Goal: Task Accomplishment & Management: Manage account settings

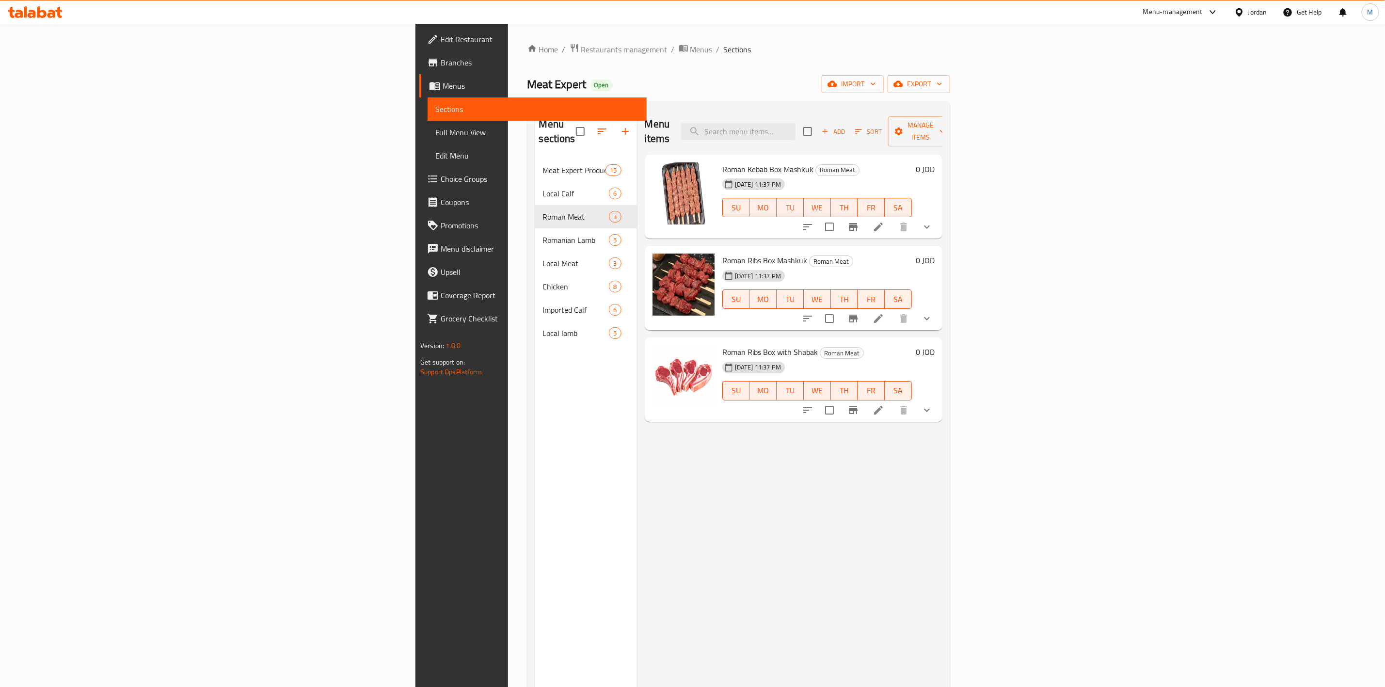
click at [428, 139] on link "Full Menu View" at bounding box center [537, 132] width 219 height 23
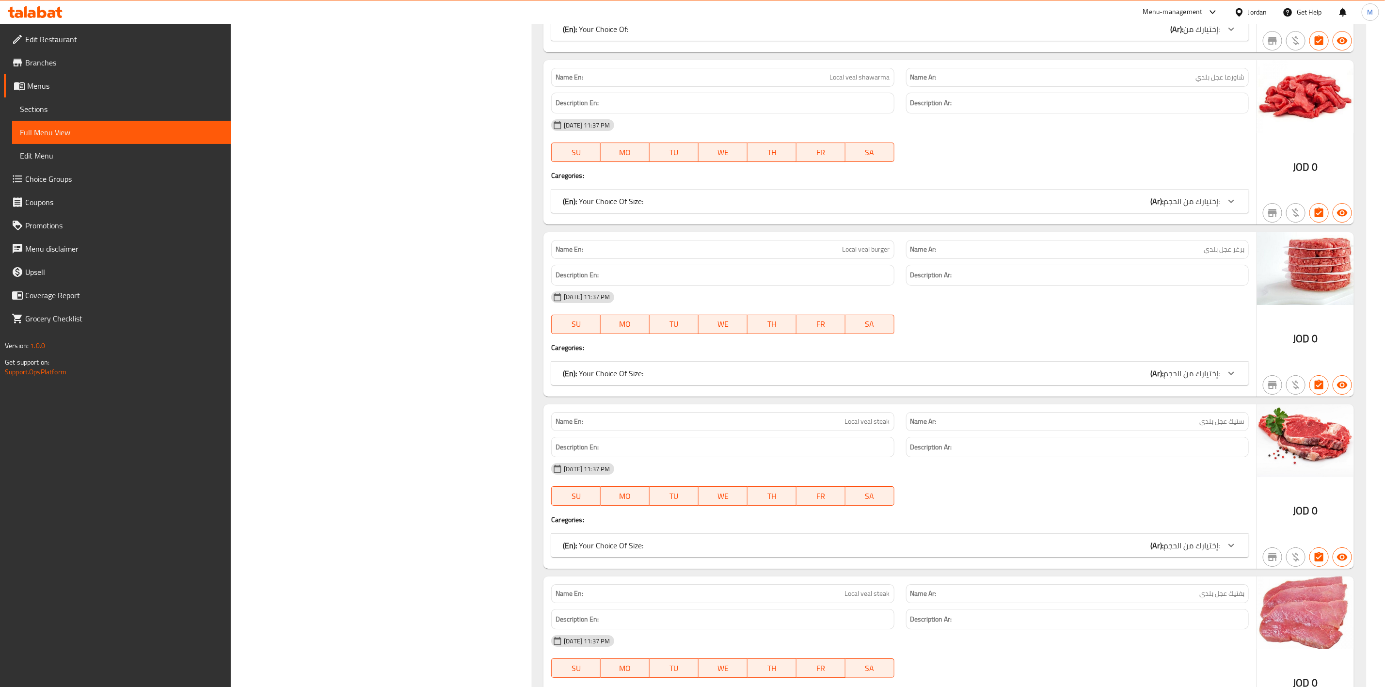
scroll to position [2283, 0]
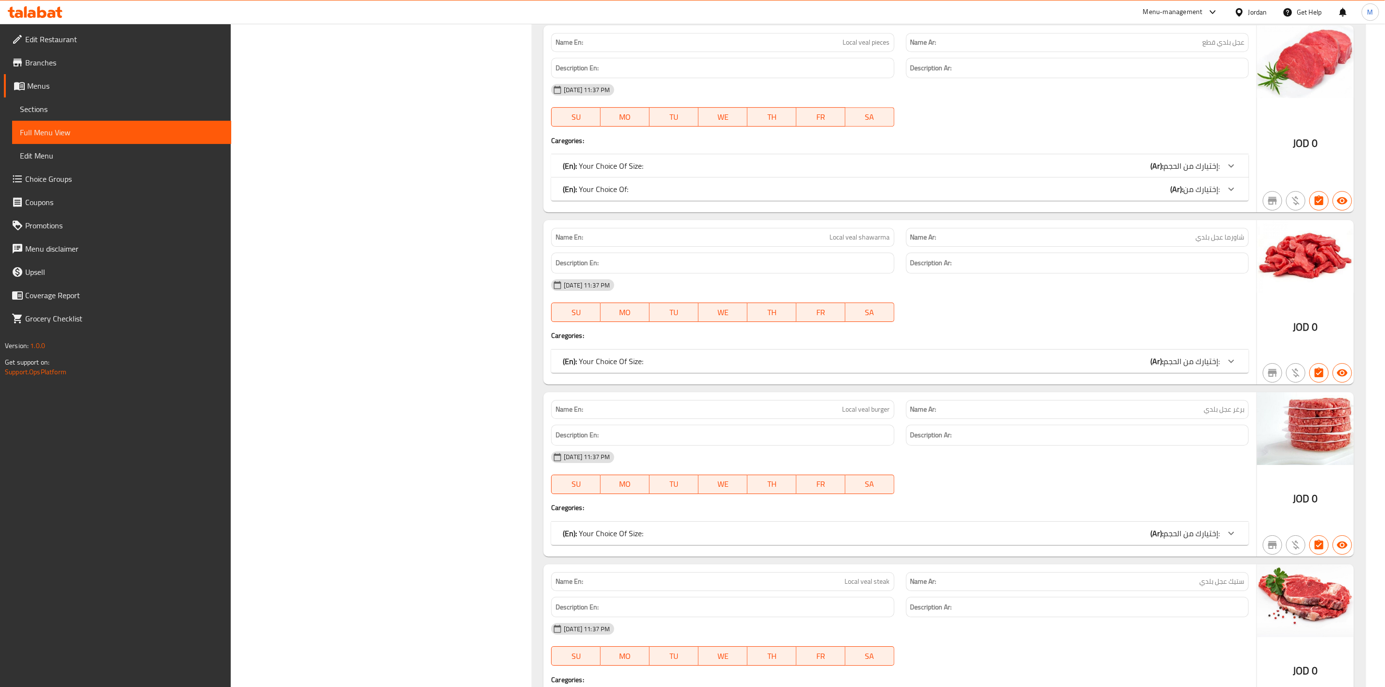
drag, startPoint x: 176, startPoint y: 108, endPoint x: 215, endPoint y: 114, distance: 39.8
click at [176, 108] on span "Sections" at bounding box center [122, 109] width 204 height 12
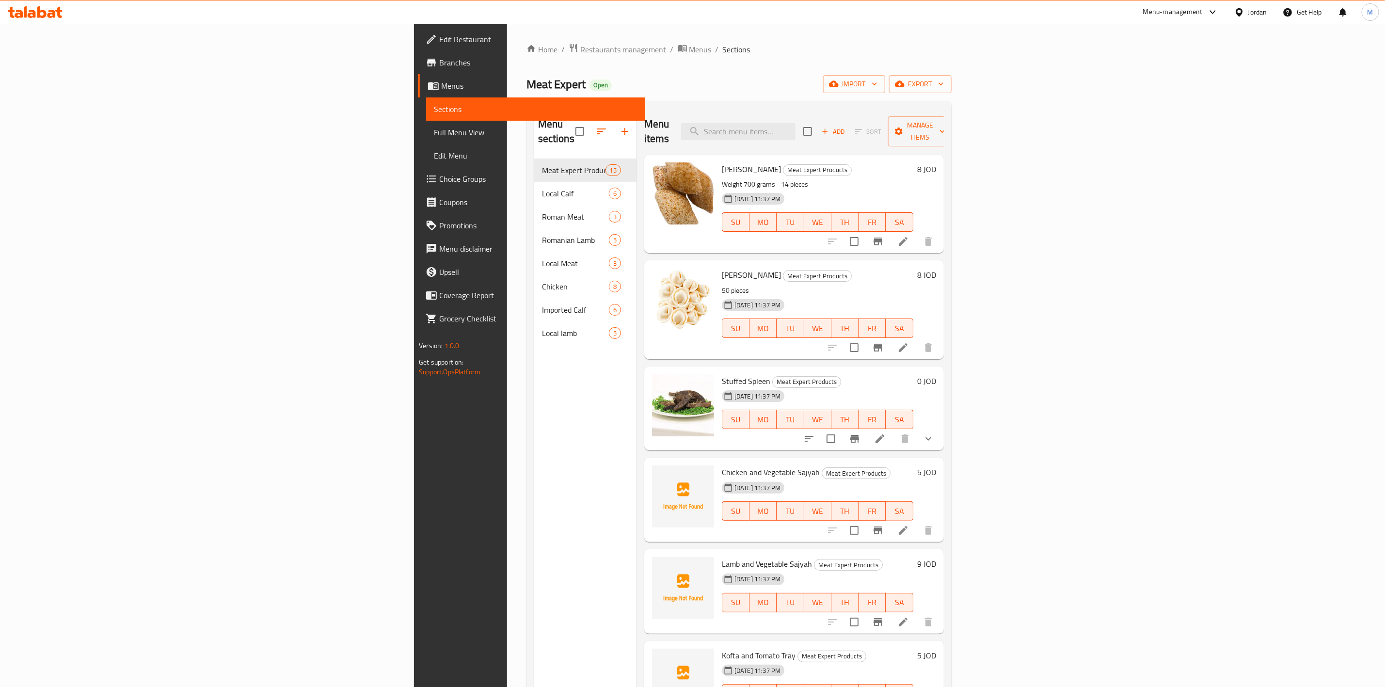
scroll to position [73, 0]
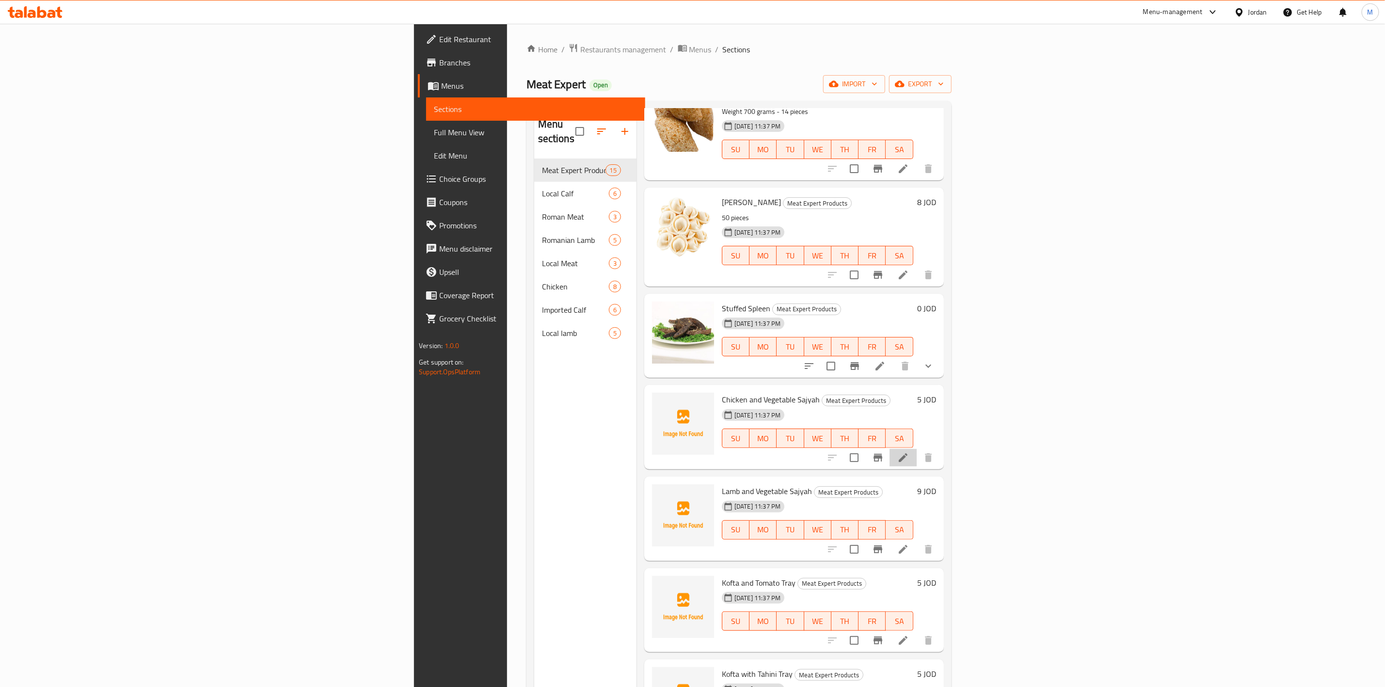
click at [917, 449] on li at bounding box center [903, 457] width 27 height 17
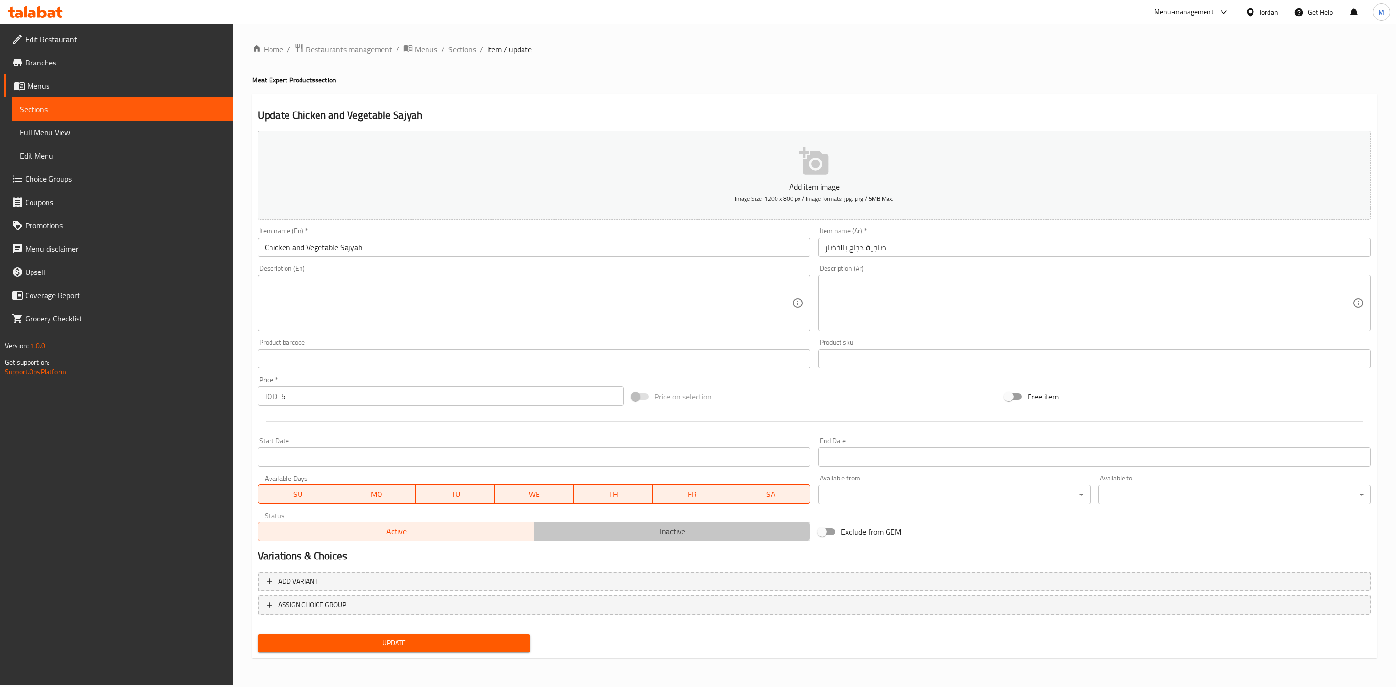
click at [754, 533] on span "Inactive" at bounding box center [672, 532] width 268 height 14
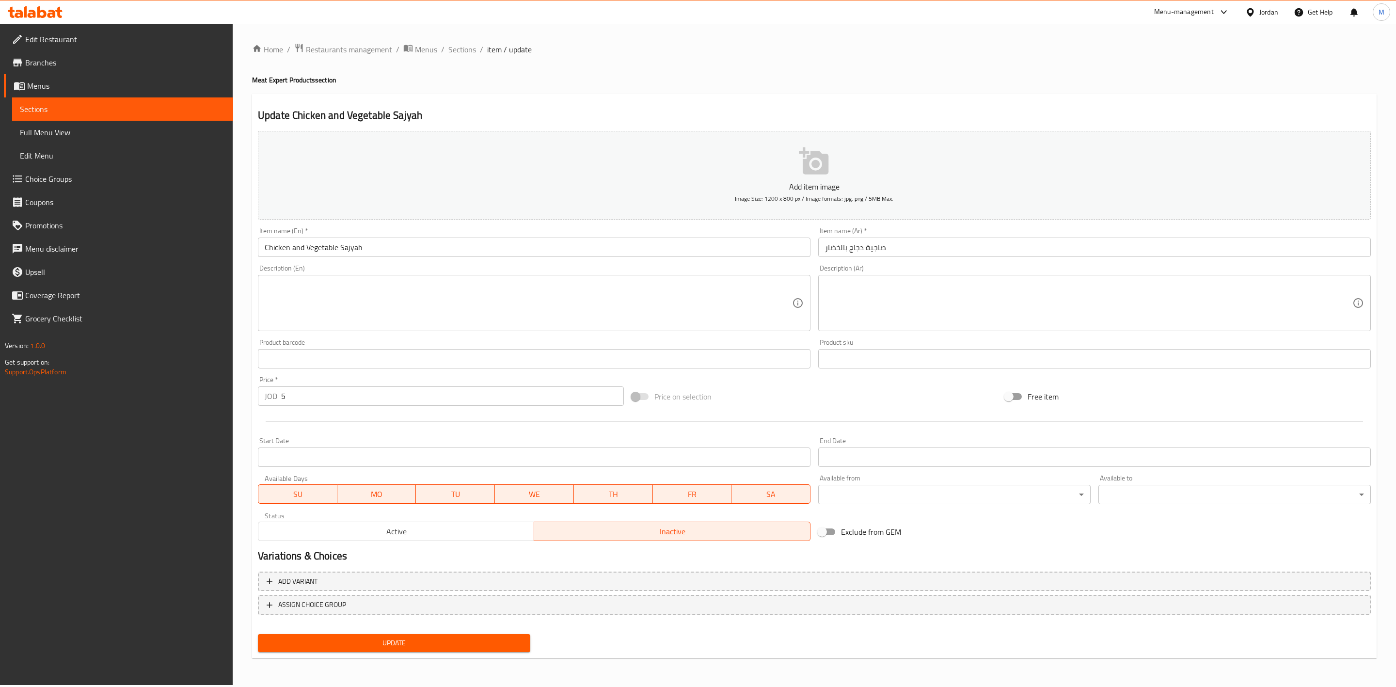
click at [495, 645] on span "Update" at bounding box center [394, 643] width 257 height 12
click at [476, 48] on ol "Home / Restaurants management / Menus / Sections / item / update" at bounding box center [814, 49] width 1125 height 13
click at [470, 50] on span "Sections" at bounding box center [462, 50] width 28 height 12
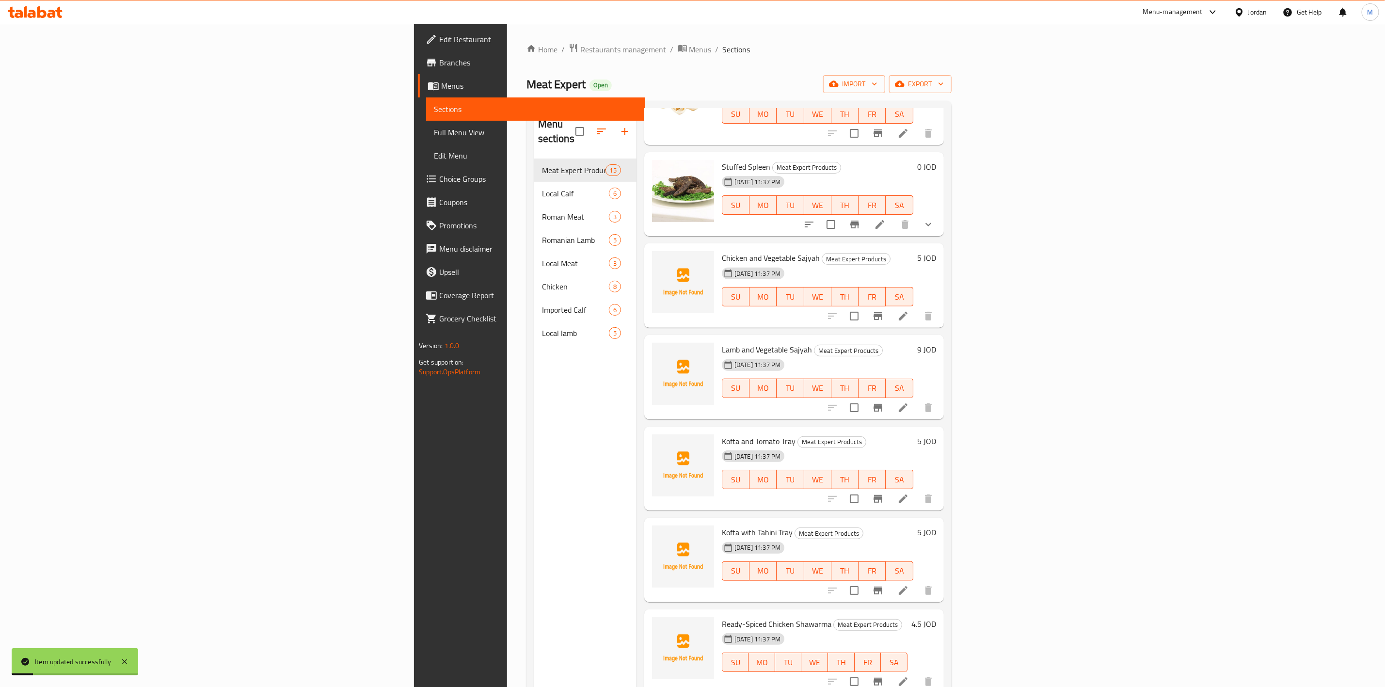
scroll to position [218, 0]
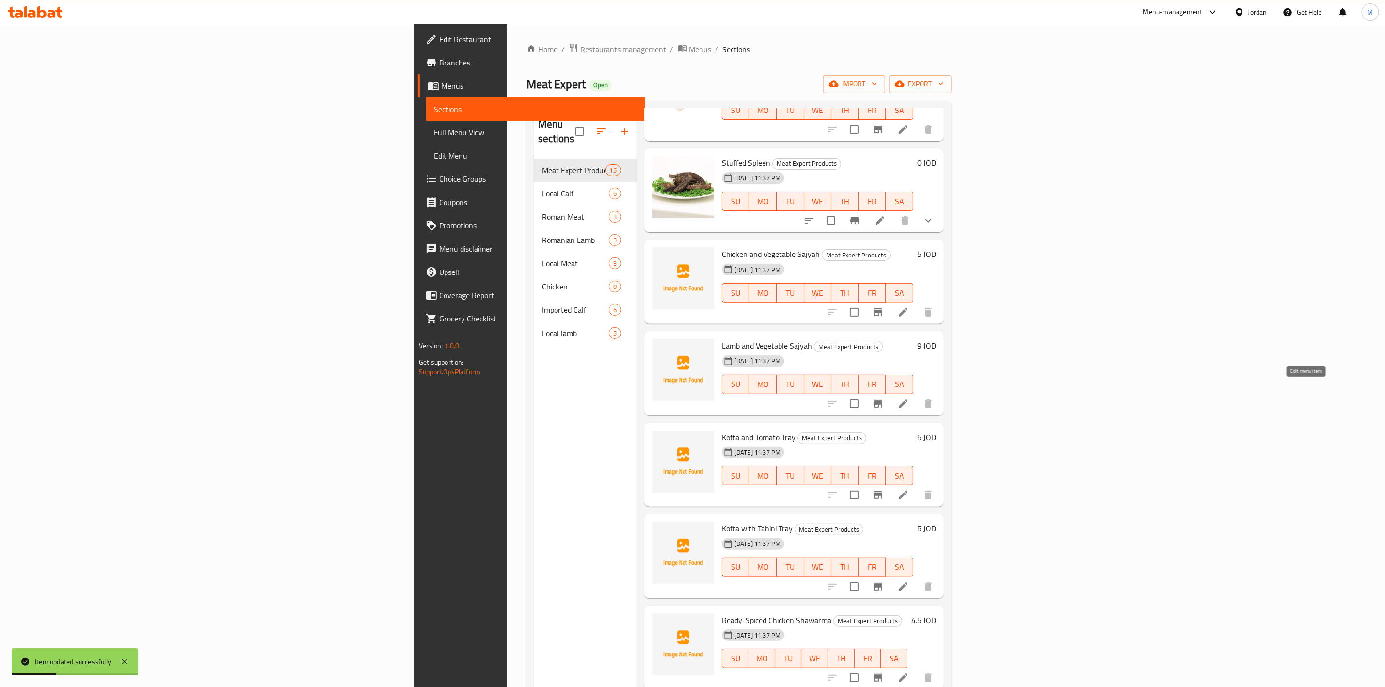
click at [909, 398] on icon at bounding box center [903, 404] width 12 height 12
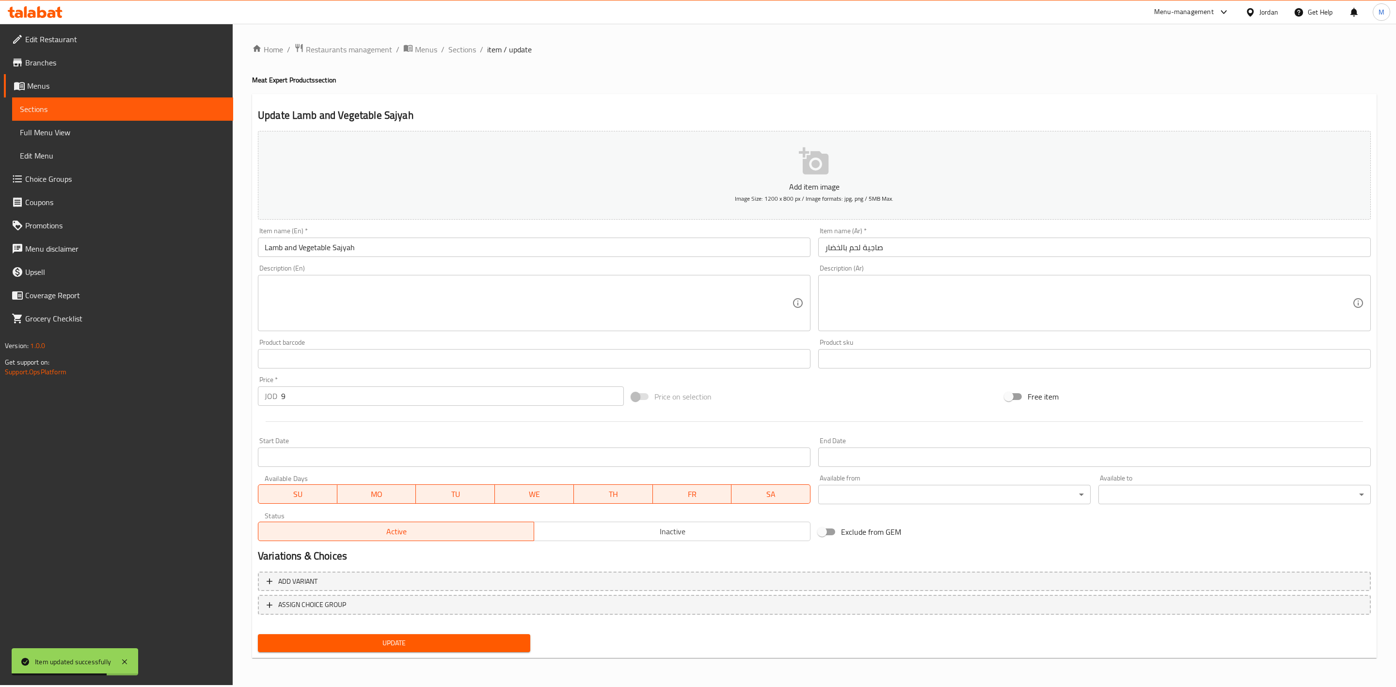
drag, startPoint x: 611, startPoint y: 537, endPoint x: 608, endPoint y: 556, distance: 19.7
click at [611, 537] on span "Inactive" at bounding box center [672, 532] width 268 height 14
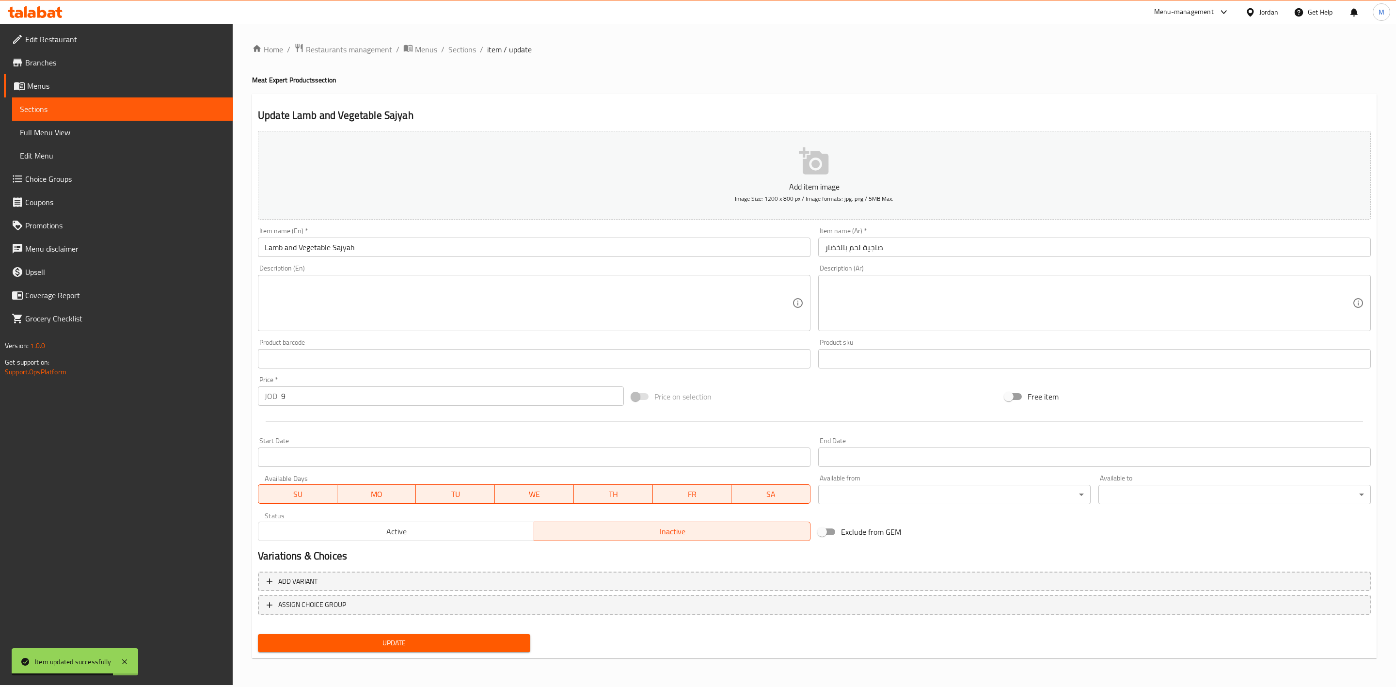
click at [528, 637] on button "Update" at bounding box center [394, 643] width 272 height 18
click at [467, 51] on span "Sections" at bounding box center [462, 50] width 28 height 12
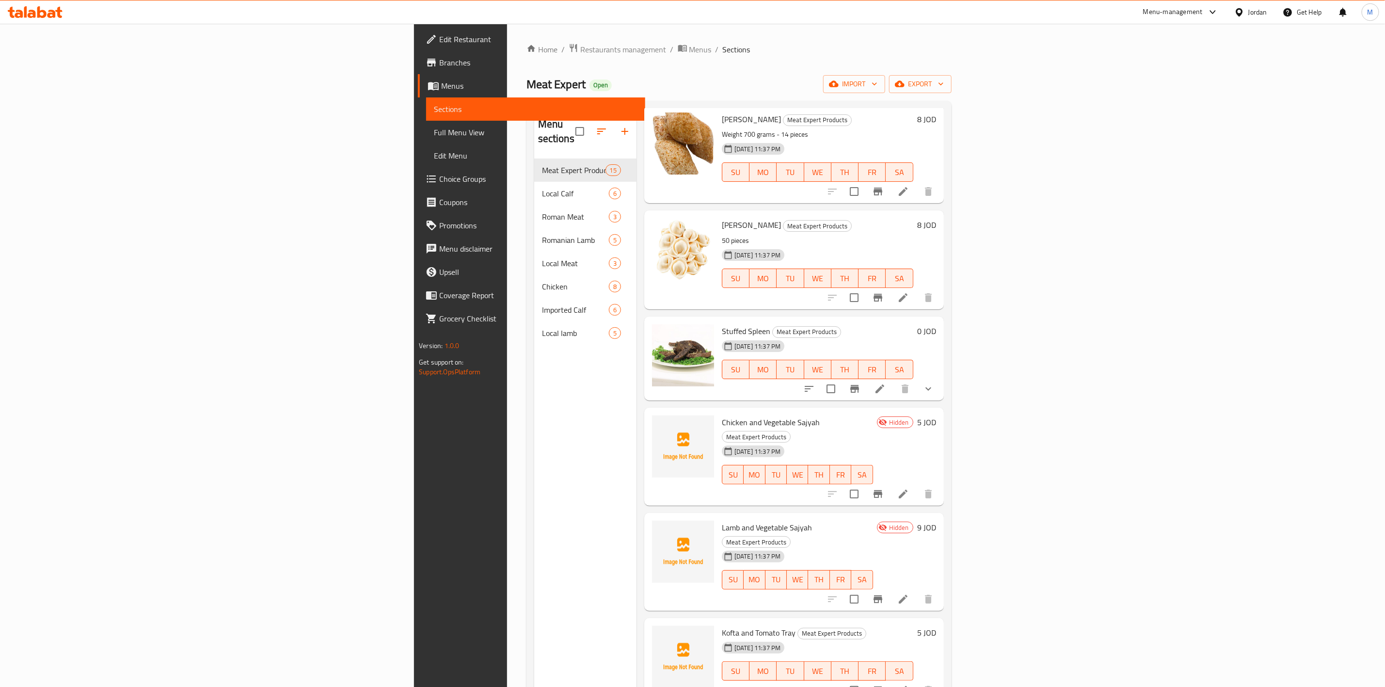
scroll to position [73, 0]
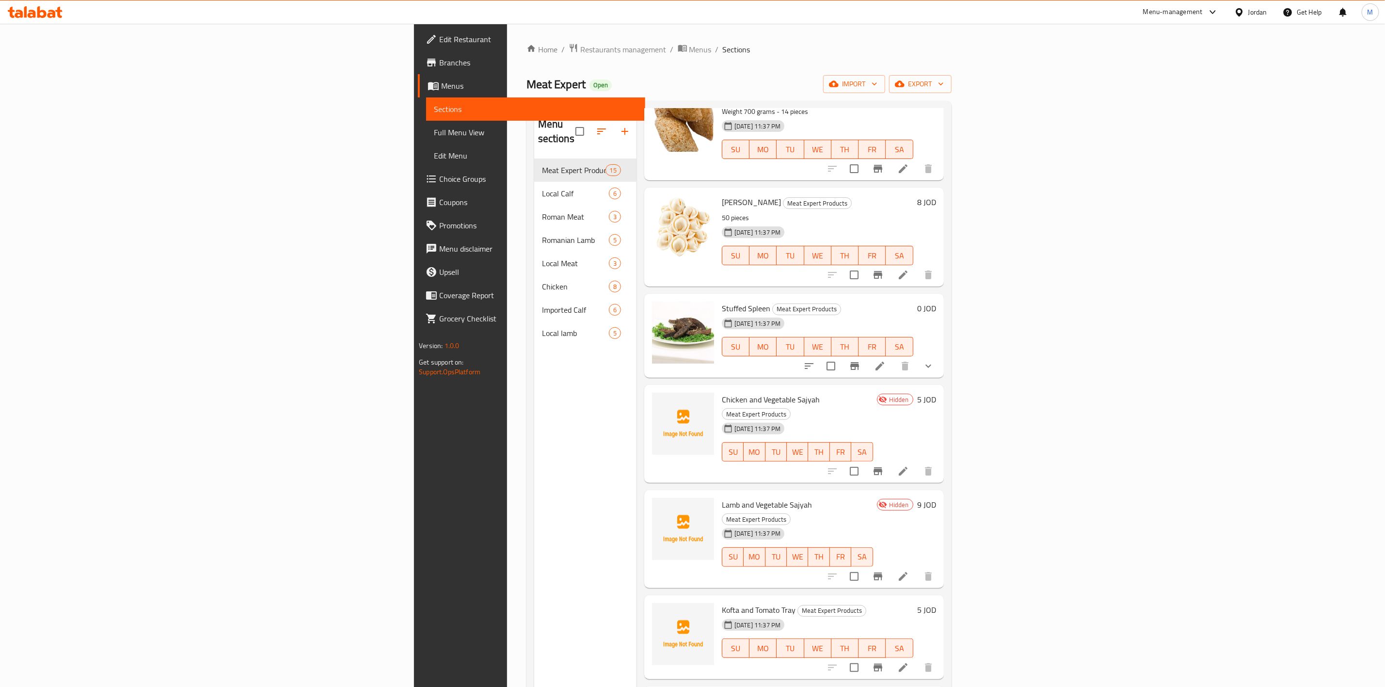
click at [722, 392] on span "Chicken and Vegetable Sajyah" at bounding box center [771, 399] width 98 height 15
drag, startPoint x: 715, startPoint y: 384, endPoint x: 611, endPoint y: 380, distance: 103.8
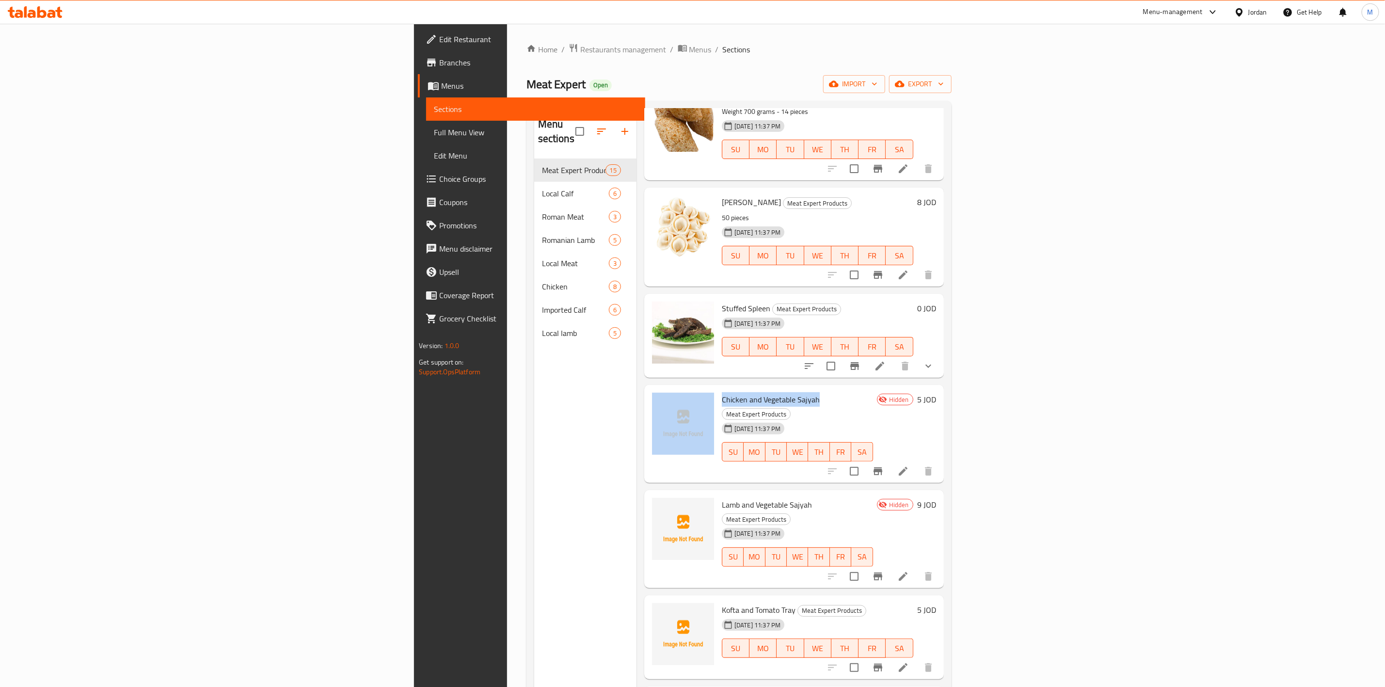
click at [648, 389] on div "Chicken and Vegetable Sajyah Meat Expert Products [DATE] 11:37 PM SU MO TU WE T…" at bounding box center [794, 434] width 292 height 90
copy div "Chicken and Vegetable Sajyah"
click at [534, 374] on div "Menu sections Meat Expert Products 15 Local Calf 6 Roman Meat 3 Romanian Lamb 5…" at bounding box center [585, 452] width 102 height 687
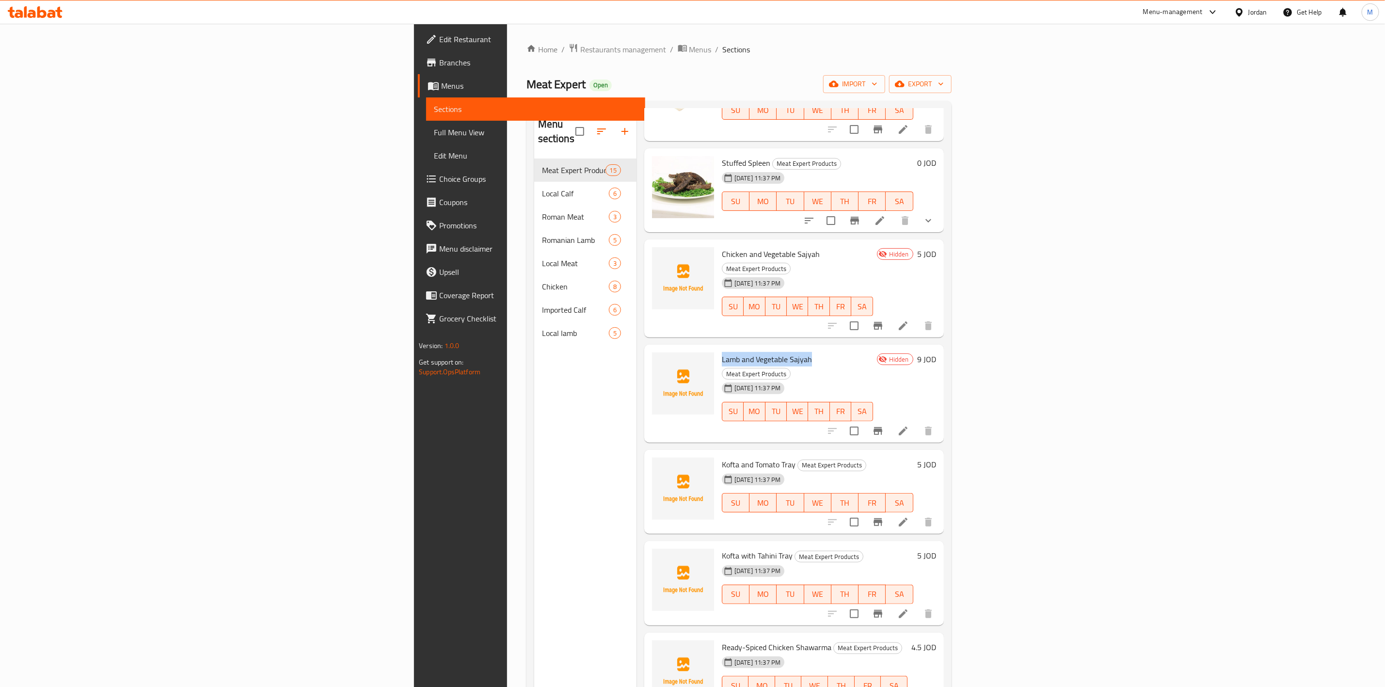
drag, startPoint x: 708, startPoint y: 326, endPoint x: 619, endPoint y: 322, distance: 89.8
click at [718, 349] on div "Lamb and Vegetable Sajyah Meat Expert Products [DATE] 11:37 PM SU MO TU WE TH F…" at bounding box center [797, 394] width 159 height 90
copy span "Lamb and Vegetable Sajyah"
click at [909, 516] on icon at bounding box center [903, 522] width 12 height 12
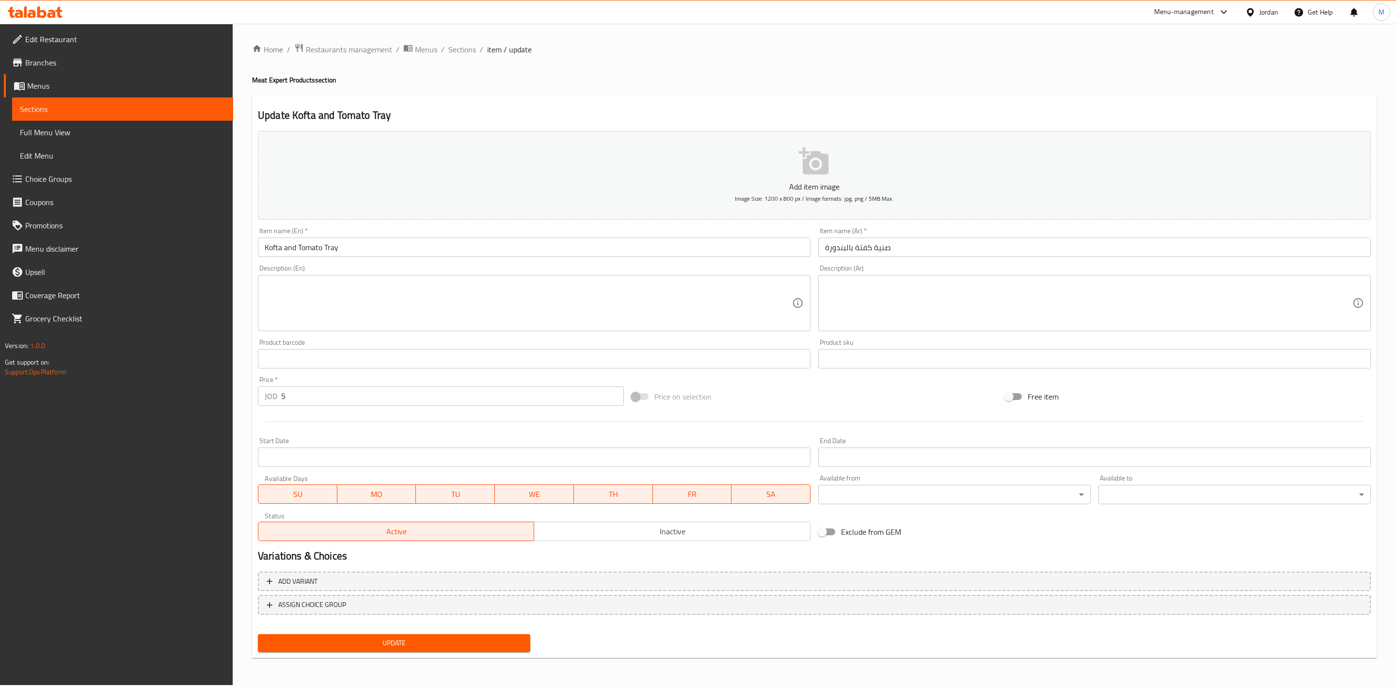
click at [711, 526] on span "Inactive" at bounding box center [672, 532] width 268 height 14
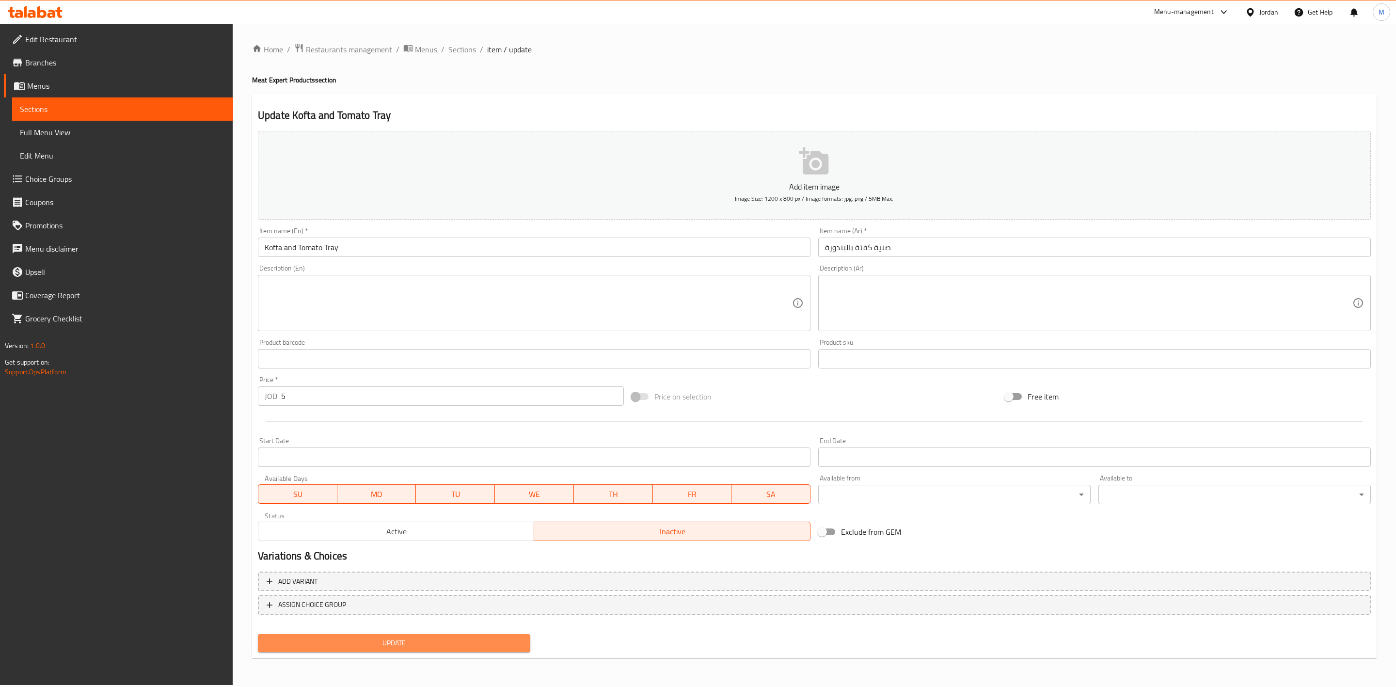
click at [505, 648] on span "Update" at bounding box center [394, 643] width 257 height 12
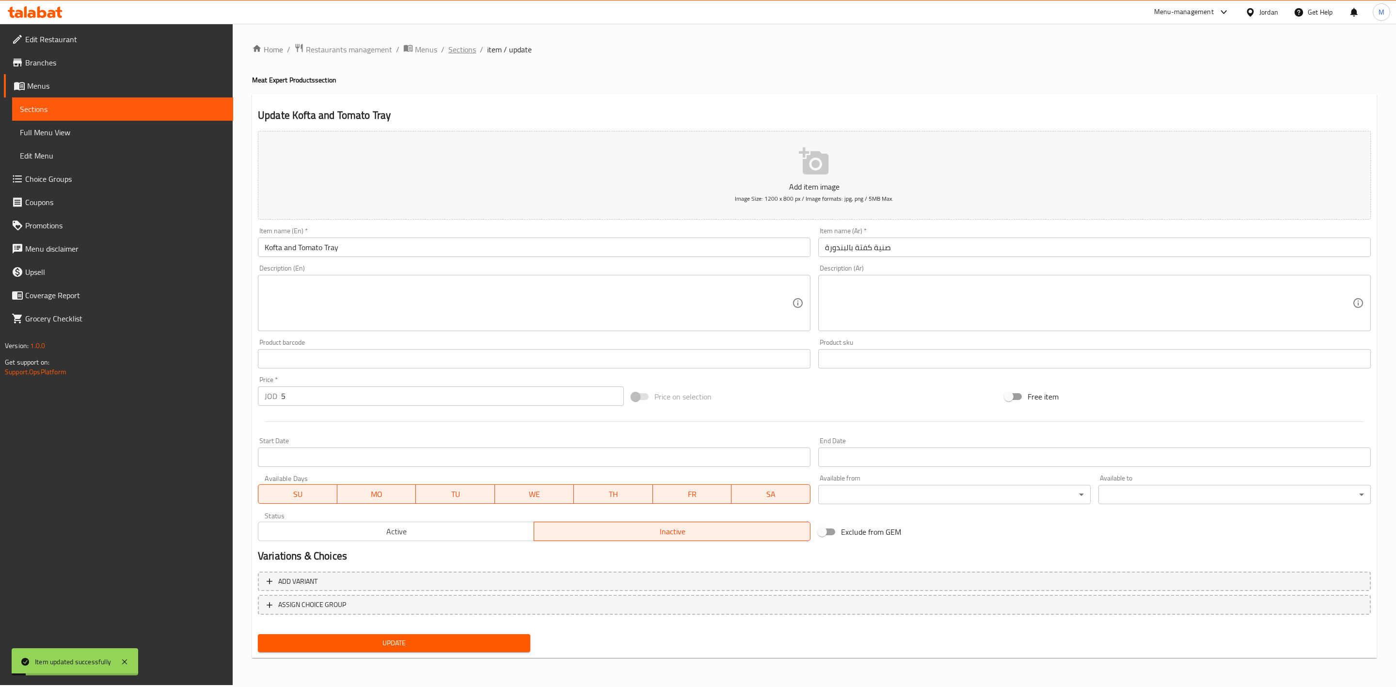
click at [471, 55] on span "Sections" at bounding box center [462, 50] width 28 height 12
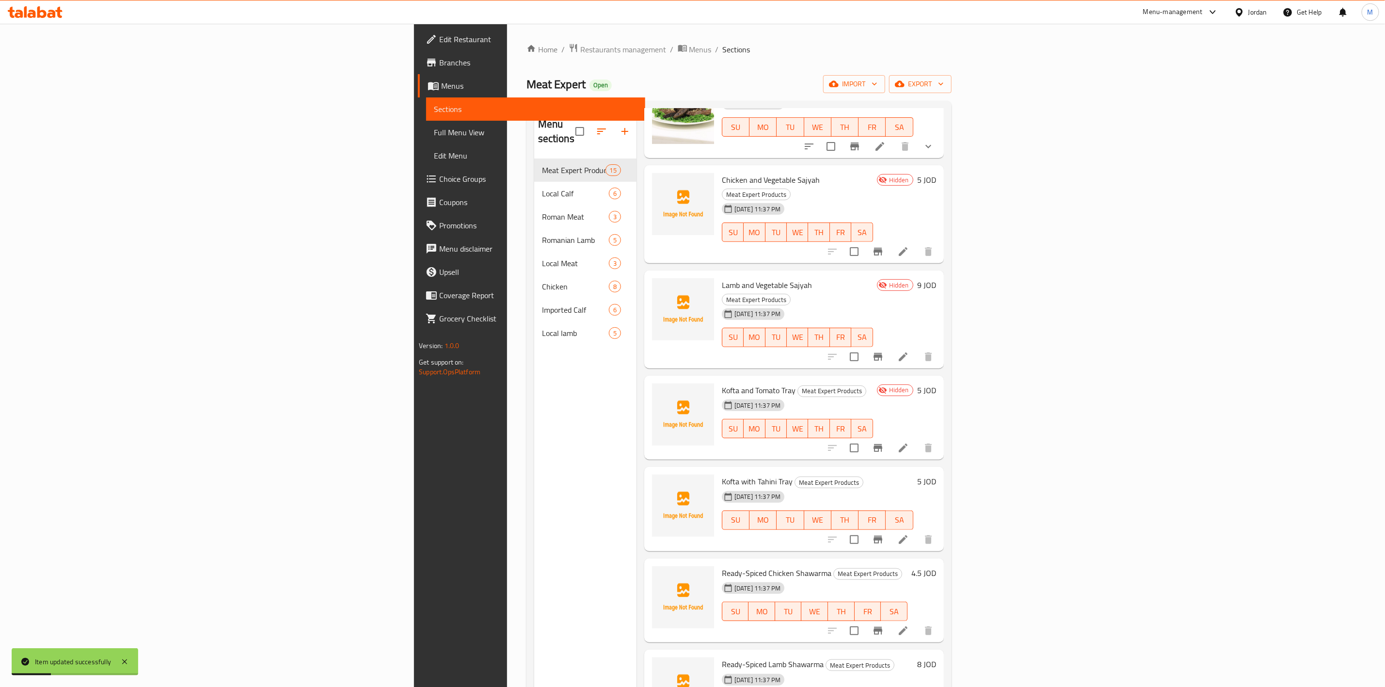
scroll to position [364, 0]
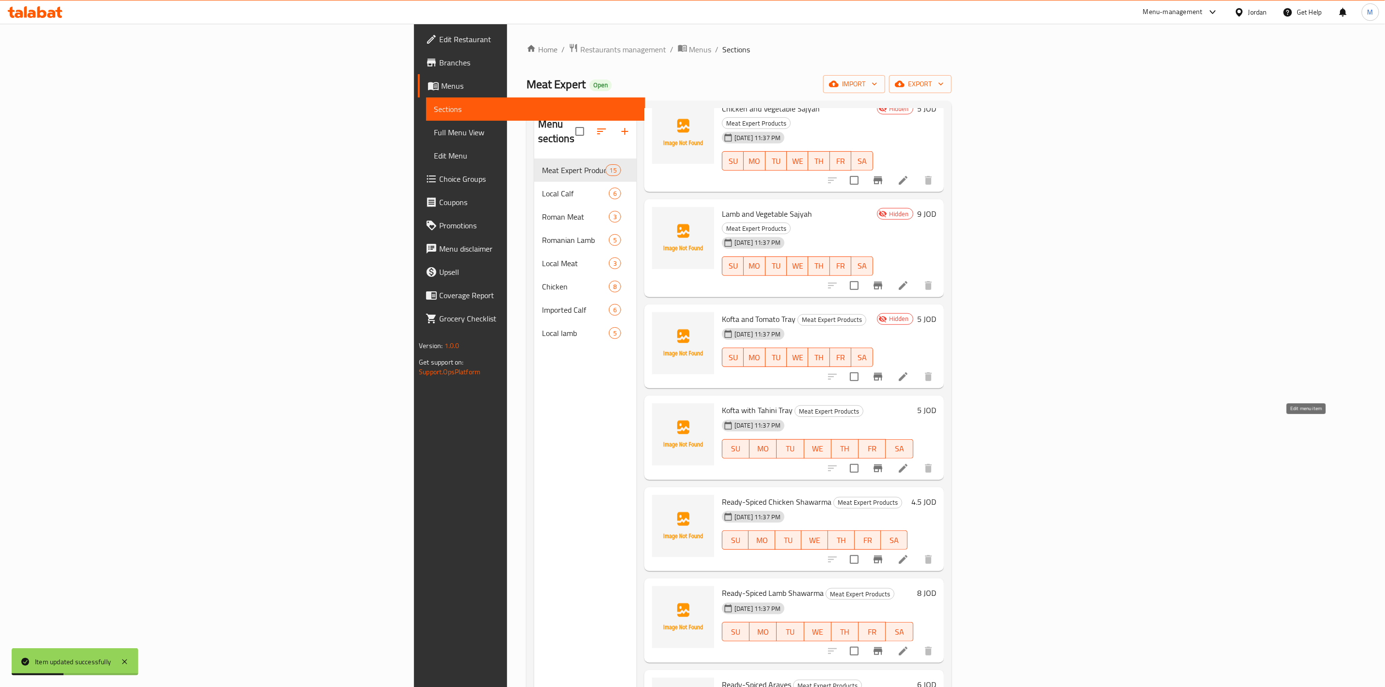
click at [909, 463] on icon at bounding box center [903, 469] width 12 height 12
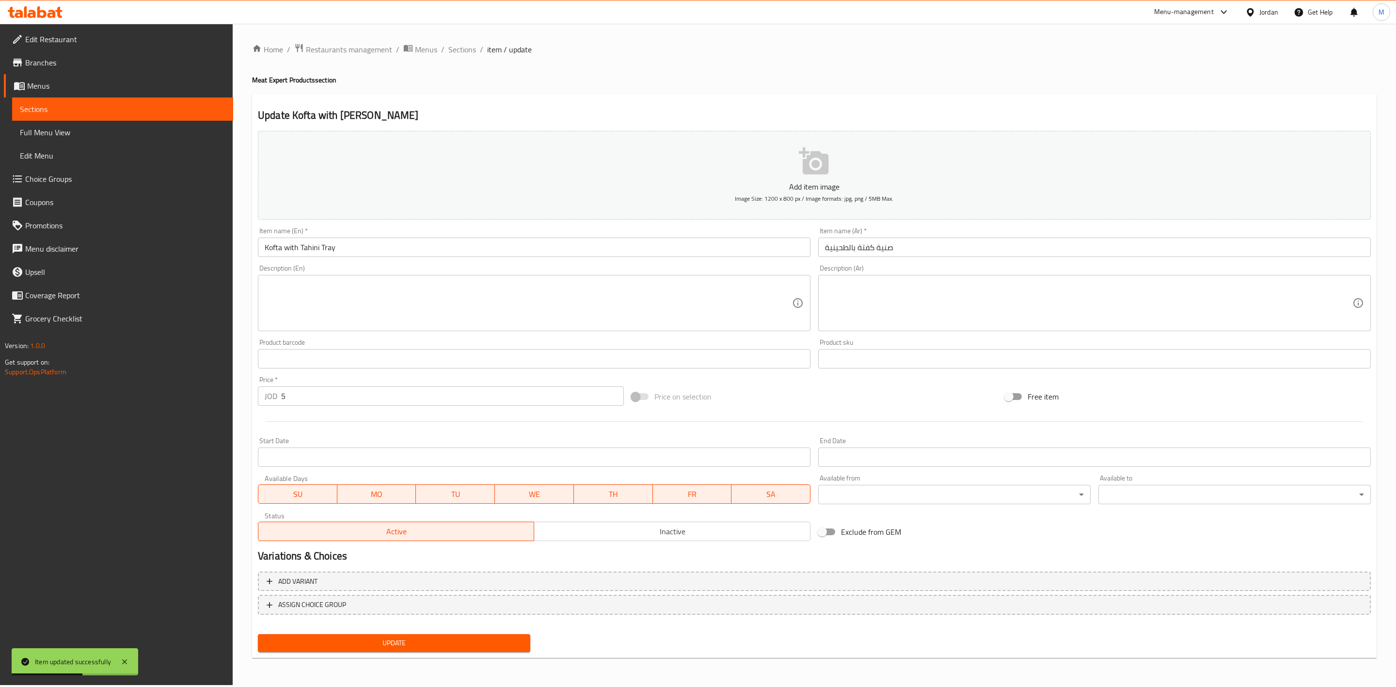
click at [630, 527] on span "Inactive" at bounding box center [672, 532] width 268 height 14
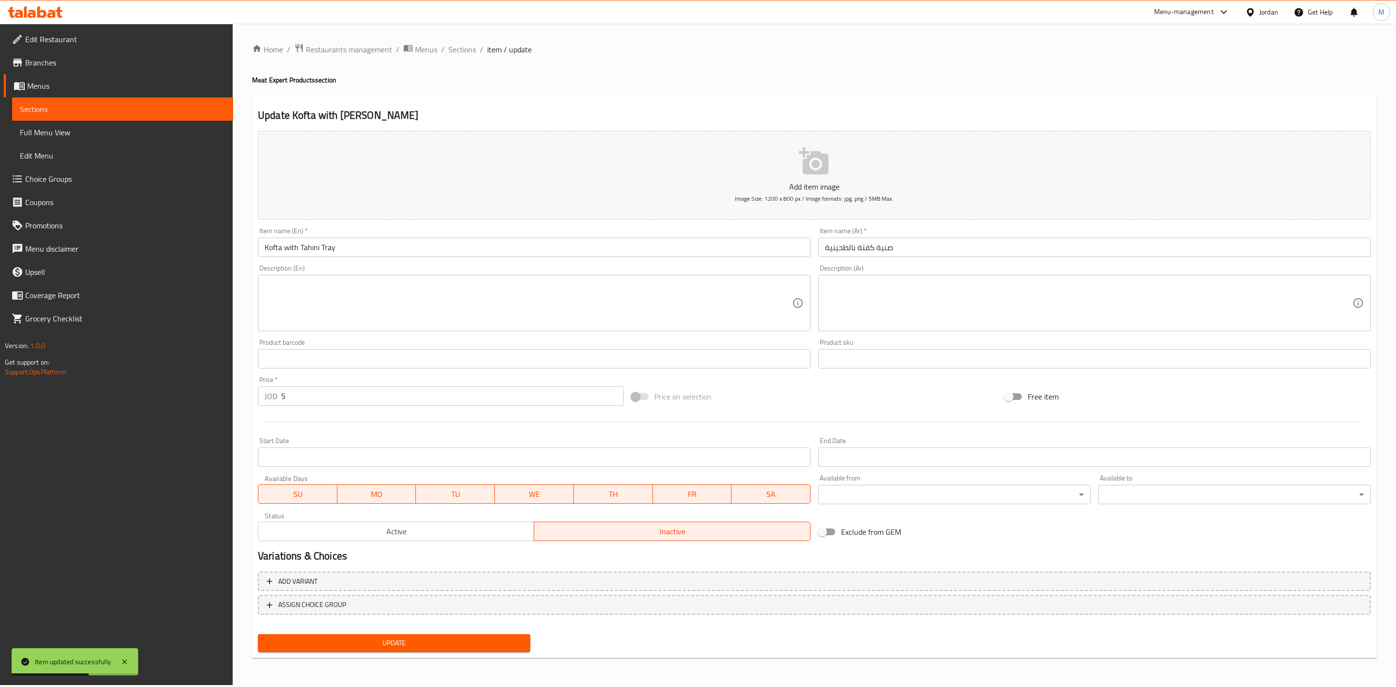
click at [504, 659] on div "Home / Restaurants management / Menus / Sections / item / update Meat Expert Pr…" at bounding box center [814, 354] width 1125 height 622
click at [504, 654] on div "Update" at bounding box center [394, 643] width 280 height 26
click at [505, 648] on span "Update" at bounding box center [394, 643] width 257 height 12
click at [350, 250] on input "Kofta with Tahini Tray" at bounding box center [534, 247] width 553 height 19
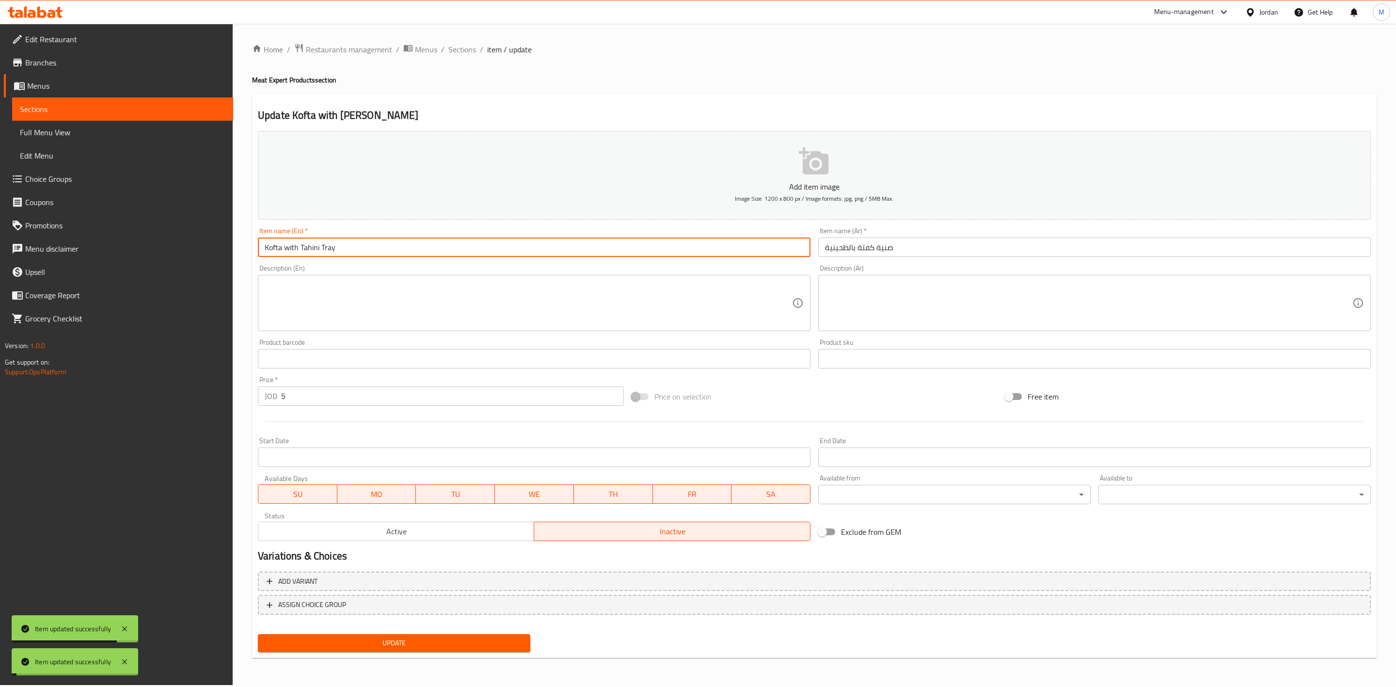
click at [351, 250] on input "Kofta with Tahini Tray" at bounding box center [534, 247] width 553 height 19
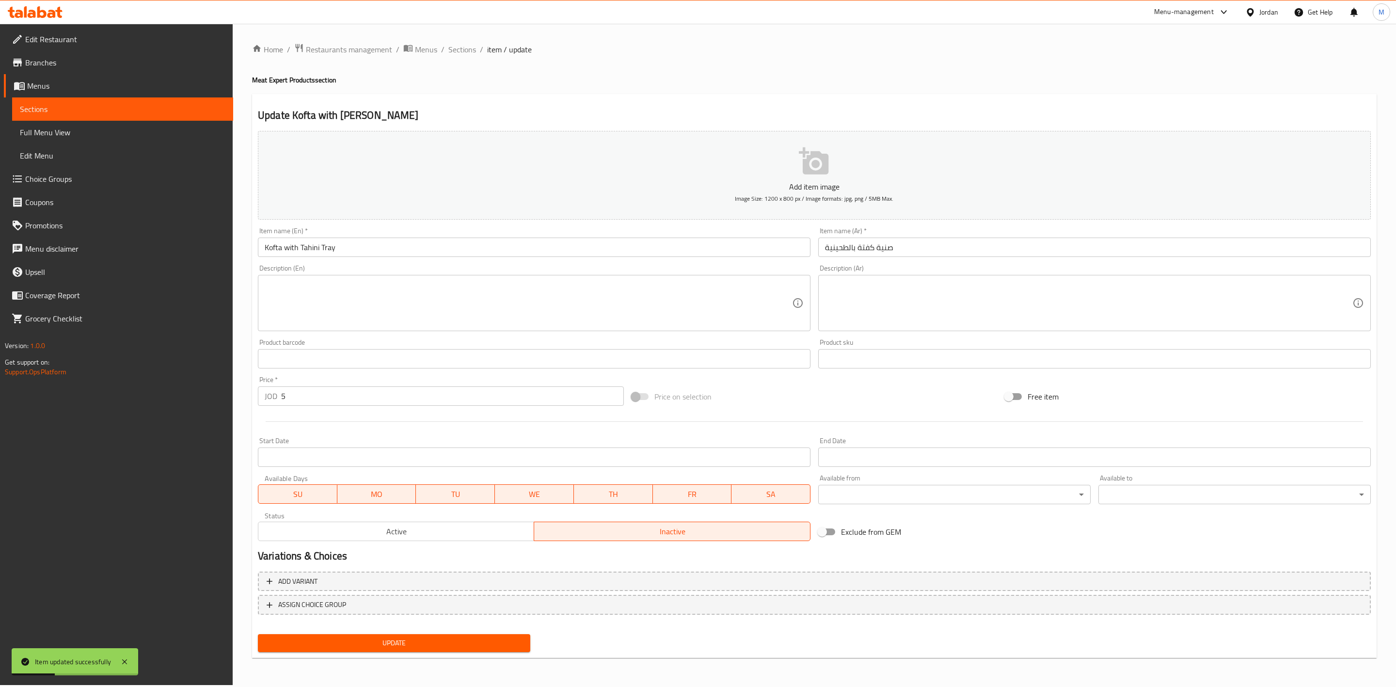
click at [476, 91] on div "Home / Restaurants management / Menus / Sections / item / update Meat Expert Pr…" at bounding box center [814, 354] width 1125 height 622
click at [463, 58] on div "Home / Restaurants management / Menus / Sections / item / update Meat Expert Pr…" at bounding box center [814, 354] width 1125 height 622
click at [463, 55] on span "Sections" at bounding box center [462, 50] width 28 height 12
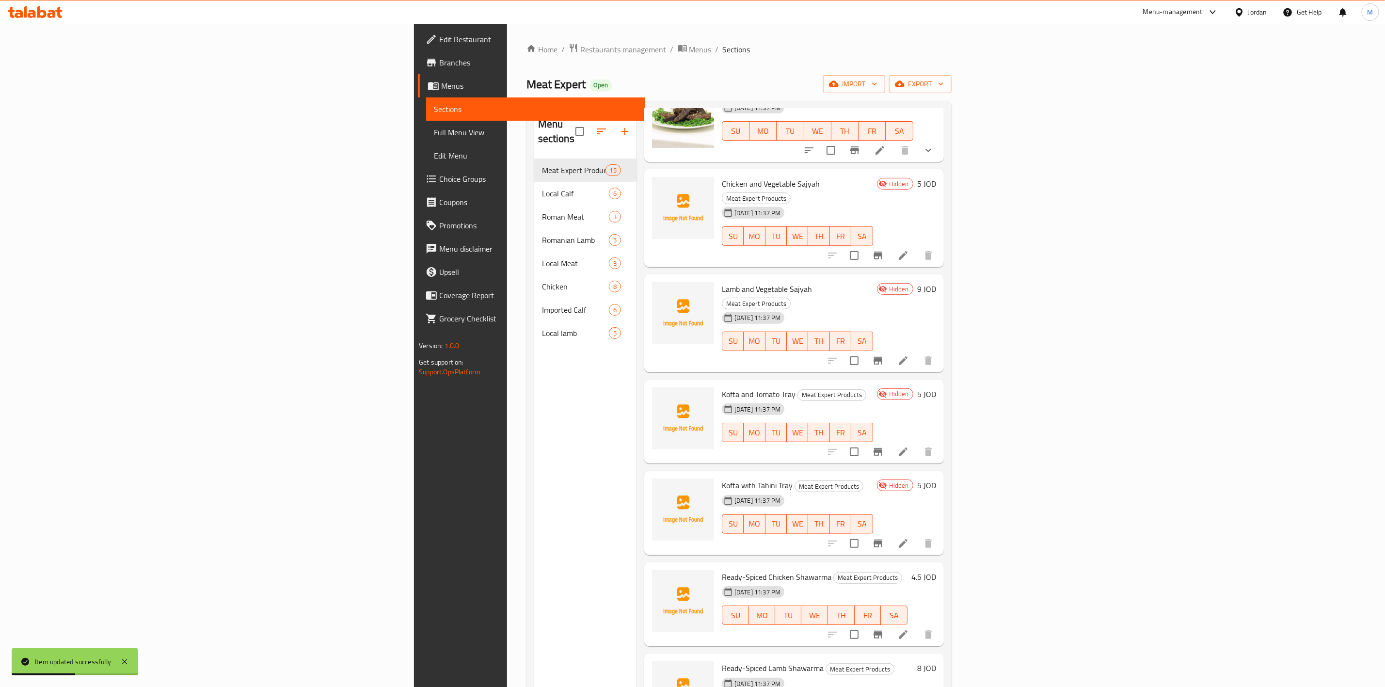
scroll to position [291, 0]
drag, startPoint x: 694, startPoint y: 351, endPoint x: 617, endPoint y: 351, distance: 76.6
click at [718, 381] on div "Kofta and Tomato Tray Meat Expert Products [DATE] 11:37 PM SU MO TU WE TH FR SA" at bounding box center [797, 419] width 159 height 77
copy h6 "Kofta and Tomato Tray"
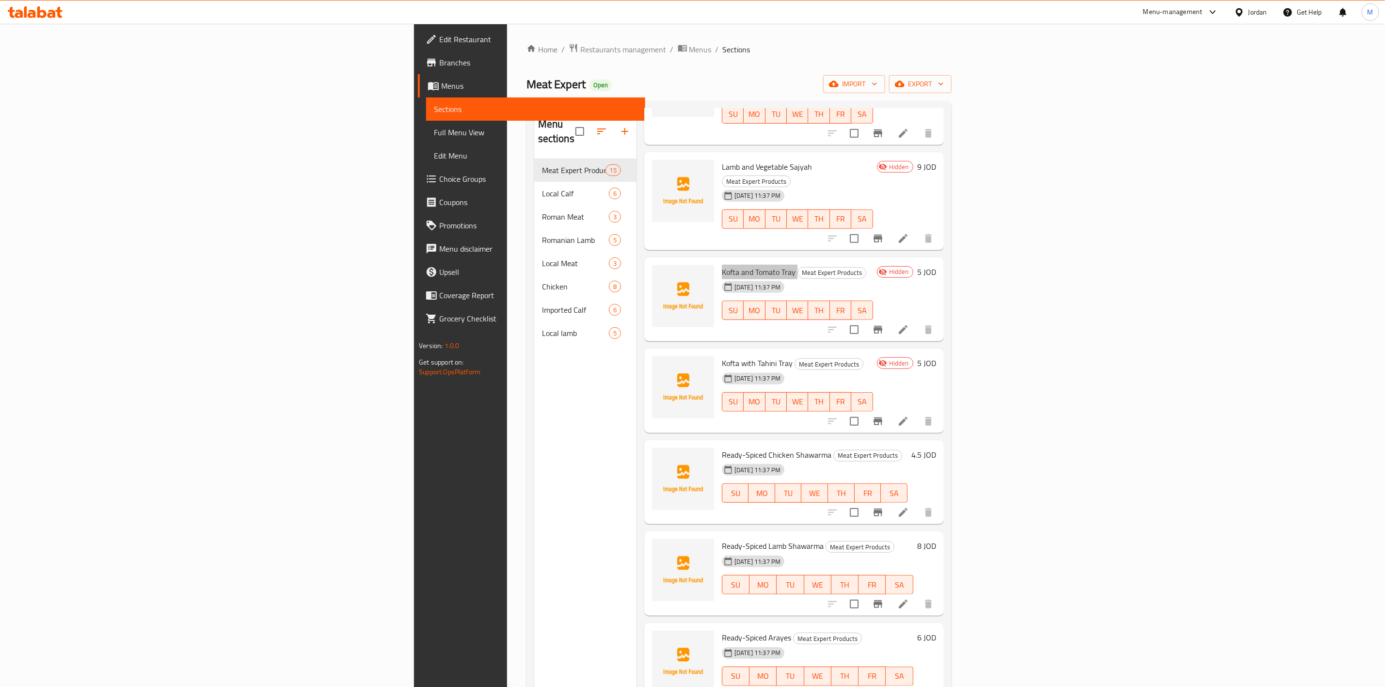
scroll to position [436, 0]
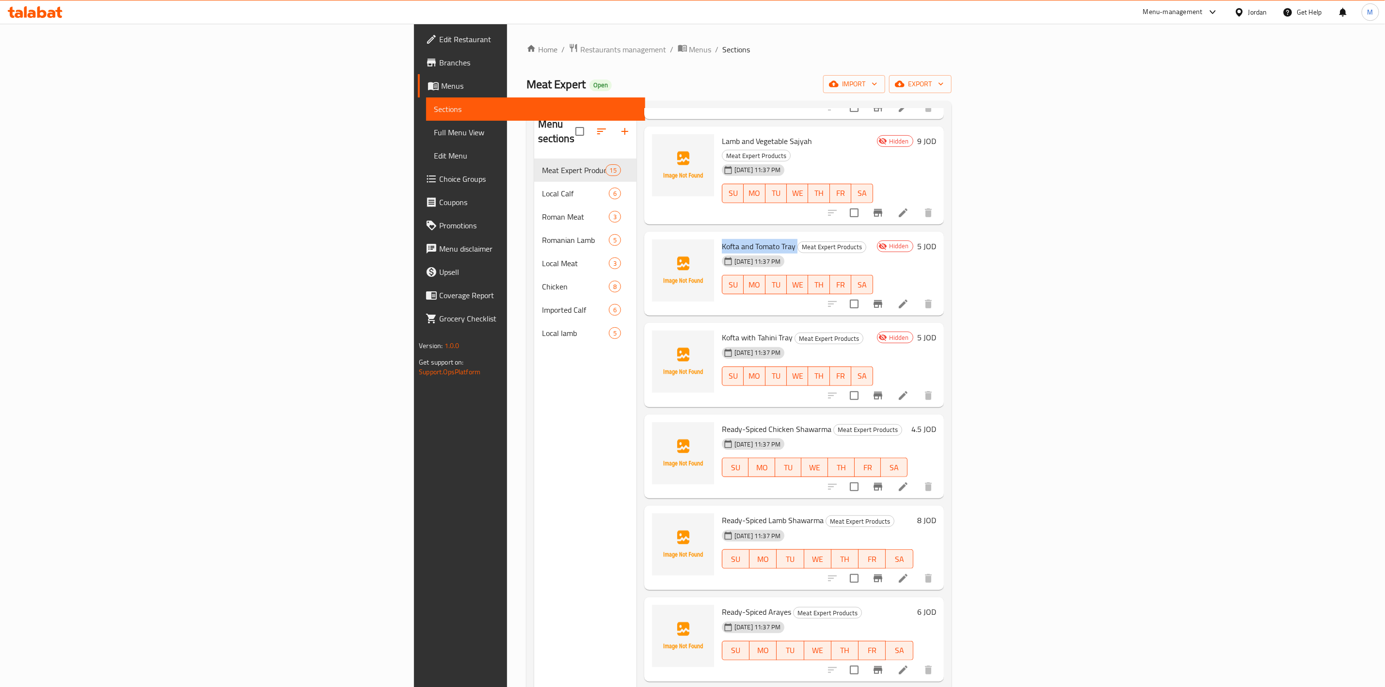
click at [834, 424] on span "Meat Expert Products" at bounding box center [868, 429] width 68 height 11
drag, startPoint x: 729, startPoint y: 384, endPoint x: 636, endPoint y: 390, distance: 93.7
click at [648, 418] on div "Ready-Spiced Chicken Shawarma Meat Expert Products [DATE] 11:37 PM SU MO TU WE …" at bounding box center [794, 456] width 292 height 77
click at [722, 422] on span "Ready-Spiced Chicken Shawarma" at bounding box center [777, 429] width 110 height 15
drag, startPoint x: 617, startPoint y: 384, endPoint x: 726, endPoint y: 386, distance: 108.6
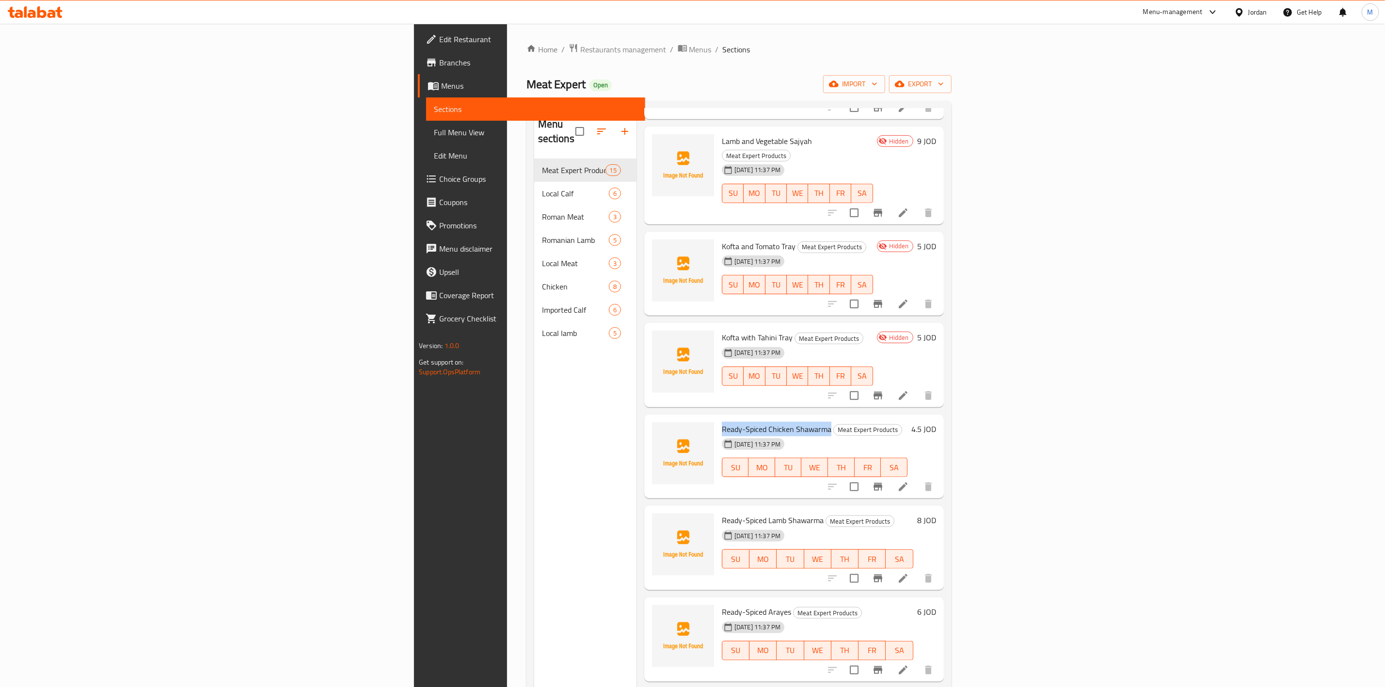
click at [726, 422] on span "Ready-Spiced Chicken Shawarma" at bounding box center [777, 429] width 110 height 15
copy span "Ready-Spiced Chicken Shawarma"
drag, startPoint x: 720, startPoint y: 476, endPoint x: 614, endPoint y: 474, distance: 105.7
click at [718, 510] on div "Ready-Spiced Lamb Shawarma Meat Expert Products [DATE] 11:37 PM SU MO TU WE TH …" at bounding box center [817, 548] width 199 height 77
copy span "Ready-Spiced Lamb Shawarma"
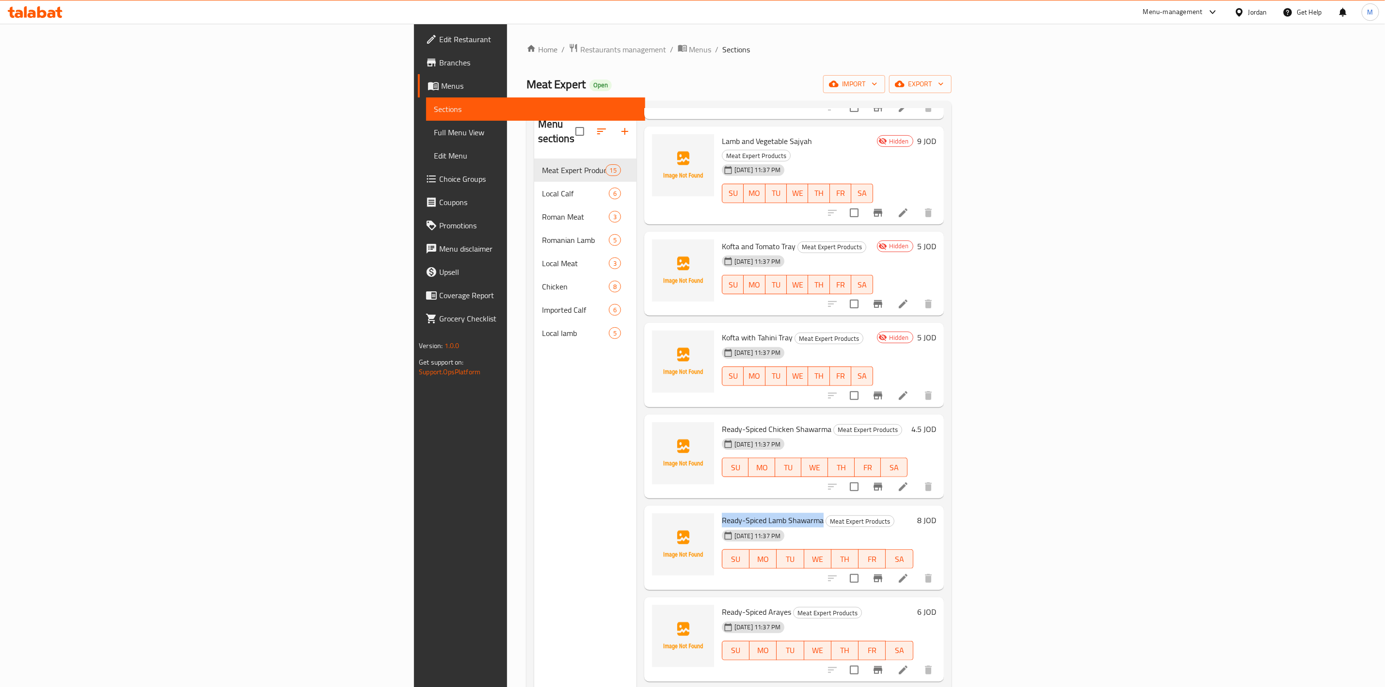
click at [909, 481] on icon at bounding box center [903, 487] width 12 height 12
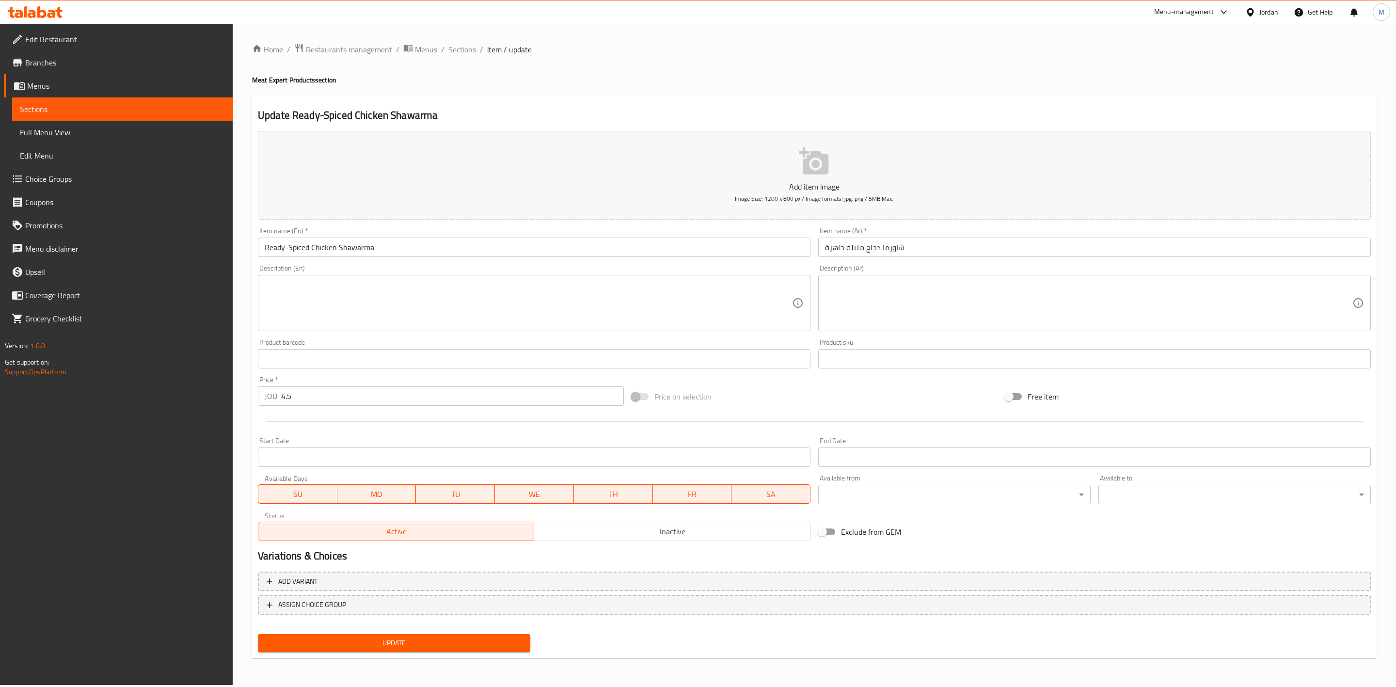
click at [614, 543] on div "Status Active Inactive" at bounding box center [534, 526] width 560 height 37
click at [590, 537] on span "Inactive" at bounding box center [672, 532] width 268 height 14
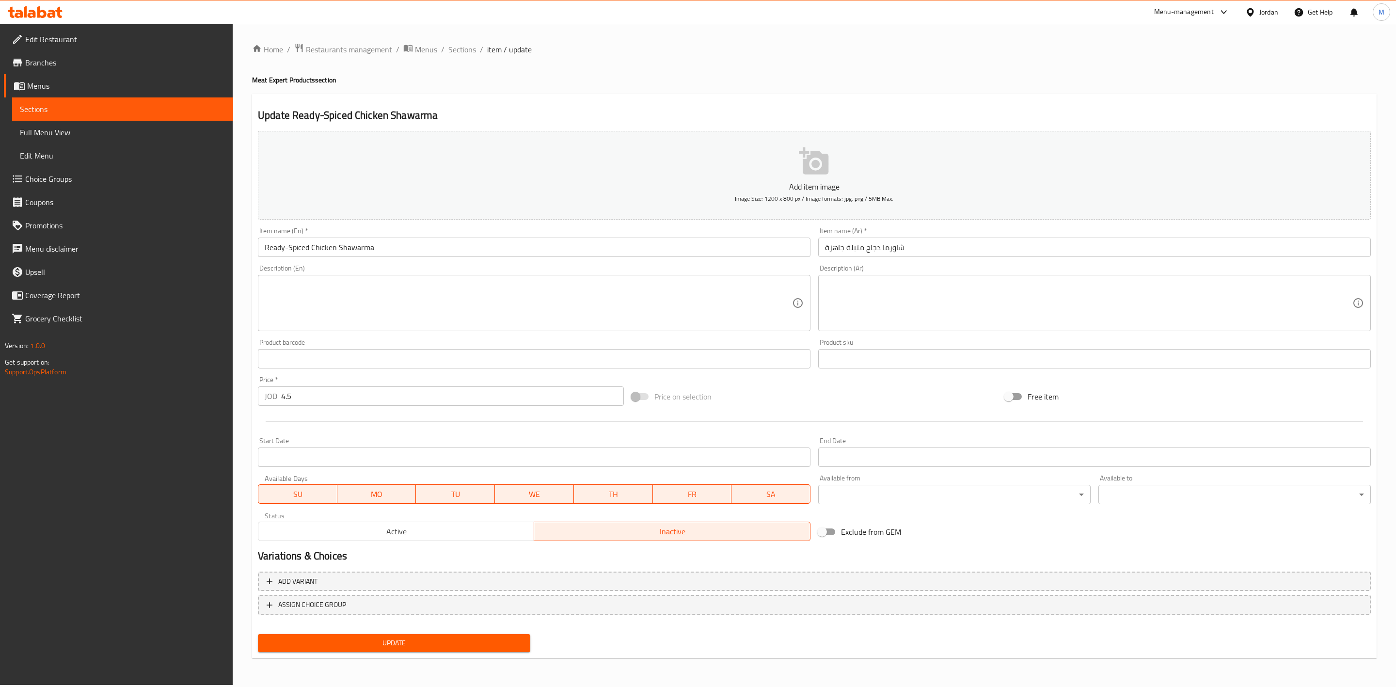
click at [512, 637] on span "Update" at bounding box center [394, 643] width 257 height 12
click at [459, 61] on div "Home / Restaurants management / Menus / Sections / item / update Meat Expert Pr…" at bounding box center [814, 354] width 1125 height 622
click at [463, 55] on span "Sections" at bounding box center [462, 50] width 28 height 12
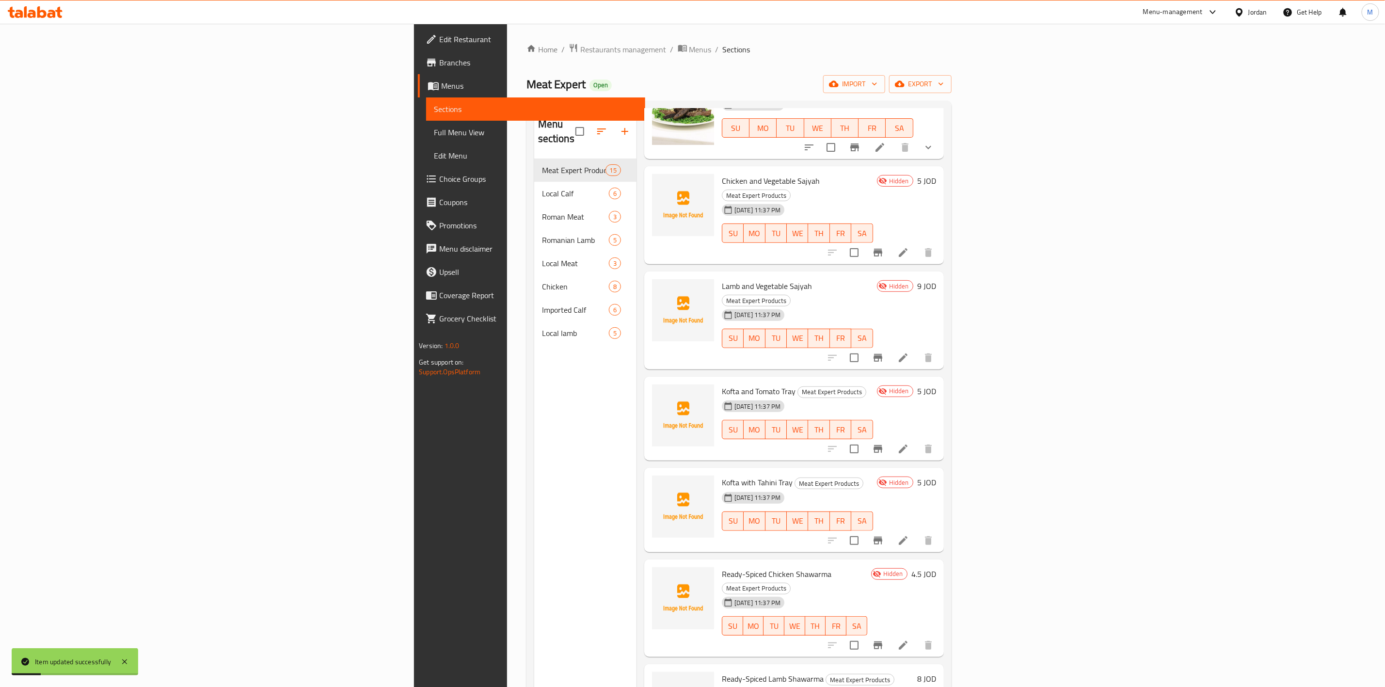
scroll to position [509, 0]
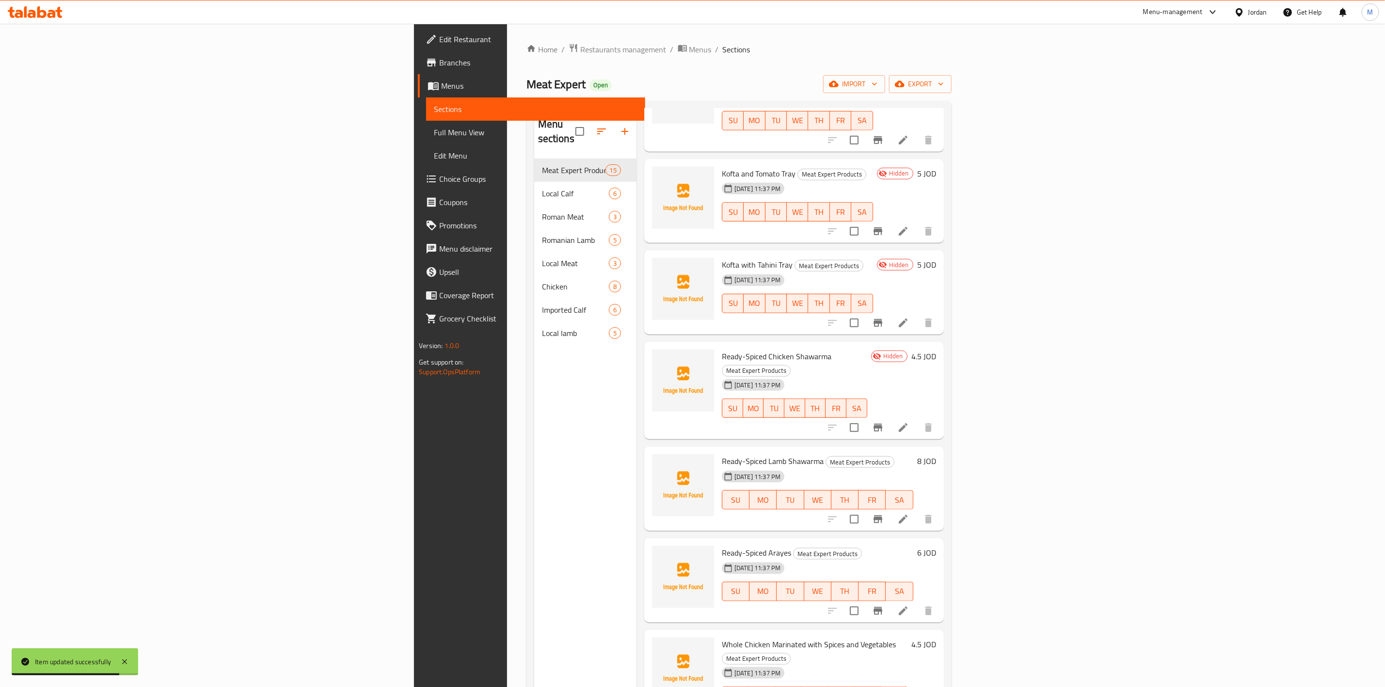
click at [917, 511] on li at bounding box center [903, 519] width 27 height 17
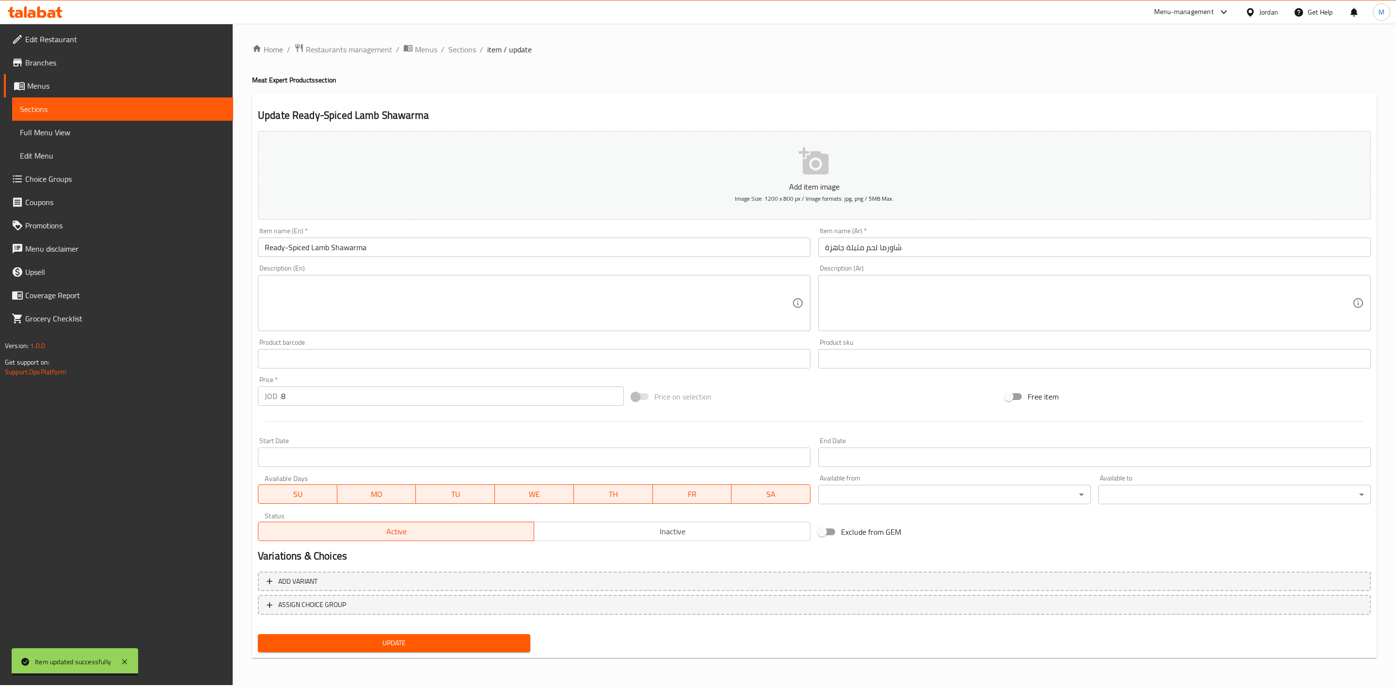
click at [597, 522] on button "Inactive" at bounding box center [672, 531] width 276 height 19
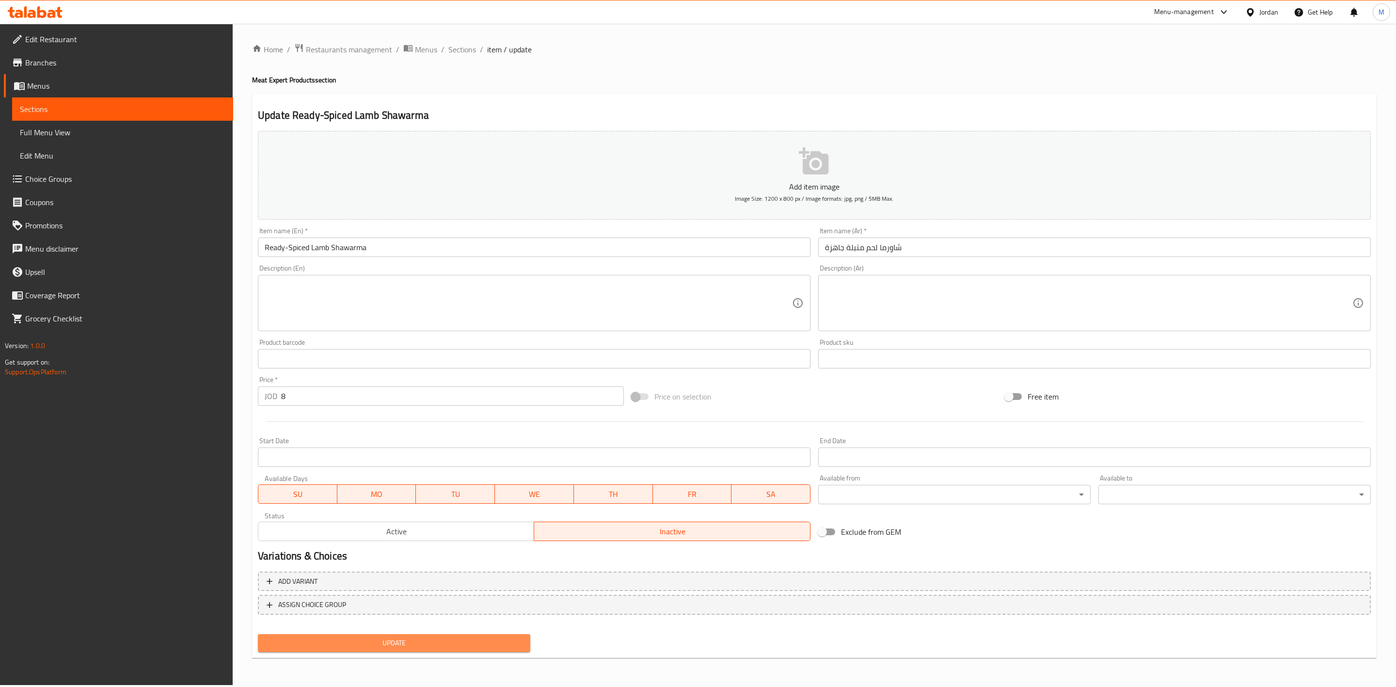
click at [523, 636] on button "Update" at bounding box center [394, 643] width 272 height 18
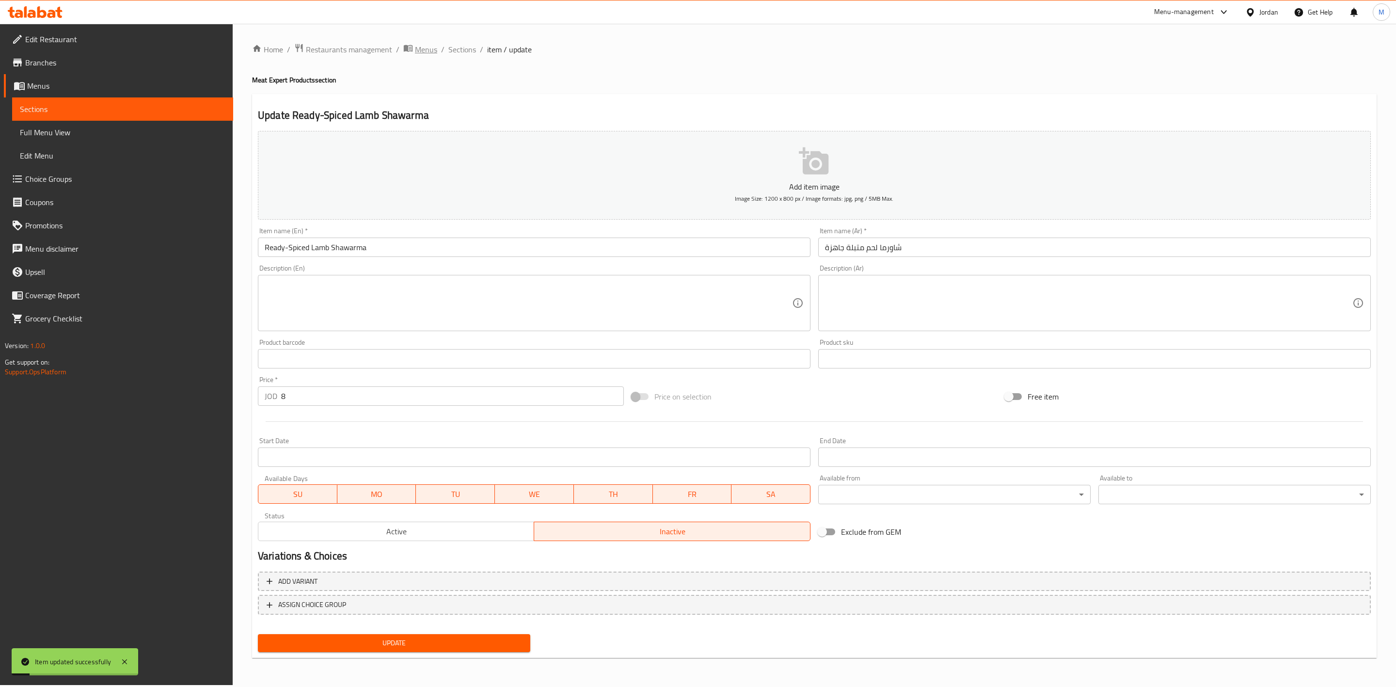
click at [431, 50] on span "Menus" at bounding box center [426, 50] width 22 height 12
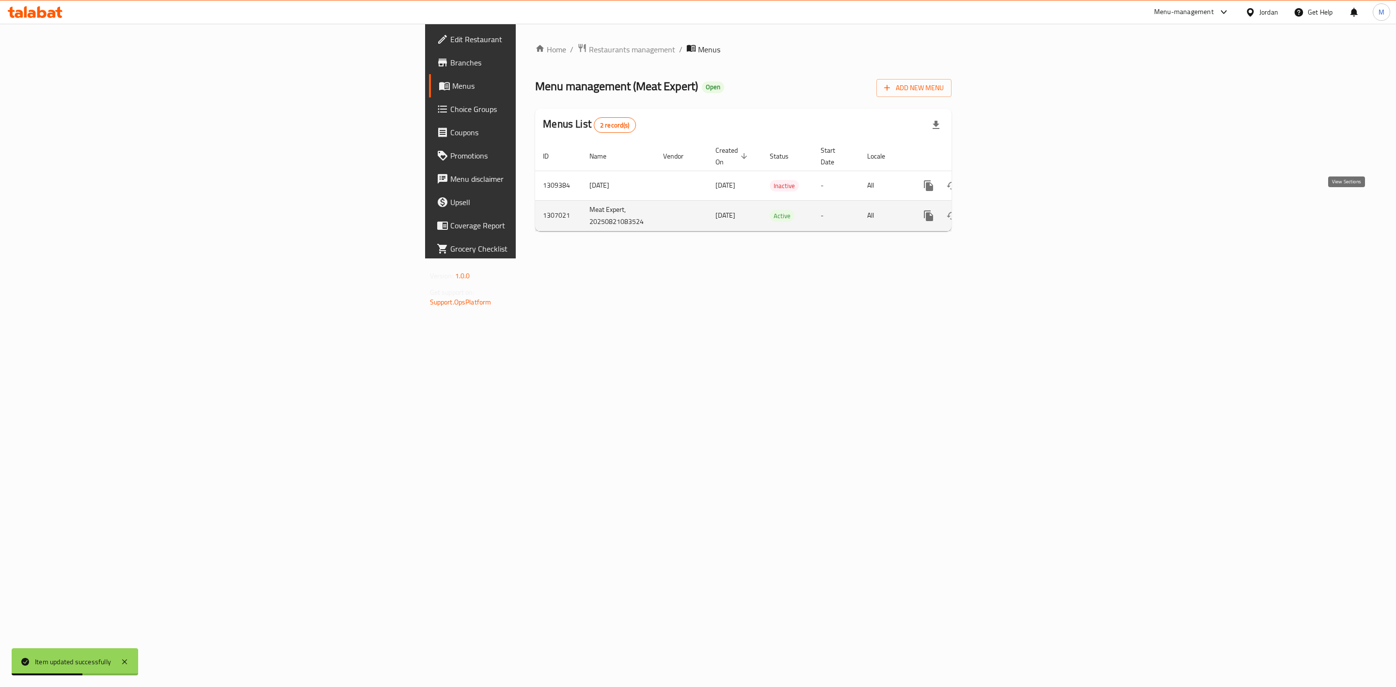
click at [1010, 211] on link "enhanced table" at bounding box center [998, 215] width 23 height 23
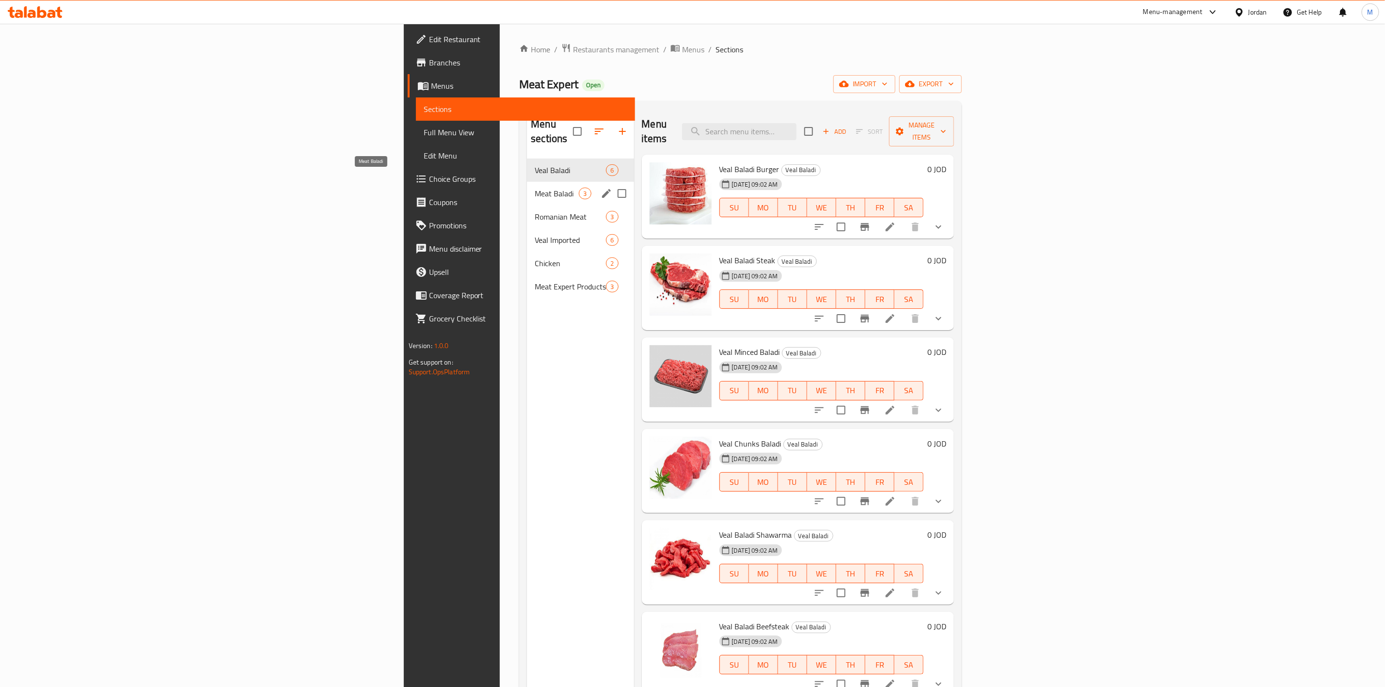
click at [535, 188] on span "Meat Baladi" at bounding box center [557, 194] width 44 height 12
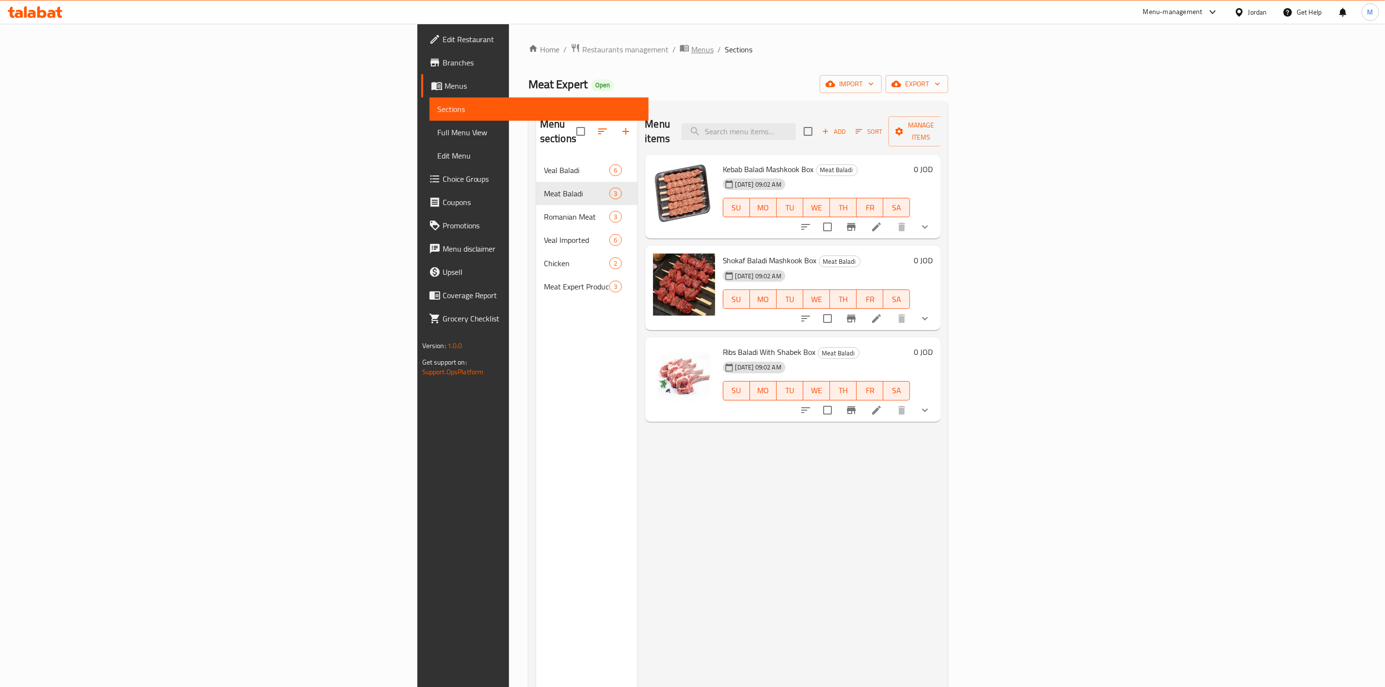
click at [691, 49] on span "Menus" at bounding box center [702, 50] width 22 height 12
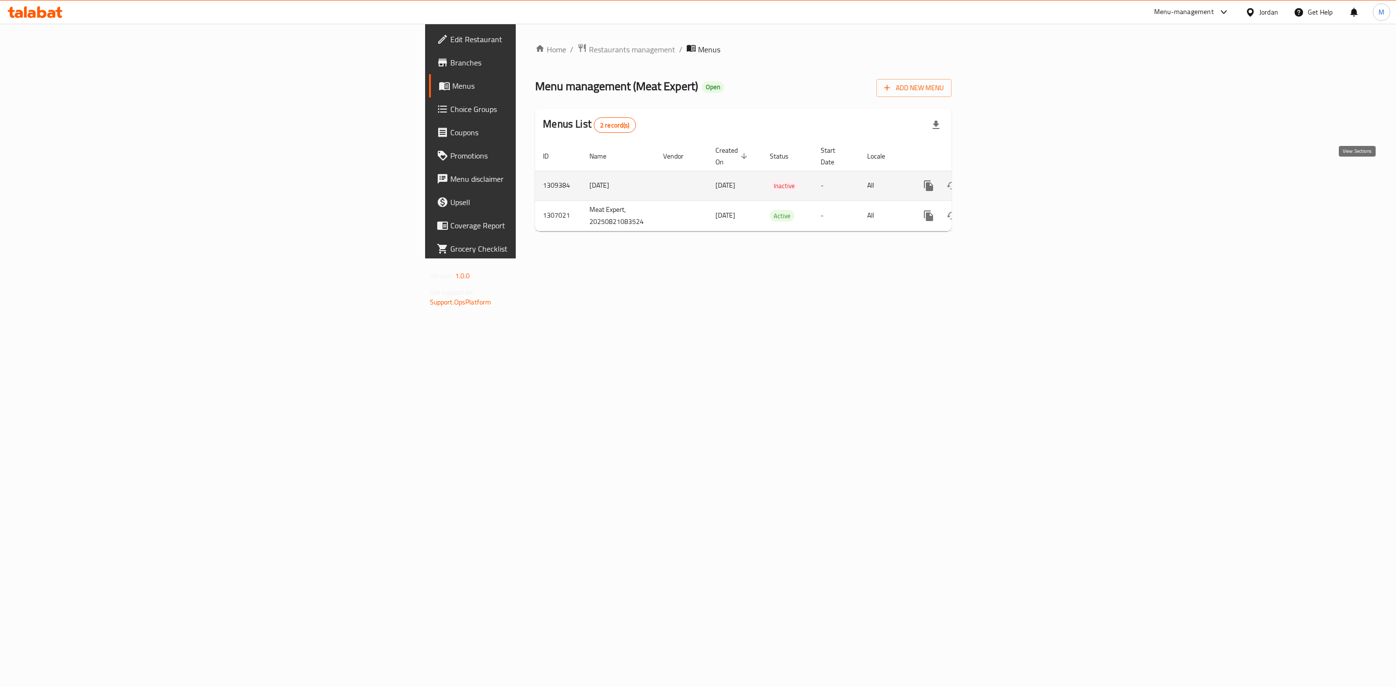
click at [1010, 181] on link "enhanced table" at bounding box center [998, 185] width 23 height 23
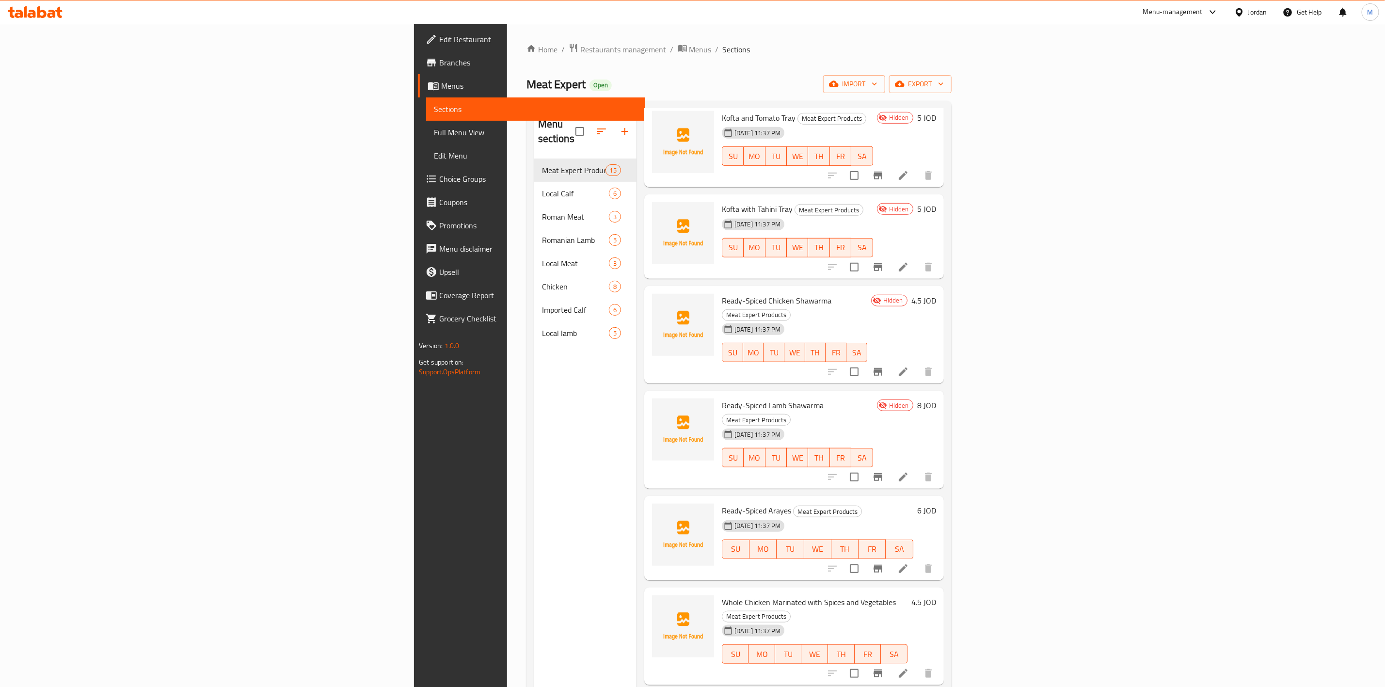
scroll to position [582, 0]
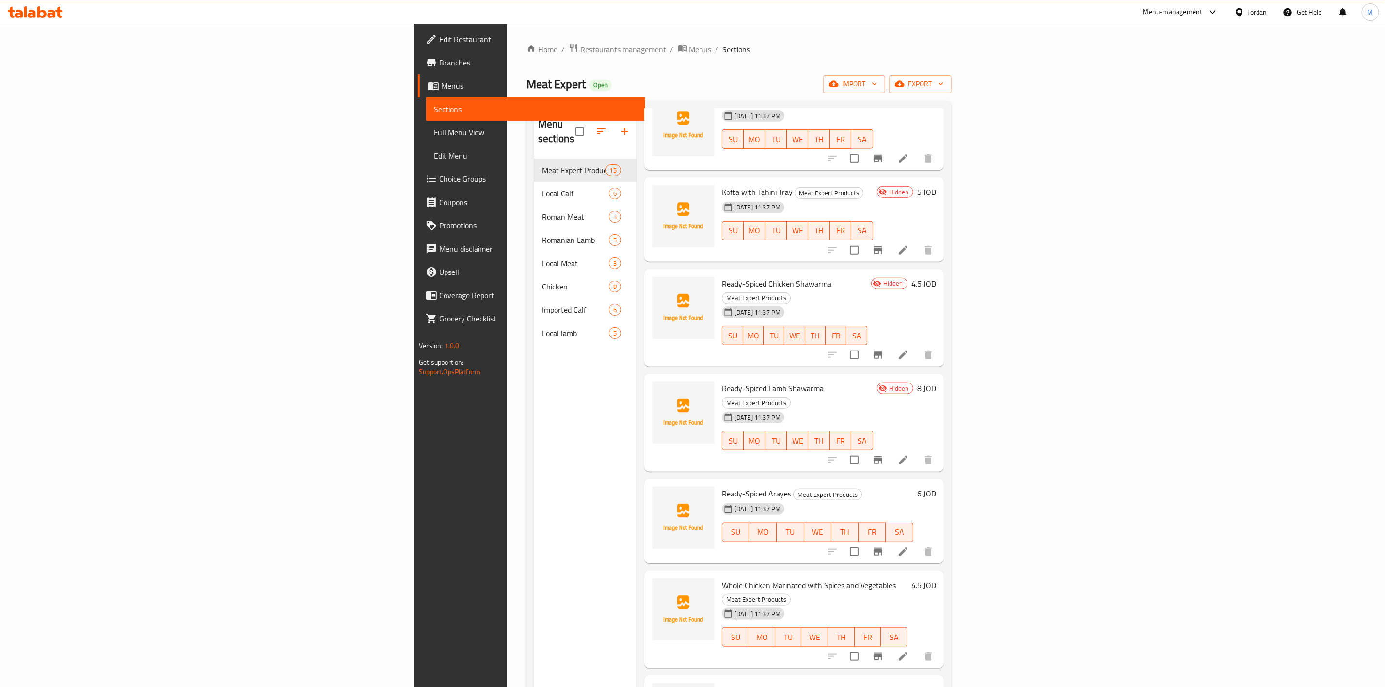
click at [909, 546] on icon at bounding box center [903, 552] width 12 height 12
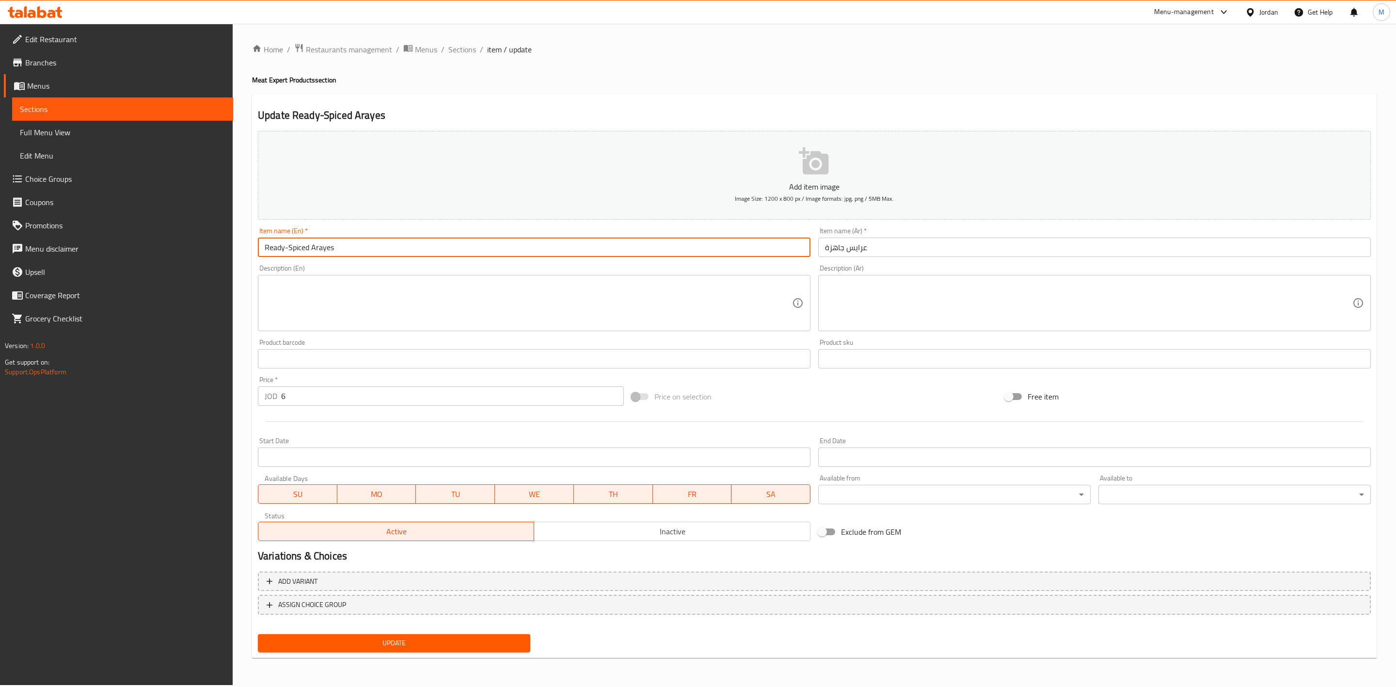
click at [403, 251] on input "Ready-Spiced Arayes" at bounding box center [534, 247] width 553 height 19
click at [403, 249] on input "Ready-Spiced Arayes" at bounding box center [534, 247] width 553 height 19
drag, startPoint x: 627, startPoint y: 534, endPoint x: 548, endPoint y: 618, distance: 115.3
click at [627, 533] on span "Inactive" at bounding box center [672, 532] width 268 height 14
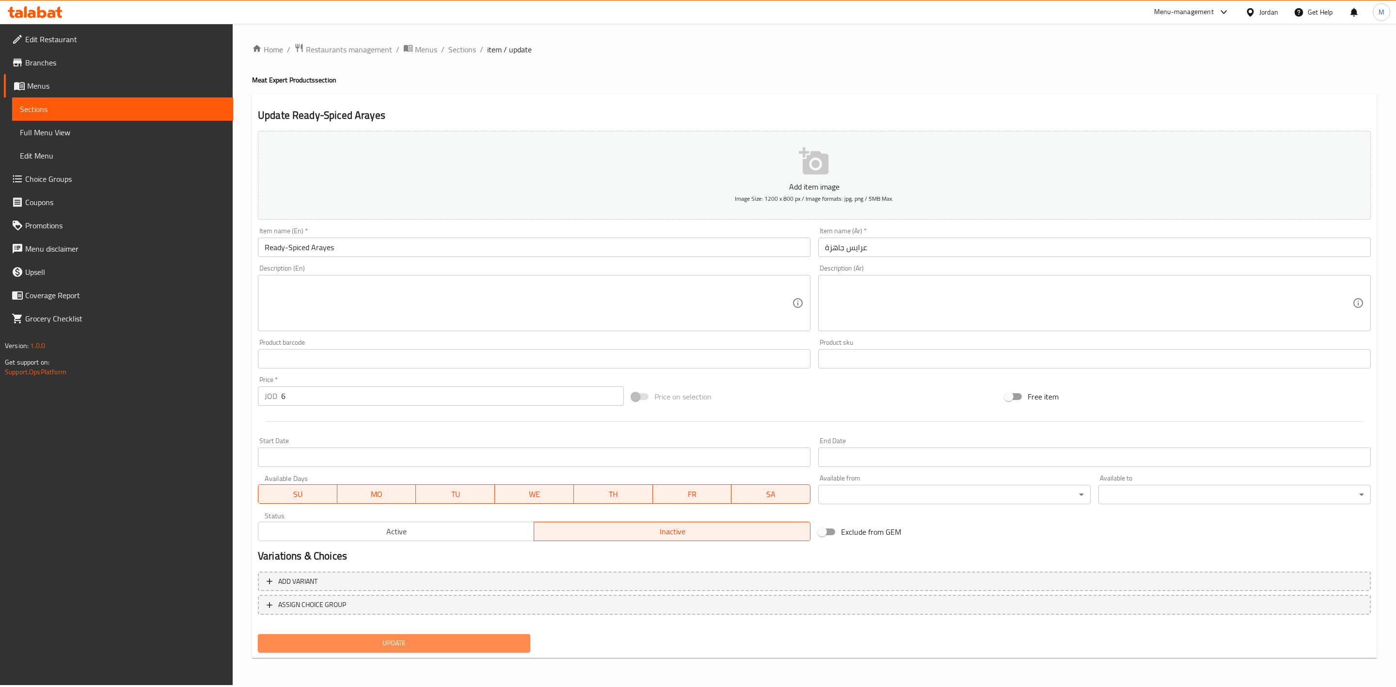
click at [506, 647] on span "Update" at bounding box center [394, 643] width 257 height 12
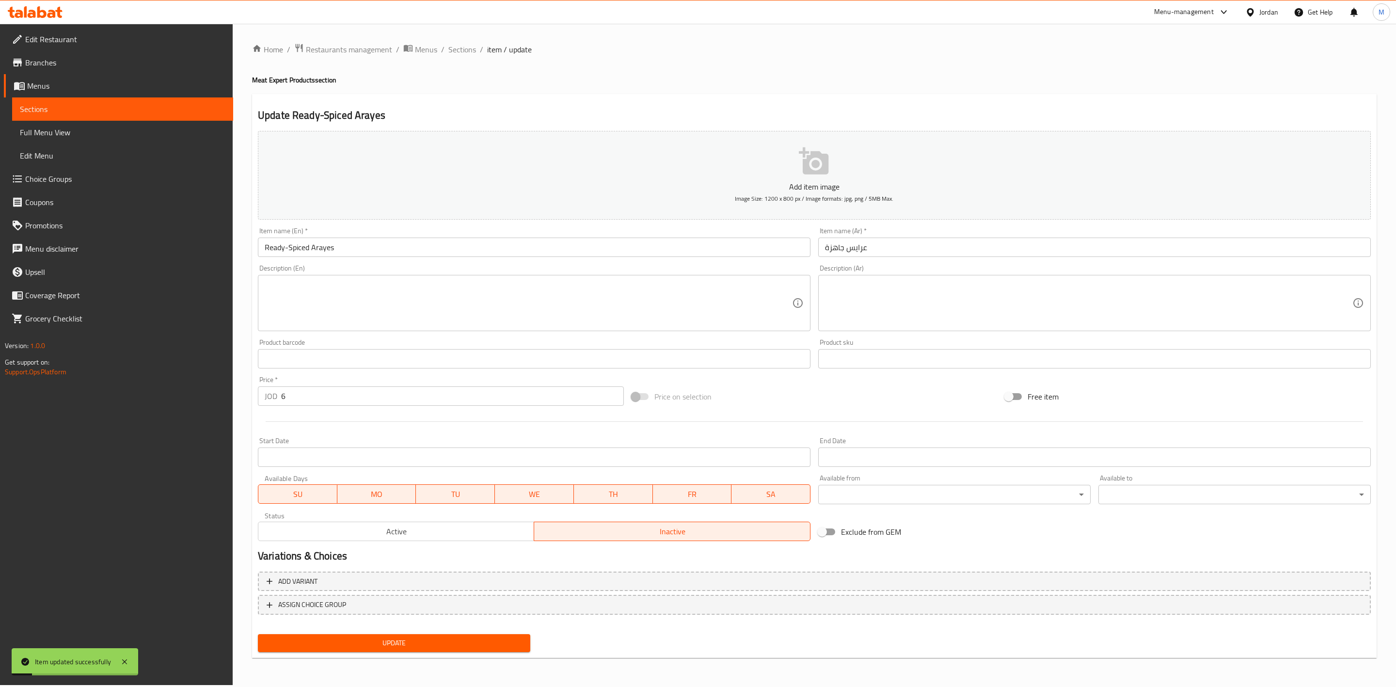
drag, startPoint x: 700, startPoint y: 73, endPoint x: 620, endPoint y: 68, distance: 79.6
click at [700, 73] on div "Home / Restaurants management / Menus / Sections / item / update Meat Expert Pr…" at bounding box center [814, 354] width 1125 height 622
click at [473, 49] on span "Sections" at bounding box center [462, 50] width 28 height 12
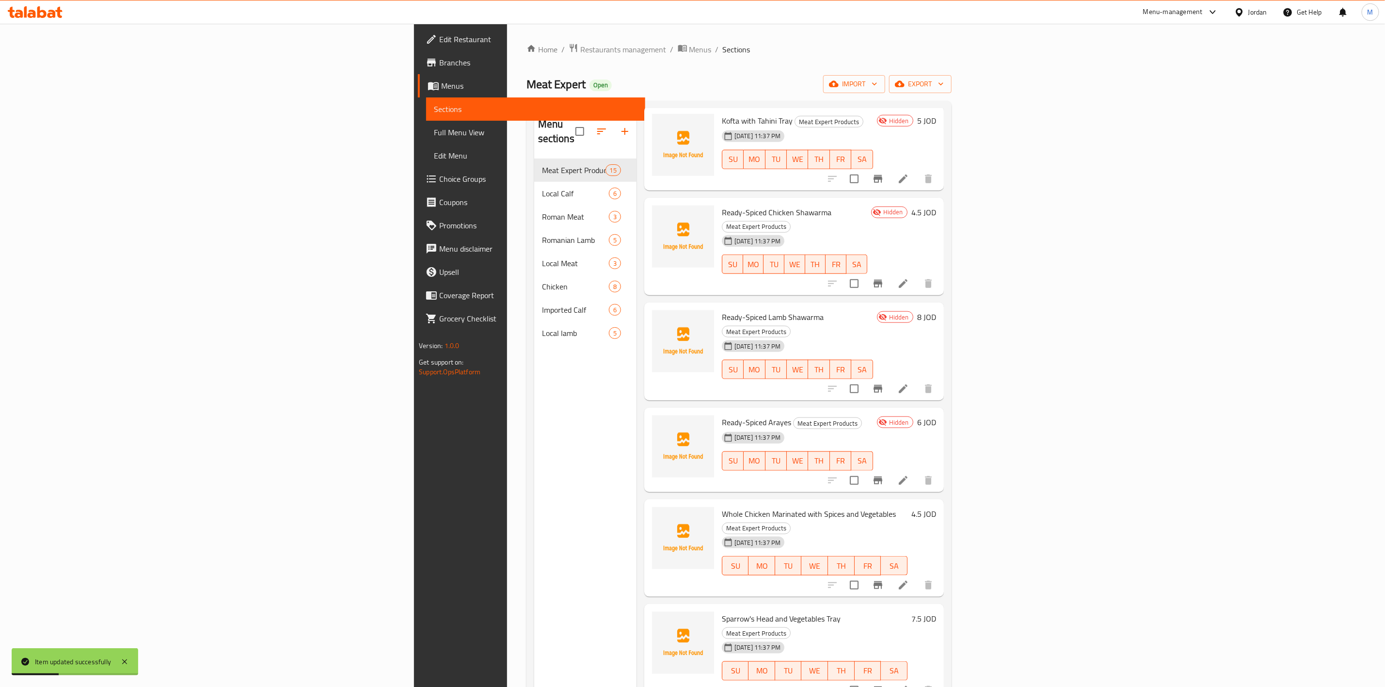
scroll to position [654, 0]
click at [909, 578] on icon at bounding box center [903, 584] width 12 height 12
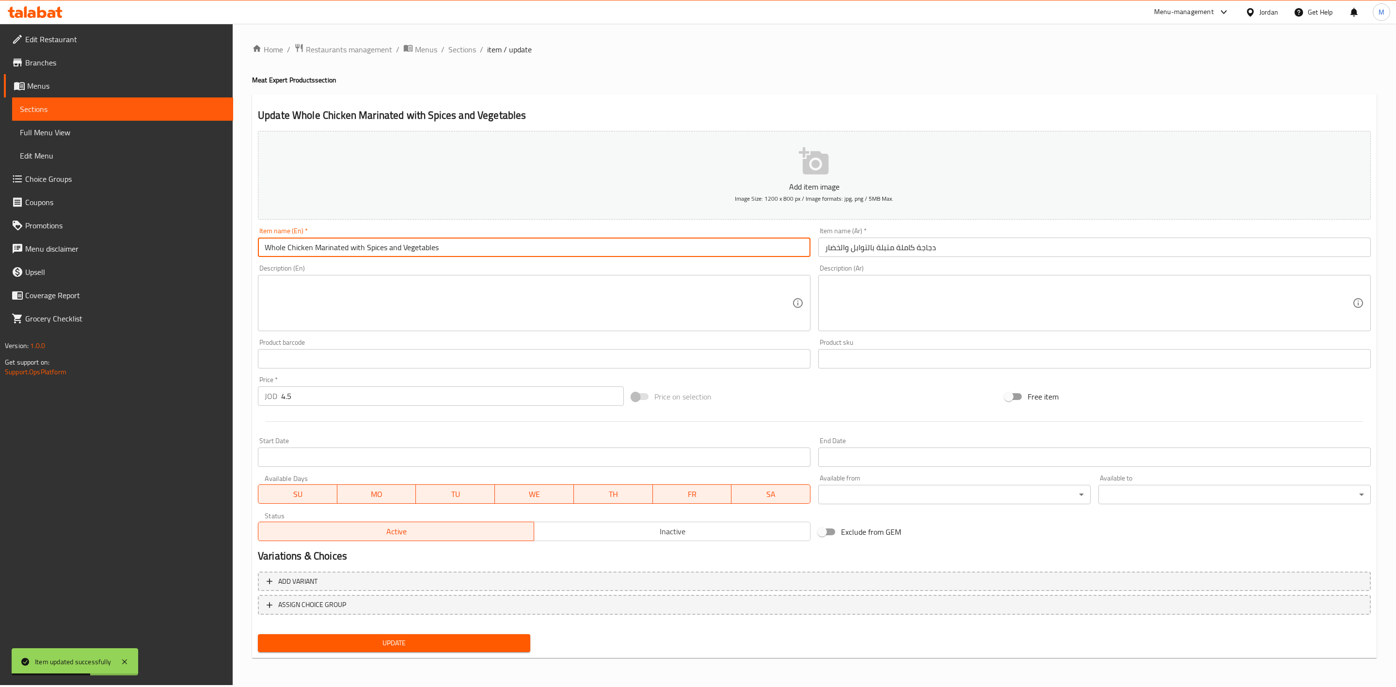
click at [368, 245] on input "Whole Chicken Marinated with Spices and Vegetables" at bounding box center [534, 247] width 553 height 19
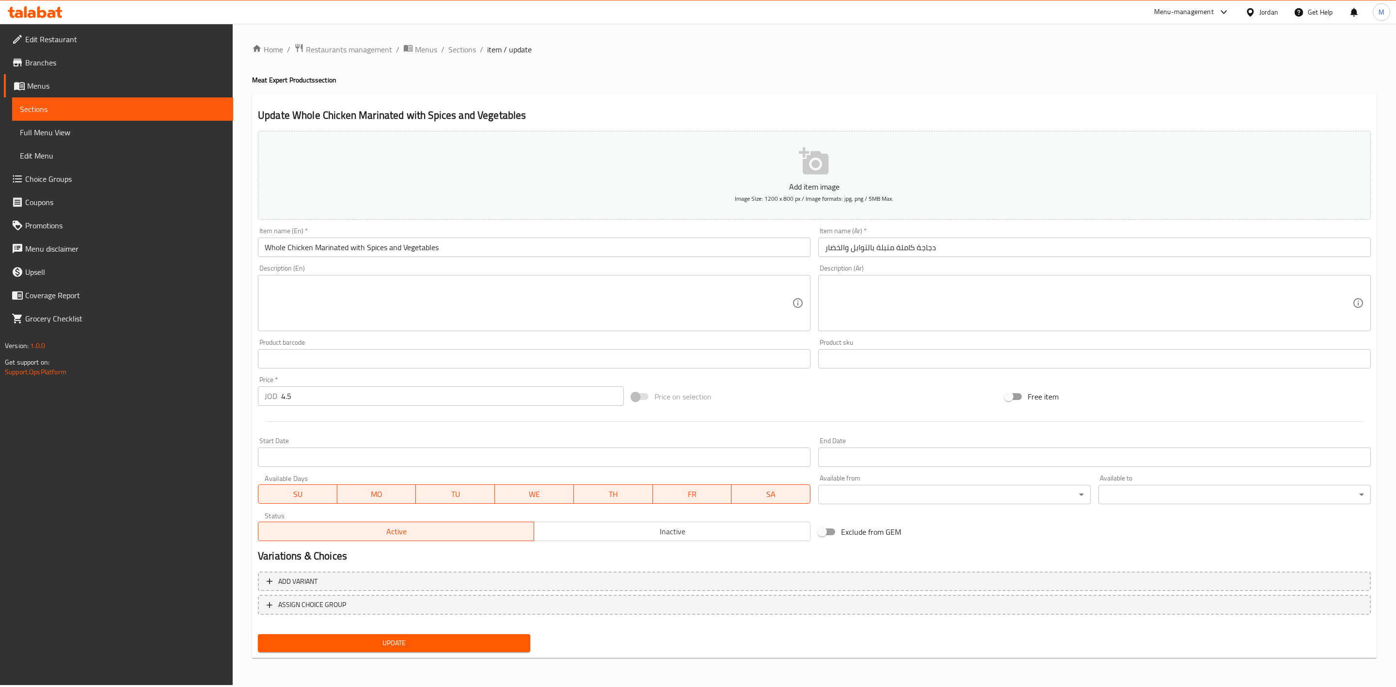
click at [844, 389] on div "Price on selection" at bounding box center [815, 396] width 374 height 26
click at [605, 539] on button "Inactive" at bounding box center [672, 531] width 276 height 19
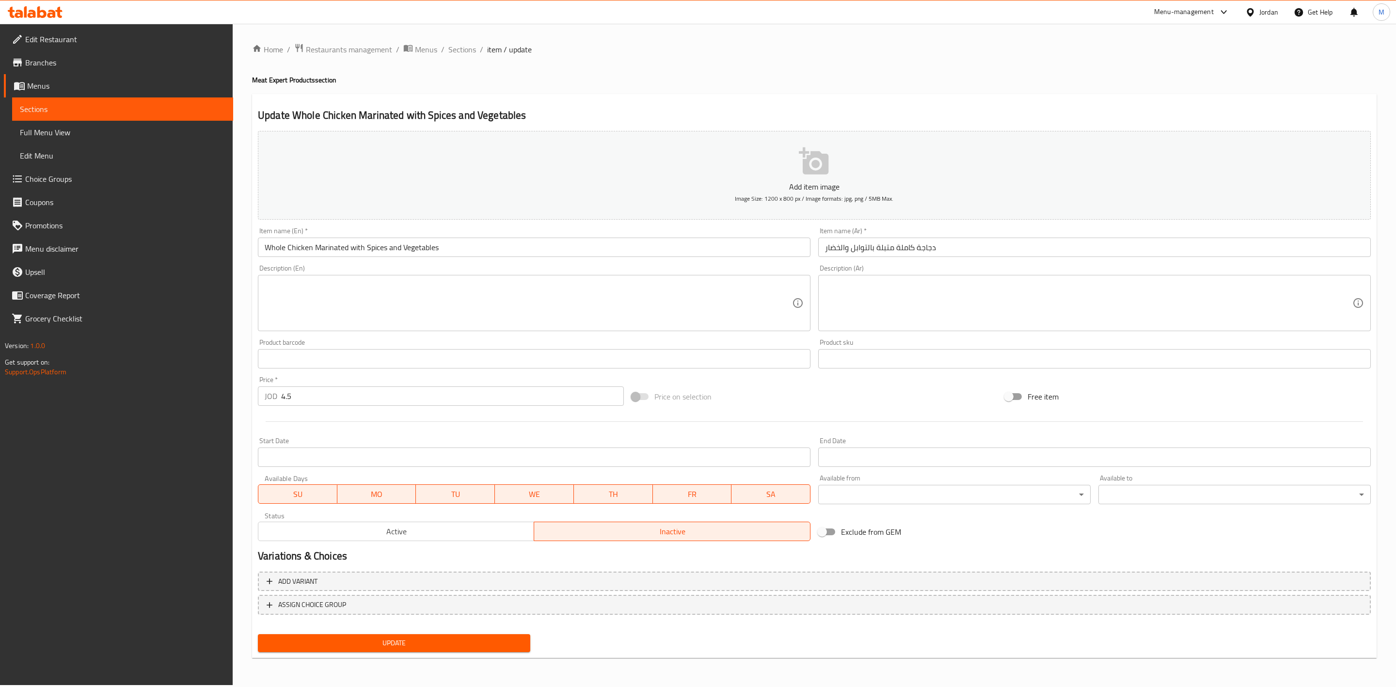
click at [511, 647] on span "Update" at bounding box center [394, 643] width 257 height 12
click at [470, 51] on span "Sections" at bounding box center [462, 50] width 28 height 12
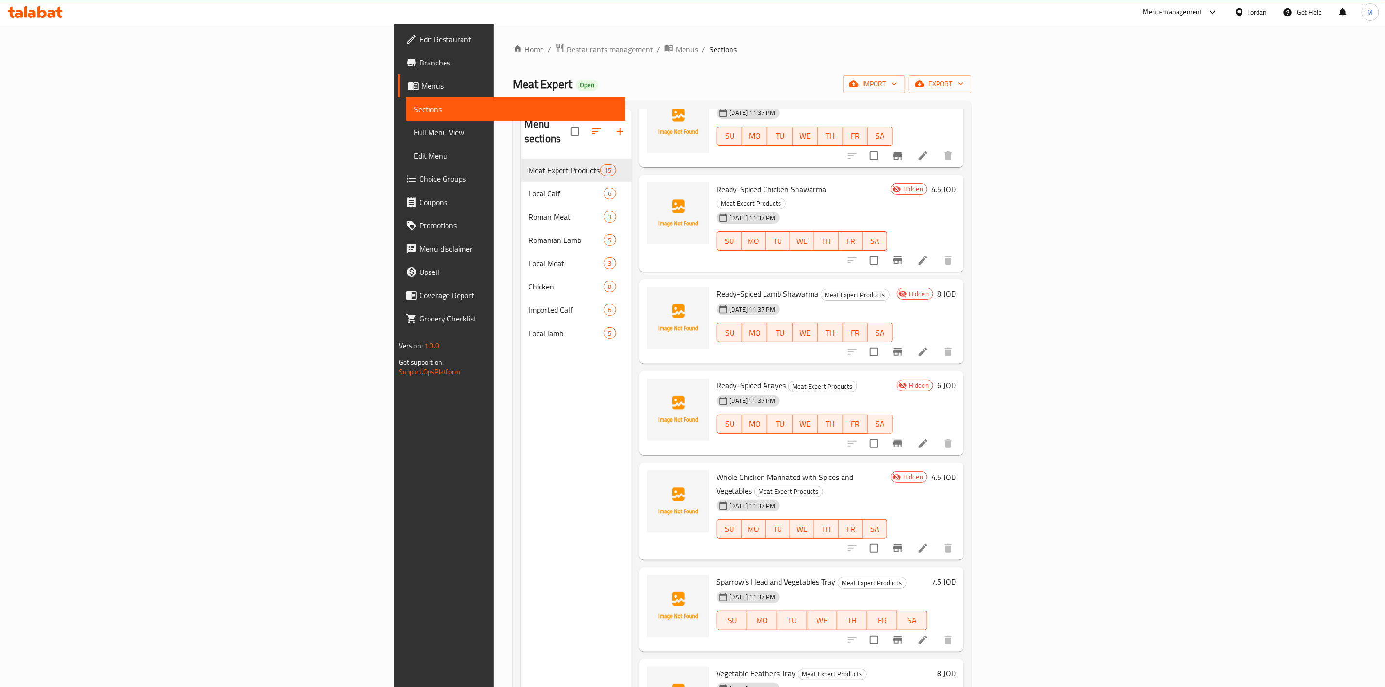
scroll to position [727, 0]
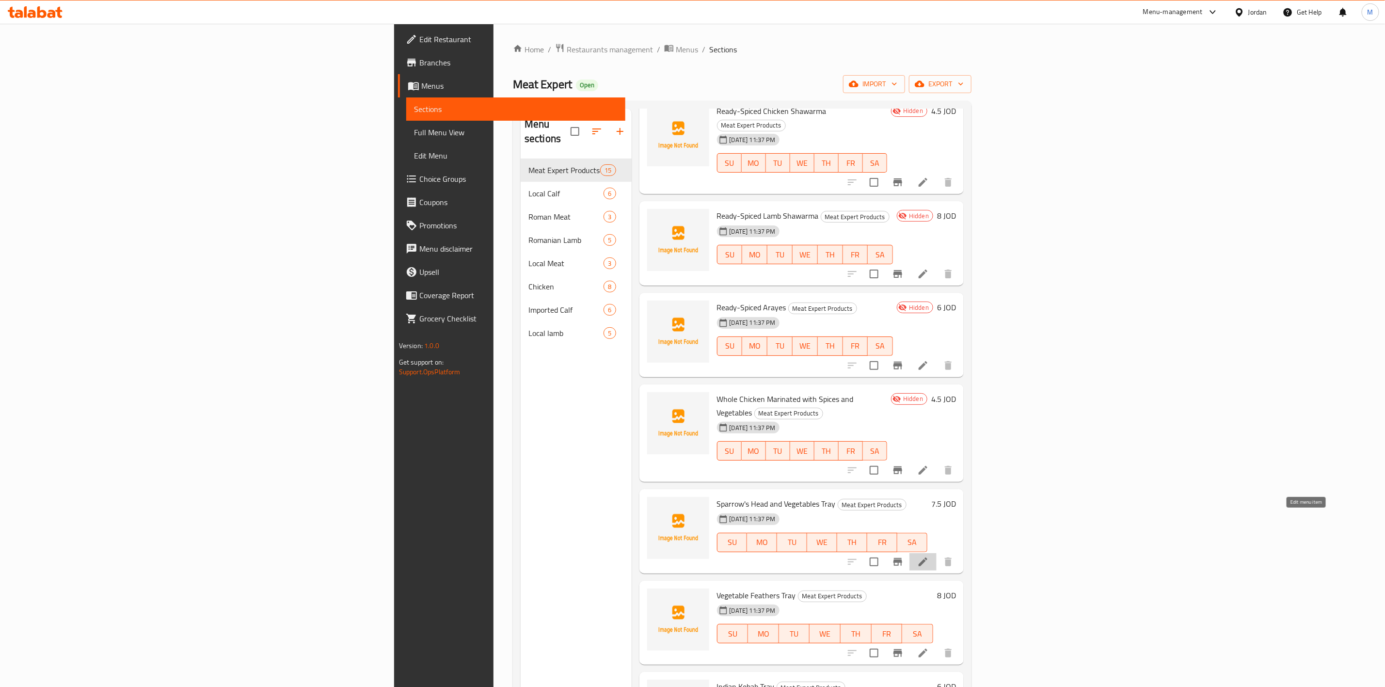
click at [929, 556] on icon at bounding box center [923, 562] width 12 height 12
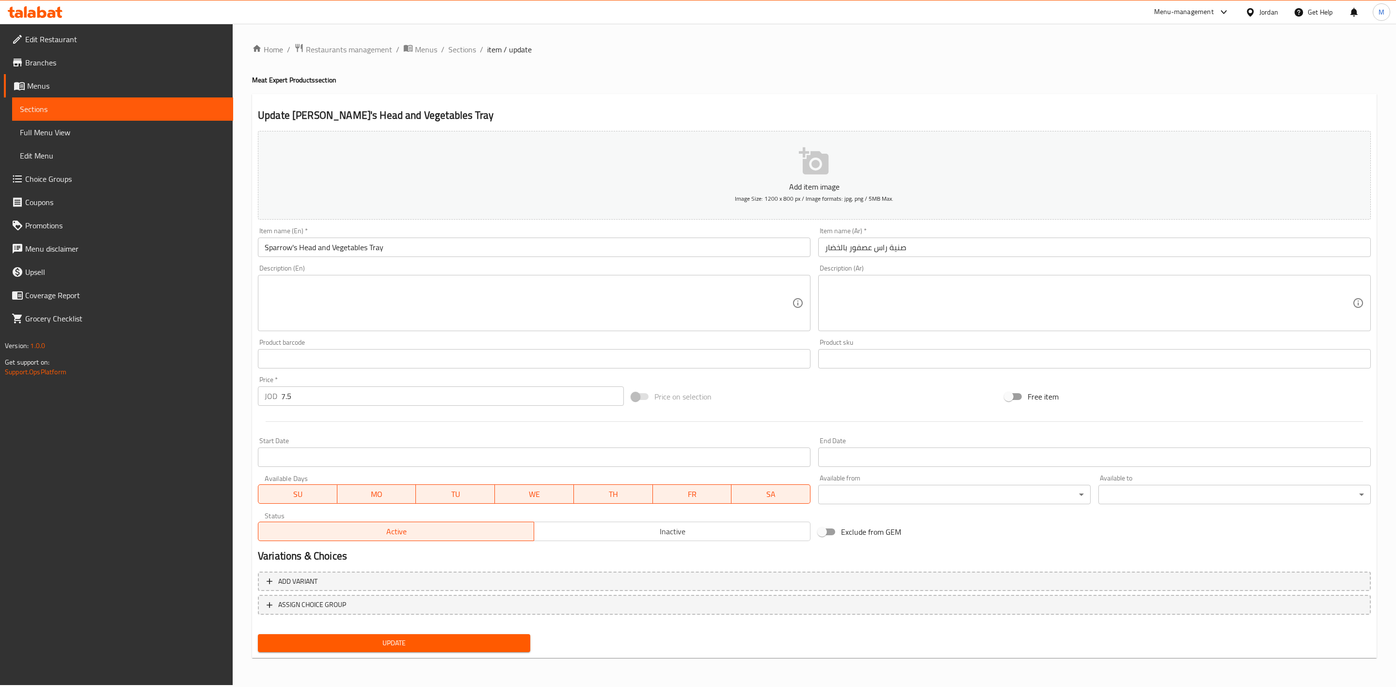
click at [588, 524] on button "Inactive" at bounding box center [672, 531] width 276 height 19
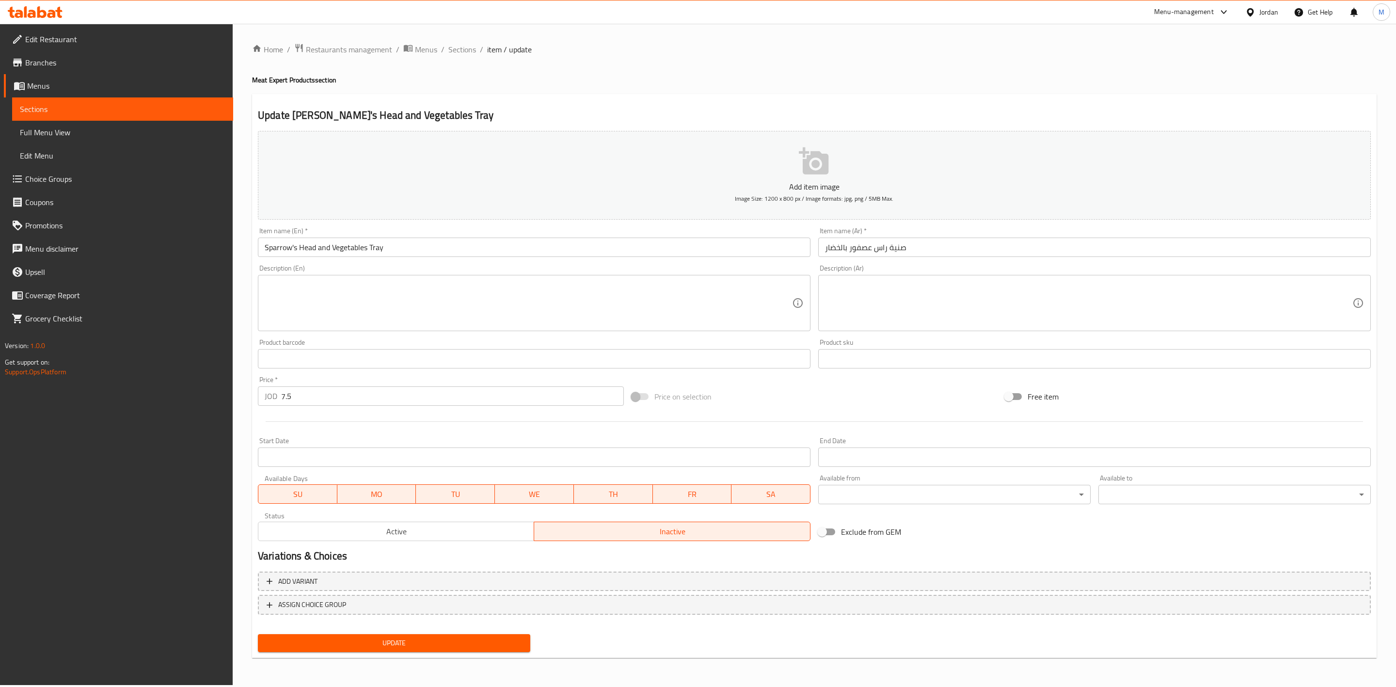
click at [450, 252] on input "Sparrow's Head and Vegetables Tray" at bounding box center [534, 247] width 553 height 19
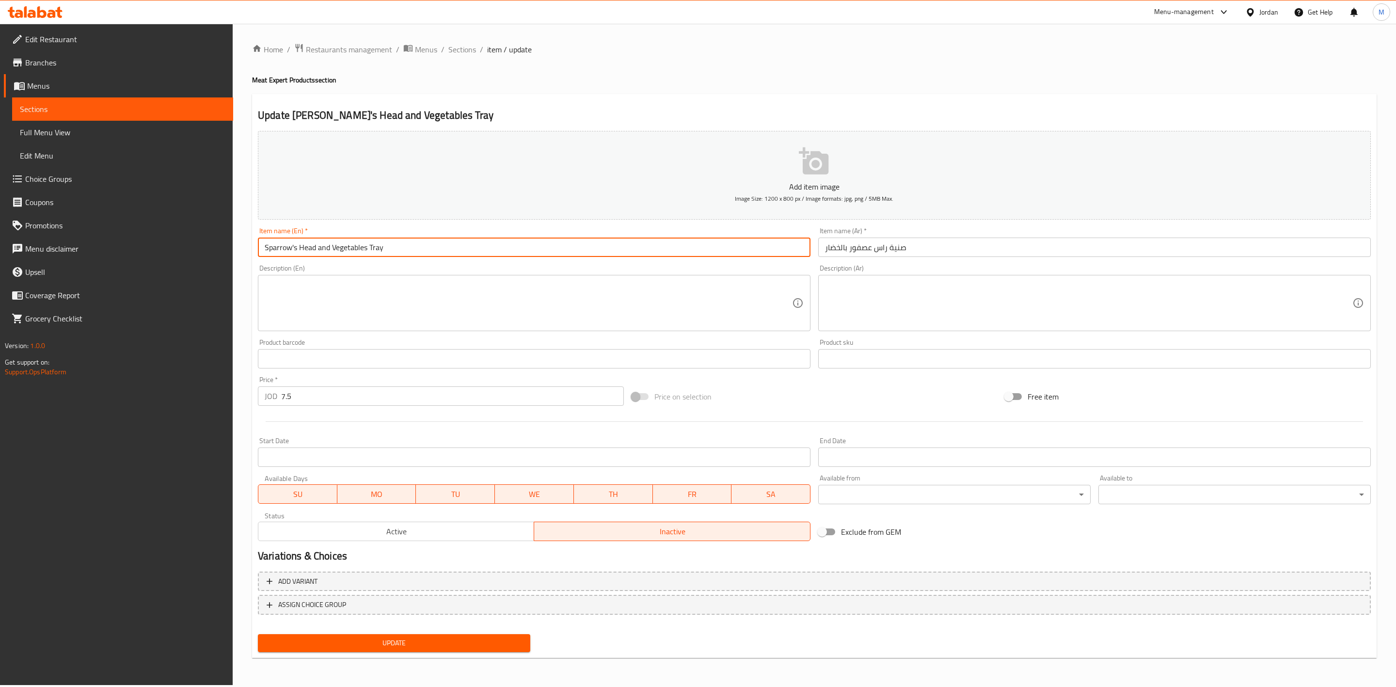
click at [450, 252] on input "Sparrow's Head and Vegetables Tray" at bounding box center [534, 247] width 553 height 19
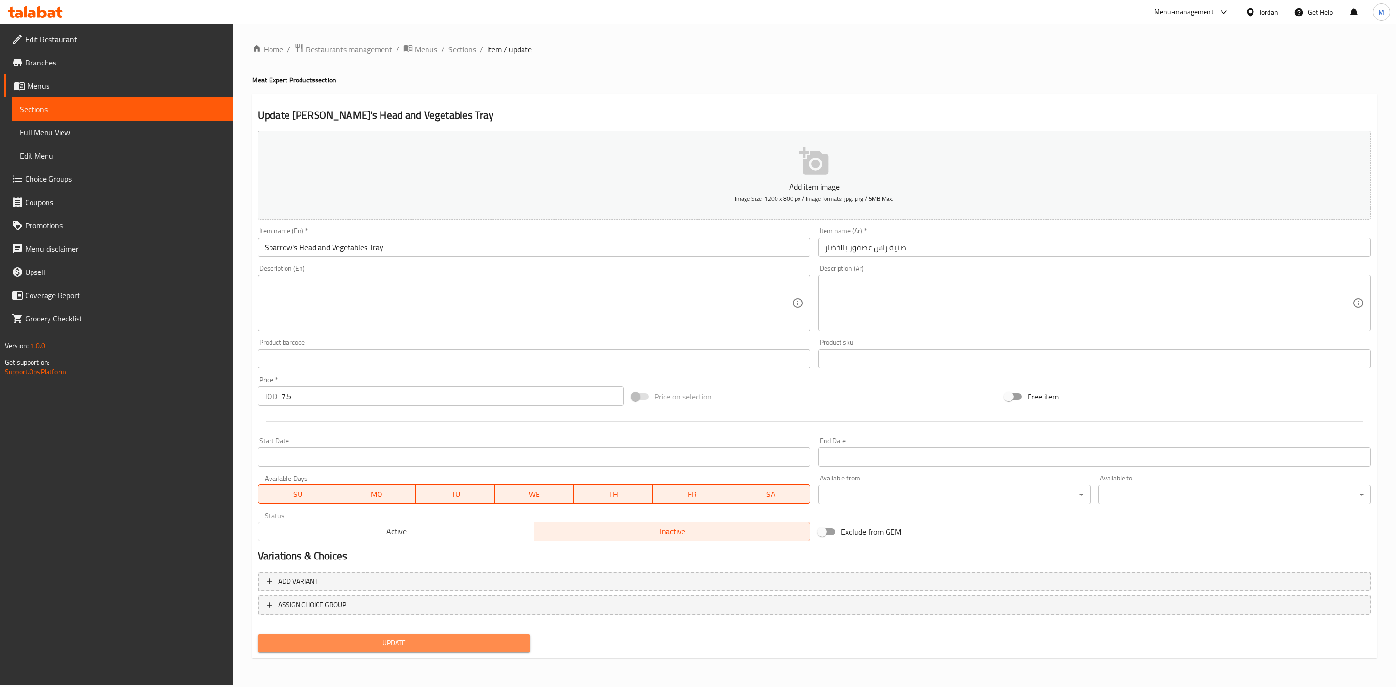
click at [438, 634] on button "Update" at bounding box center [394, 643] width 272 height 18
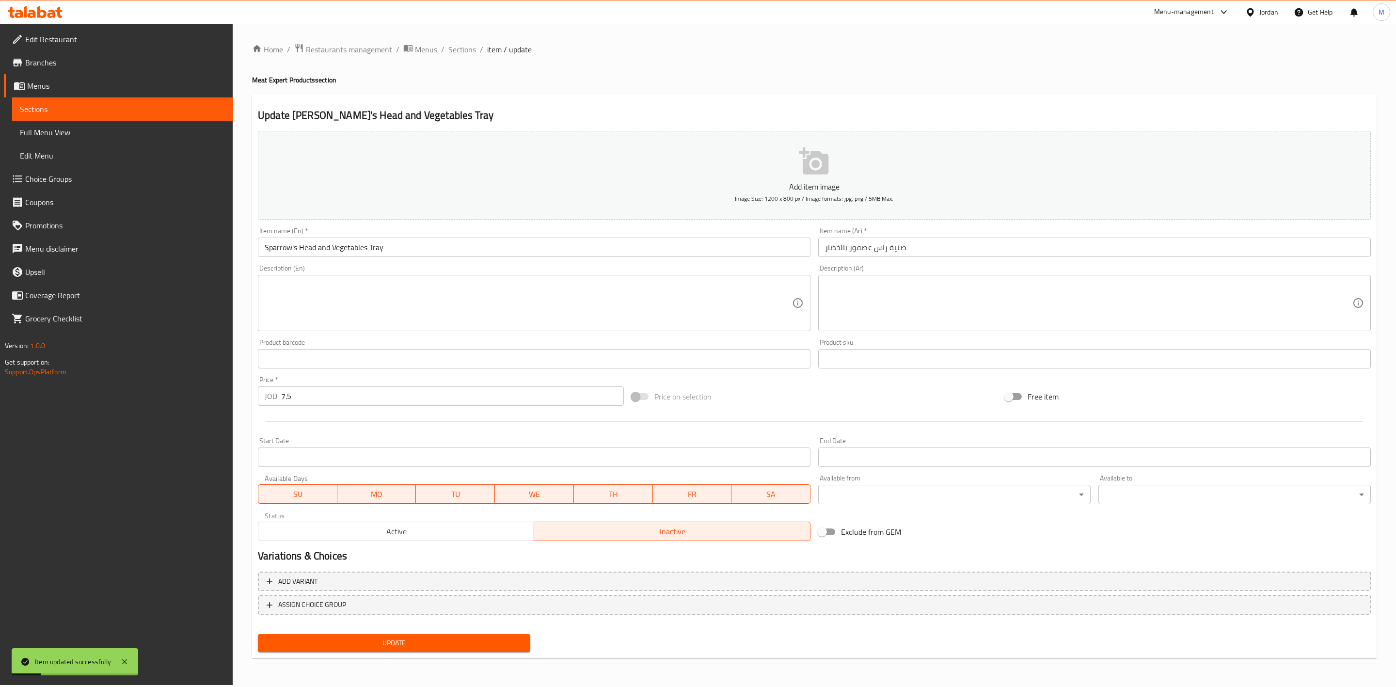
click at [704, 383] on div "Add item image Image Size: 1200 x 800 px / Image formats: jpg, png / 5MB Max. I…" at bounding box center [814, 336] width 1121 height 418
click at [470, 49] on span "Sections" at bounding box center [462, 50] width 28 height 12
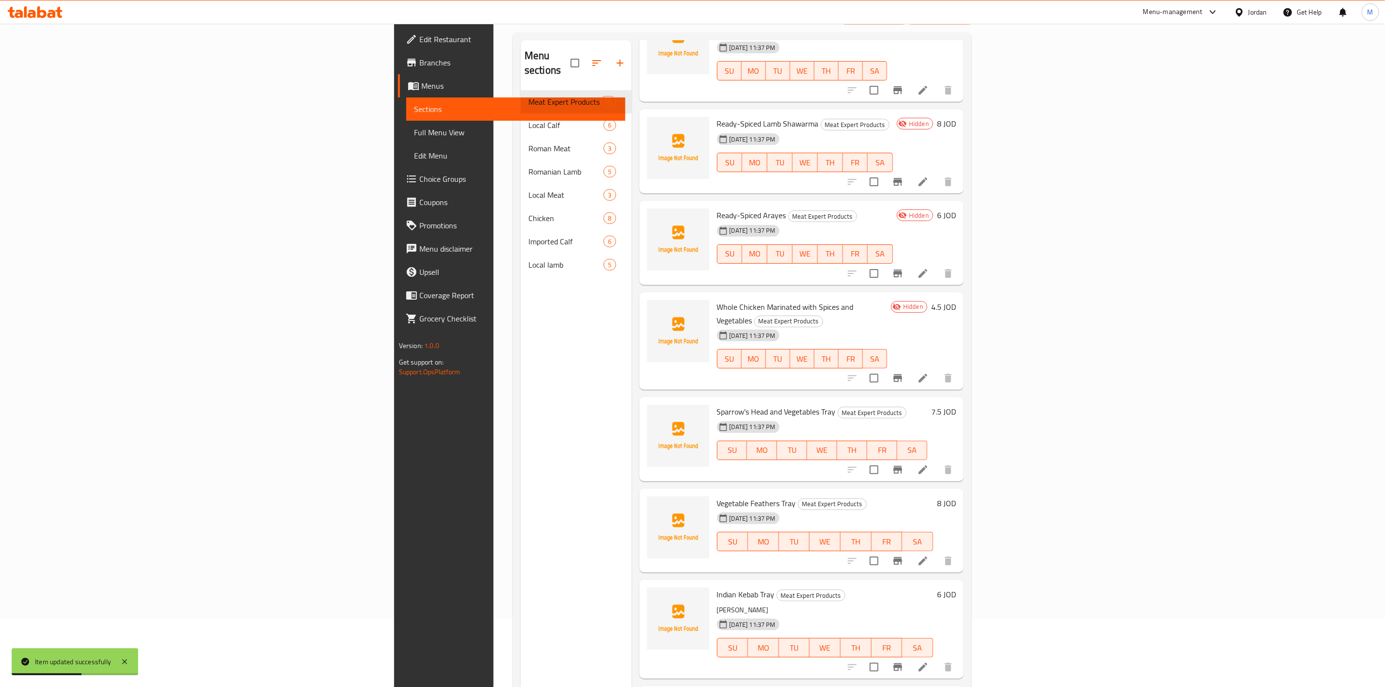
scroll to position [136, 0]
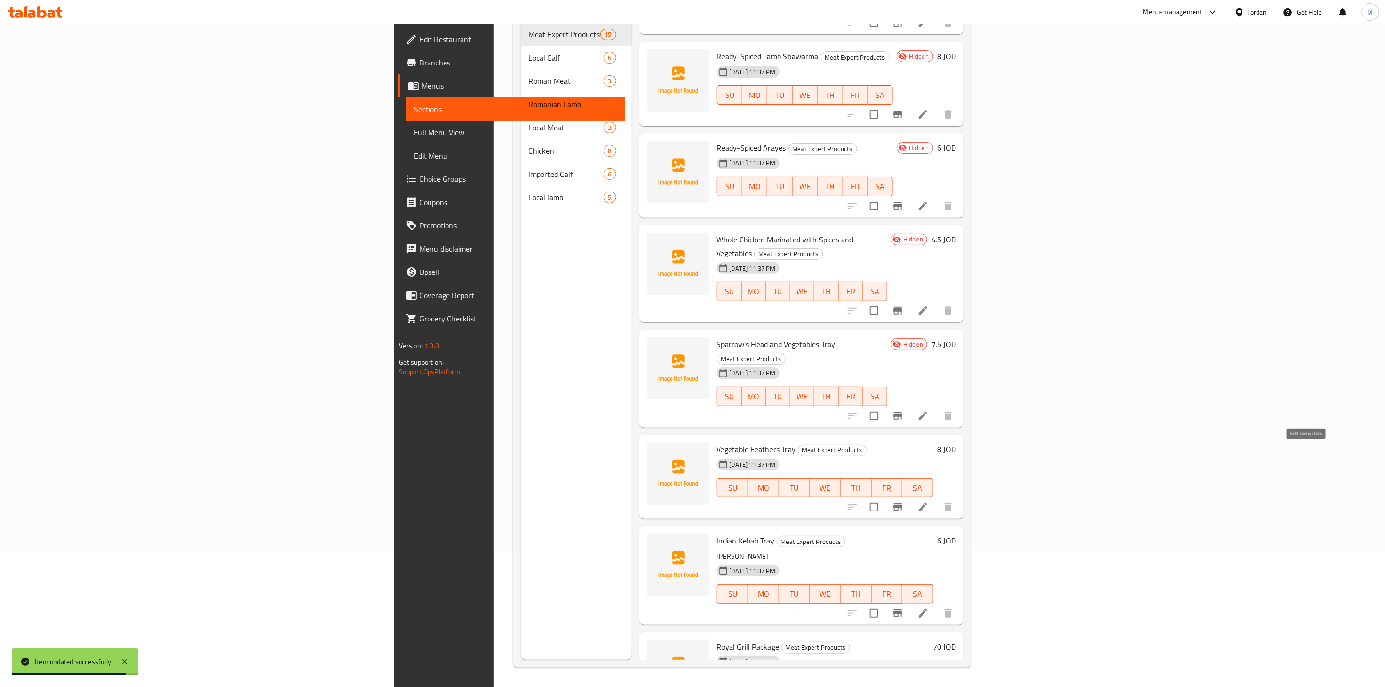
click at [927, 503] on icon at bounding box center [923, 507] width 9 height 9
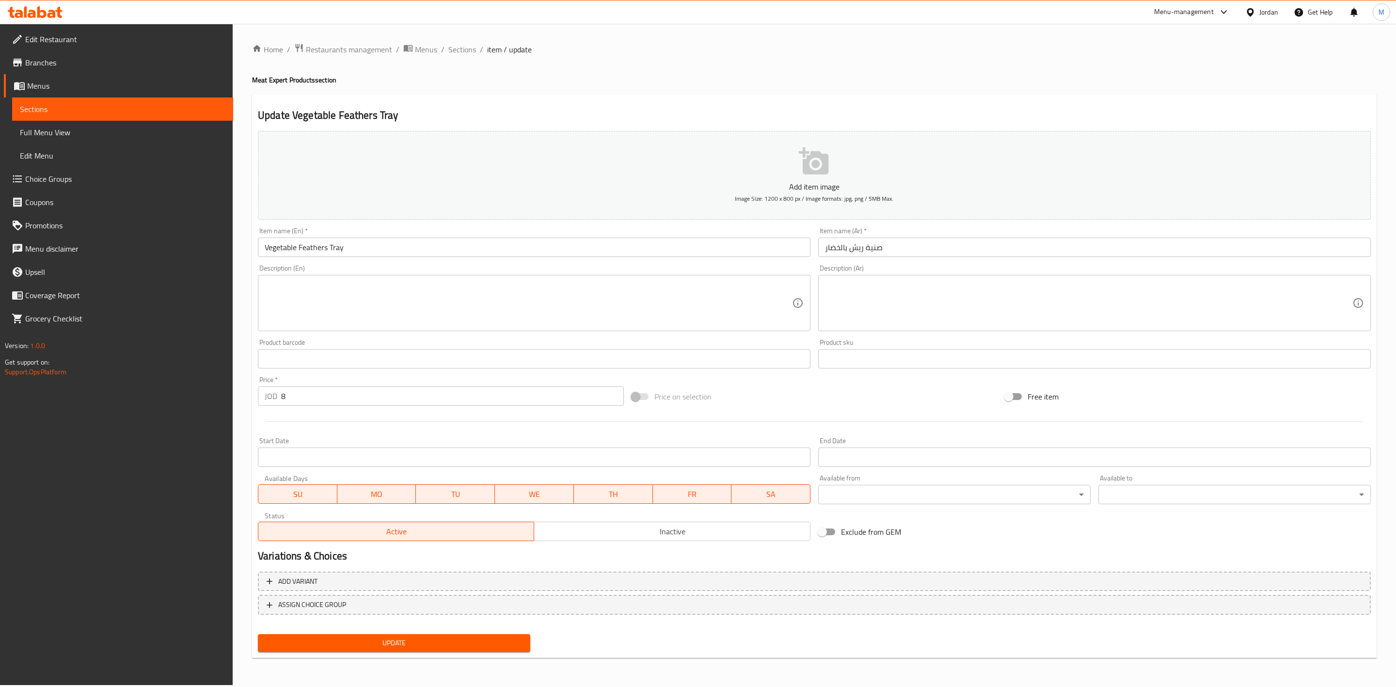
click at [375, 251] on input "Vegetable Feathers Tray" at bounding box center [534, 247] width 553 height 19
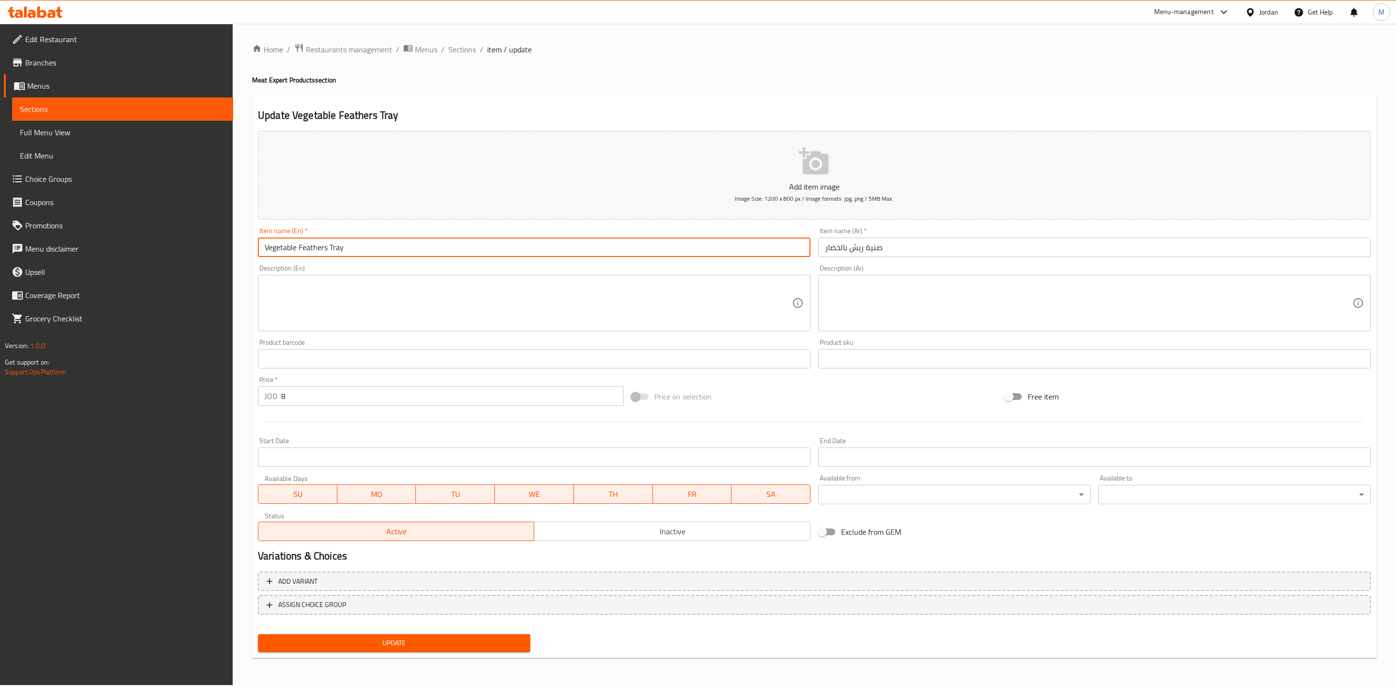
click at [375, 252] on input "Vegetable Feathers Tray" at bounding box center [534, 247] width 553 height 19
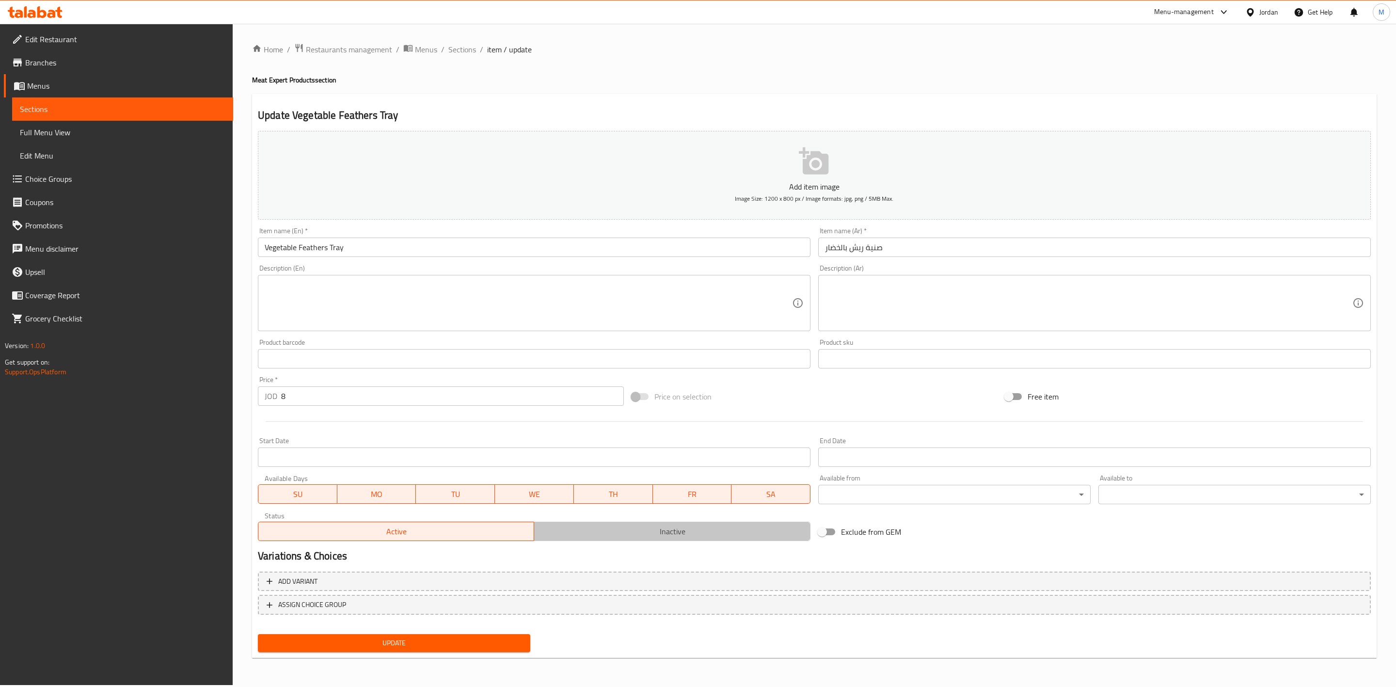
click at [734, 540] on button "Inactive" at bounding box center [672, 531] width 276 height 19
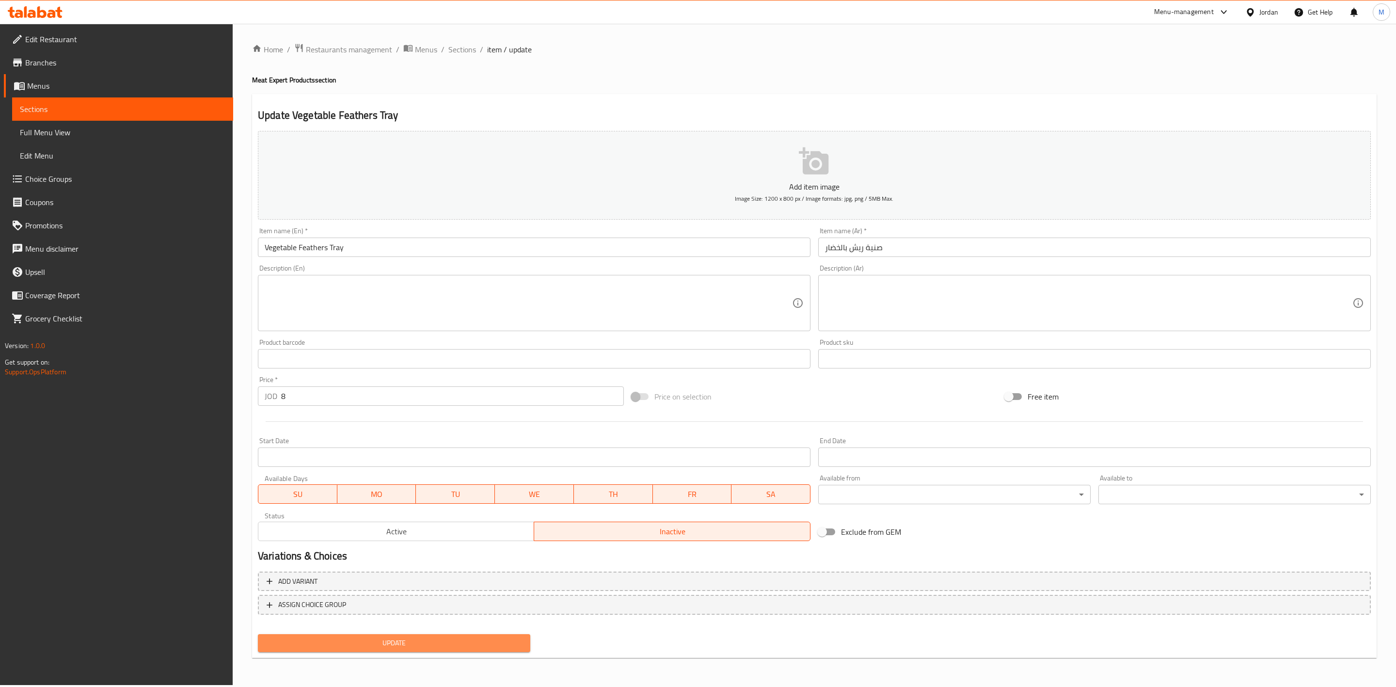
click at [457, 646] on span "Update" at bounding box center [394, 643] width 257 height 12
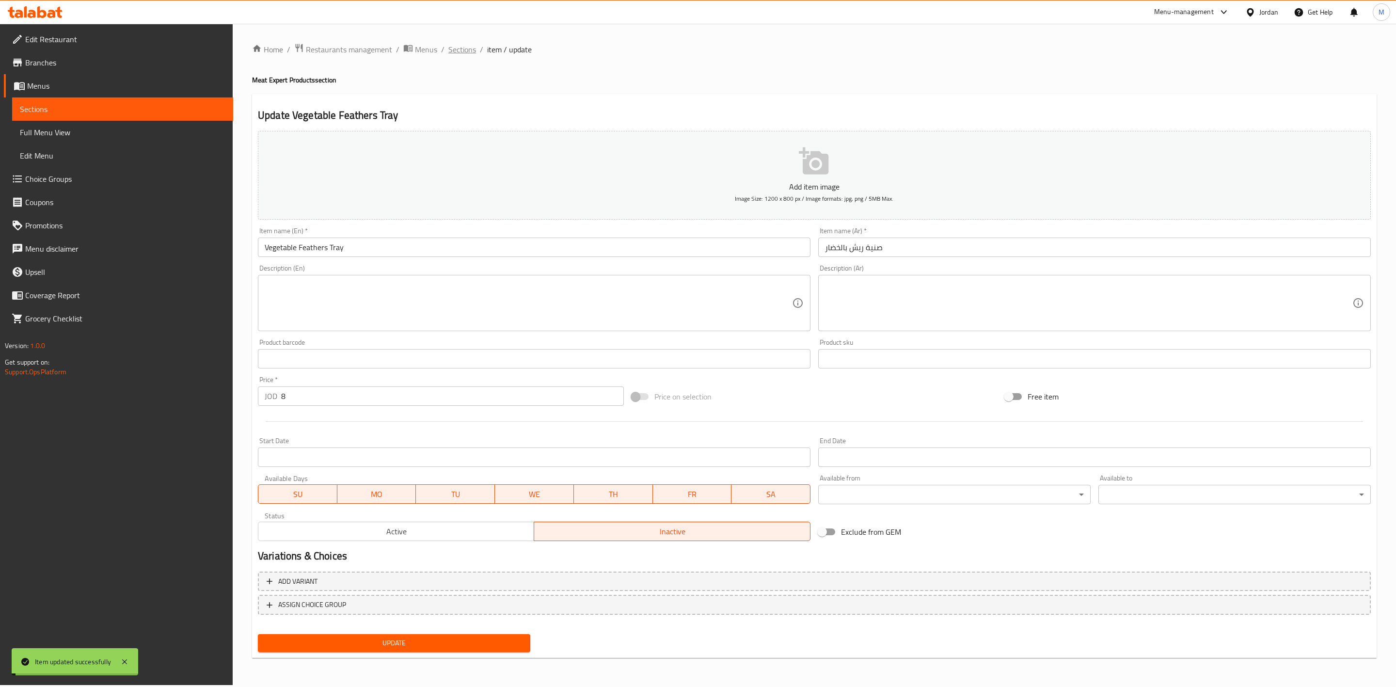
click at [462, 55] on span "Sections" at bounding box center [462, 50] width 28 height 12
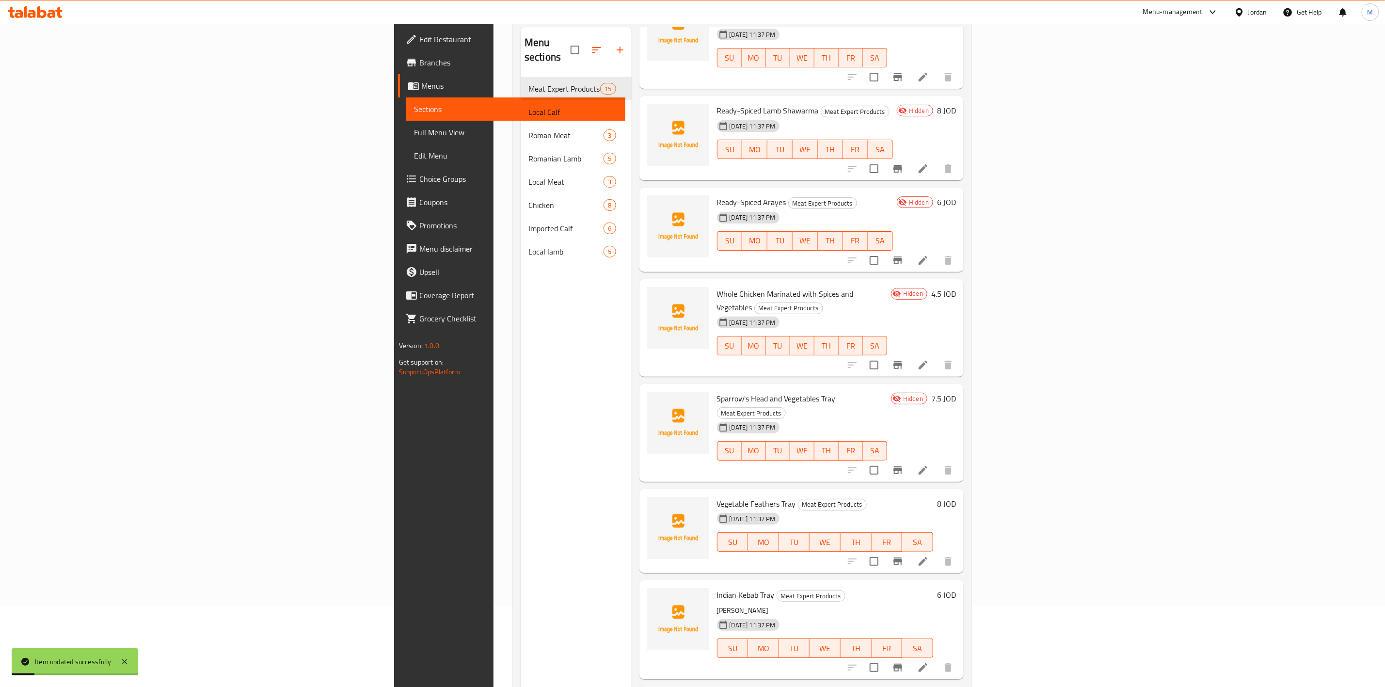
scroll to position [136, 0]
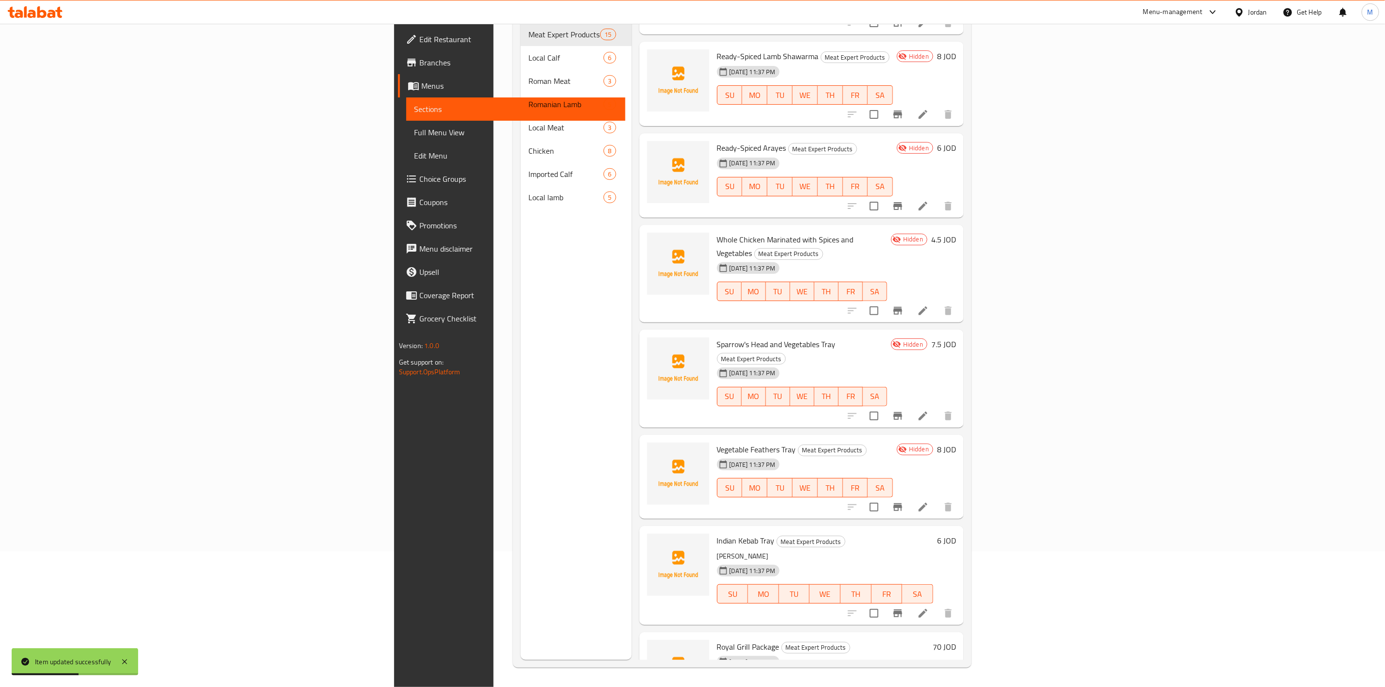
click at [717, 533] on span "Indian Kebab Tray" at bounding box center [746, 540] width 58 height 15
copy h6 "Indian Kebab Tray"
click at [717, 639] on span "Royal Grill Package" at bounding box center [748, 646] width 63 height 15
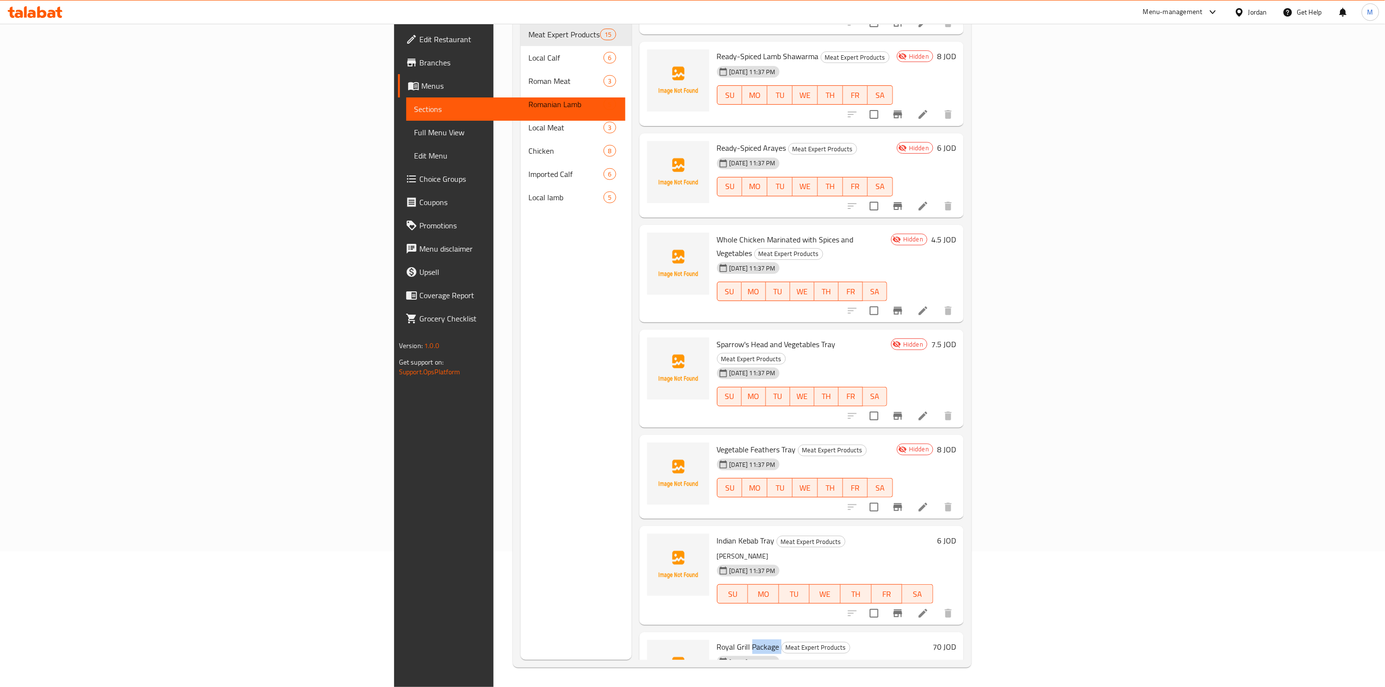
click at [717, 639] on span "Royal Grill Package" at bounding box center [748, 646] width 63 height 15
copy h6 "Royal Grill Package"
click at [929, 607] on icon at bounding box center [923, 613] width 12 height 12
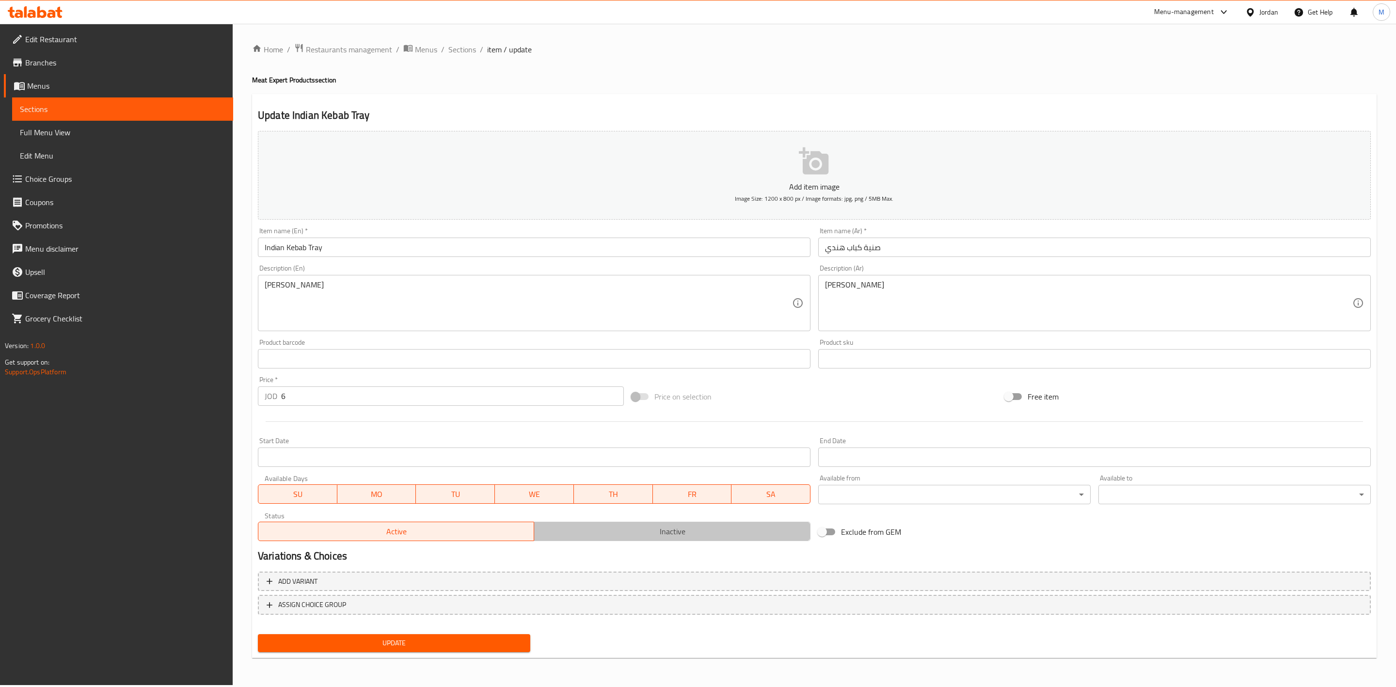
click at [607, 526] on span "Inactive" at bounding box center [672, 532] width 268 height 14
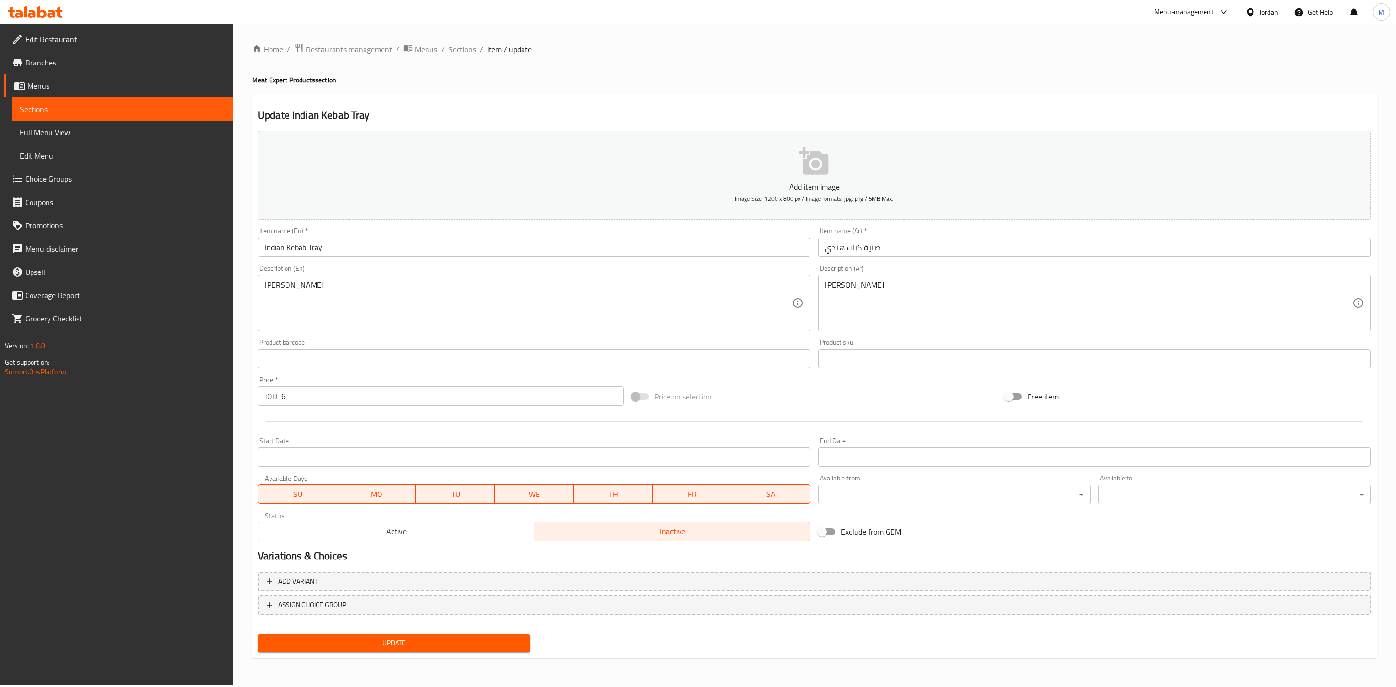
click at [480, 630] on div "Update" at bounding box center [394, 643] width 280 height 26
click at [480, 648] on span "Update" at bounding box center [394, 643] width 257 height 12
click at [470, 51] on span "Sections" at bounding box center [462, 50] width 28 height 12
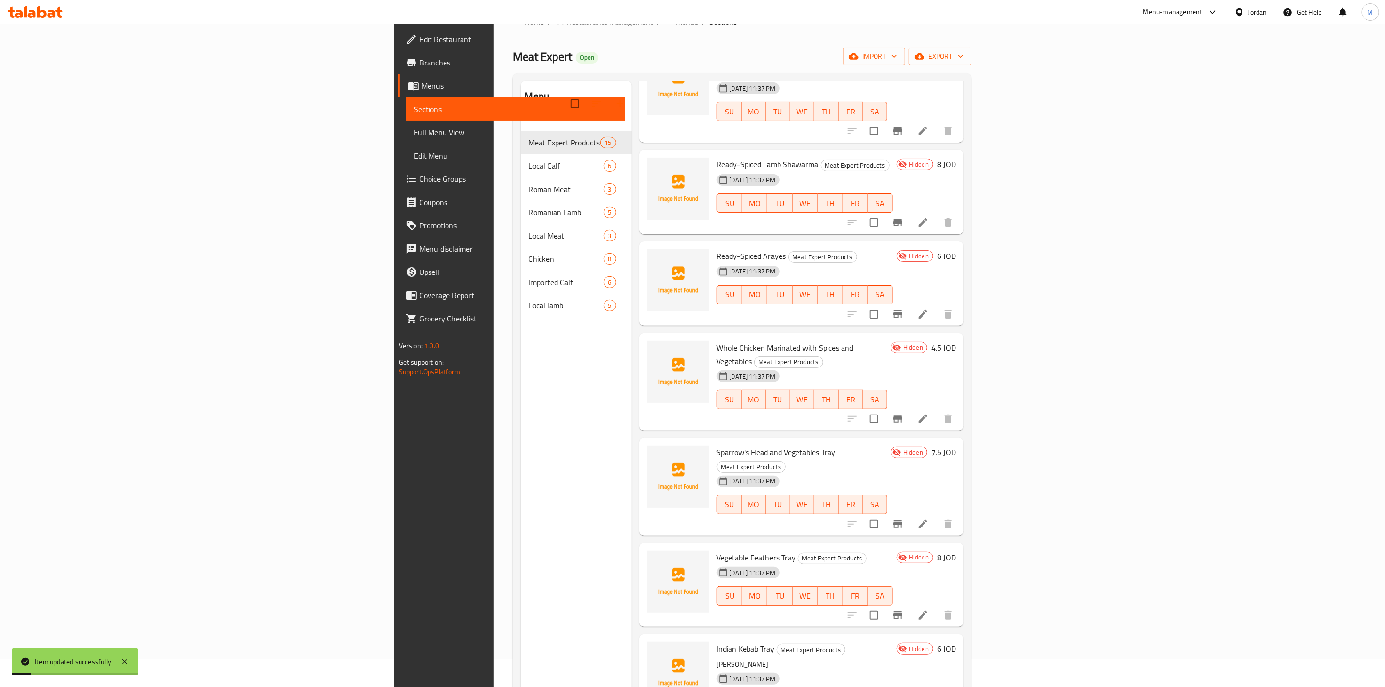
scroll to position [136, 0]
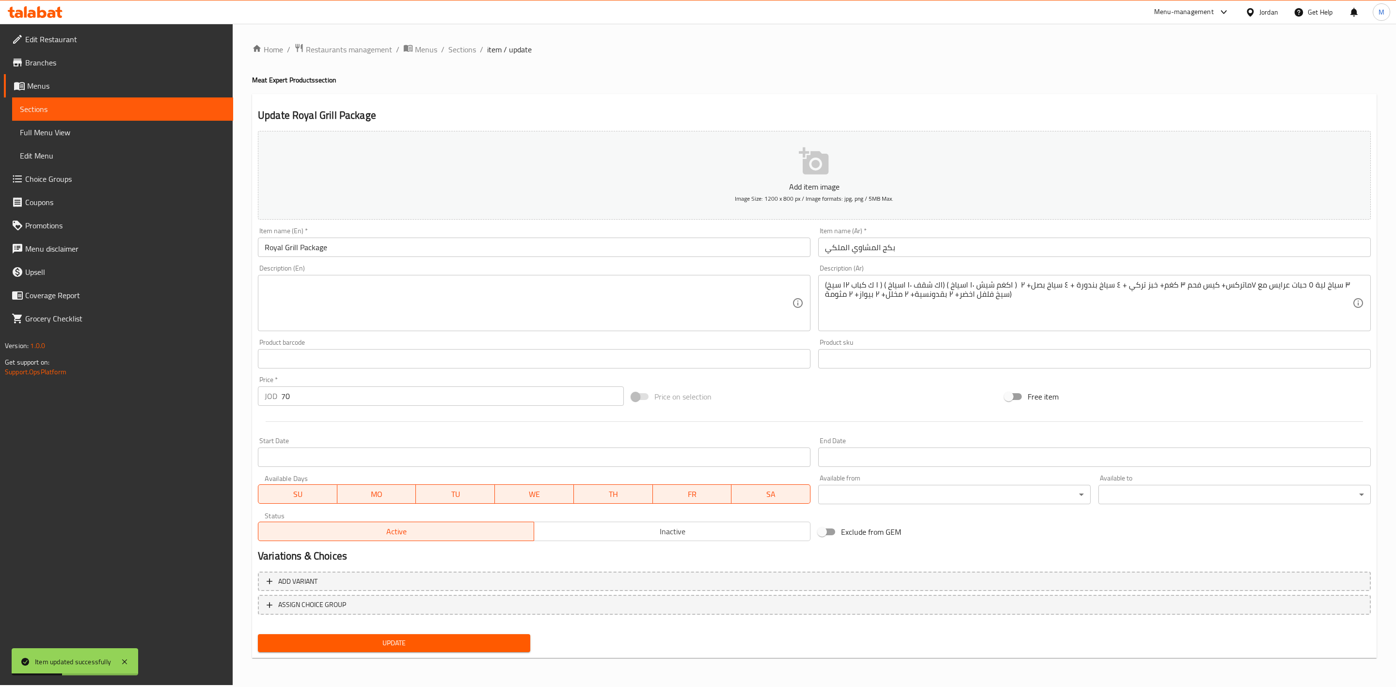
click at [590, 528] on span "Inactive" at bounding box center [672, 532] width 268 height 14
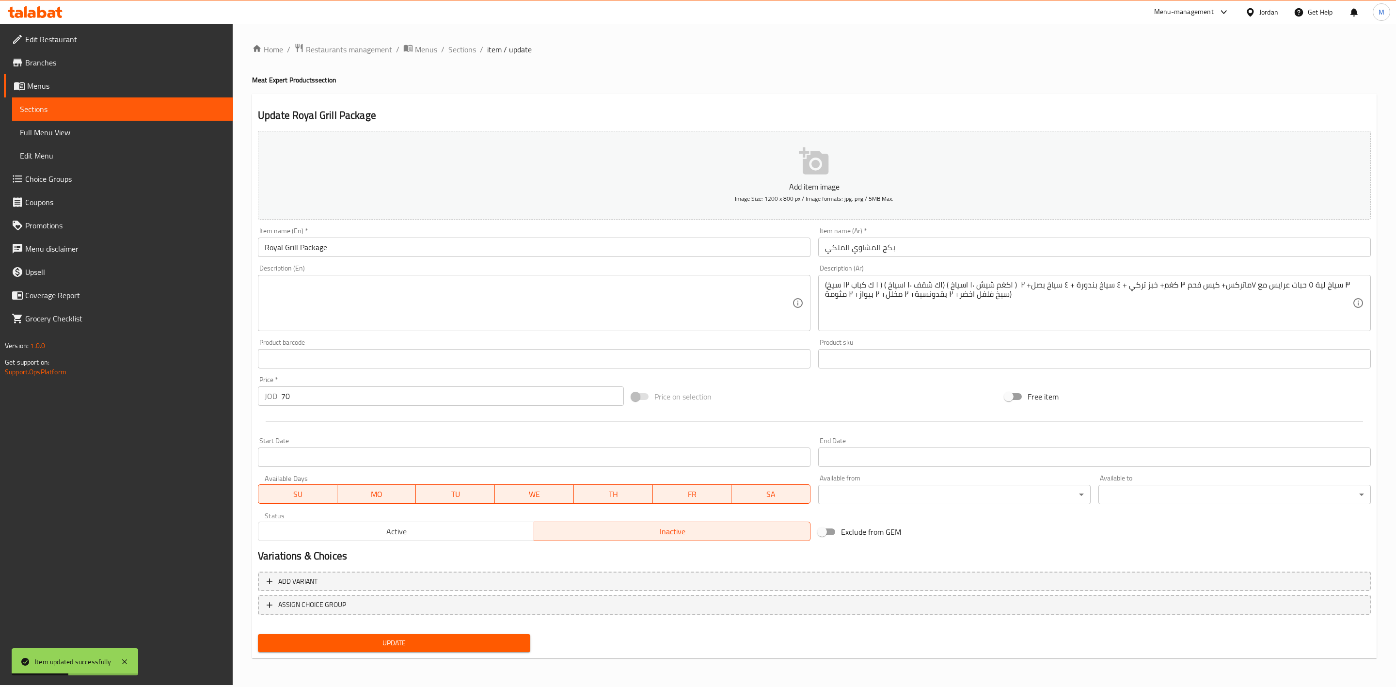
click at [509, 634] on button "Update" at bounding box center [394, 643] width 272 height 18
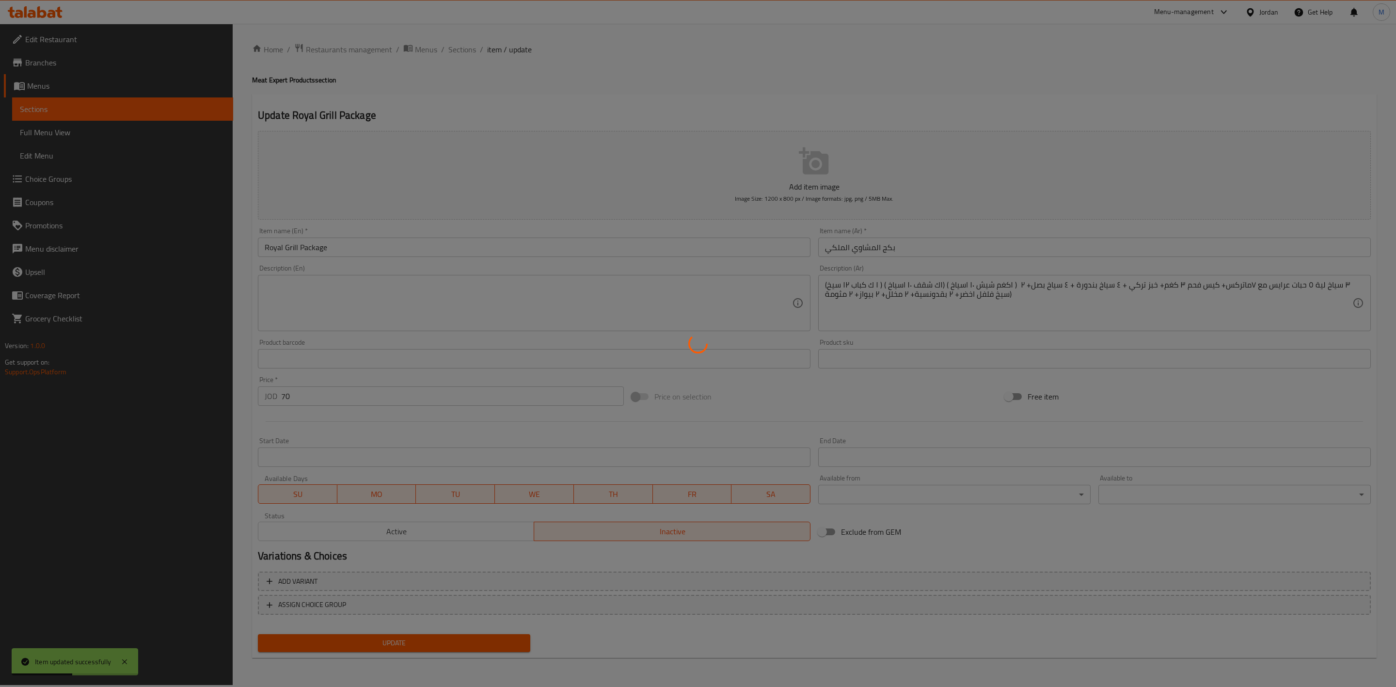
click at [509, 638] on div at bounding box center [698, 343] width 1396 height 687
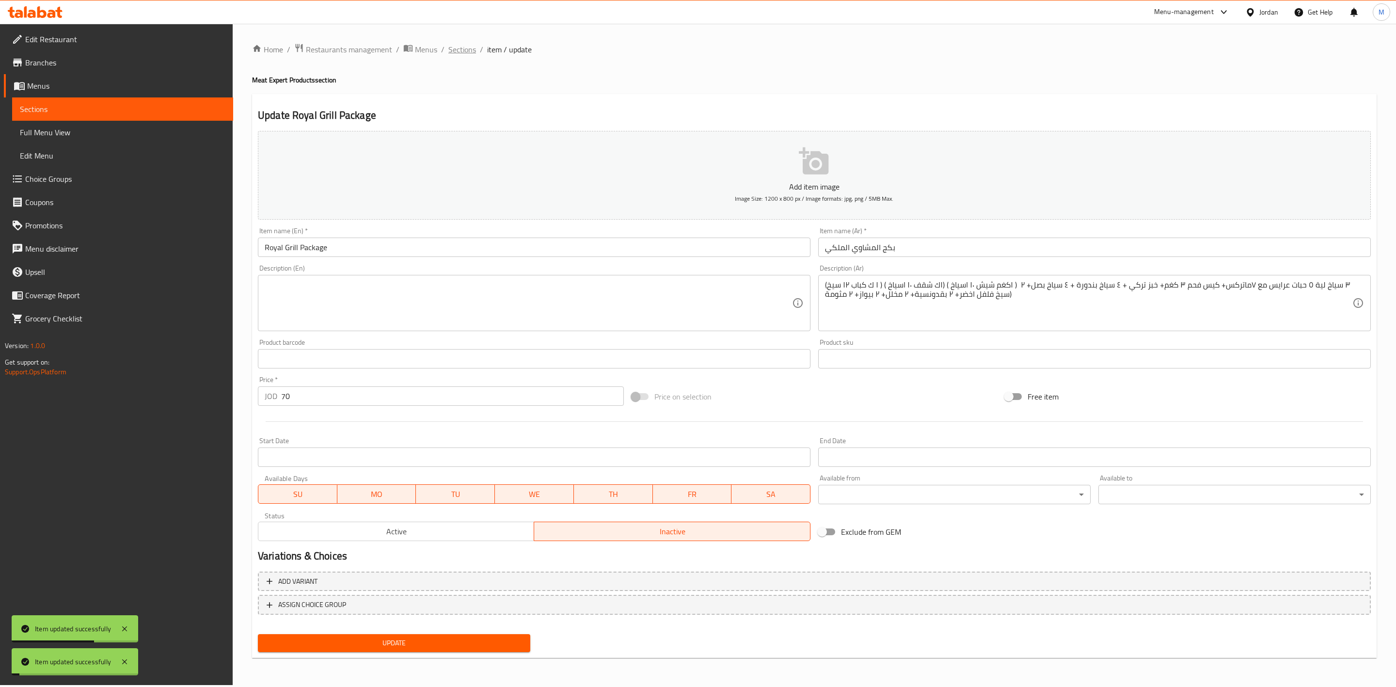
click at [472, 55] on span "Sections" at bounding box center [462, 50] width 28 height 12
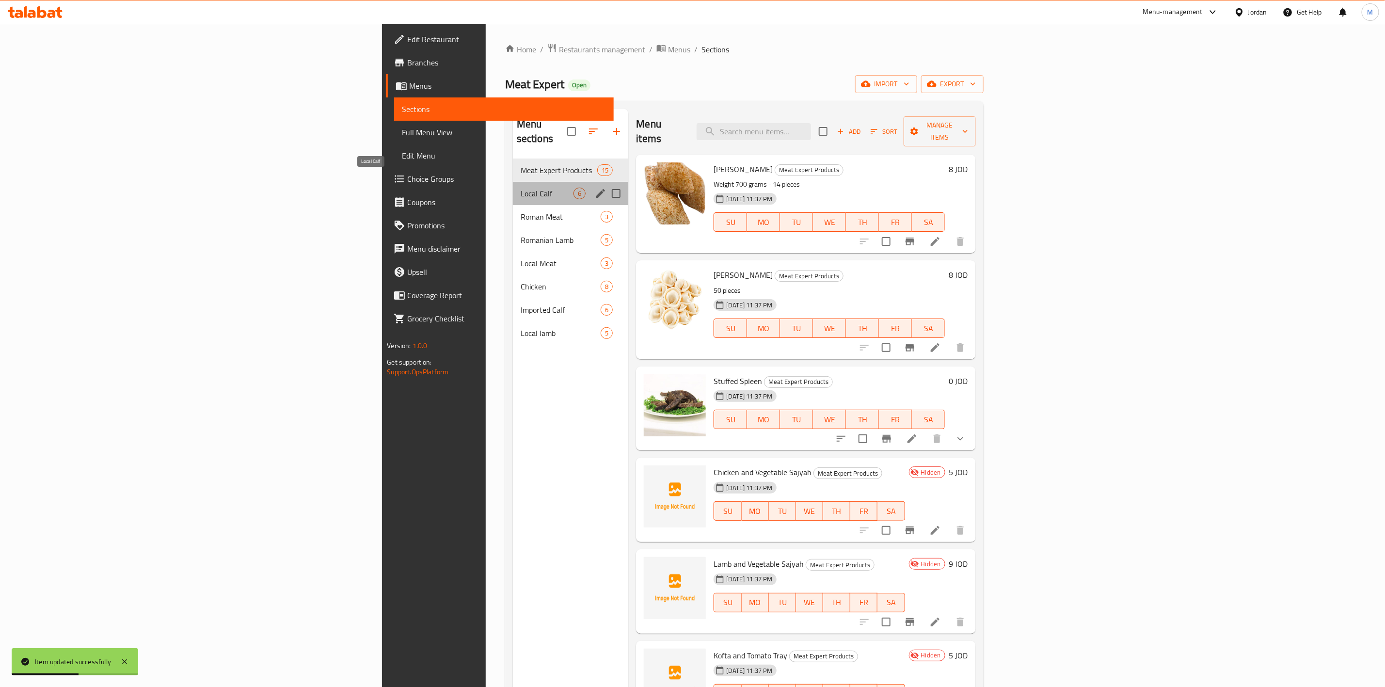
click at [521, 188] on span "Local Calf" at bounding box center [547, 194] width 53 height 12
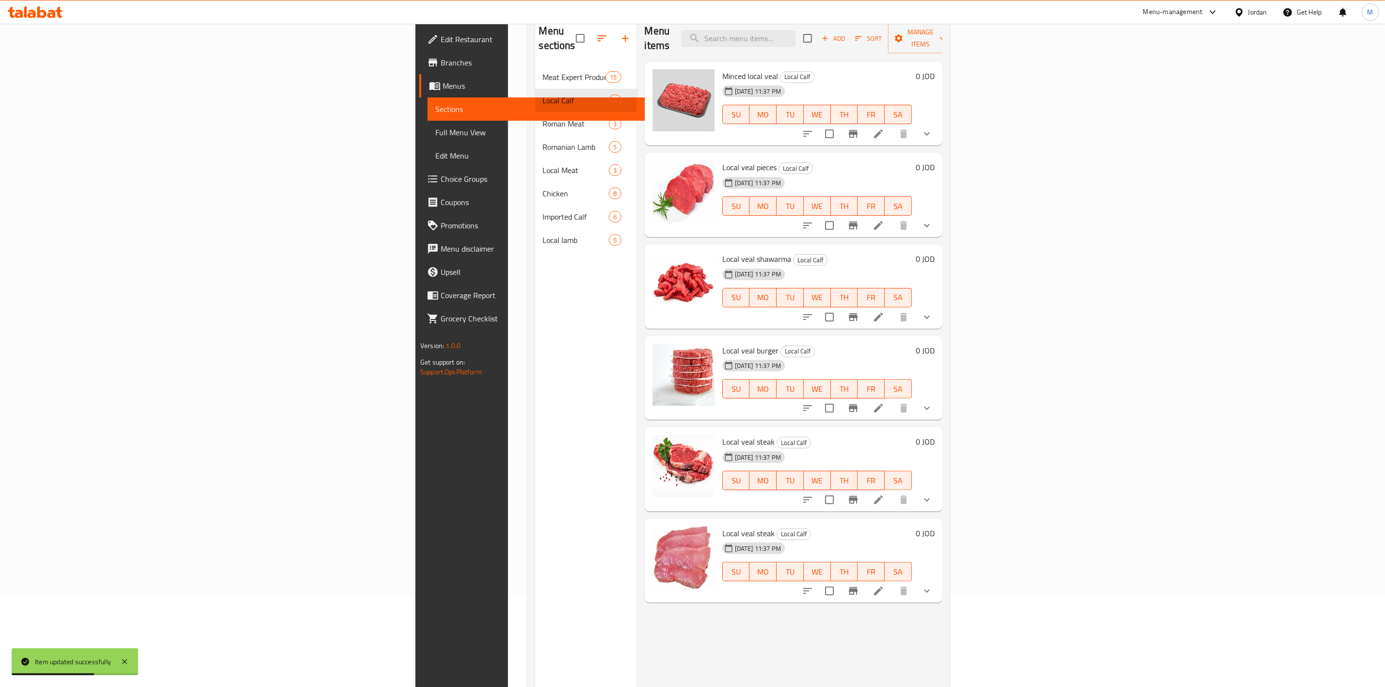
scroll to position [136, 0]
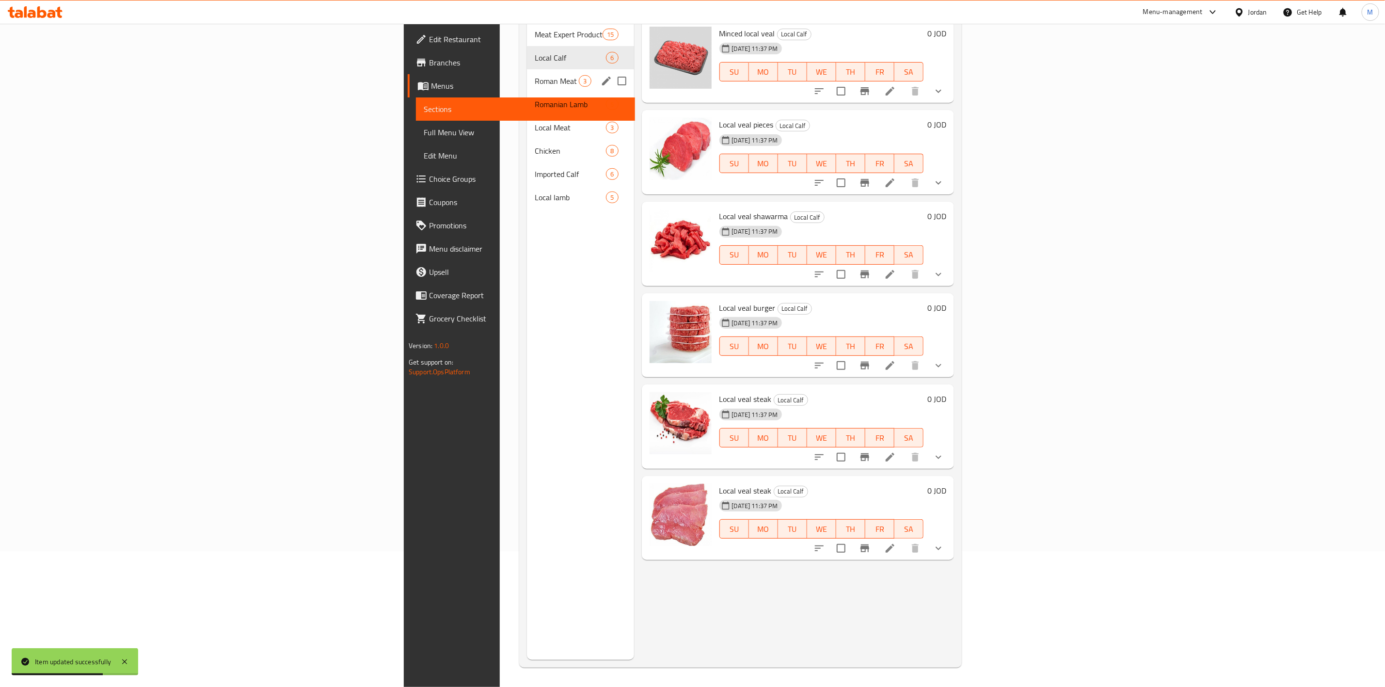
click at [535, 75] on span "Roman Meat" at bounding box center [557, 81] width 44 height 12
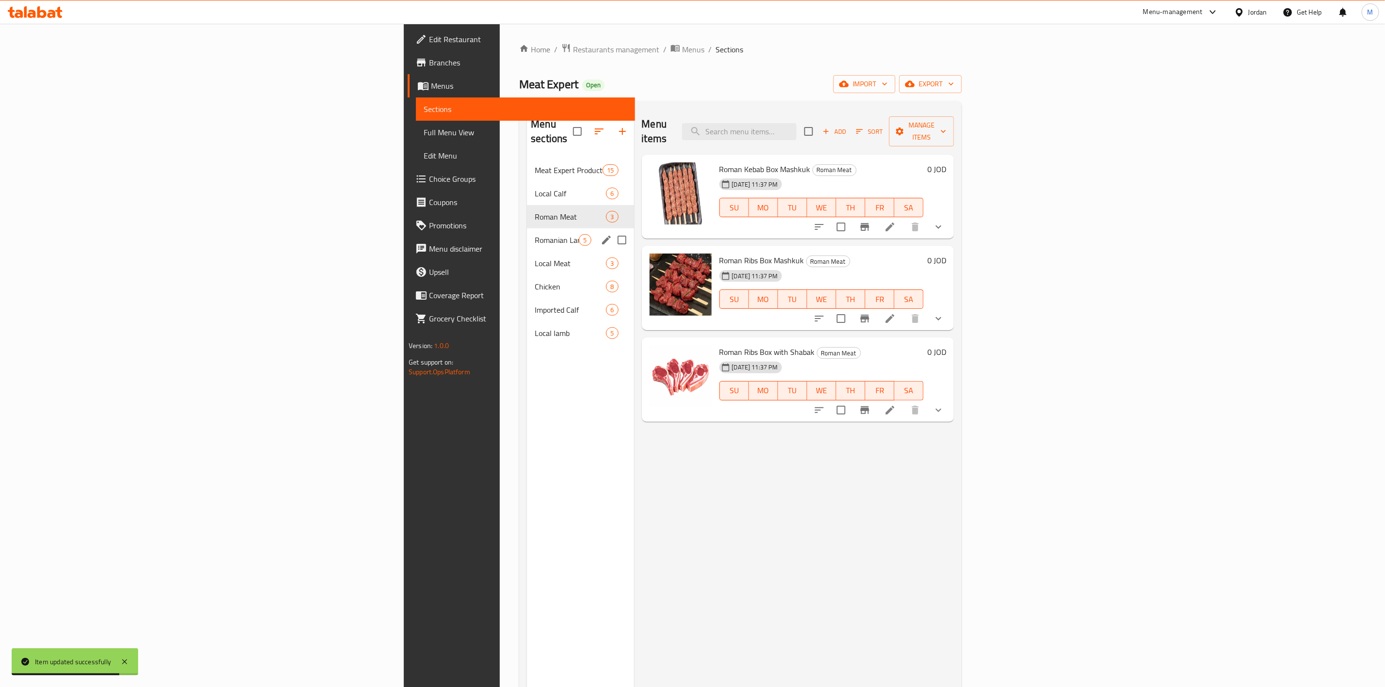
click at [527, 228] on div "Romanian Lamb 5" at bounding box center [580, 239] width 107 height 23
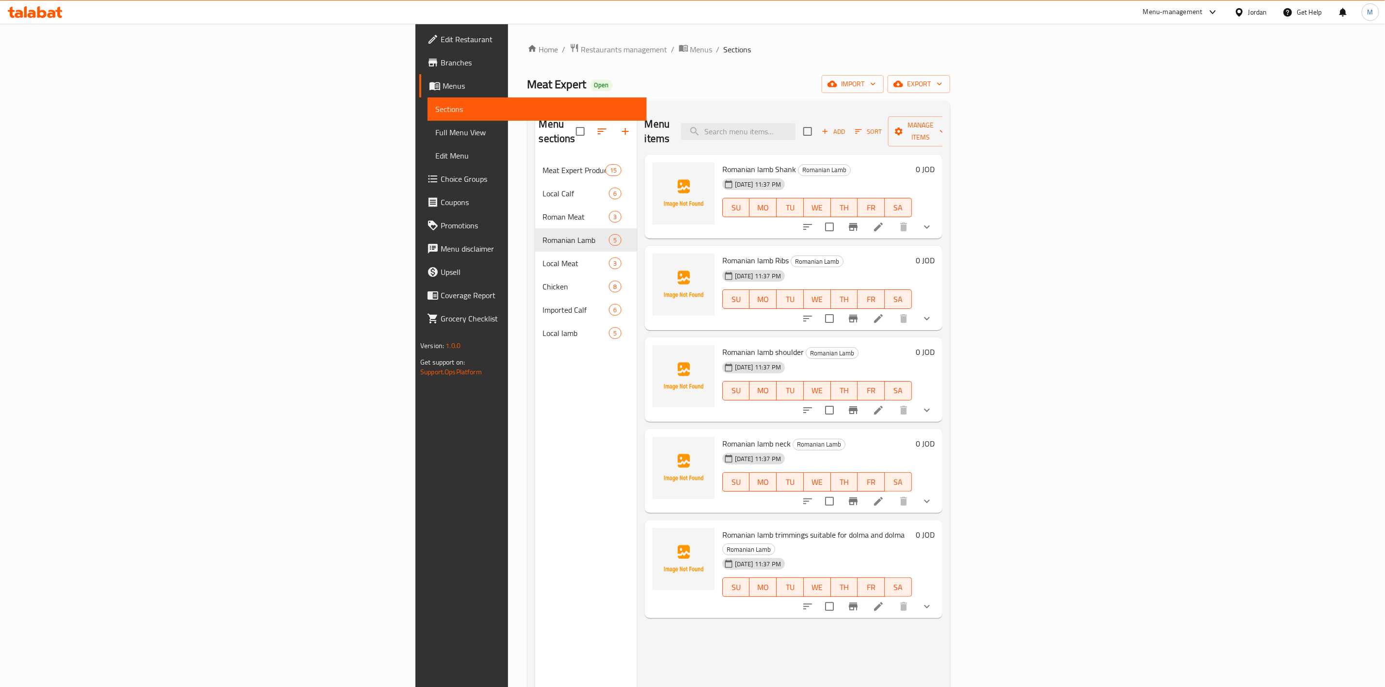
click at [818, 124] on input "checkbox" at bounding box center [808, 131] width 20 height 20
checkbox input "true"
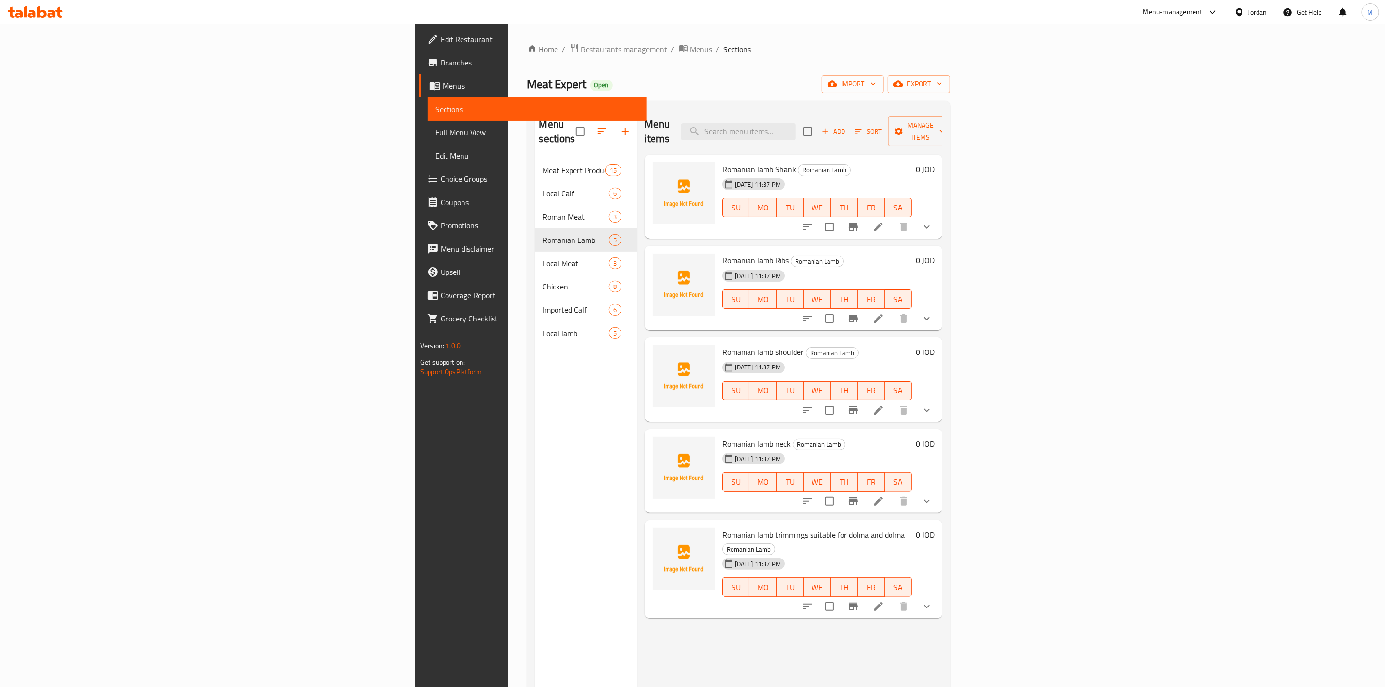
checkbox input "true"
click at [945, 124] on span "Manage items" at bounding box center [920, 131] width 49 height 24
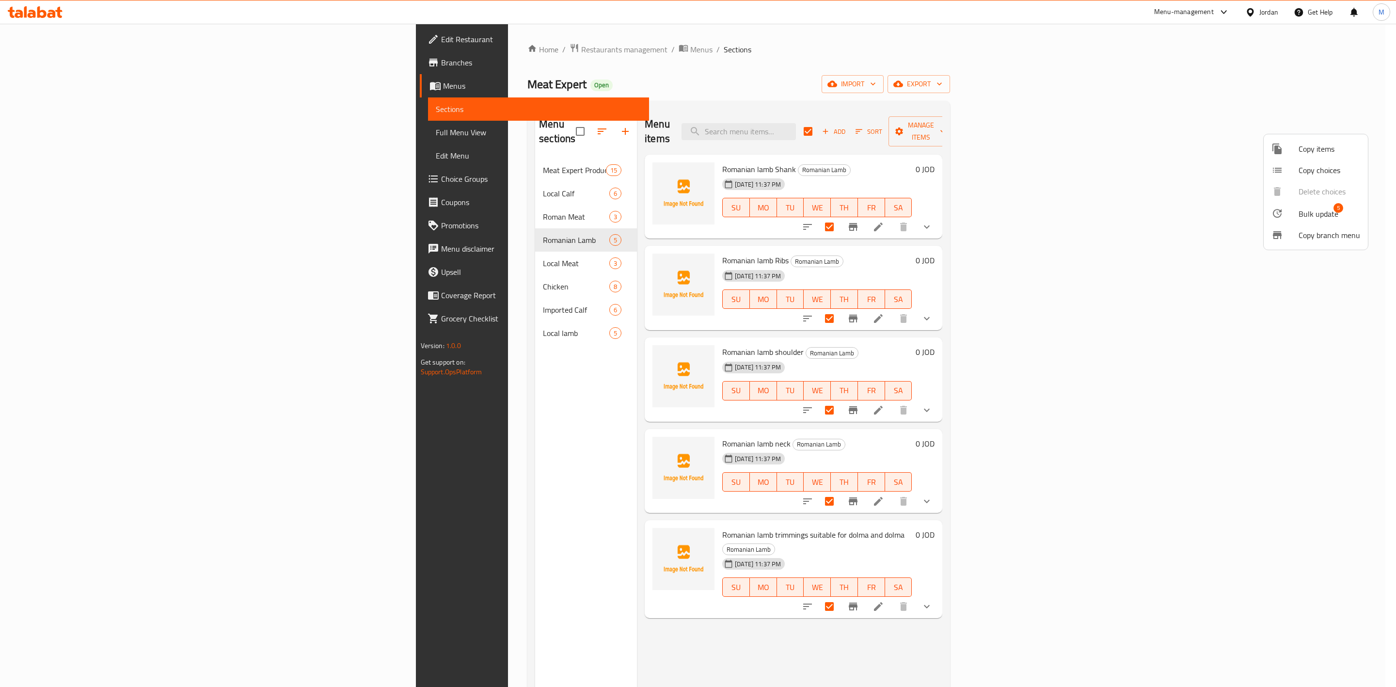
click at [1315, 208] on span "Bulk update" at bounding box center [1319, 214] width 40 height 12
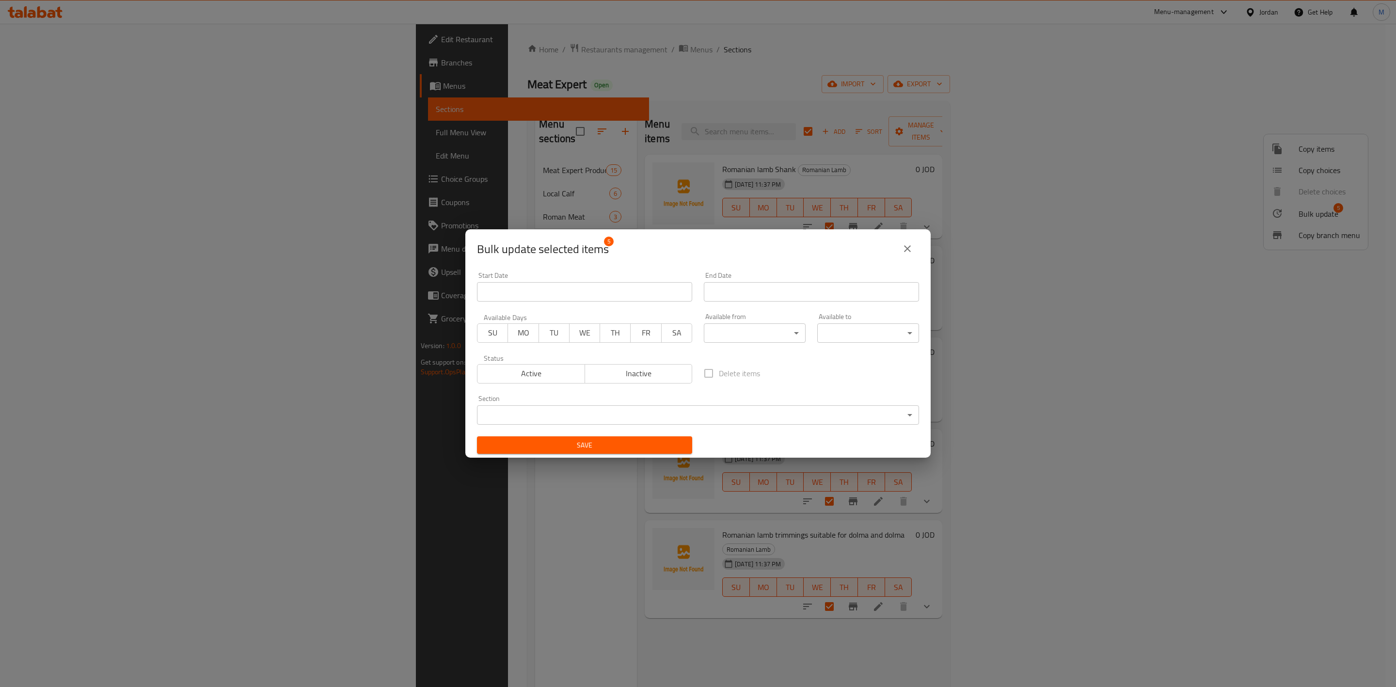
click at [666, 369] on span "Inactive" at bounding box center [639, 374] width 100 height 14
click at [686, 447] on button "Save" at bounding box center [584, 445] width 215 height 18
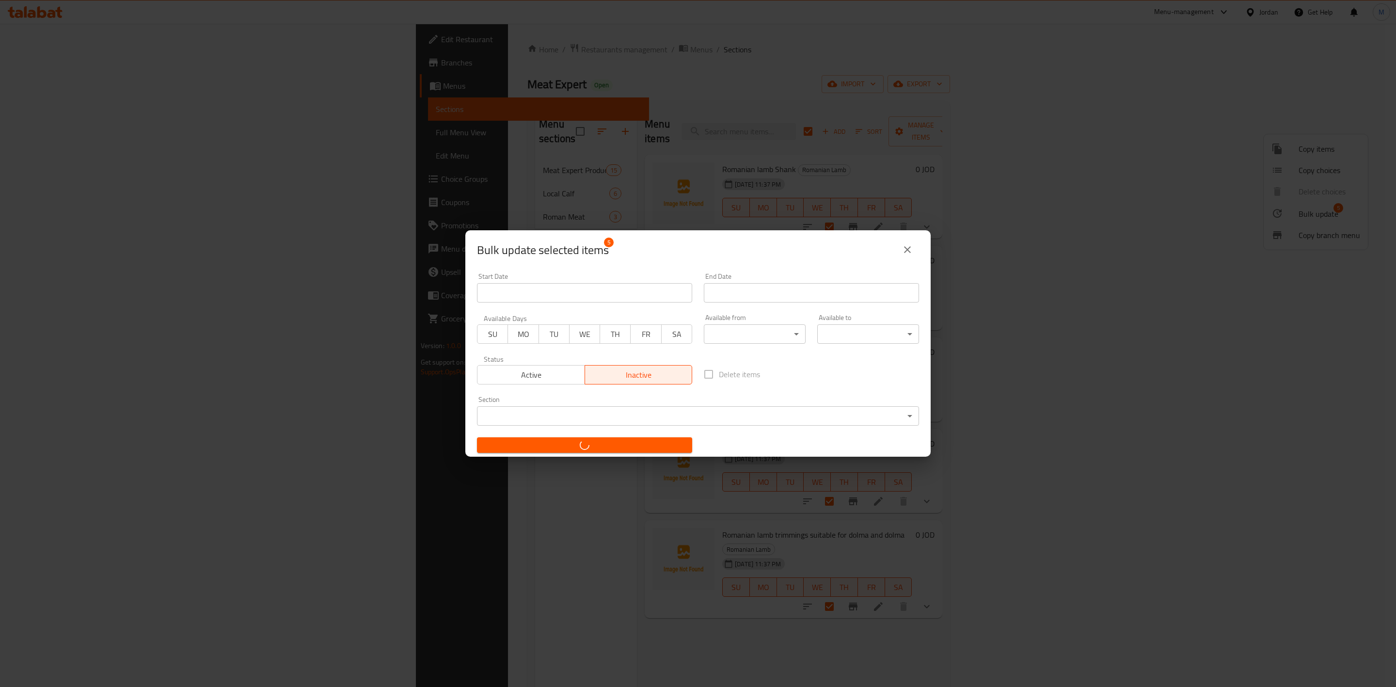
checkbox input "false"
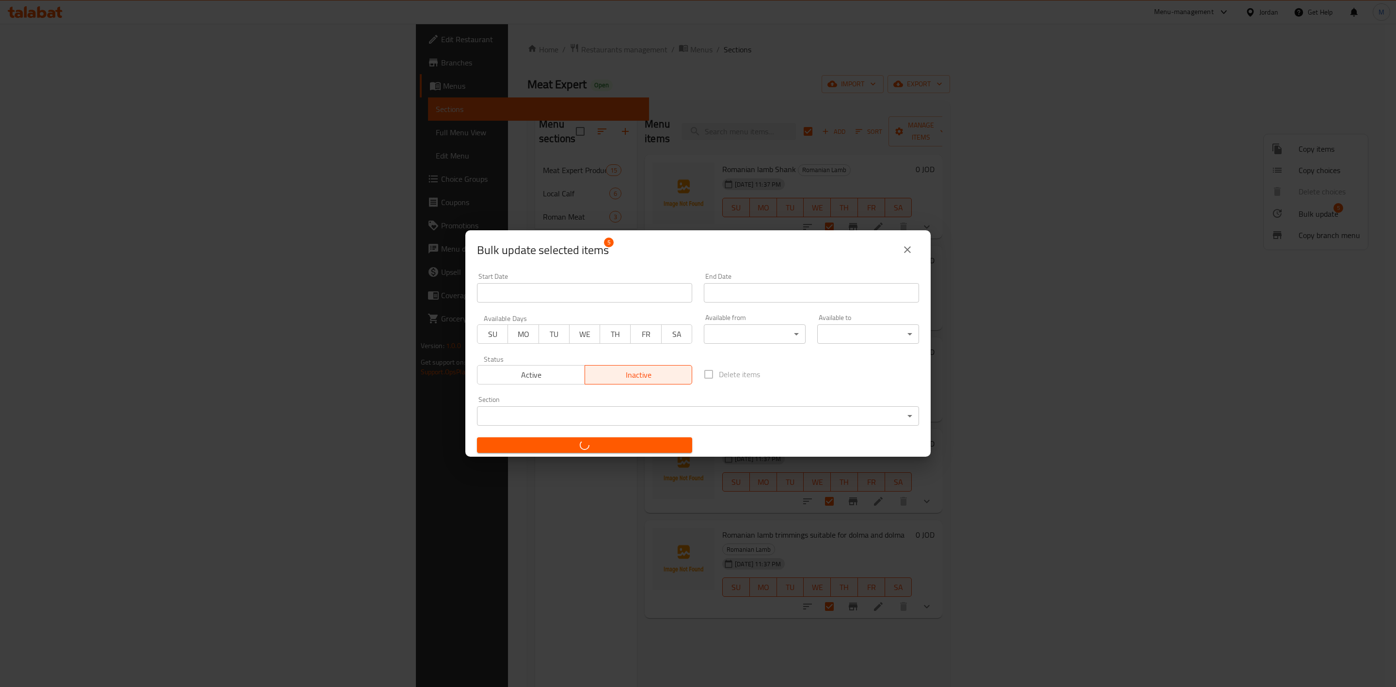
checkbox input "false"
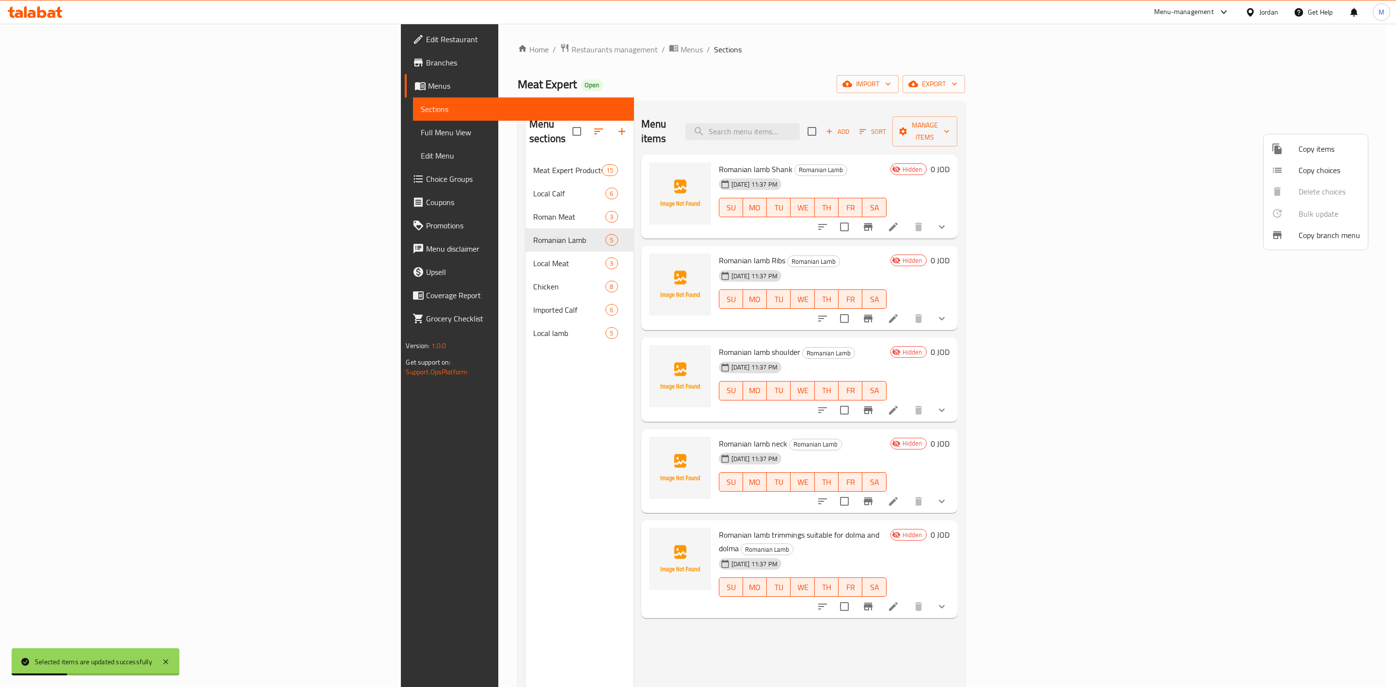
click at [321, 255] on div at bounding box center [698, 343] width 1396 height 687
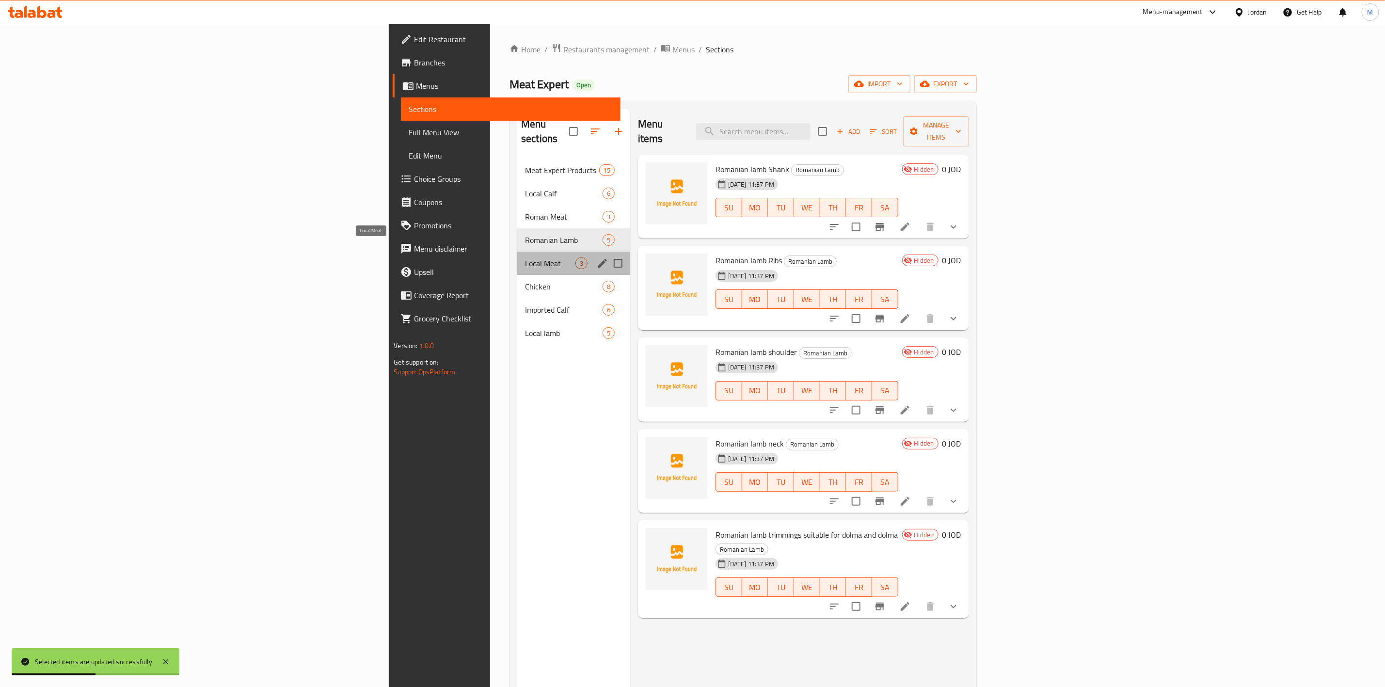
click at [525, 257] on span "Local Meat" at bounding box center [550, 263] width 50 height 12
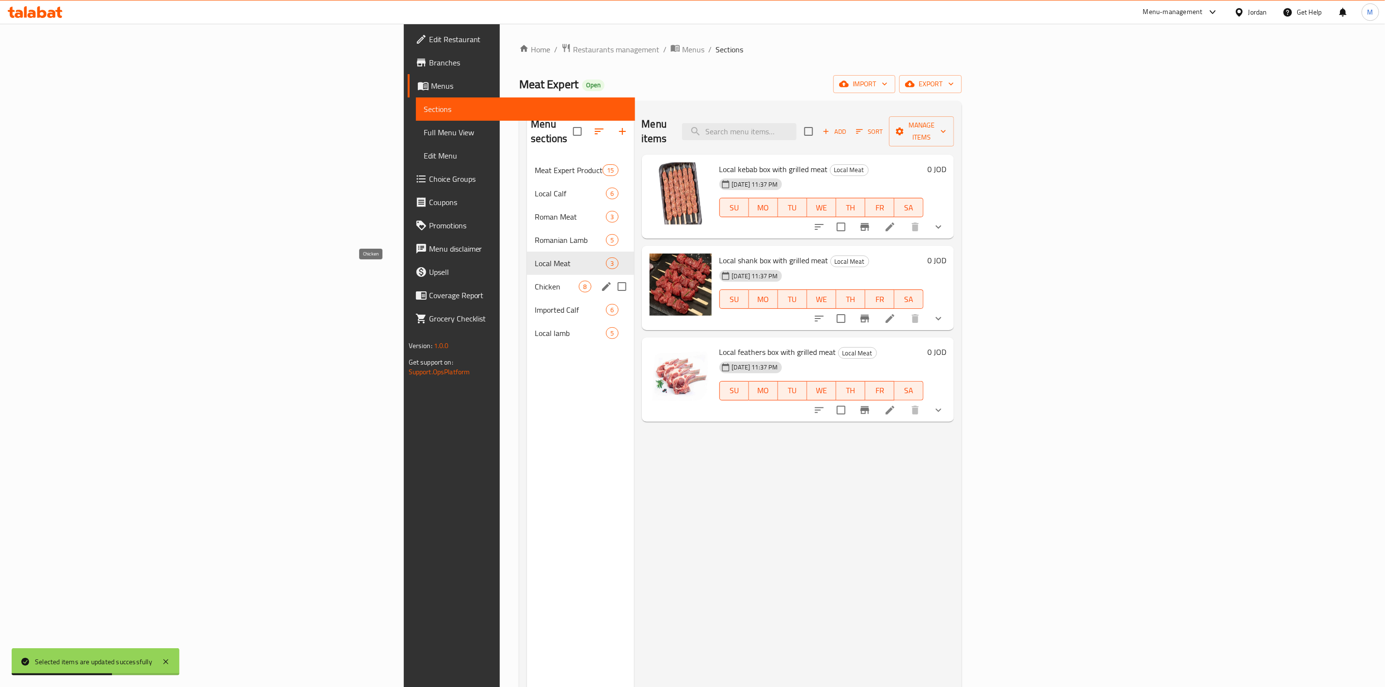
click at [535, 281] on span "Chicken" at bounding box center [557, 287] width 44 height 12
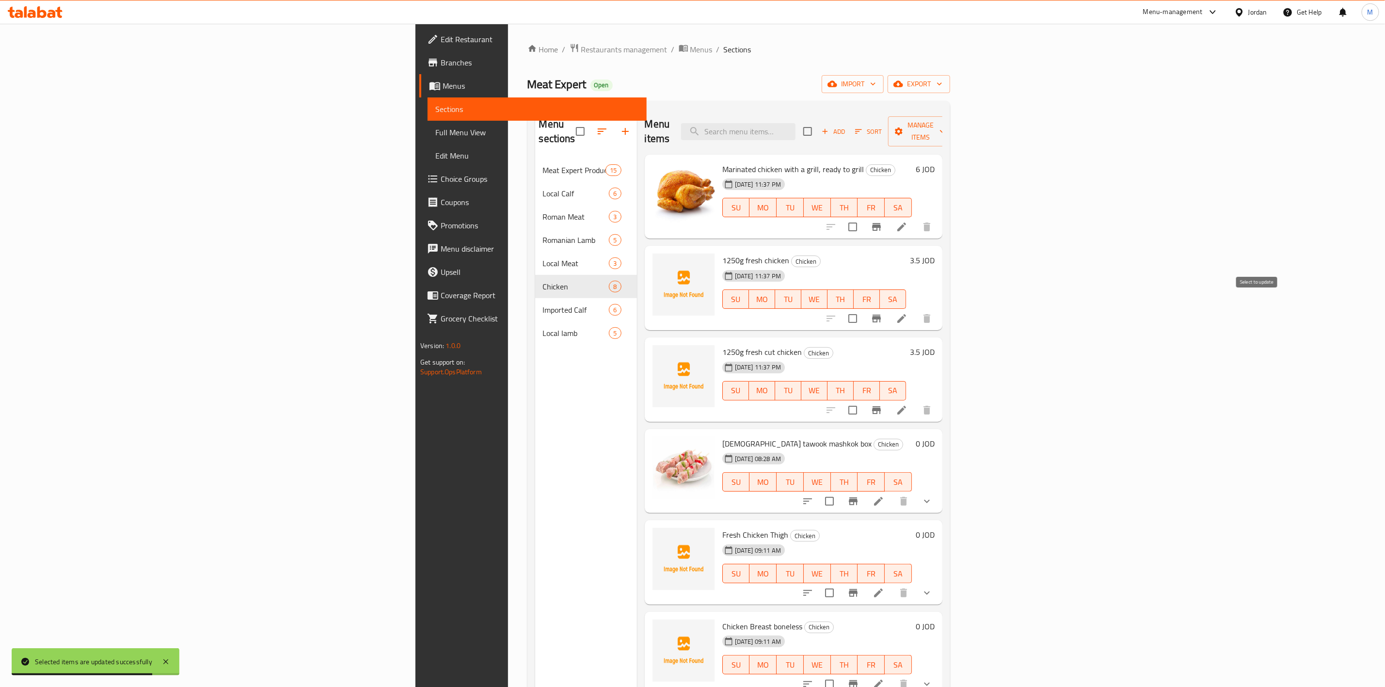
click at [863, 308] on input "checkbox" at bounding box center [853, 318] width 20 height 20
checkbox input "true"
click at [863, 400] on input "checkbox" at bounding box center [853, 410] width 20 height 20
checkbox input "true"
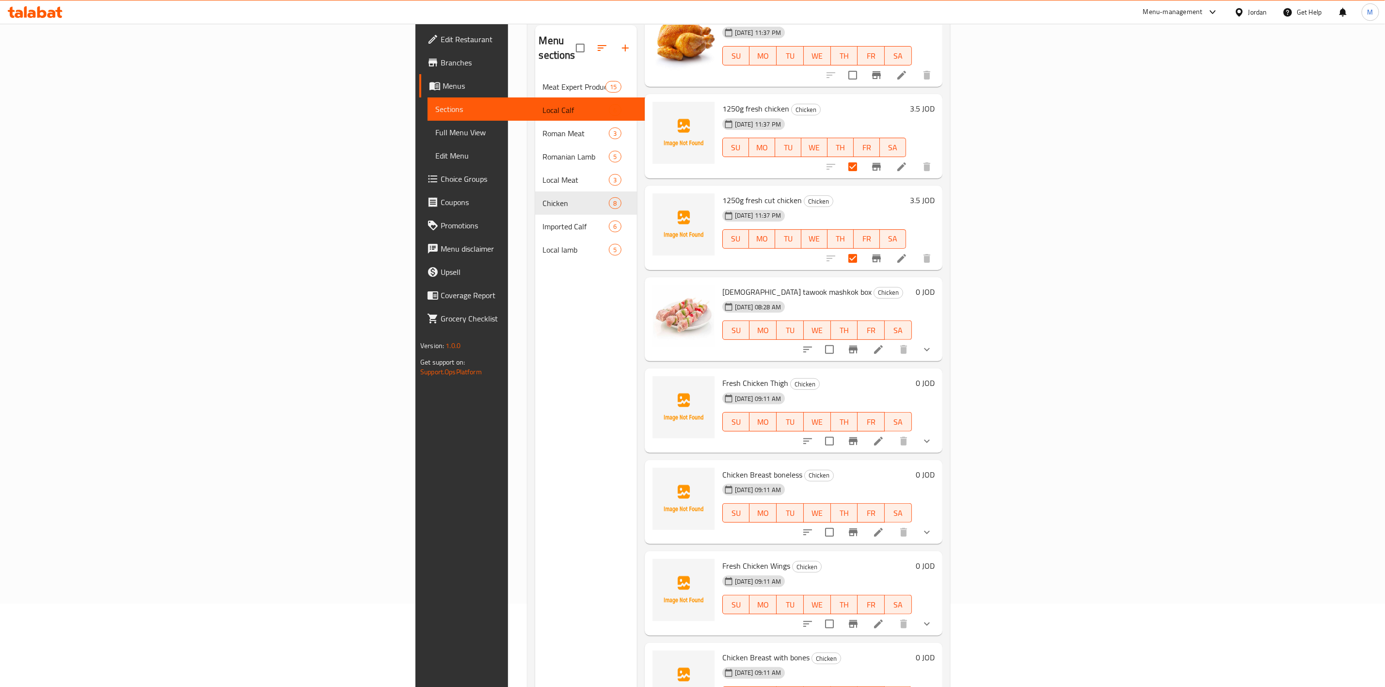
scroll to position [136, 0]
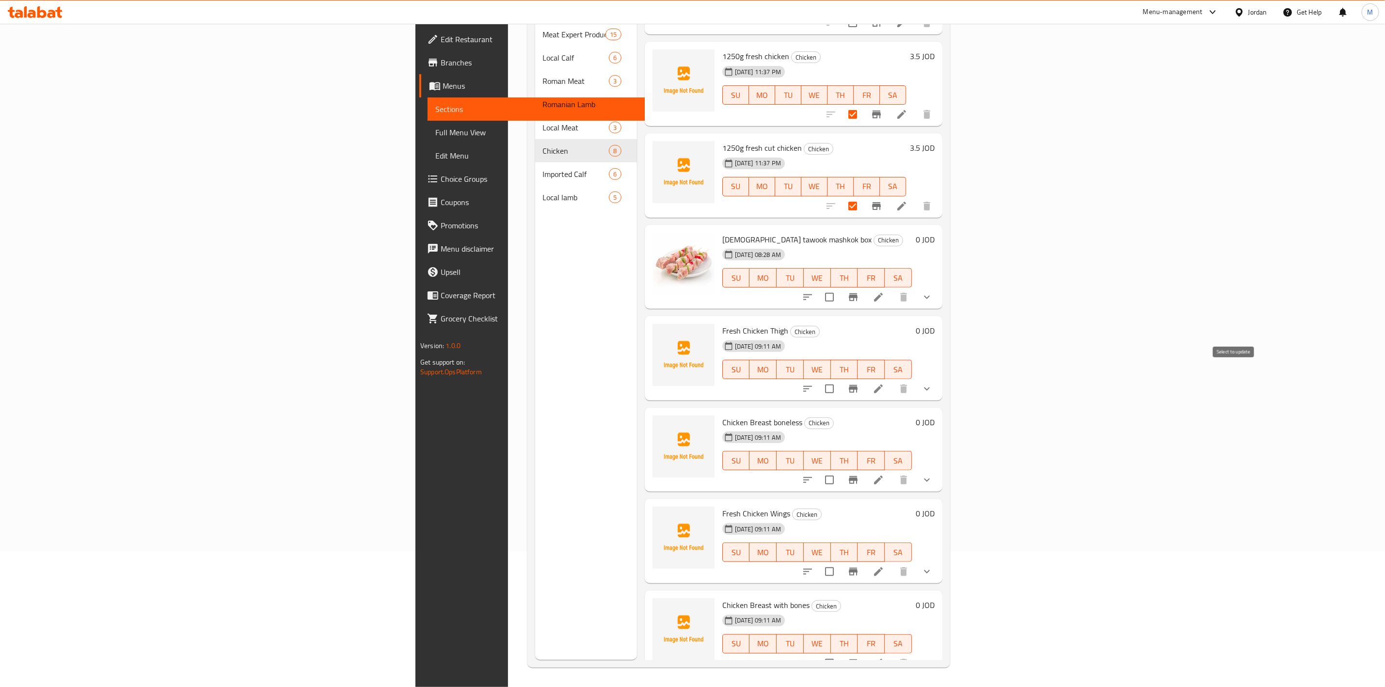
drag, startPoint x: 1233, startPoint y: 376, endPoint x: 1228, endPoint y: 416, distance: 40.6
click at [840, 379] on input "checkbox" at bounding box center [829, 389] width 20 height 20
checkbox input "true"
click at [840, 470] on input "checkbox" at bounding box center [829, 480] width 20 height 20
checkbox input "true"
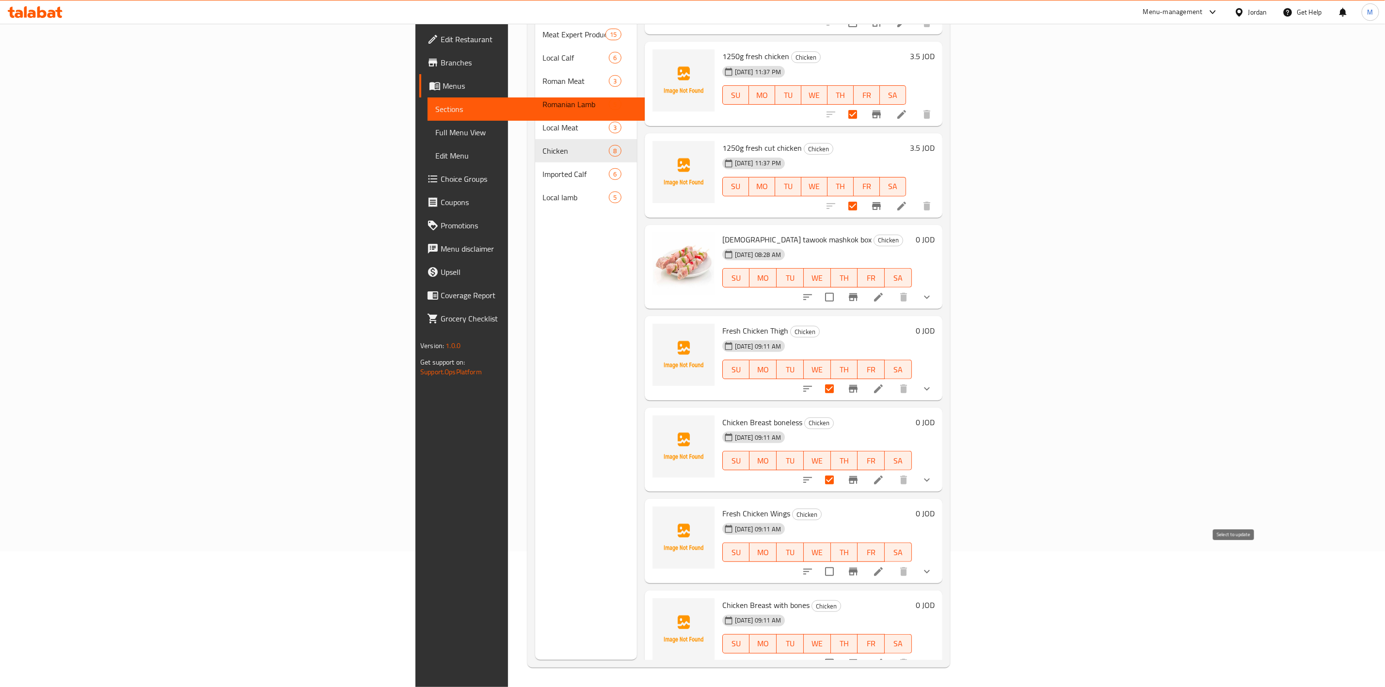
click at [840, 562] on input "checkbox" at bounding box center [829, 571] width 20 height 20
checkbox input "true"
click at [840, 654] on input "checkbox" at bounding box center [829, 663] width 20 height 20
checkbox input "true"
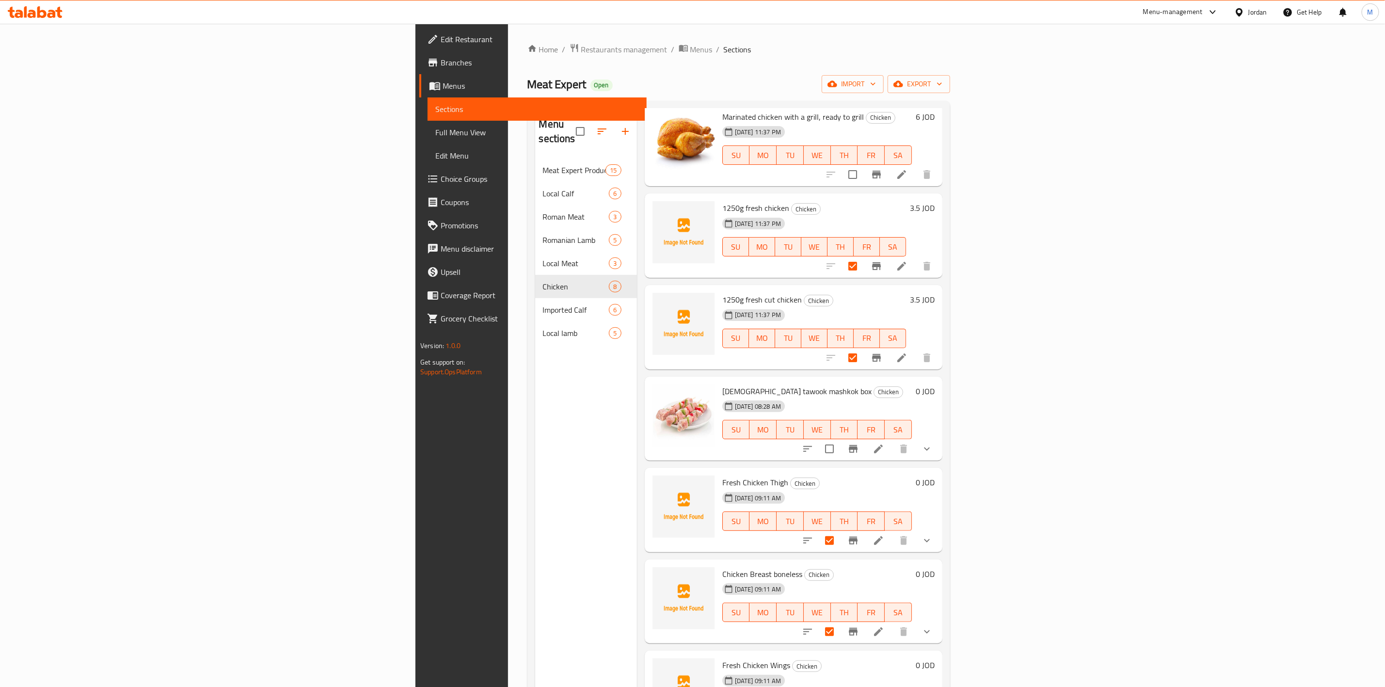
scroll to position [0, 0]
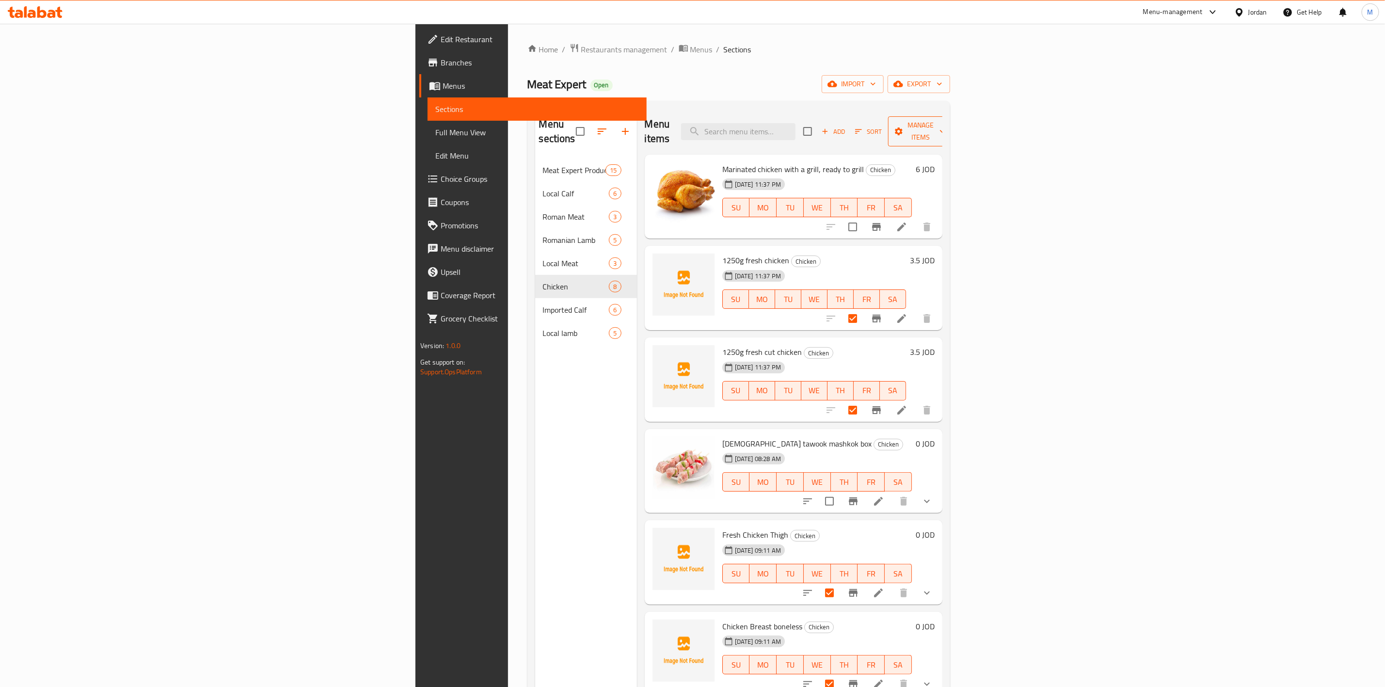
click at [945, 124] on span "Manage items" at bounding box center [920, 131] width 49 height 24
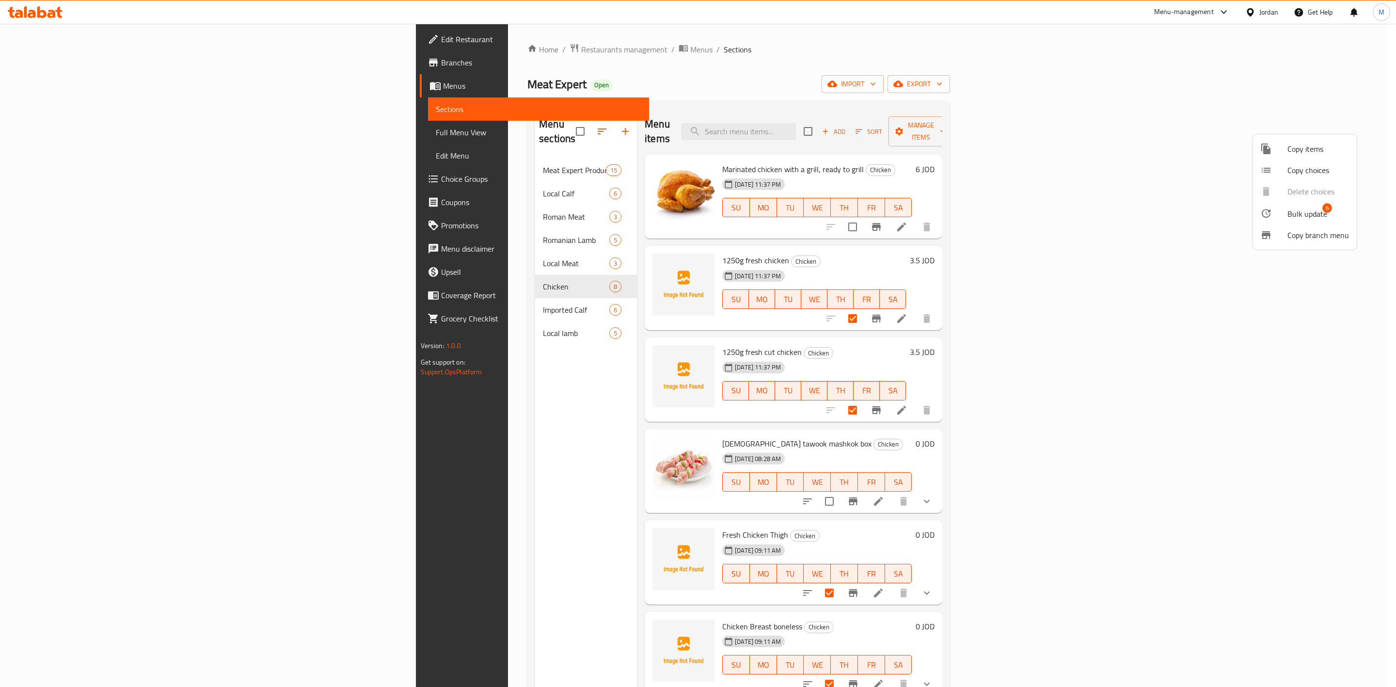
click at [1312, 219] on span "Bulk update" at bounding box center [1308, 214] width 40 height 12
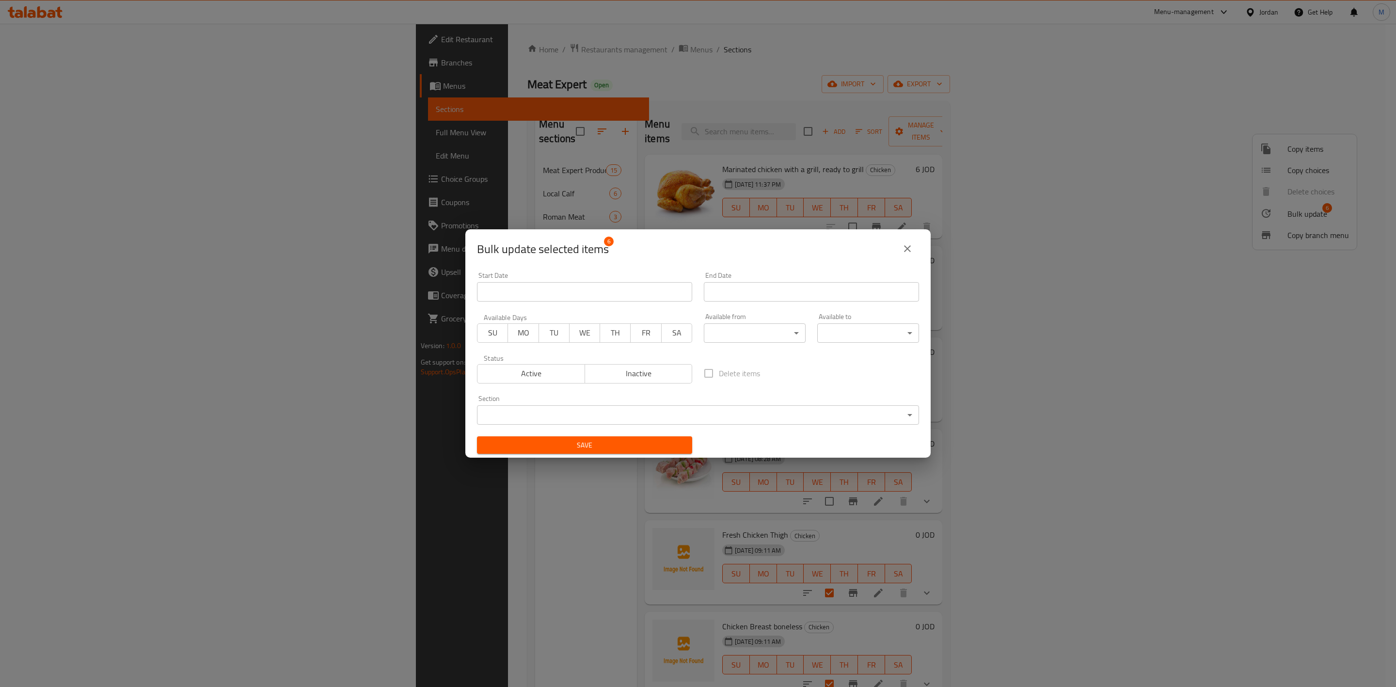
click at [672, 368] on span "Inactive" at bounding box center [639, 374] width 100 height 14
click at [672, 447] on span "Save" at bounding box center [585, 445] width 200 height 12
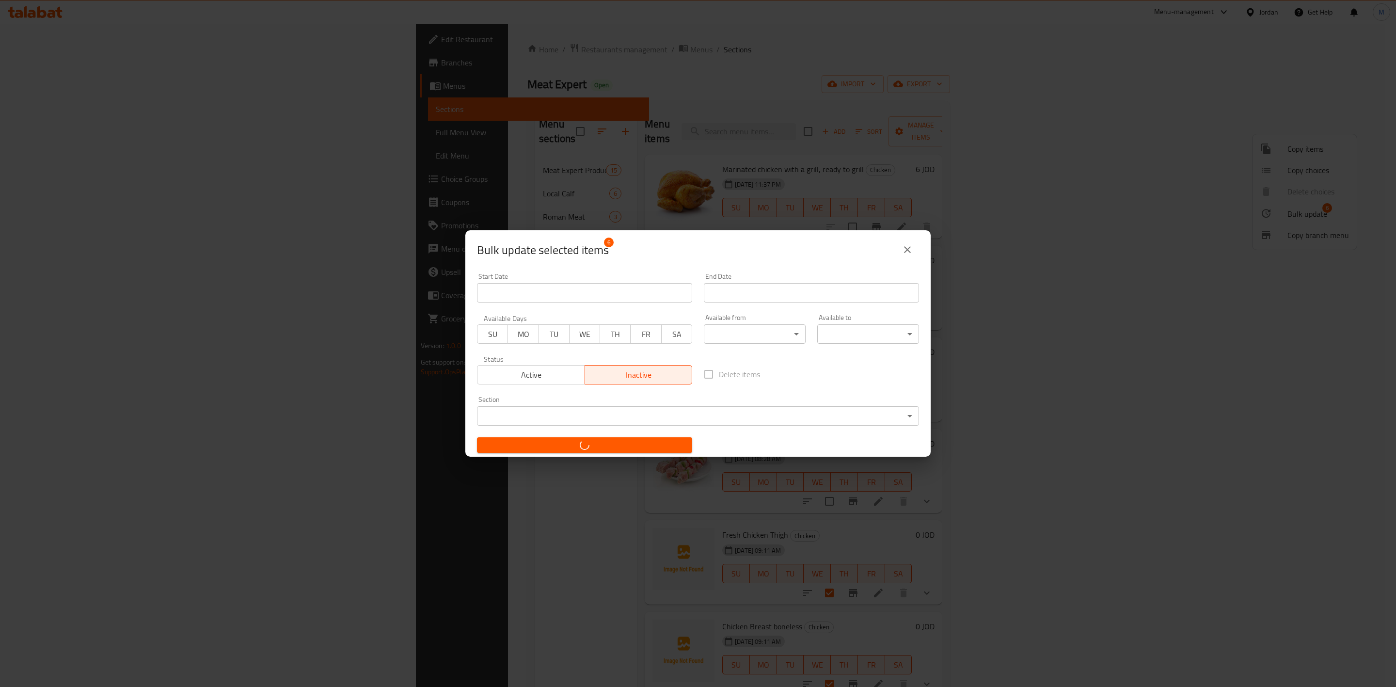
checkbox input "false"
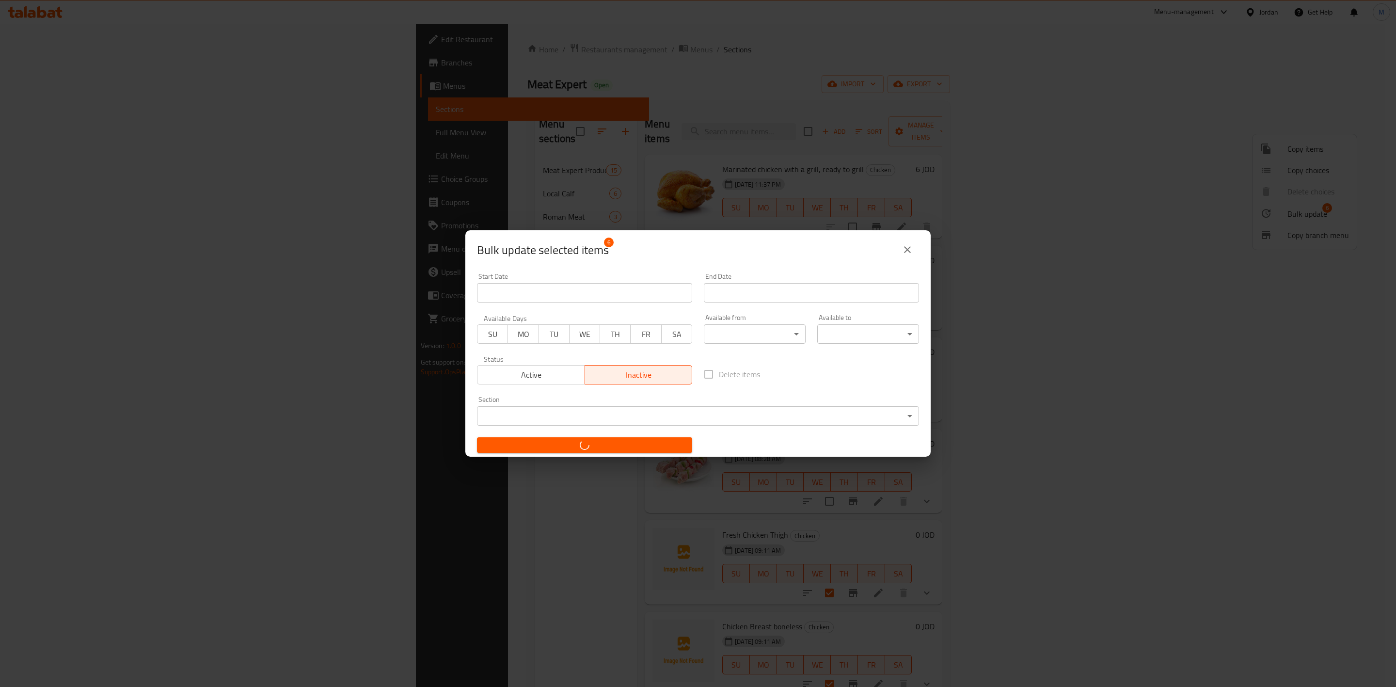
checkbox input "false"
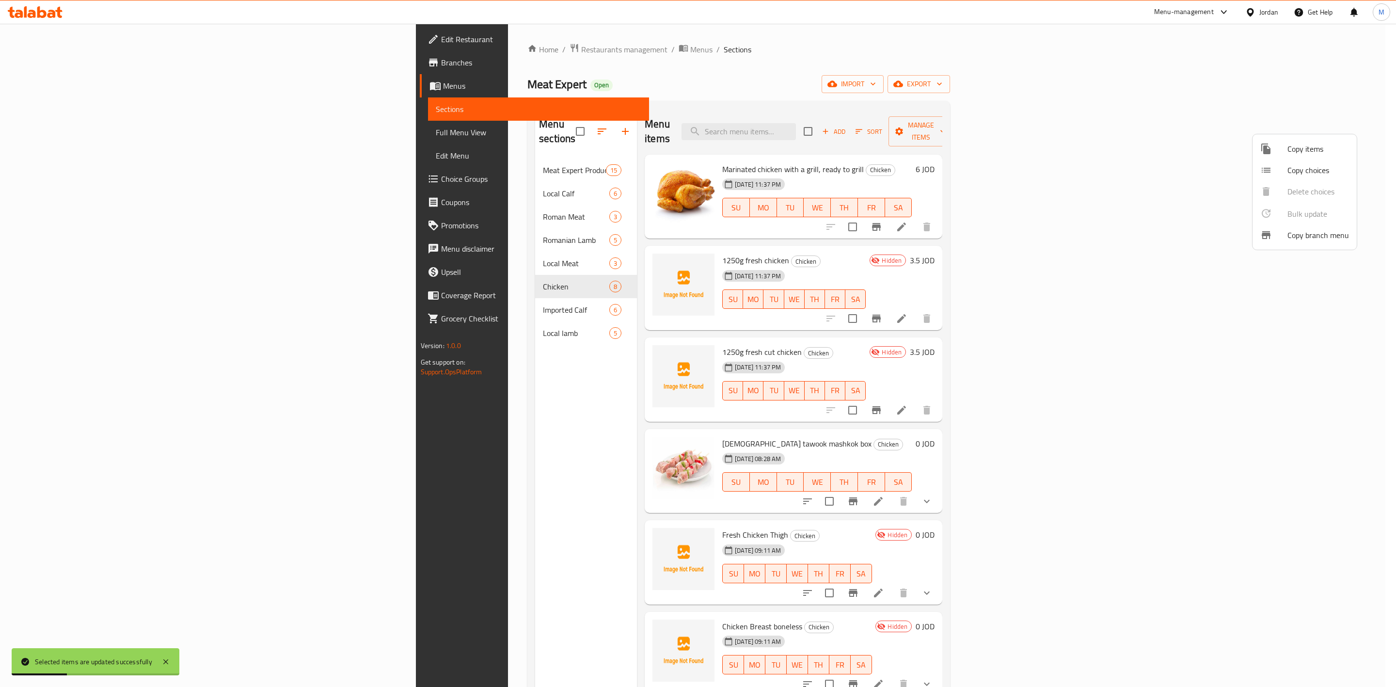
click at [349, 241] on div at bounding box center [698, 343] width 1396 height 687
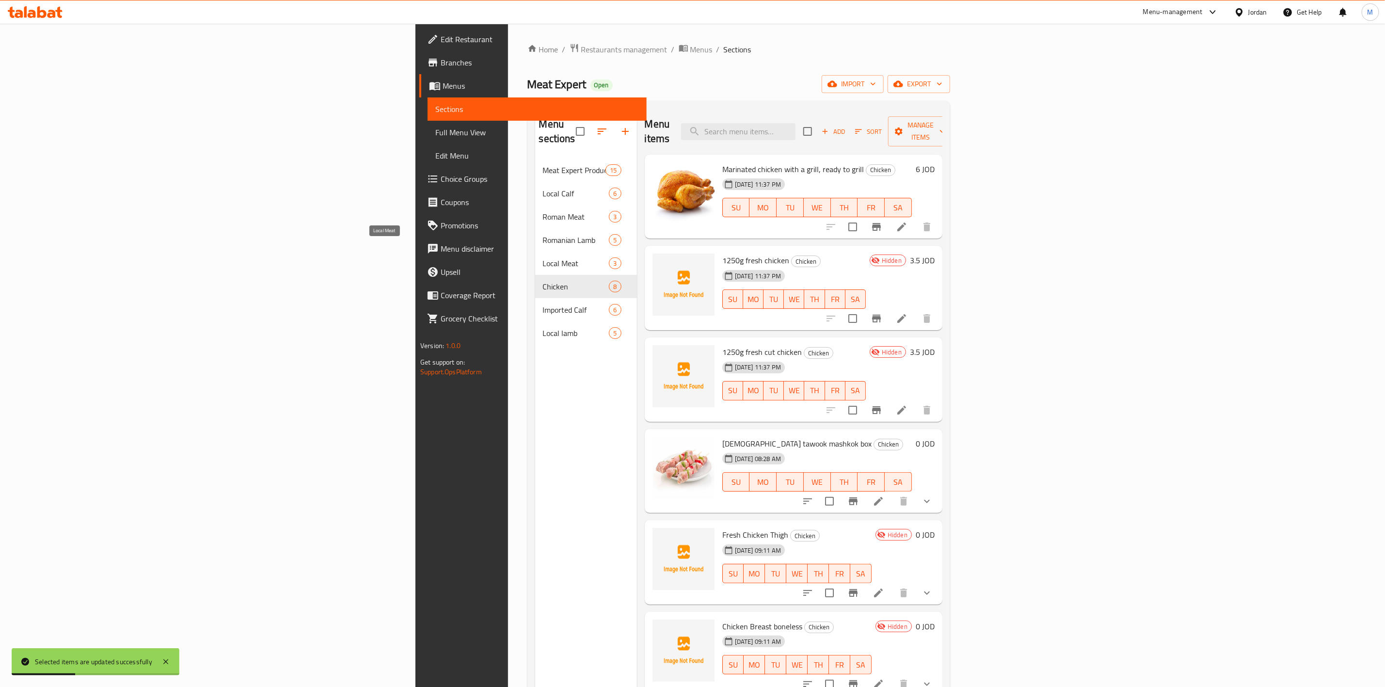
click at [543, 257] on span "Local Meat" at bounding box center [576, 263] width 66 height 12
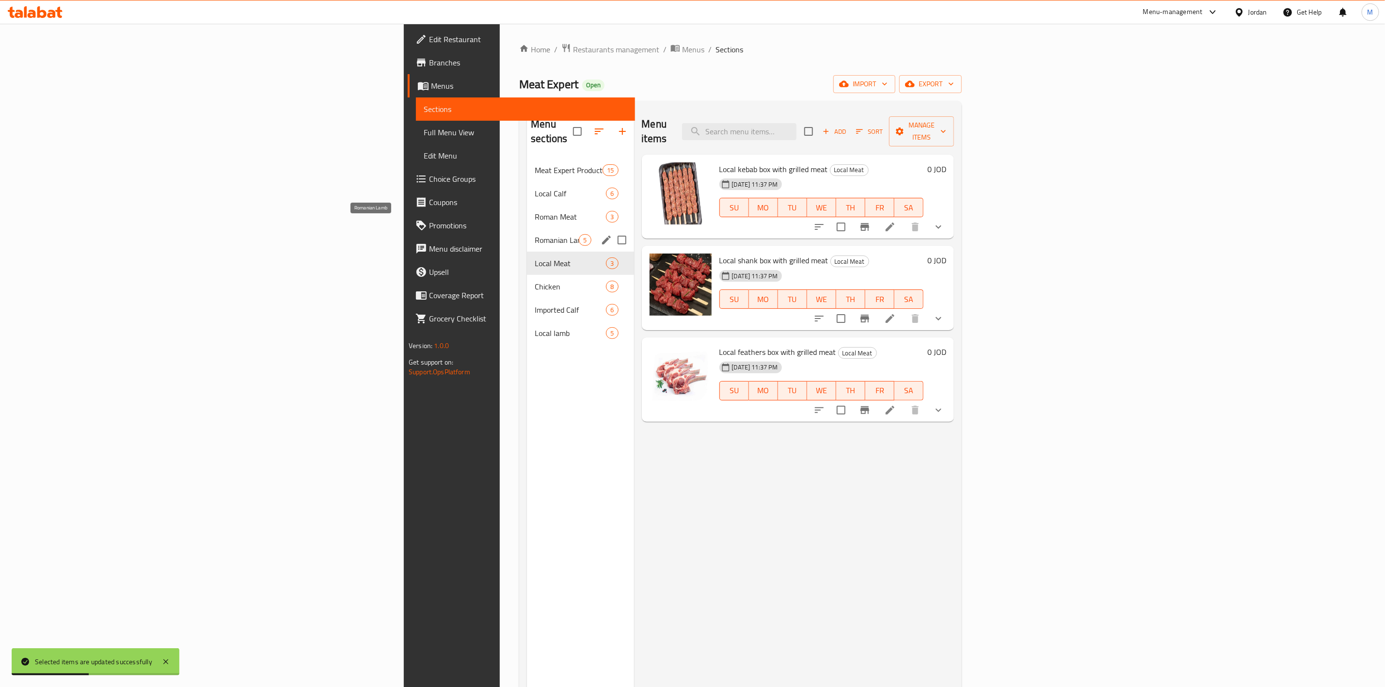
click at [535, 234] on span "Romanian Lamb" at bounding box center [557, 240] width 44 height 12
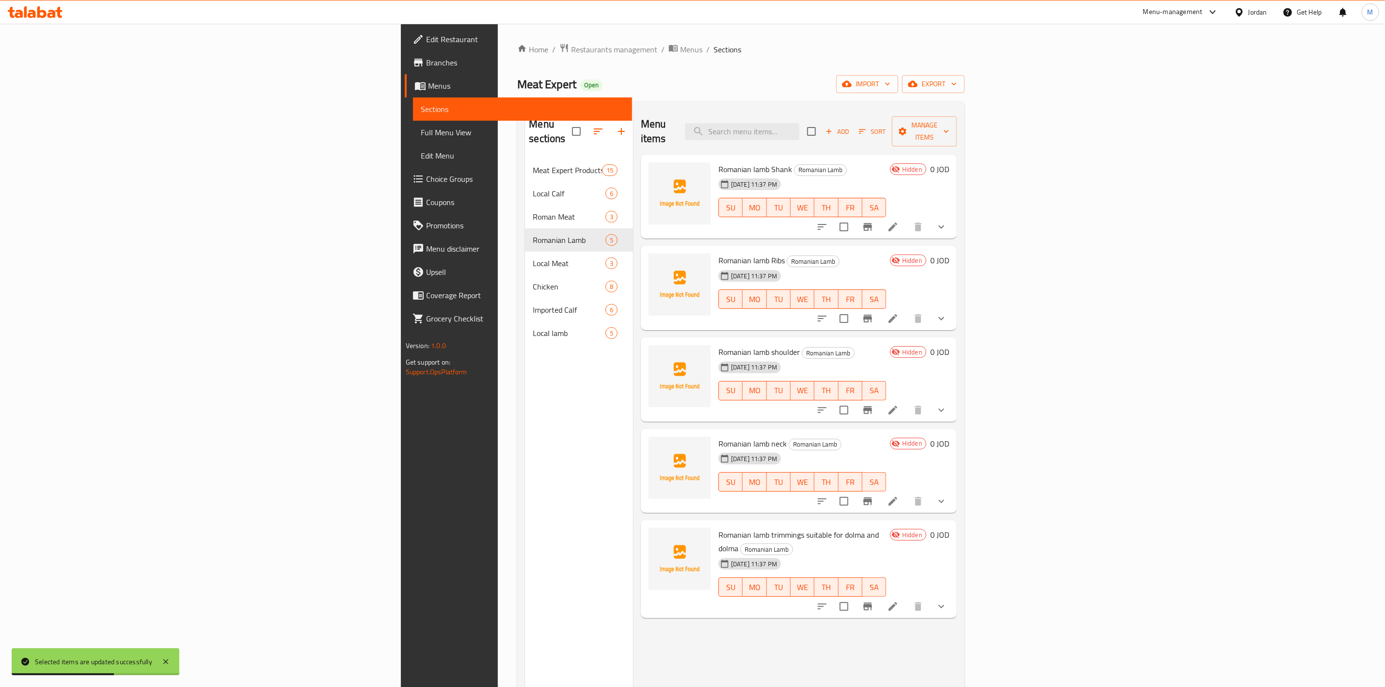
click at [718, 162] on span "Romanian lamb Shank" at bounding box center [755, 169] width 74 height 15
copy h6 "Romanian lamb Shank"
click at [674, 246] on div "Romanian lamb Ribs Romanian Lamb [DATE] 11:37 PM SU MO TU WE TH FR SA Hidden 0 …" at bounding box center [799, 288] width 316 height 84
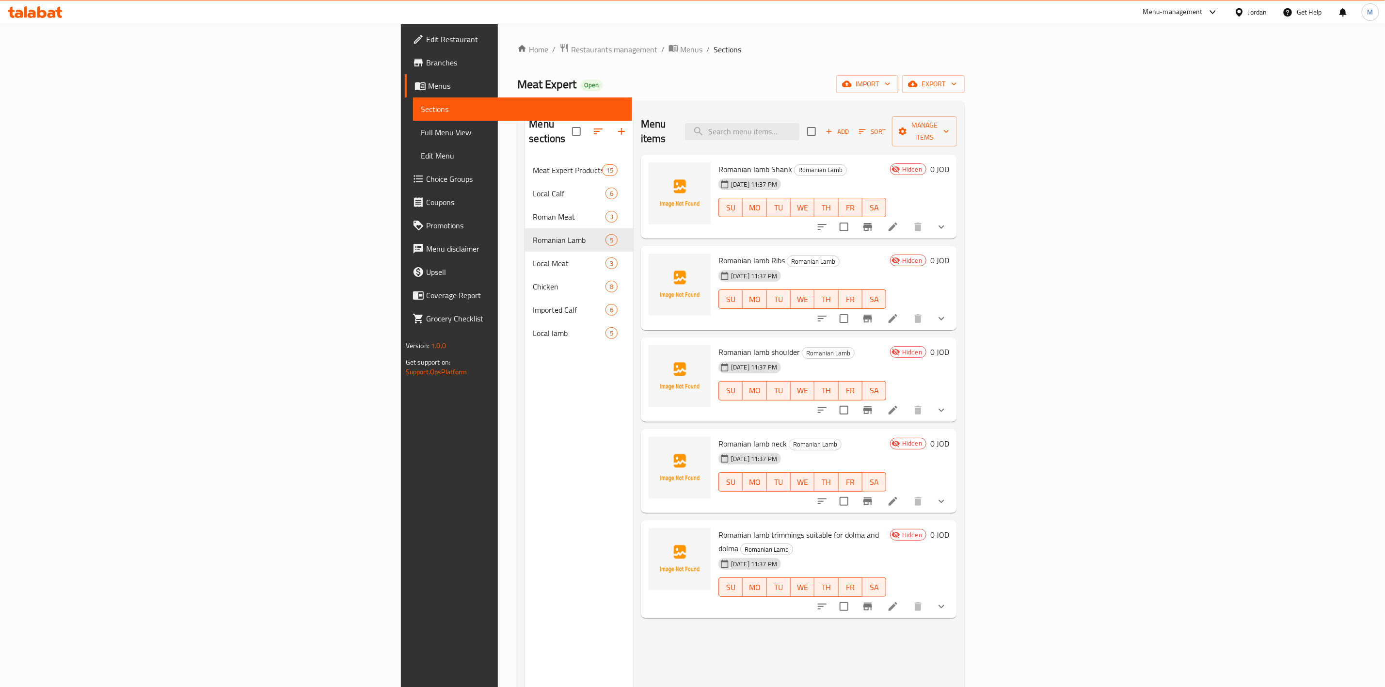
click at [718, 253] on span "Romanian lamb Ribs" at bounding box center [751, 260] width 66 height 15
copy h6 "Romanian lamb Ribs"
click at [718, 345] on span "Romanian lamb shoulder" at bounding box center [758, 352] width 81 height 15
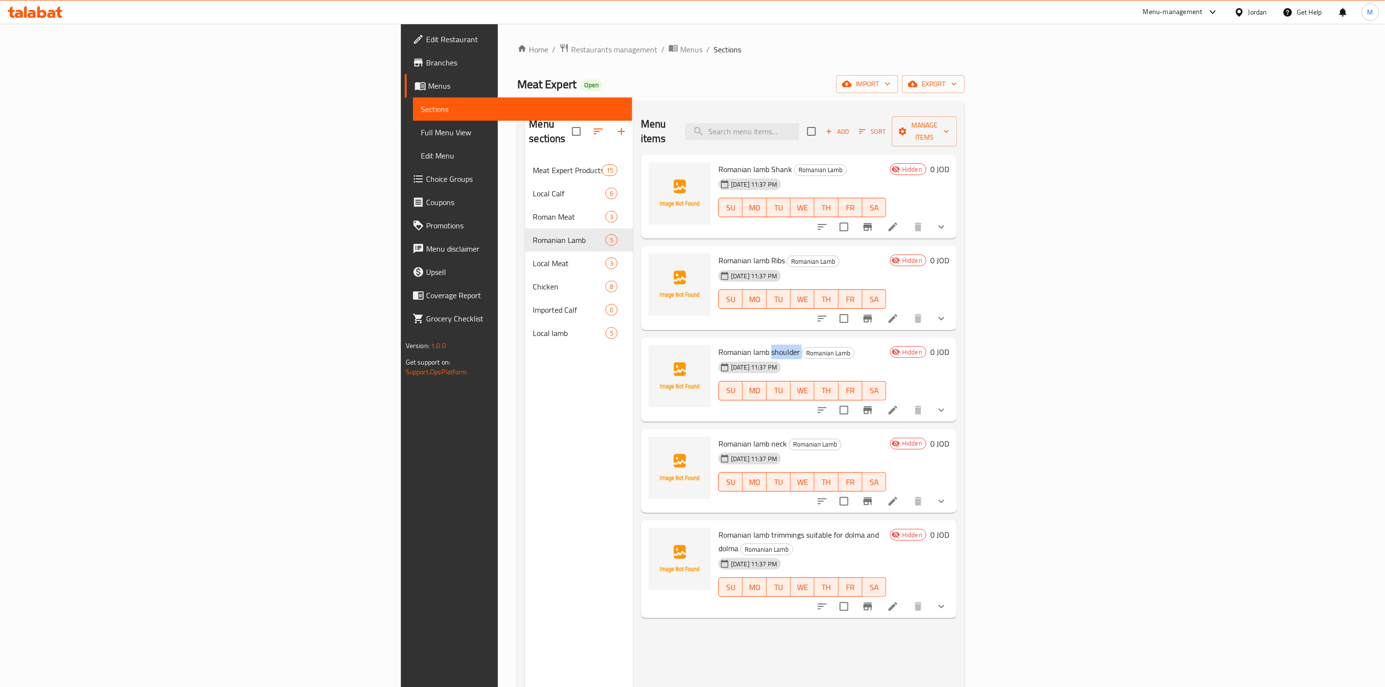
click at [718, 345] on span "Romanian lamb shoulder" at bounding box center [758, 352] width 81 height 15
copy h6 "Romanian lamb shoulder"
click at [718, 436] on span "Romanian lamb neck" at bounding box center [752, 443] width 68 height 15
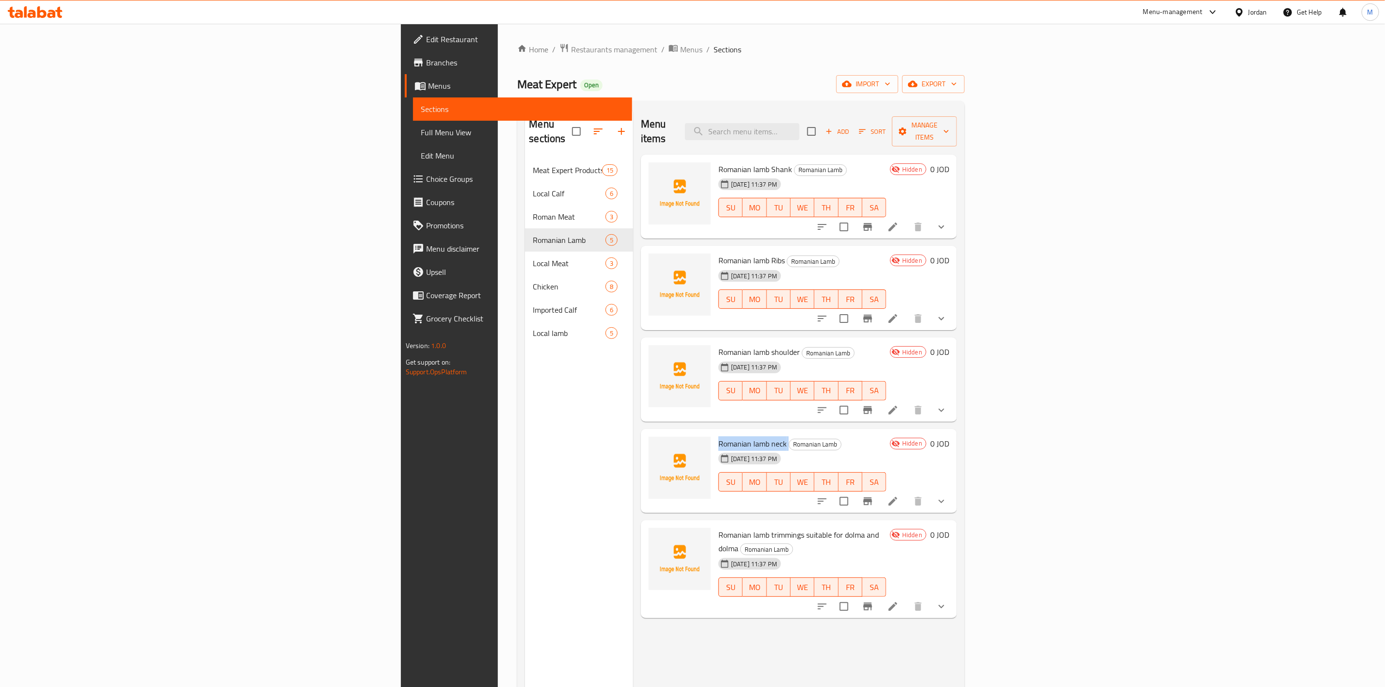
click at [718, 436] on span "Romanian lamb neck" at bounding box center [752, 443] width 68 height 15
click at [715, 554] on div "[DATE] 11:37 PM" at bounding box center [737, 563] width 44 height 19
click at [718, 527] on span "Romanian lamb trimmings suitable for dolma and dolma" at bounding box center [798, 541] width 160 height 28
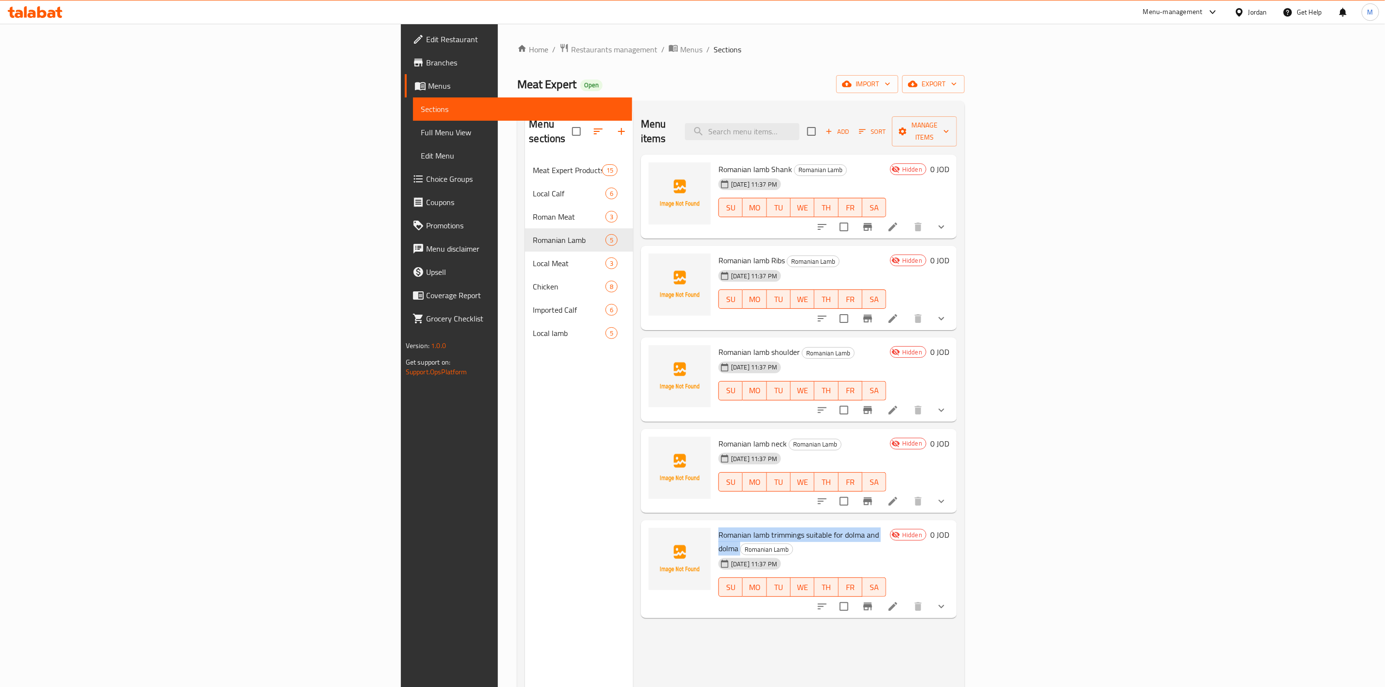
click at [718, 527] on span "Romanian lamb trimmings suitable for dolma and dolma" at bounding box center [798, 541] width 160 height 28
click at [525, 524] on div "Menu sections Meat Expert Products 15 Local Calf 6 Roman Meat 3 Romanian Lamb 5…" at bounding box center [579, 452] width 108 height 687
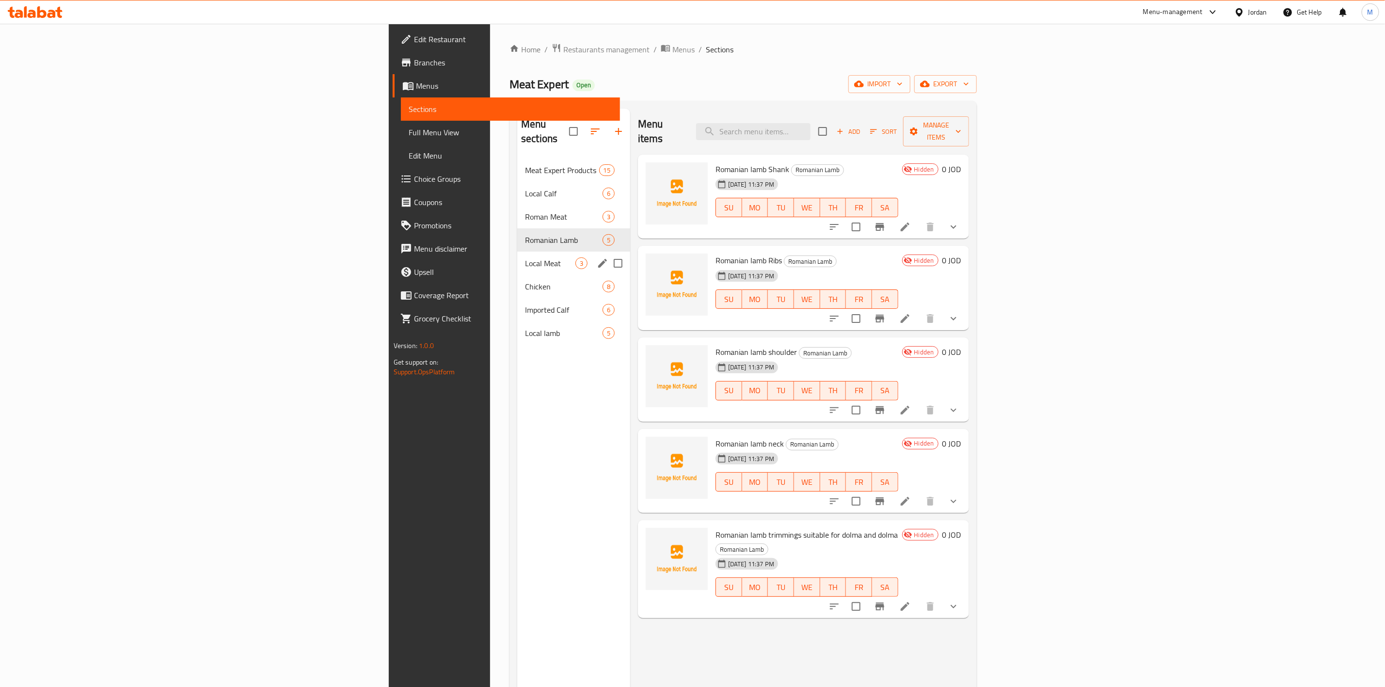
click at [525, 257] on span "Local Meat" at bounding box center [550, 263] width 50 height 12
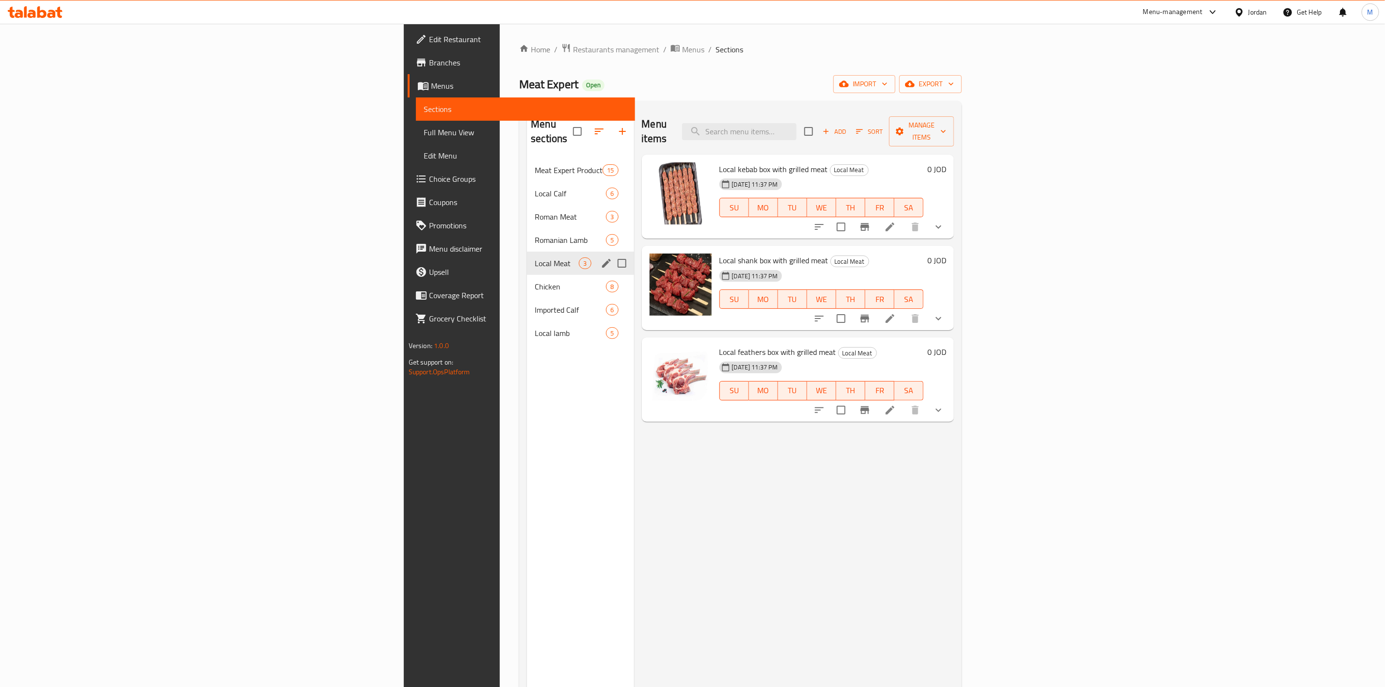
click at [527, 259] on div "Local Meat 3" at bounding box center [580, 263] width 107 height 23
click at [527, 275] on div "Chicken 8" at bounding box center [580, 286] width 107 height 23
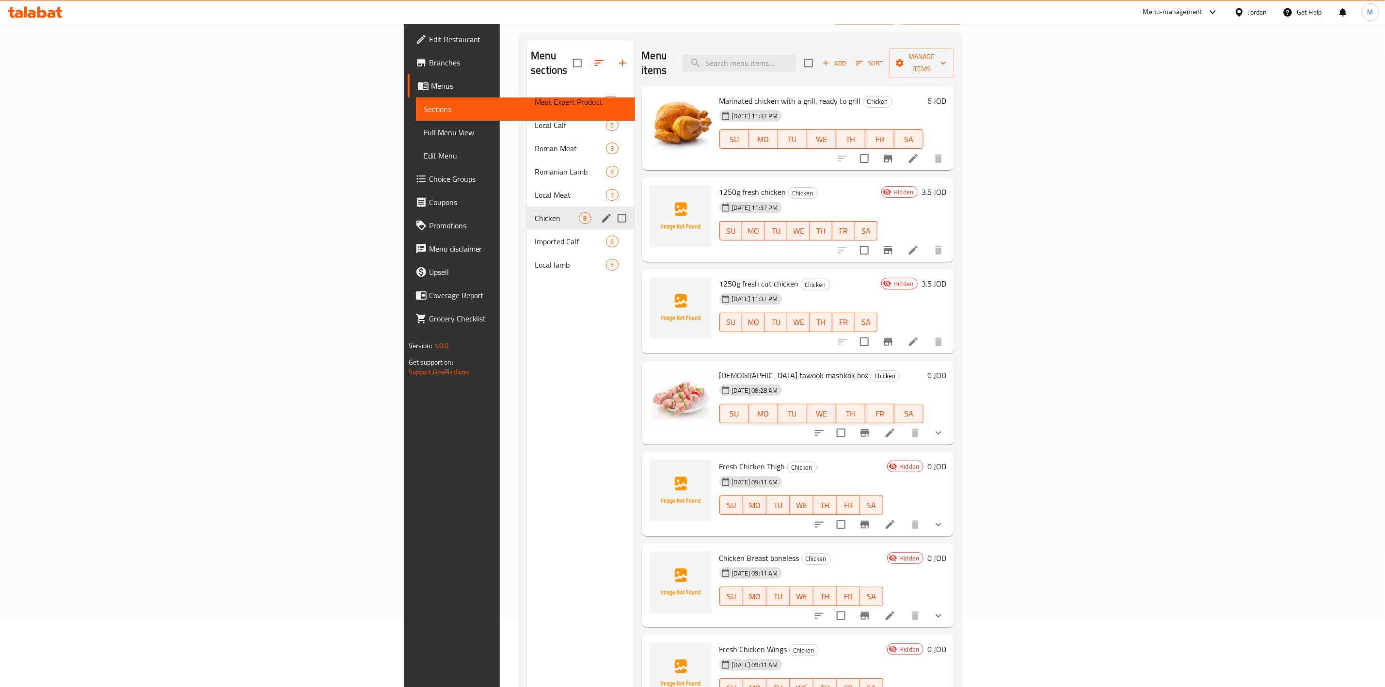
scroll to position [136, 0]
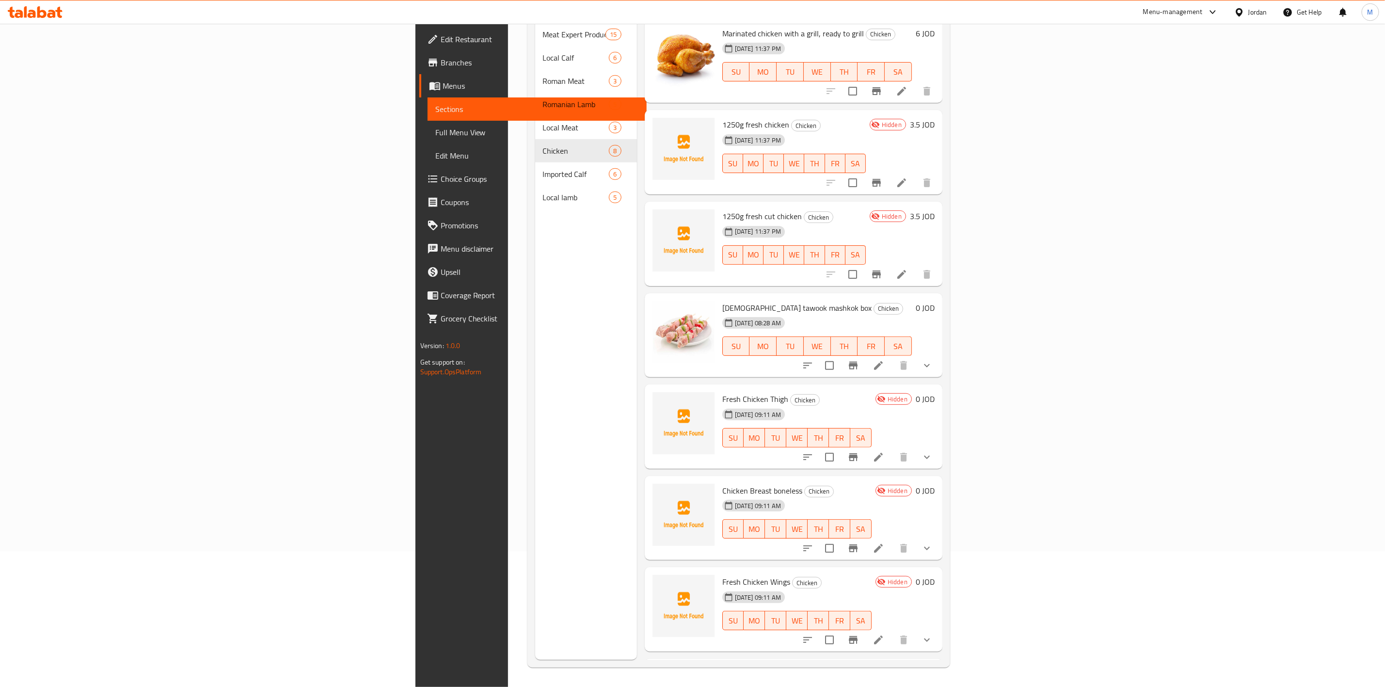
click at [718, 130] on div "[DATE] 11:37 PM" at bounding box center [737, 139] width 38 height 19
click at [722, 117] on span "1250g fresh chicken" at bounding box center [755, 124] width 67 height 15
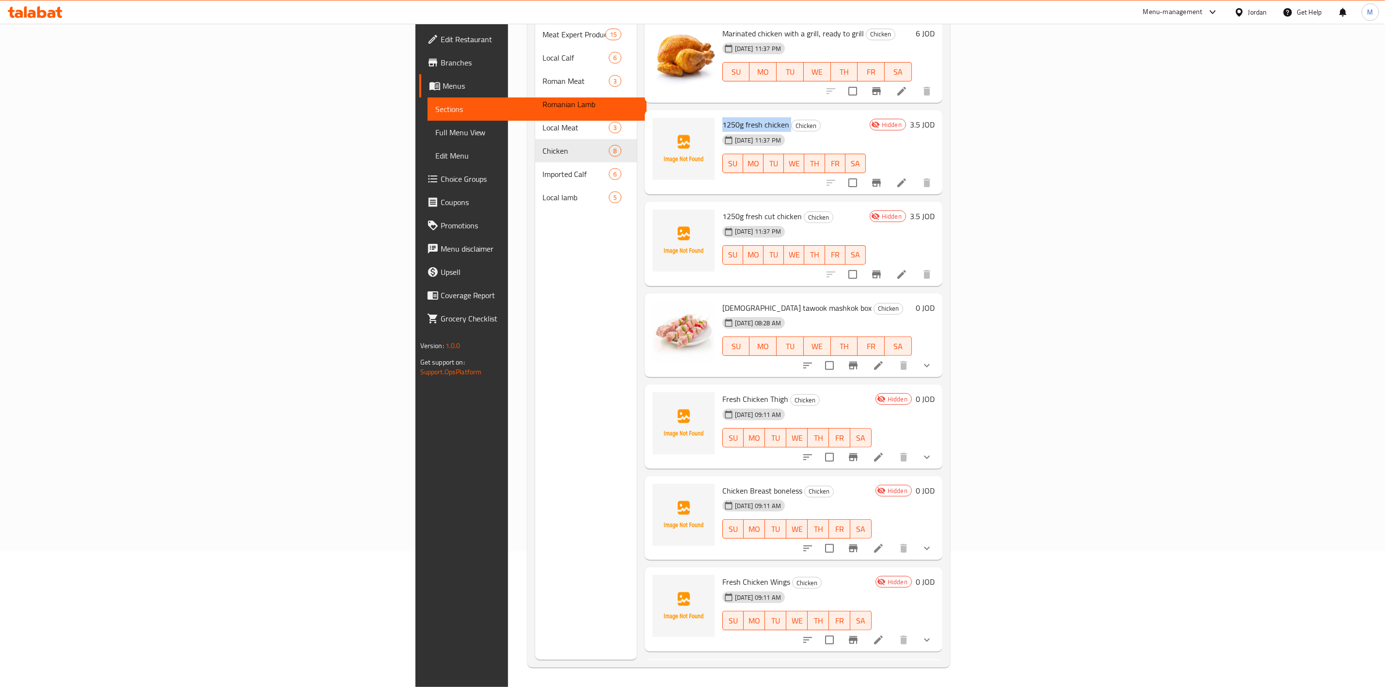
click at [722, 117] on span "1250g fresh chicken" at bounding box center [755, 124] width 67 height 15
click at [722, 209] on span "1250g fresh cut chicken" at bounding box center [762, 216] width 80 height 15
drag, startPoint x: 681, startPoint y: 384, endPoint x: 611, endPoint y: 383, distance: 70.3
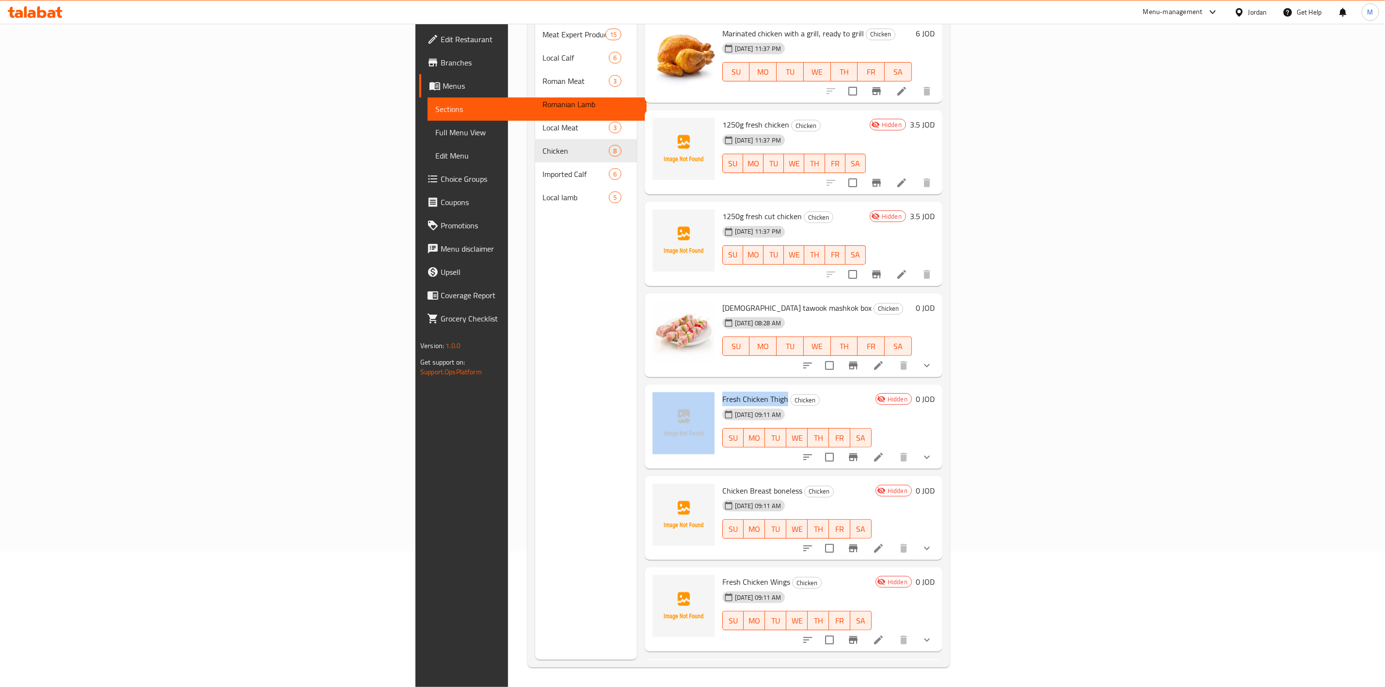
click at [649, 388] on div "Fresh Chicken Thigh Chicken [DATE] 09:11 AM SU MO TU WE TH FR SA Hidden 0 JOD" at bounding box center [794, 426] width 290 height 77
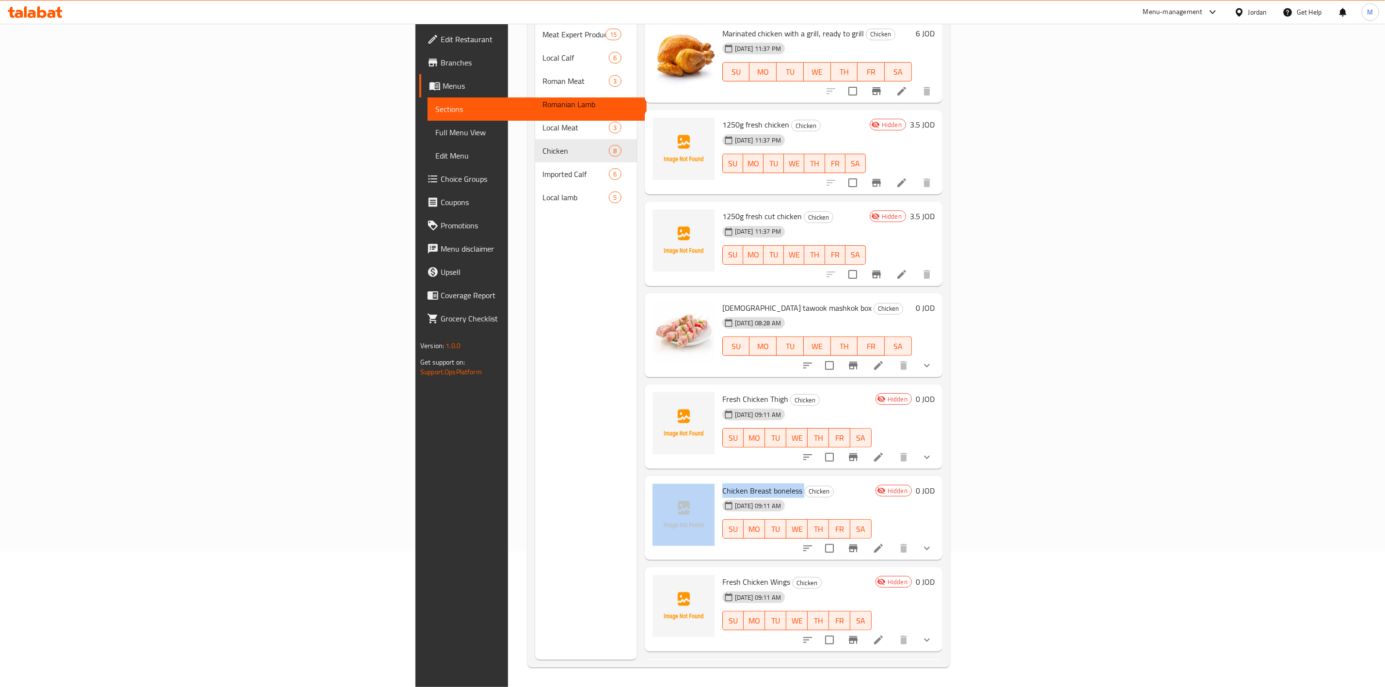
drag, startPoint x: 700, startPoint y: 473, endPoint x: 611, endPoint y: 475, distance: 88.7
click at [649, 480] on div "Chicken Breast boneless Chicken [DATE] 09:11 AM SU MO TU WE TH FR SA Hidden 0 J…" at bounding box center [794, 518] width 290 height 77
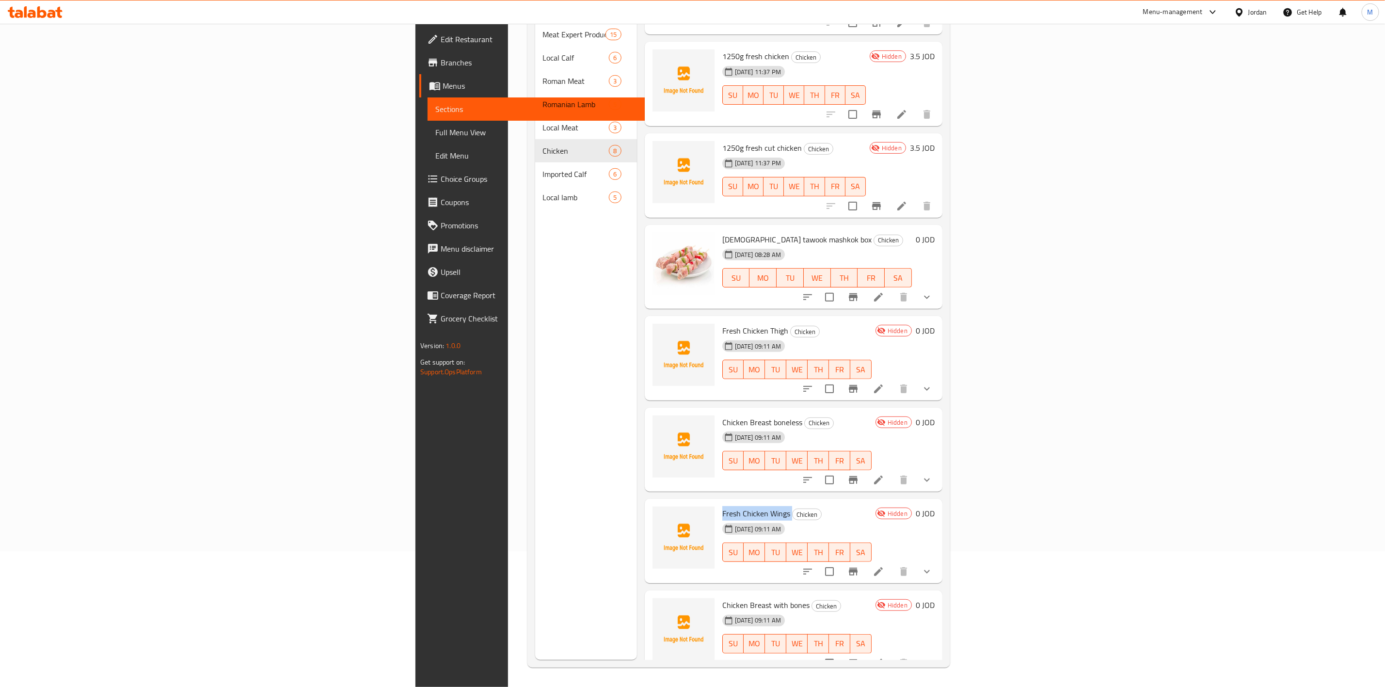
drag, startPoint x: 686, startPoint y: 500, endPoint x: 614, endPoint y: 498, distance: 72.3
click at [718, 503] on div "Fresh Chicken Wings Chicken [DATE] 09:11 AM SU MO TU WE TH FR SA" at bounding box center [796, 541] width 157 height 77
drag, startPoint x: 704, startPoint y: 590, endPoint x: 615, endPoint y: 585, distance: 88.9
click at [718, 594] on div "Chicken Breast with bones Chicken [DATE] 09:11 AM SU MO TU WE TH FR SA" at bounding box center [796, 632] width 157 height 77
click at [535, 487] on div "Menu sections Meat Expert Products 15 Local Calf 6 Roman Meat 3 Romanian Lamb 5…" at bounding box center [586, 316] width 102 height 687
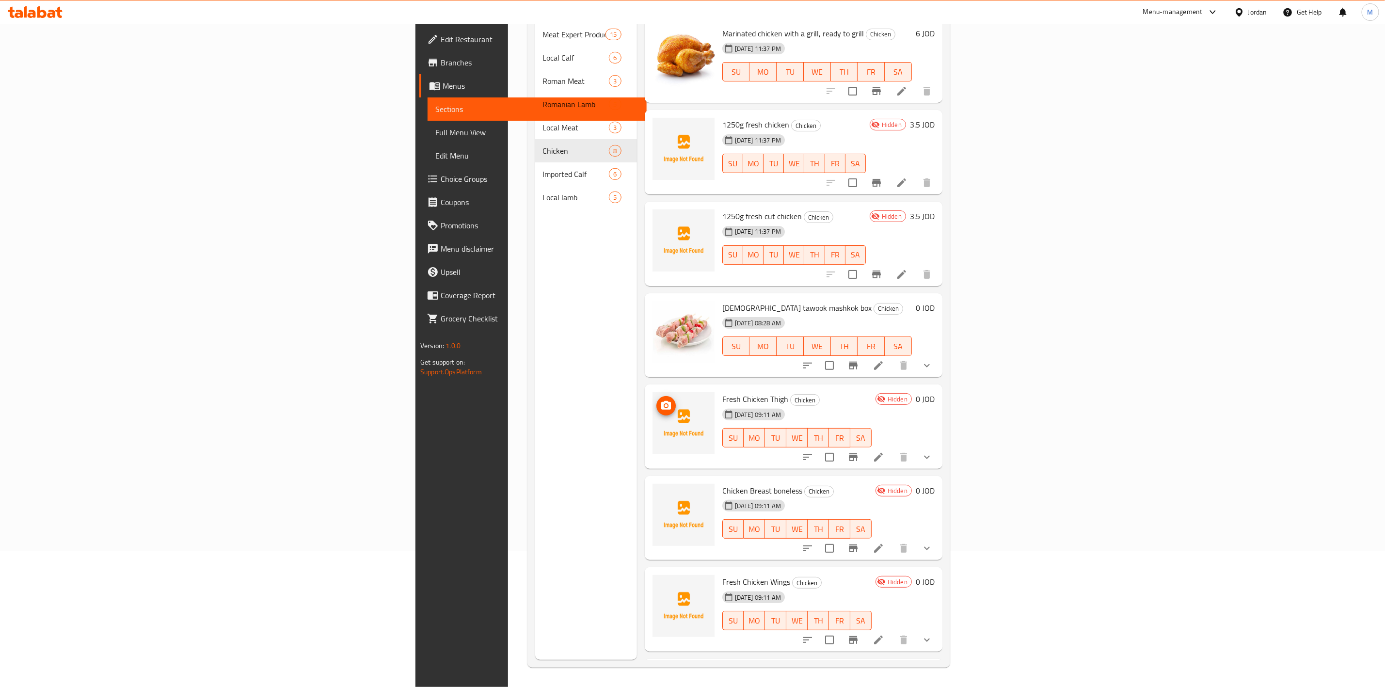
scroll to position [0, 0]
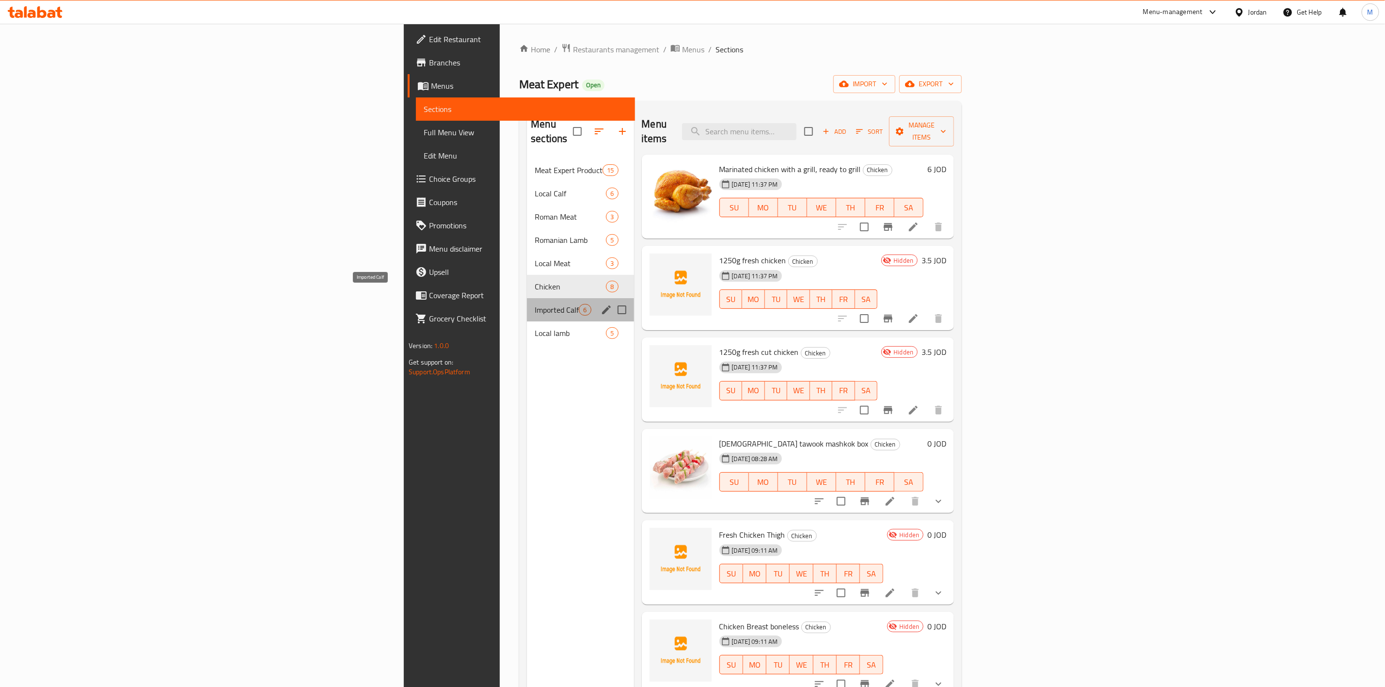
click at [535, 304] on span "Imported Calf" at bounding box center [557, 310] width 44 height 12
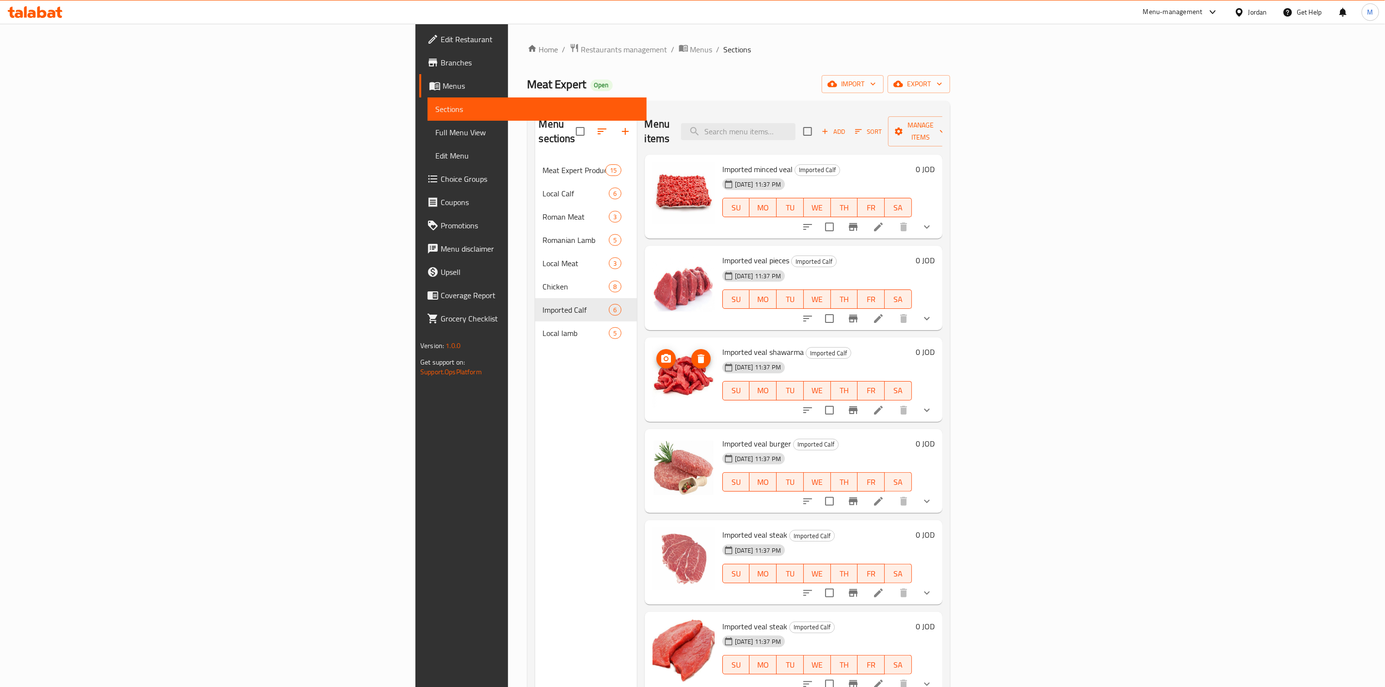
scroll to position [136, 0]
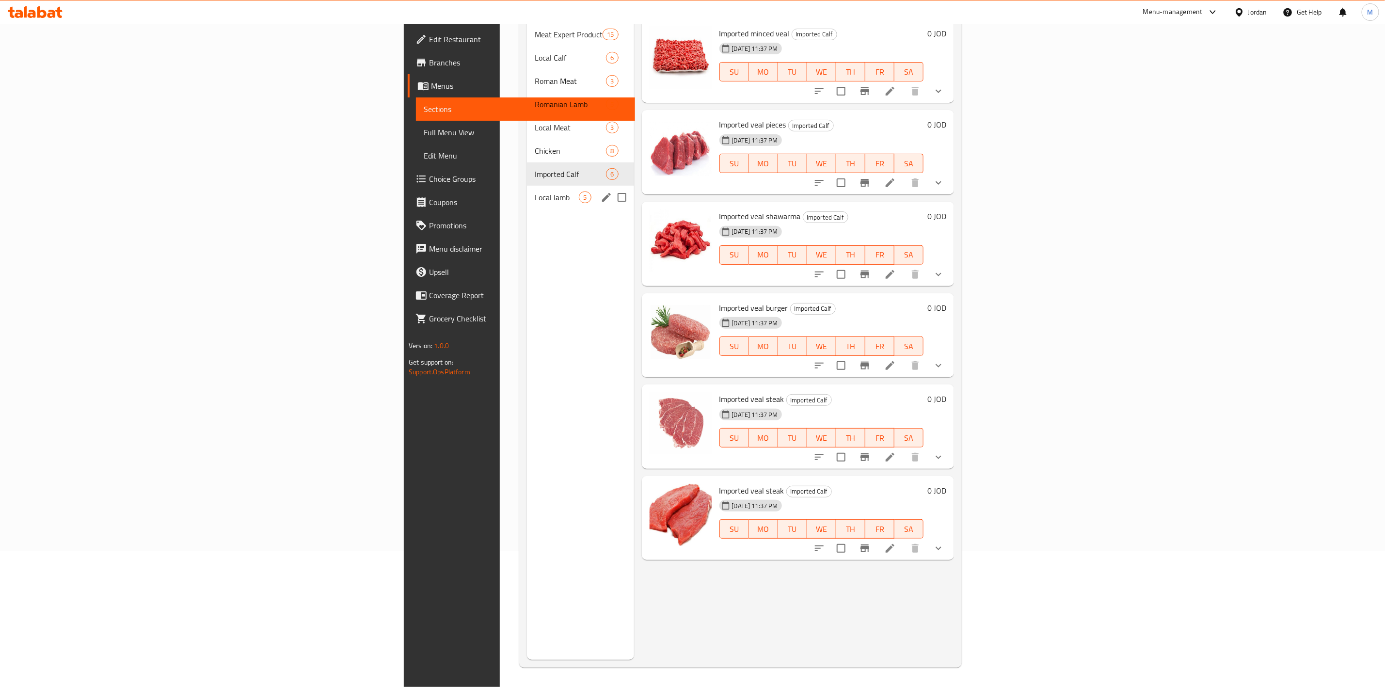
click at [527, 192] on div "Local lamb 5" at bounding box center [580, 197] width 107 height 23
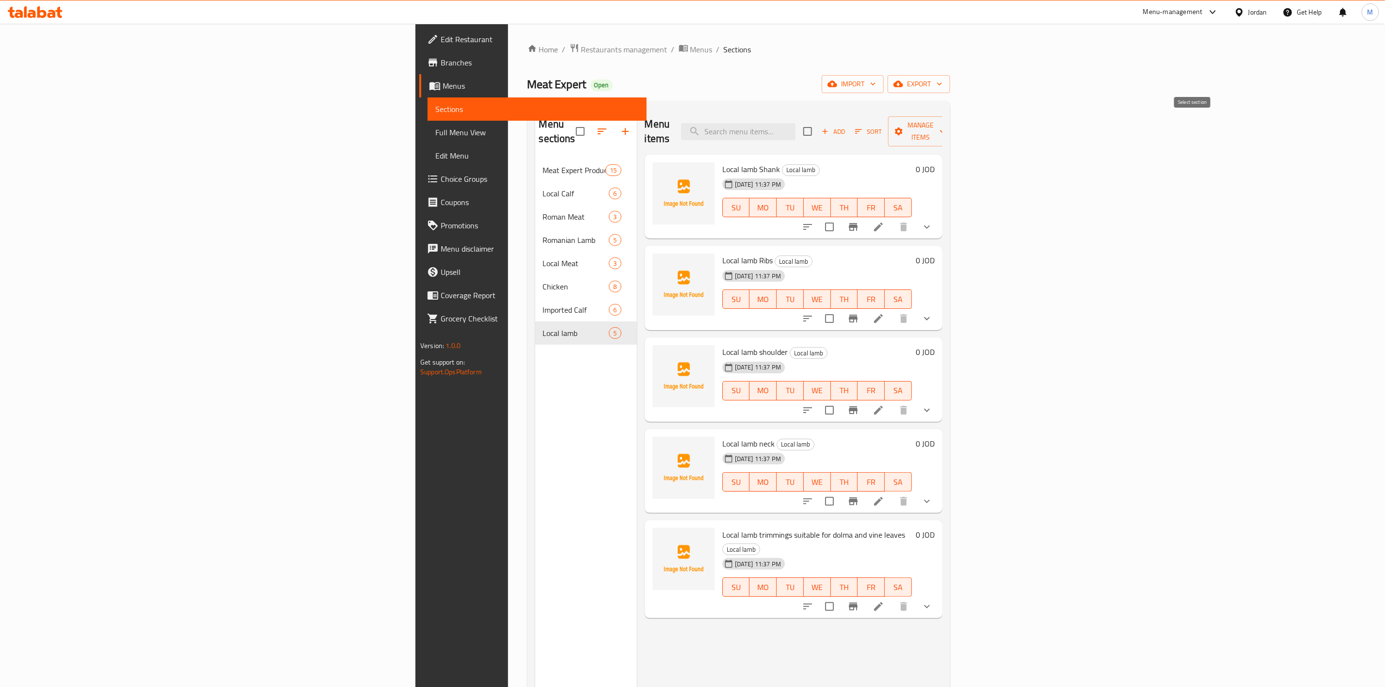
click at [818, 127] on input "checkbox" at bounding box center [808, 131] width 20 height 20
checkbox input "true"
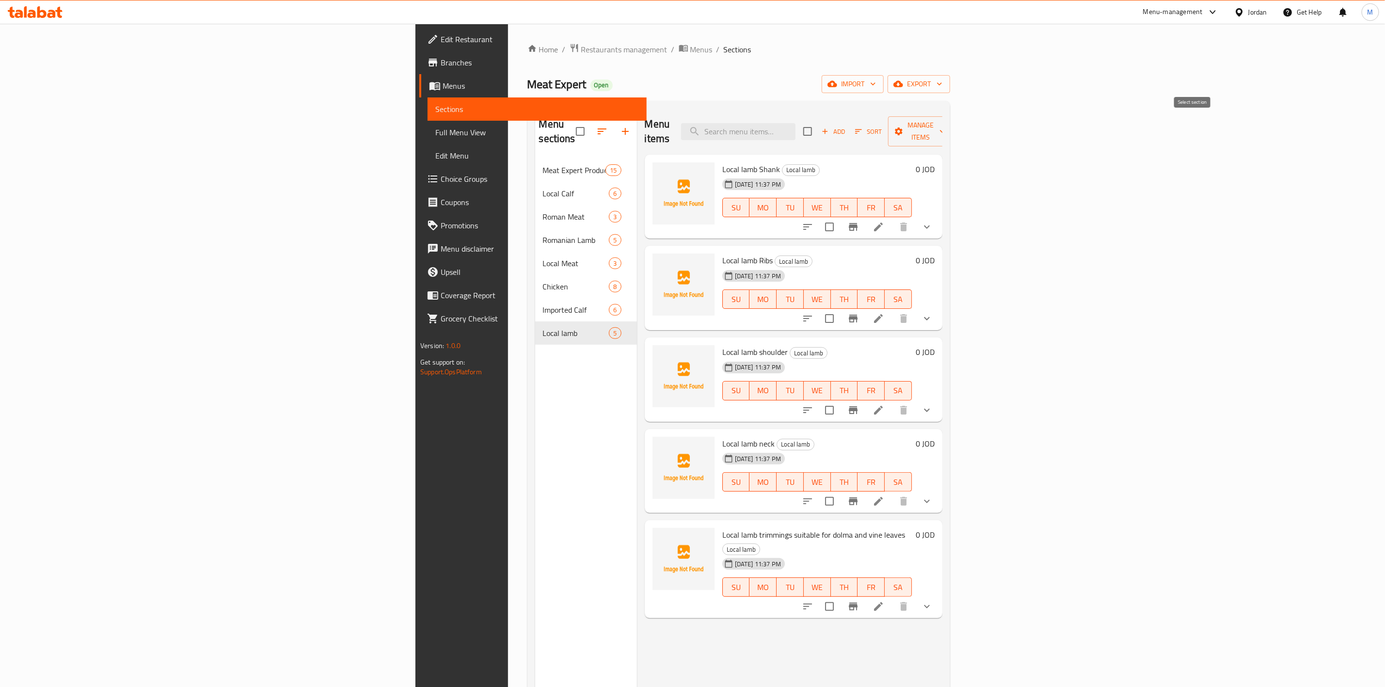
checkbox input "true"
click at [945, 124] on span "Manage items" at bounding box center [920, 131] width 49 height 24
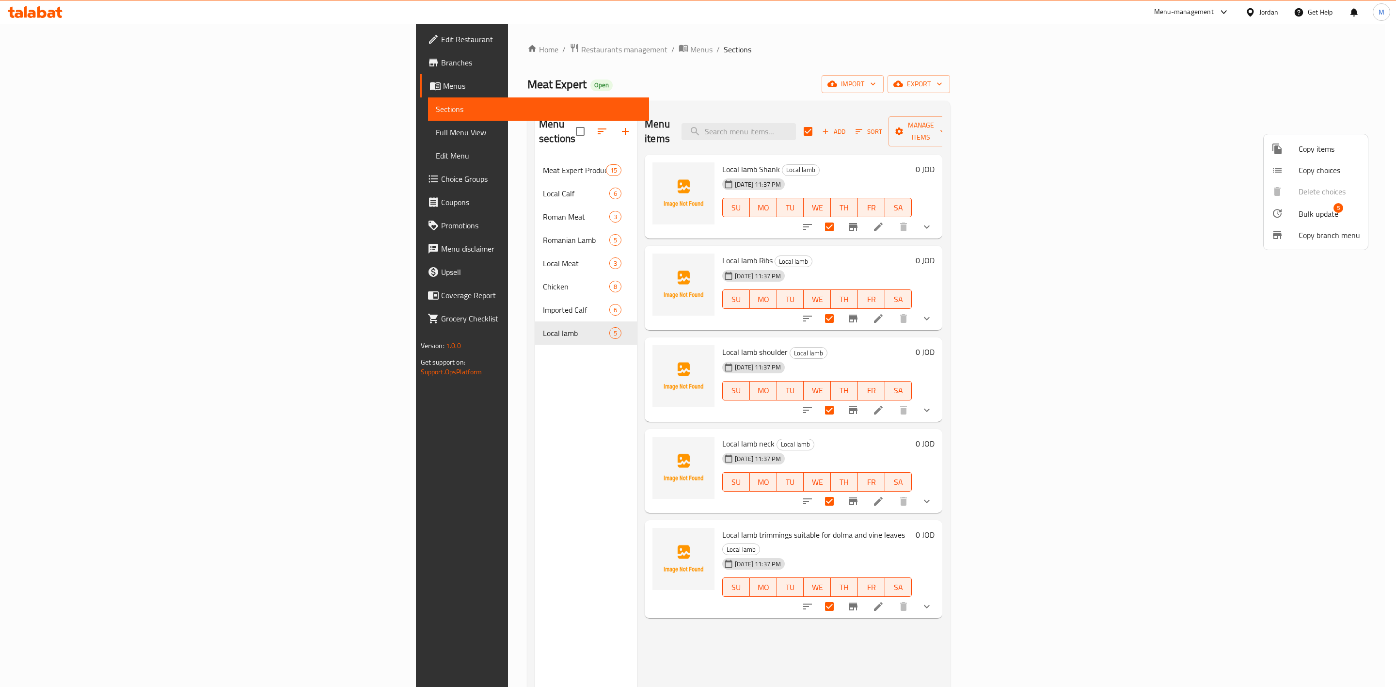
click at [1345, 208] on span "Bulk update 5" at bounding box center [1330, 213] width 62 height 13
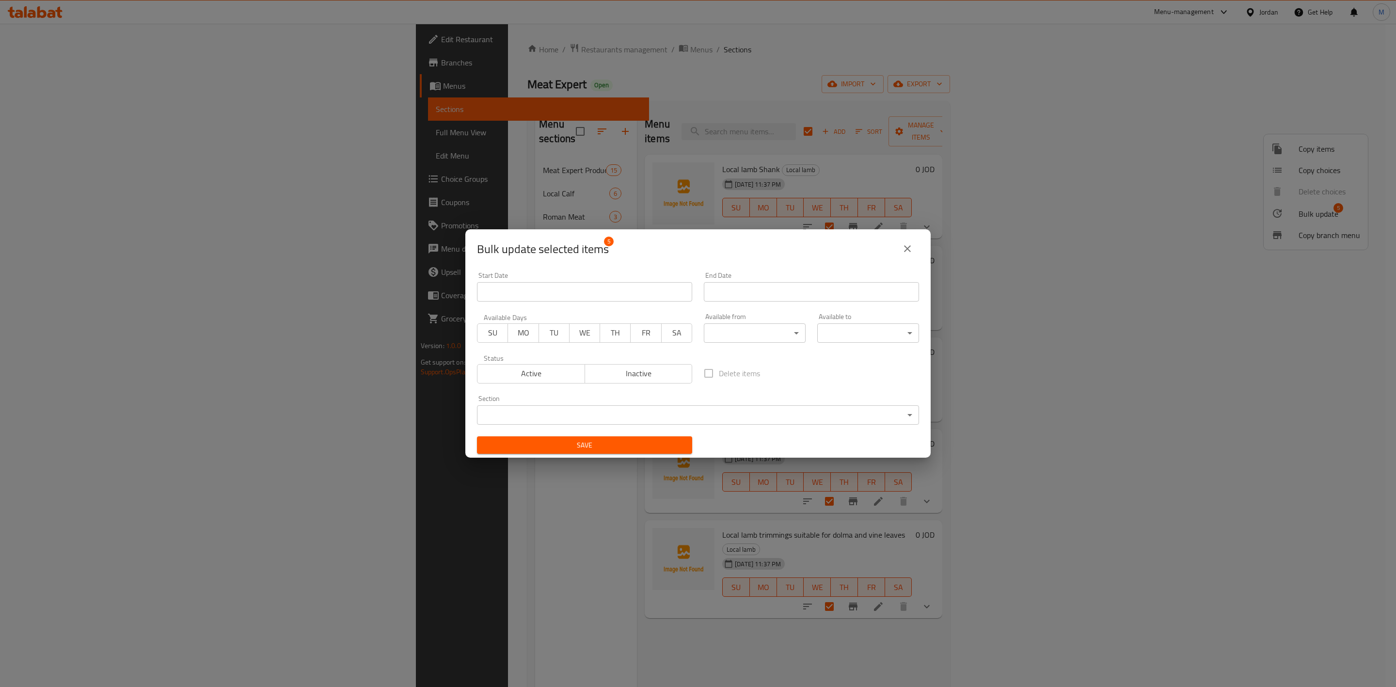
click at [635, 372] on span "Inactive" at bounding box center [639, 374] width 100 height 14
click at [639, 451] on button "Save" at bounding box center [584, 445] width 215 height 18
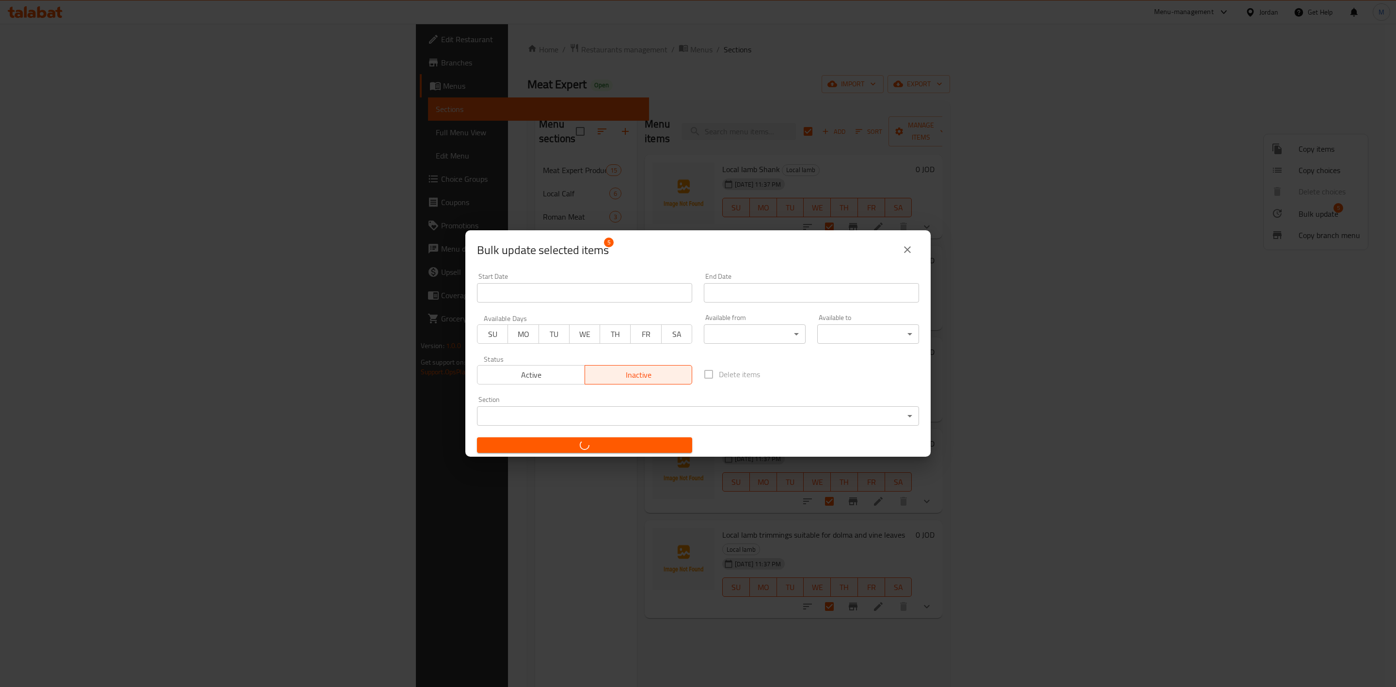
checkbox input "false"
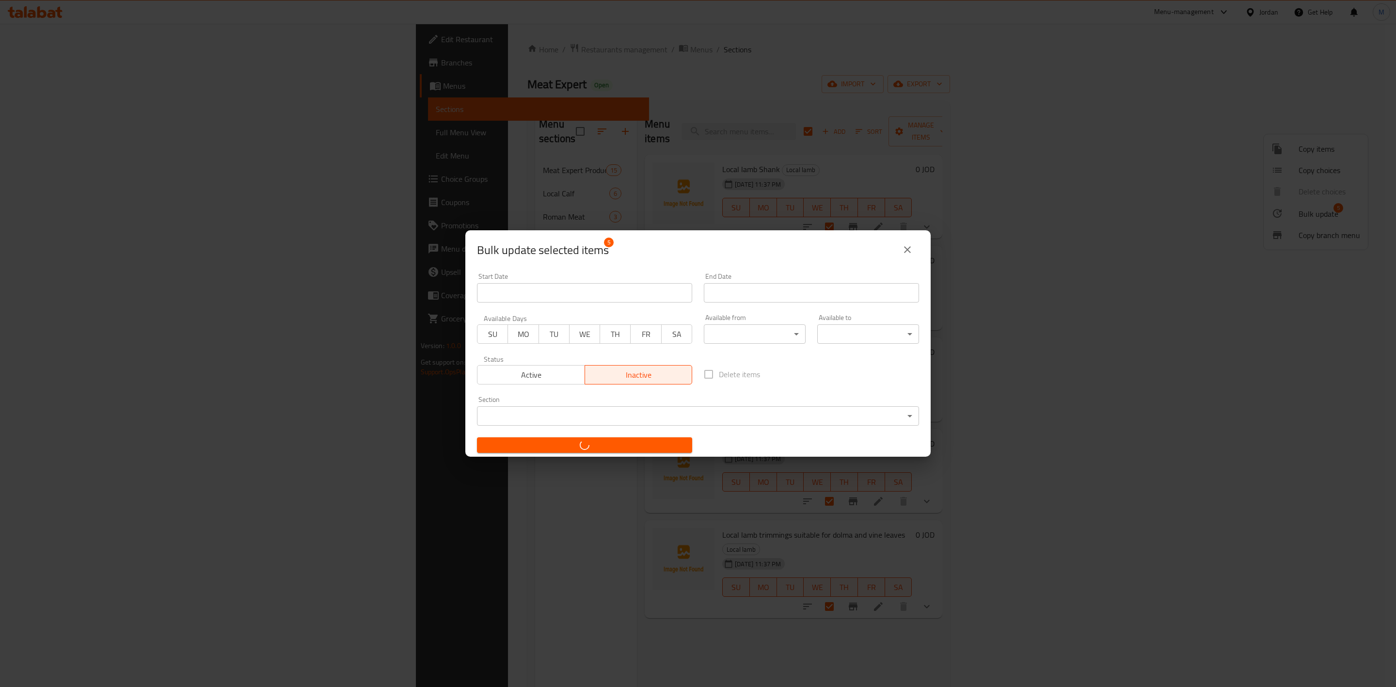
checkbox input "false"
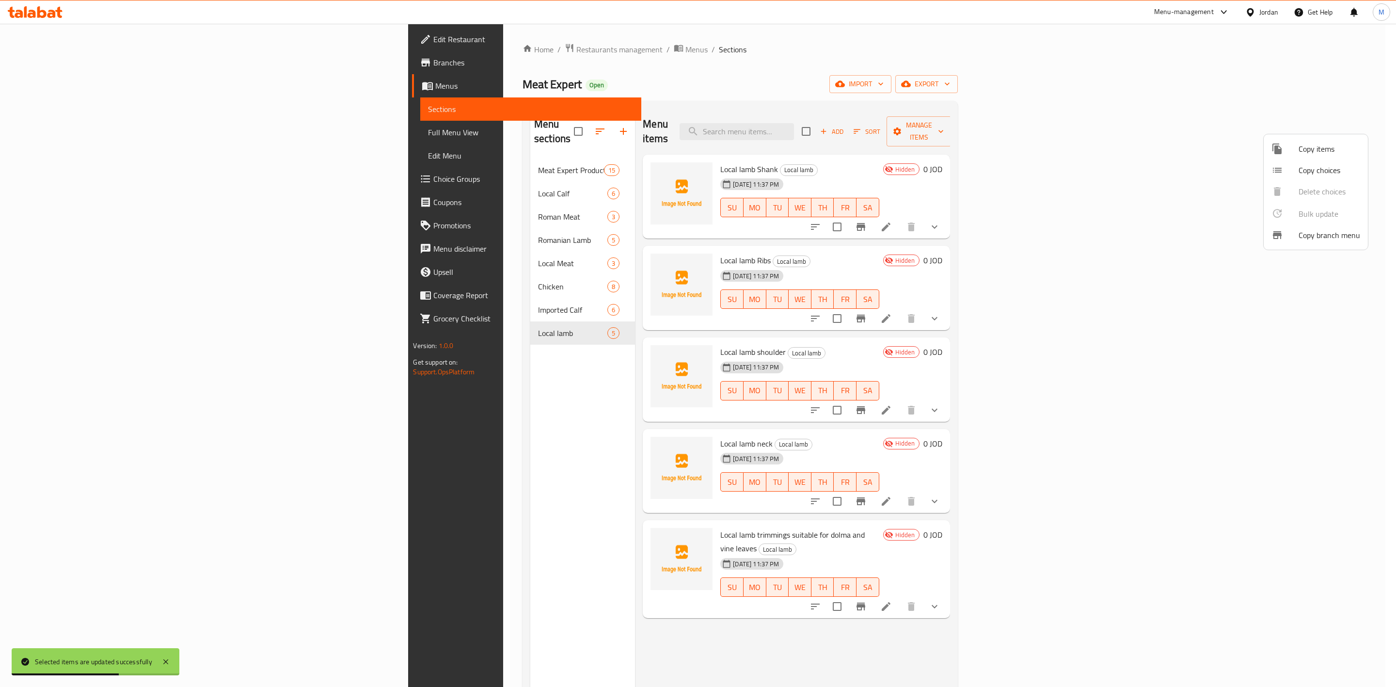
click at [654, 159] on div at bounding box center [698, 343] width 1396 height 687
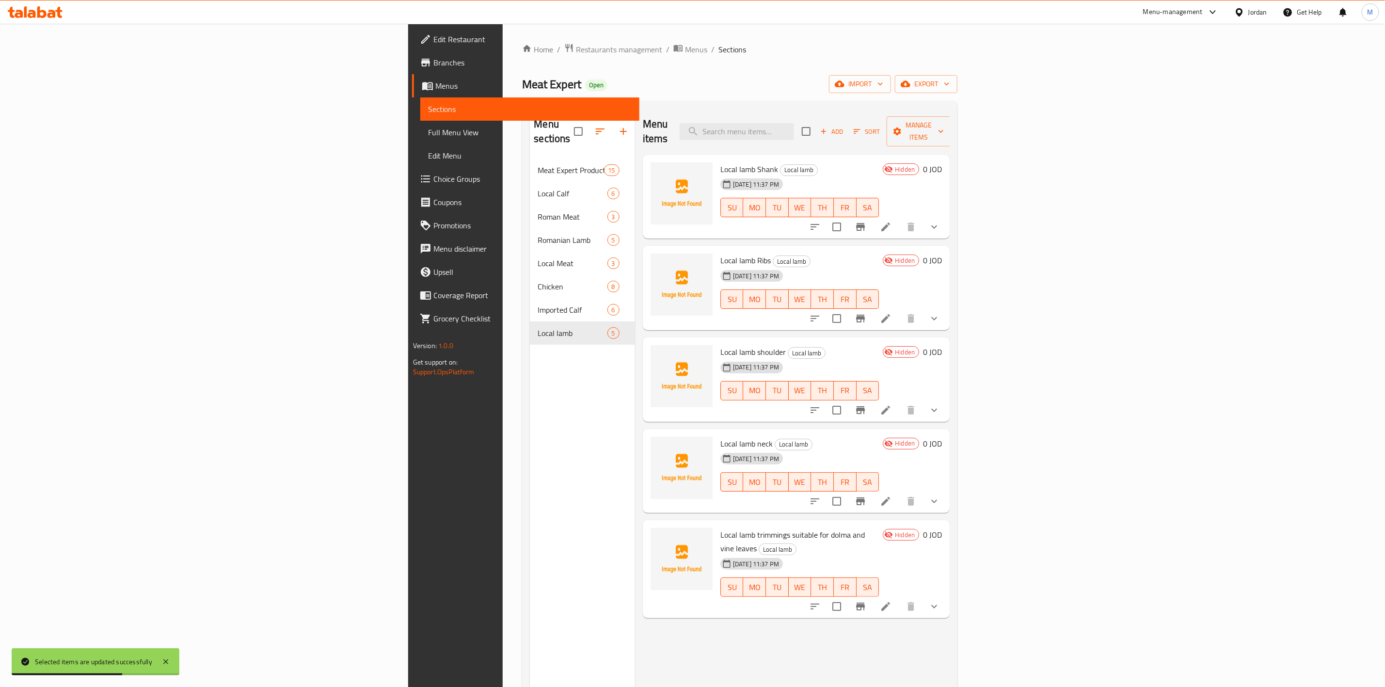
click at [720, 162] on span "Local lamb Shank" at bounding box center [749, 169] width 58 height 15
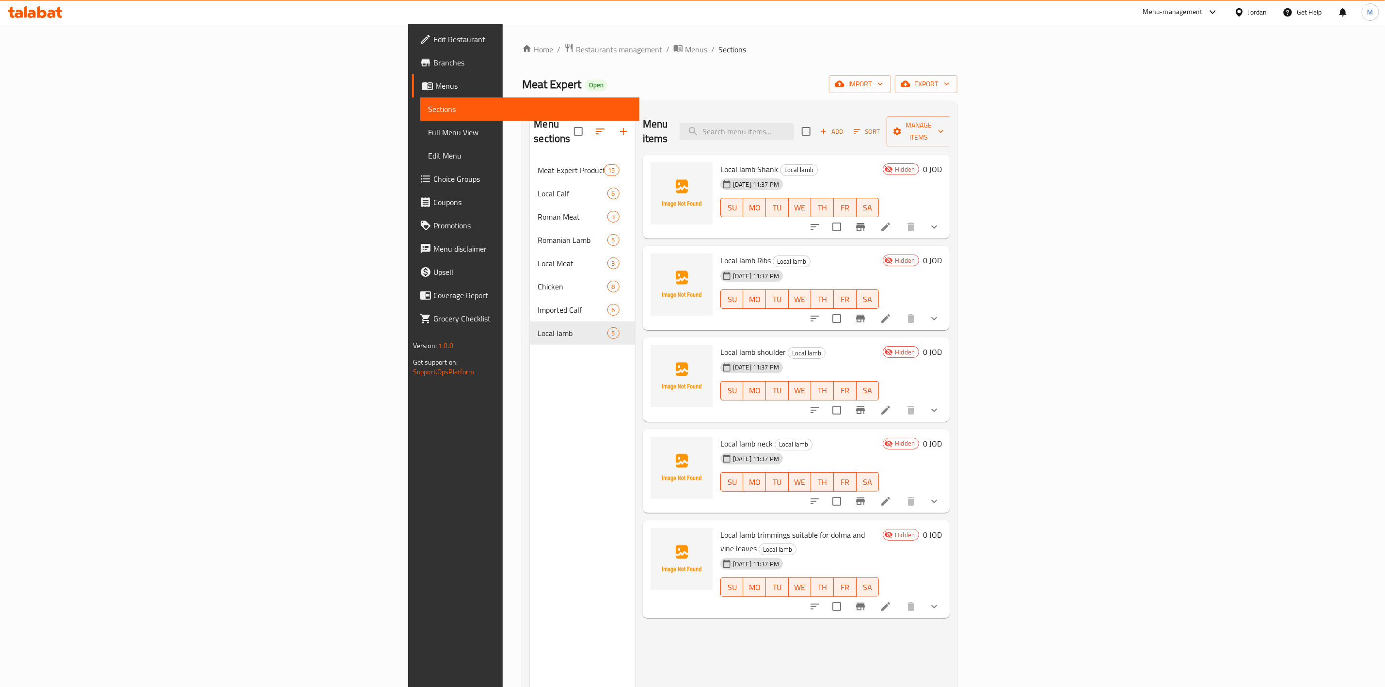
click at [720, 253] on span "Local lamb Ribs" at bounding box center [745, 260] width 50 height 15
click at [720, 345] on span "Local lamb shoulder" at bounding box center [752, 352] width 65 height 15
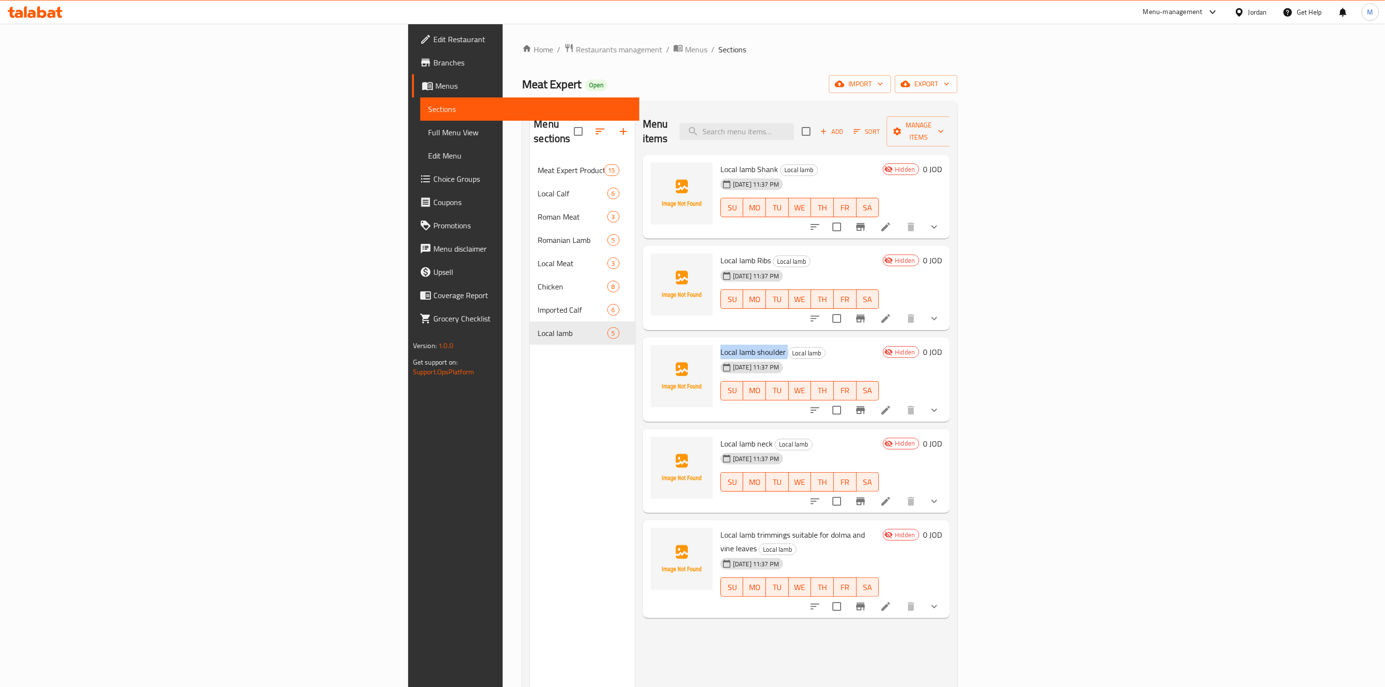
click at [720, 345] on span "Local lamb shoulder" at bounding box center [752, 352] width 65 height 15
click at [720, 436] on span "Local lamb neck" at bounding box center [746, 443] width 52 height 15
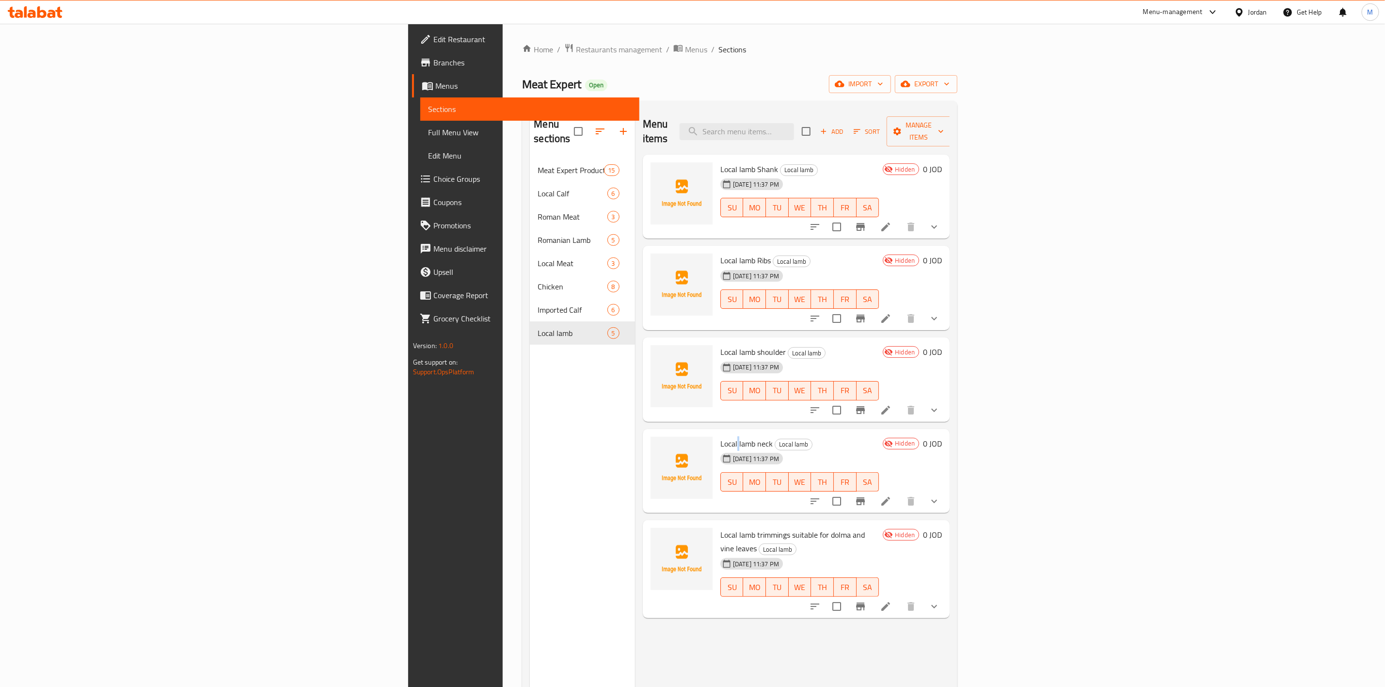
click at [720, 436] on span "Local lamb neck" at bounding box center [746, 443] width 52 height 15
click at [720, 527] on span "Local lamb trimmings suitable for dolma and vine leaves" at bounding box center [792, 541] width 144 height 28
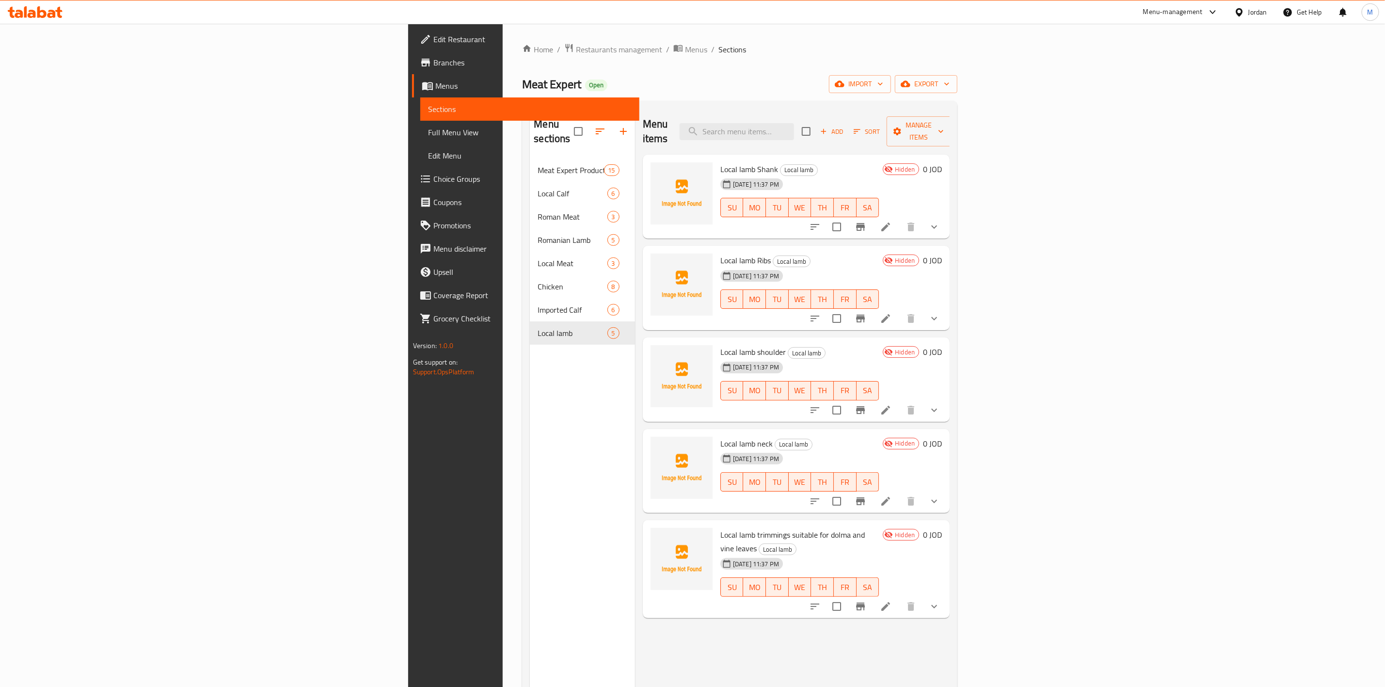
click at [530, 547] on div "Menu sections Meat Expert Products 15 Local Calf 6 Roman Meat 3 Romanian Lamb 5…" at bounding box center [582, 452] width 105 height 687
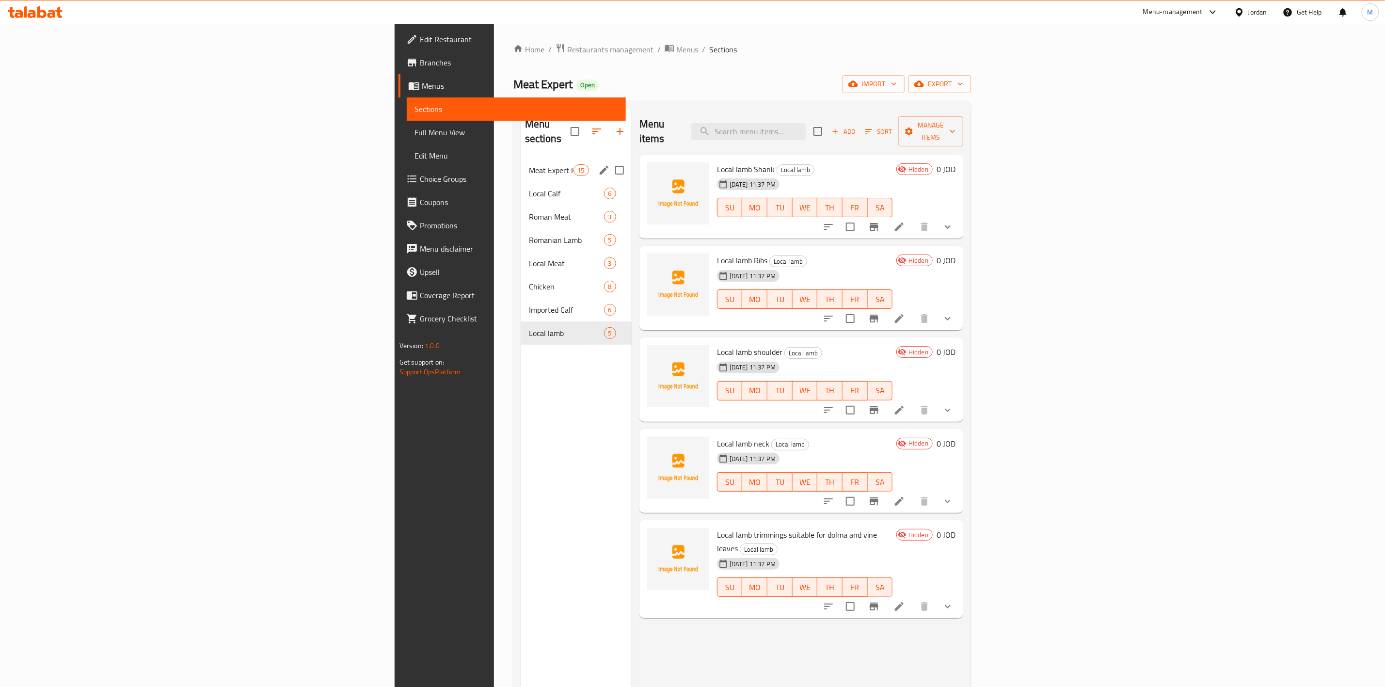
click at [529, 164] on span "Meat Expert Products" at bounding box center [551, 170] width 45 height 12
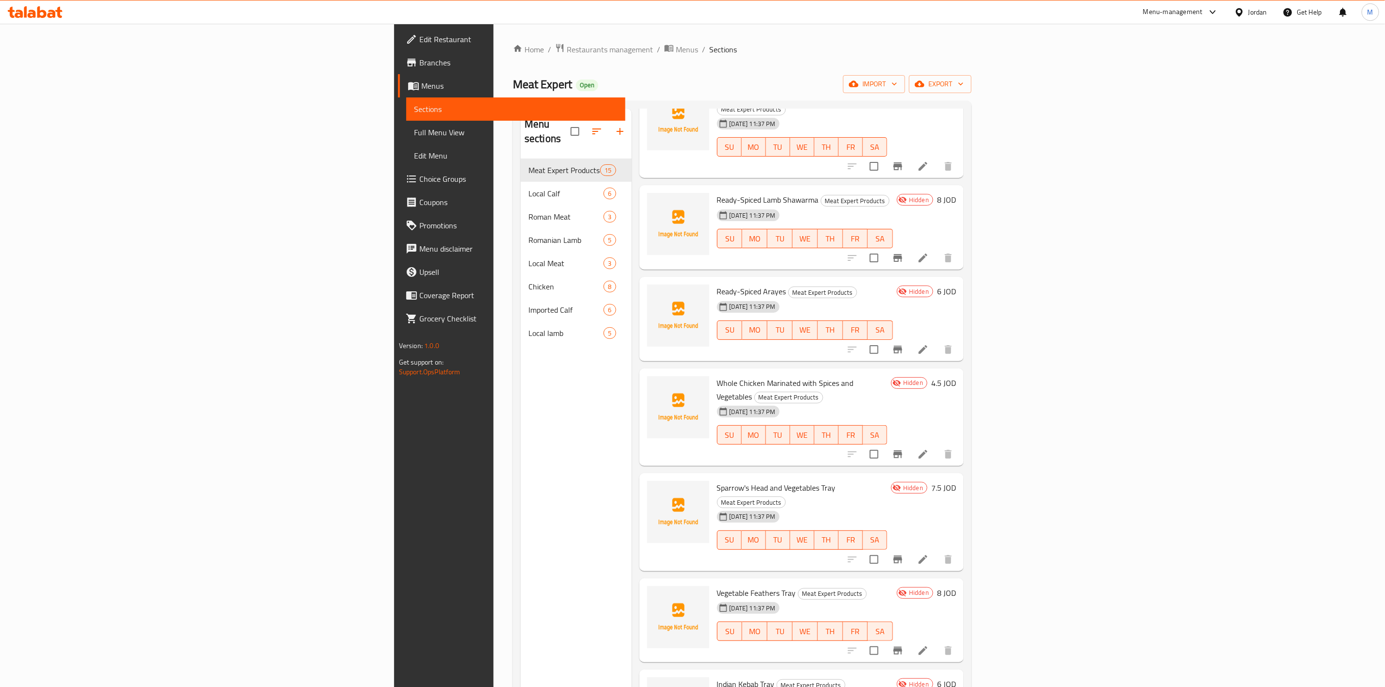
scroll to position [751, 0]
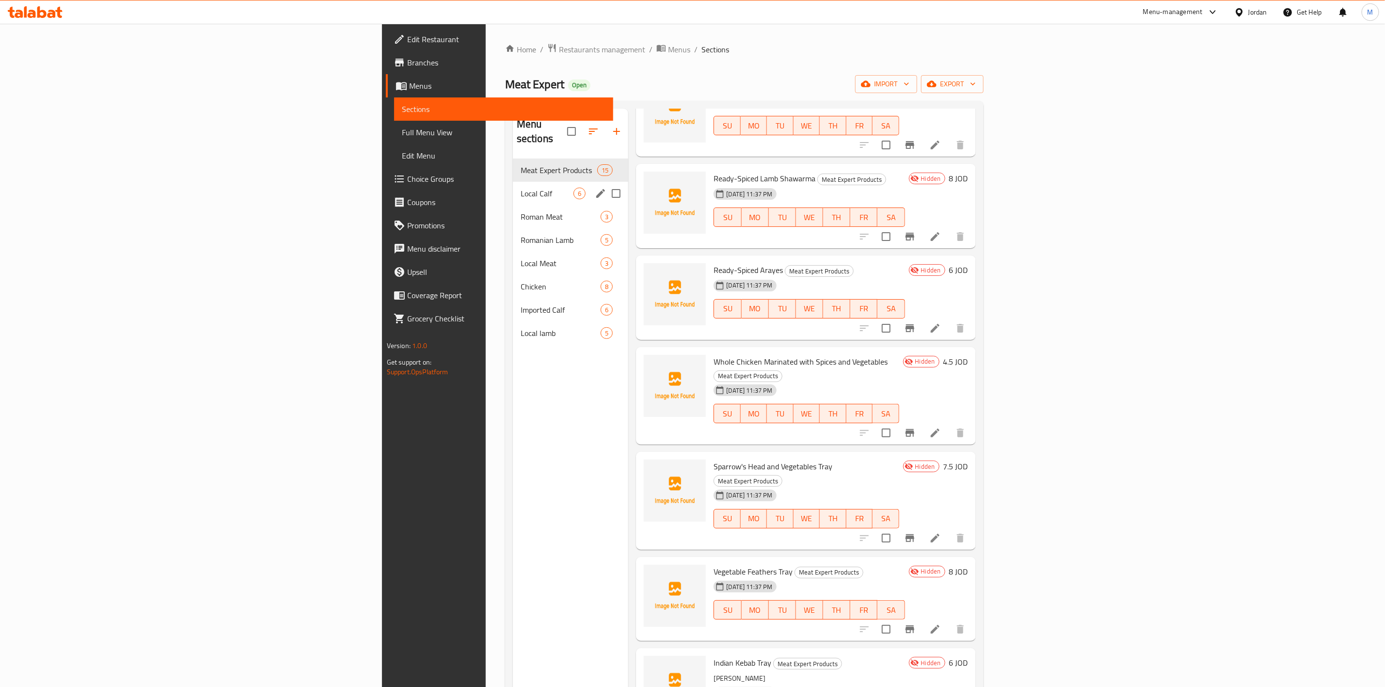
click at [513, 182] on div "Local Calf 6" at bounding box center [571, 193] width 116 height 23
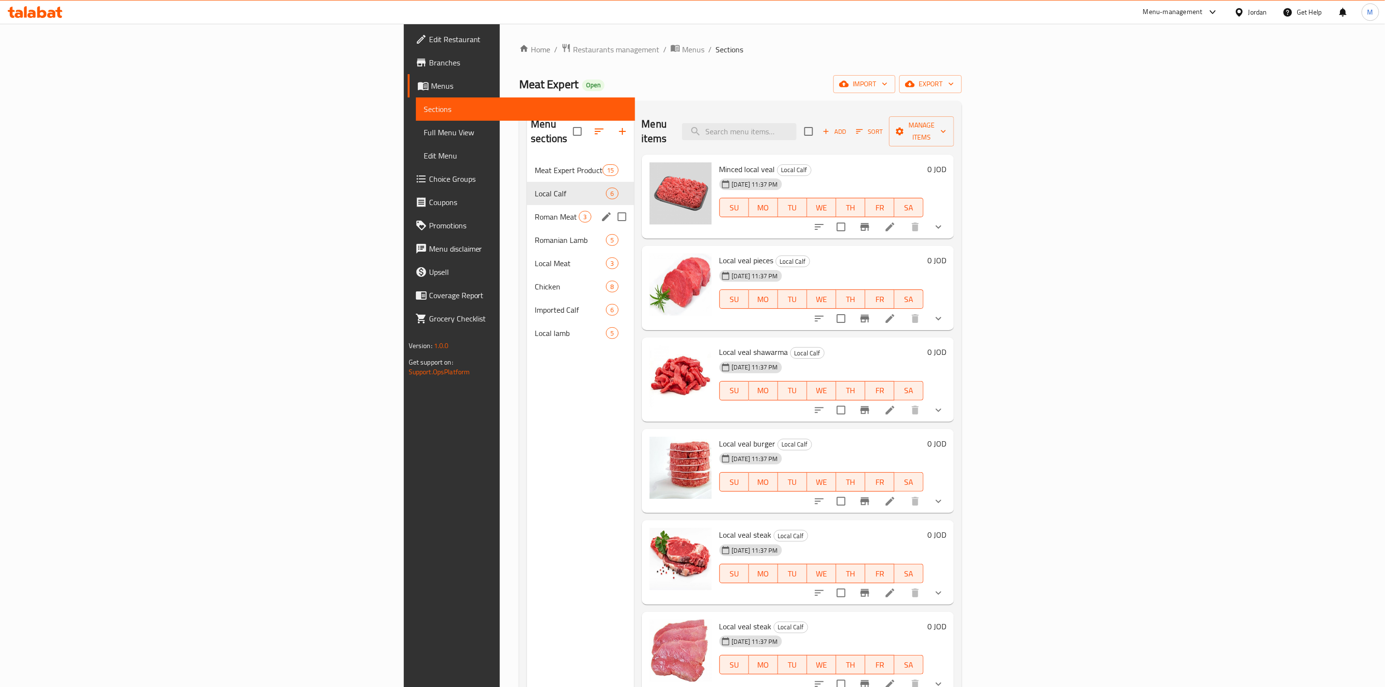
click at [527, 210] on div "Roman Meat 3" at bounding box center [580, 216] width 107 height 23
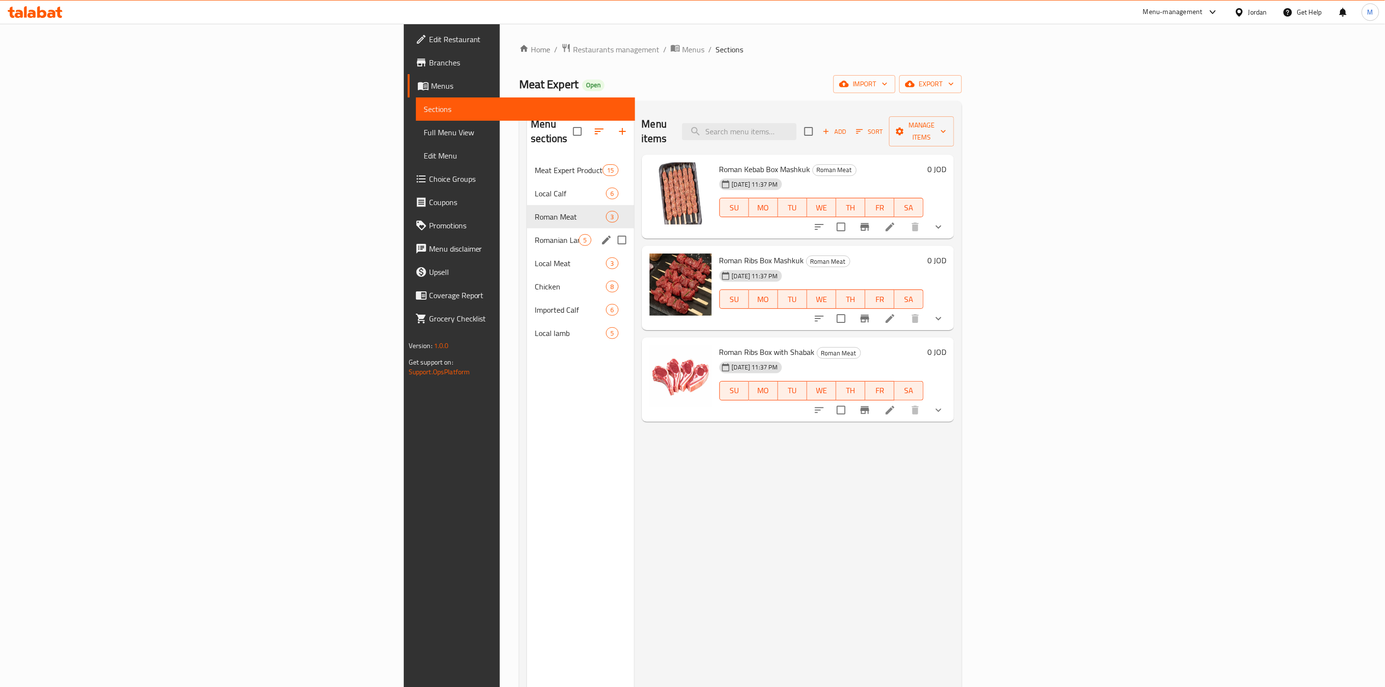
click at [527, 228] on div "Romanian Lamb 5" at bounding box center [580, 239] width 107 height 23
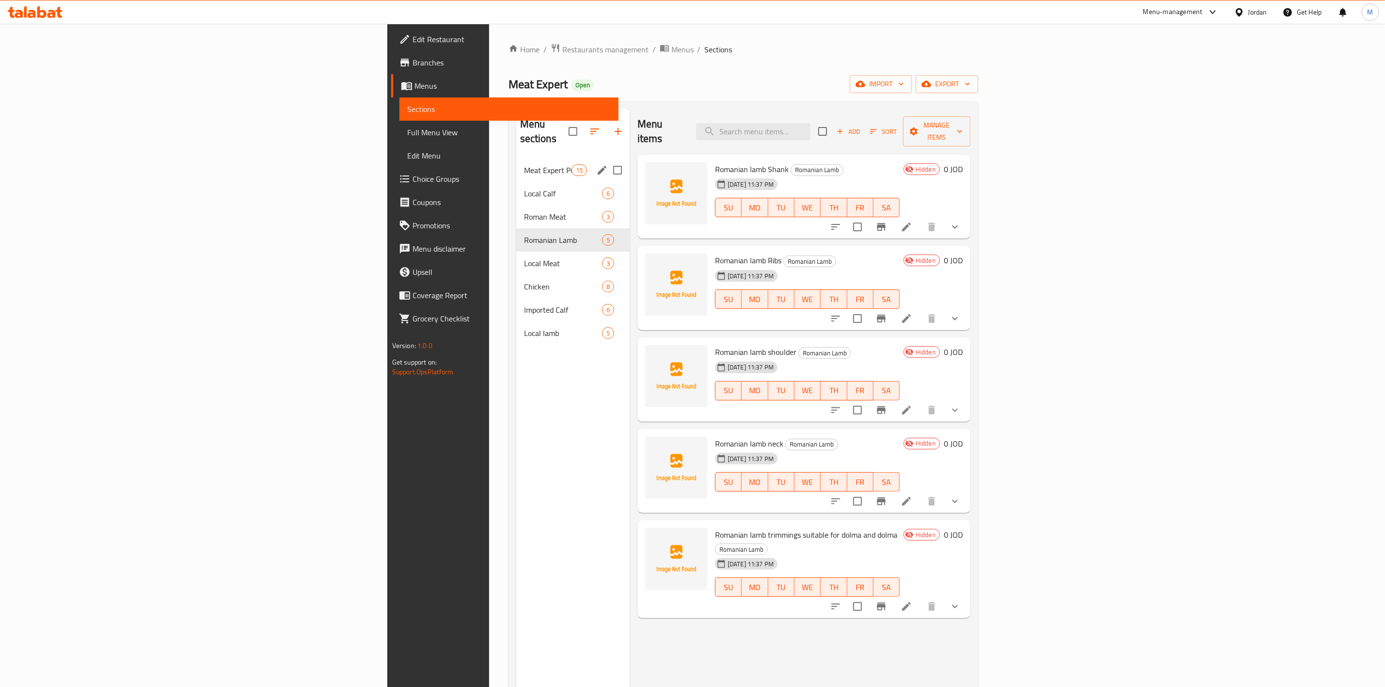
click at [524, 164] on span "Meat Expert Products" at bounding box center [548, 170] width 48 height 12
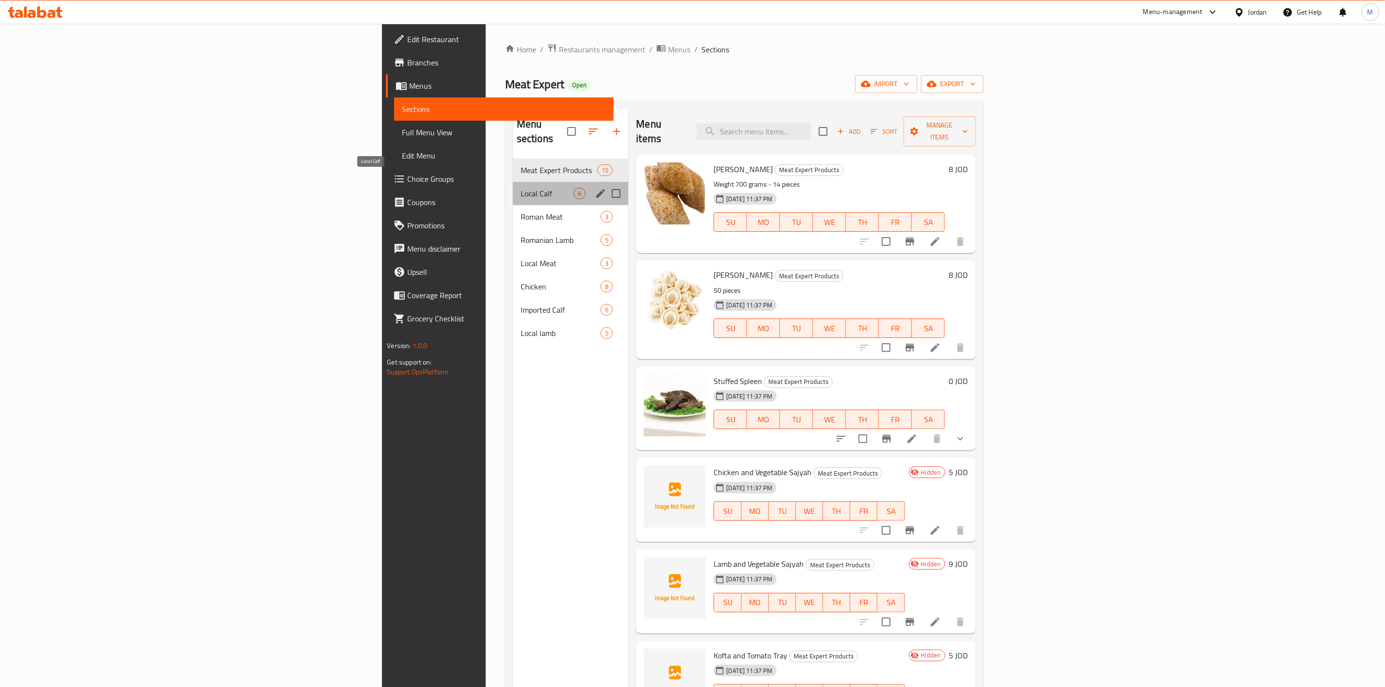
click at [521, 188] on span "Local Calf" at bounding box center [547, 194] width 53 height 12
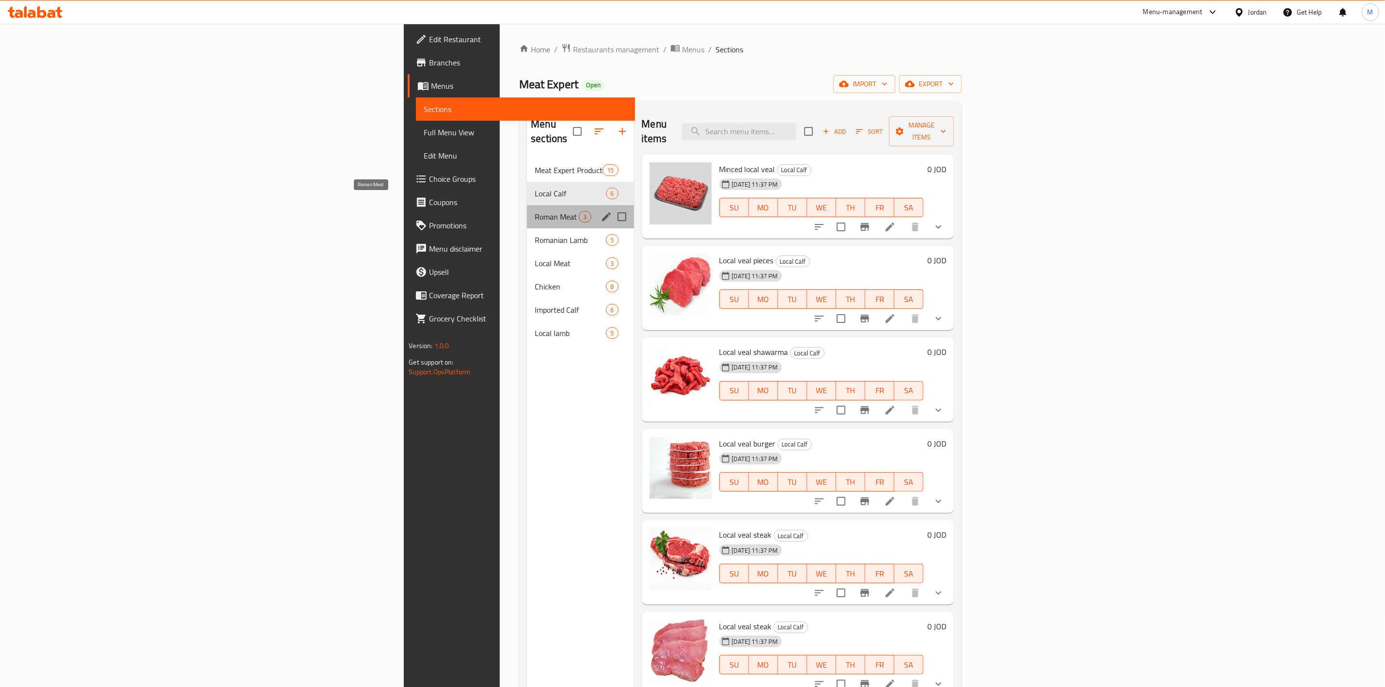
click at [535, 211] on span "Roman Meat" at bounding box center [557, 217] width 44 height 12
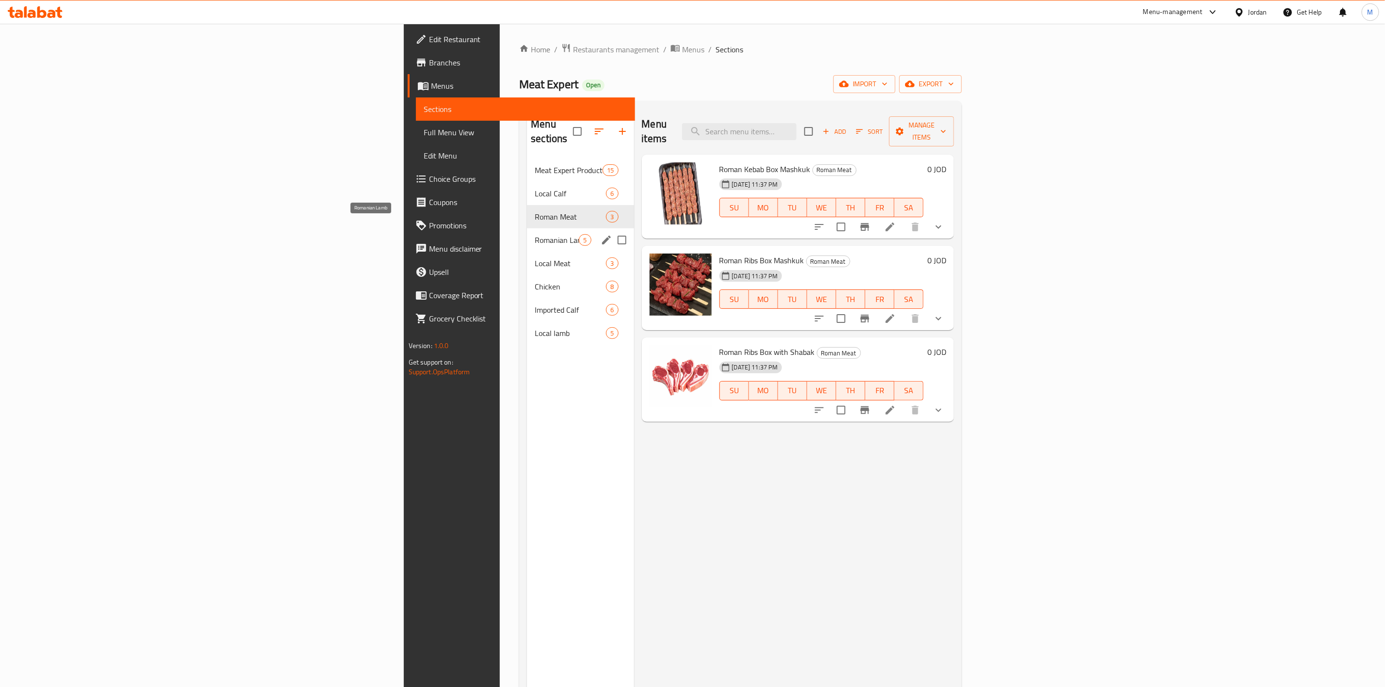
click at [535, 234] on span "Romanian Lamb" at bounding box center [557, 240] width 44 height 12
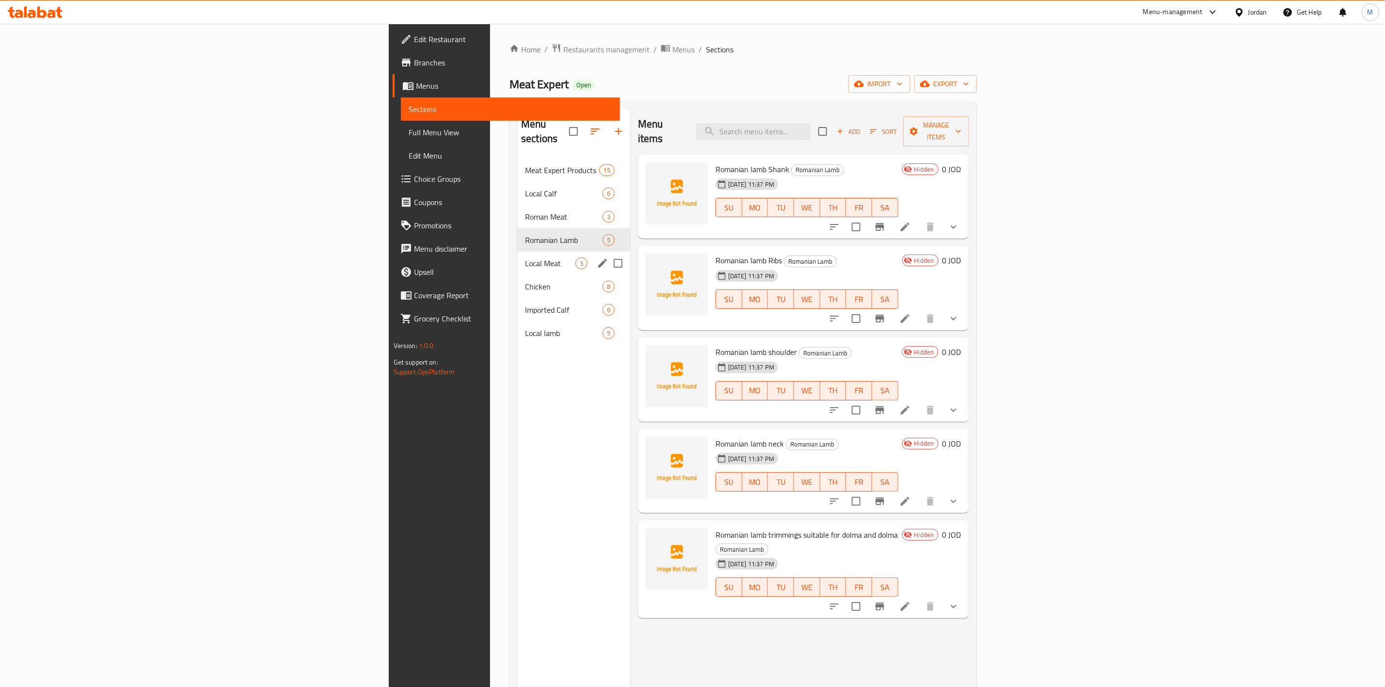
click at [517, 252] on div "Local Meat 3" at bounding box center [573, 263] width 113 height 23
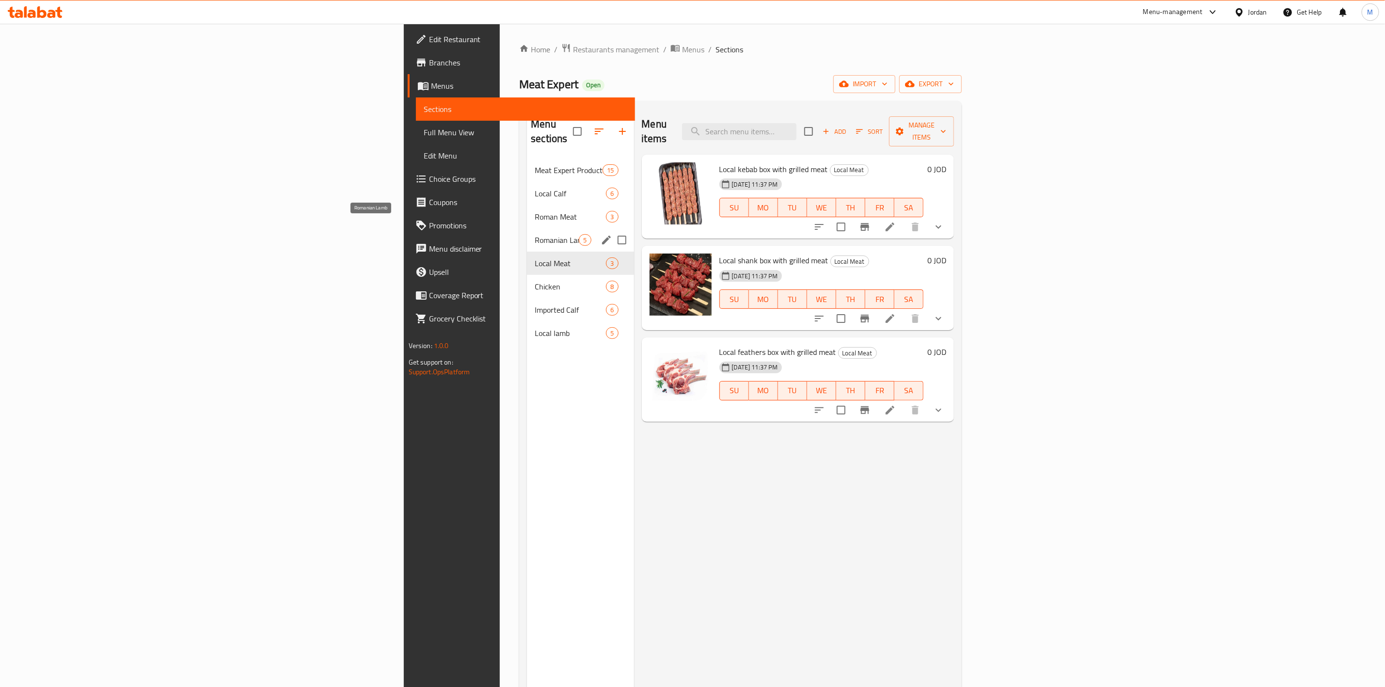
click at [535, 234] on span "Romanian Lamb" at bounding box center [557, 240] width 44 height 12
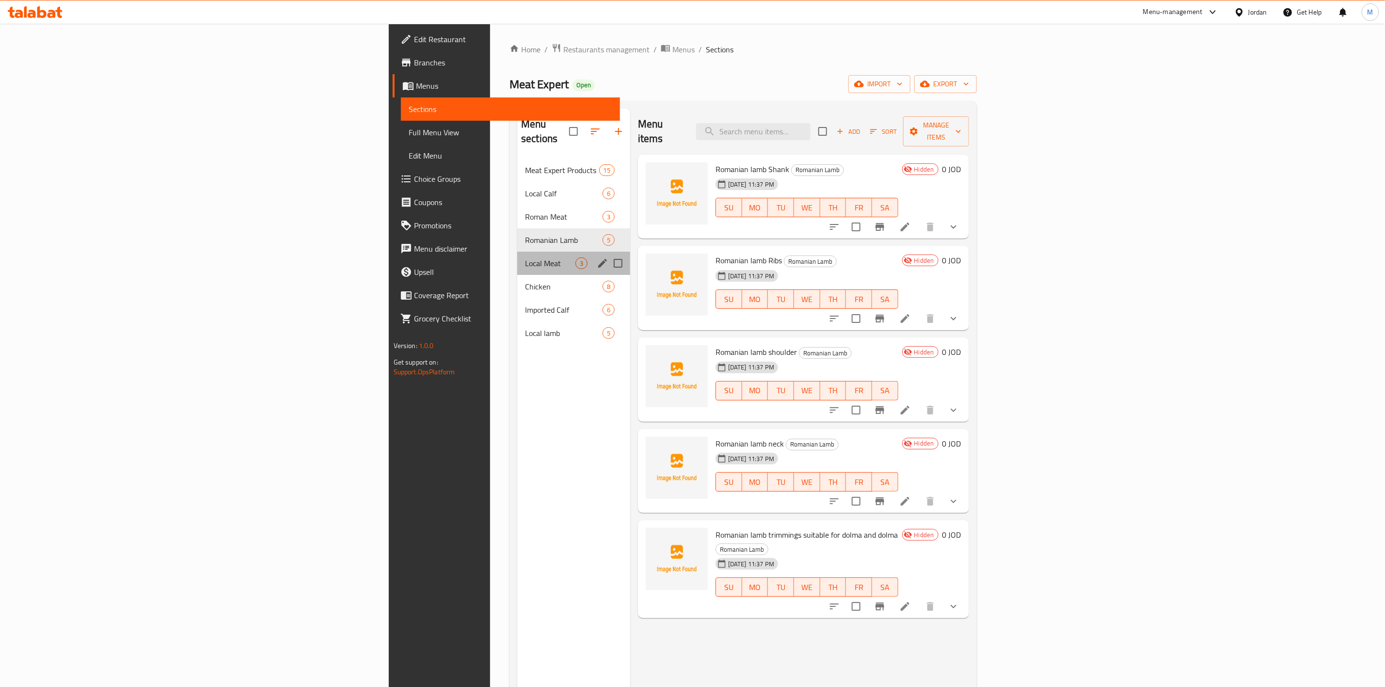
click at [517, 252] on div "Local Meat 3" at bounding box center [573, 263] width 113 height 23
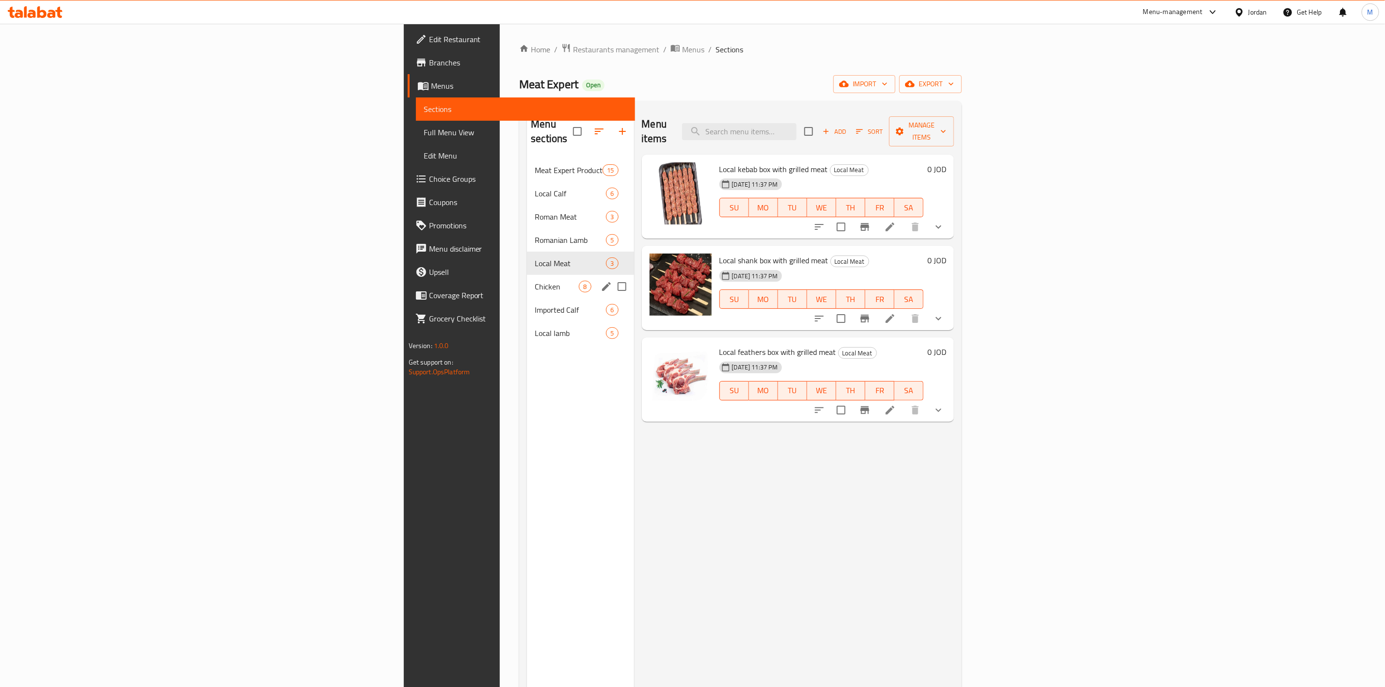
click at [527, 275] on div "Chicken 8" at bounding box center [580, 286] width 107 height 23
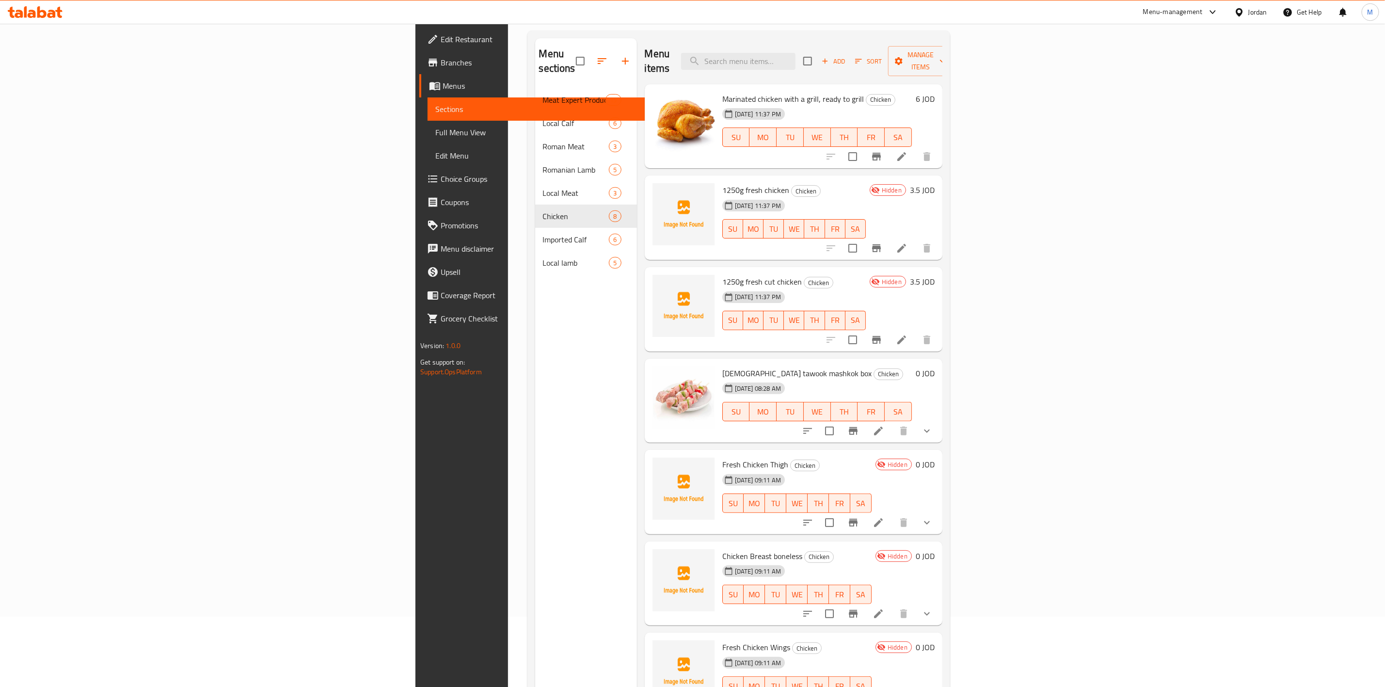
scroll to position [63, 0]
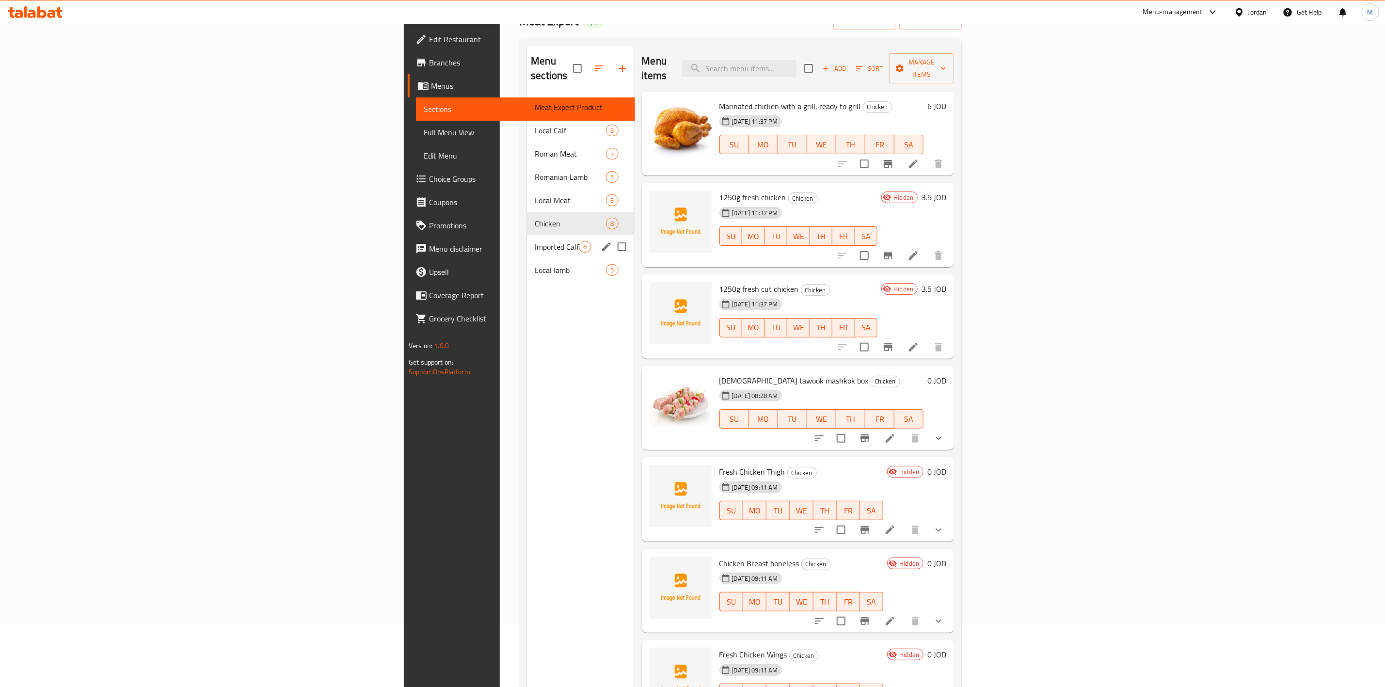
click at [535, 241] on span "Imported Calf" at bounding box center [557, 247] width 44 height 12
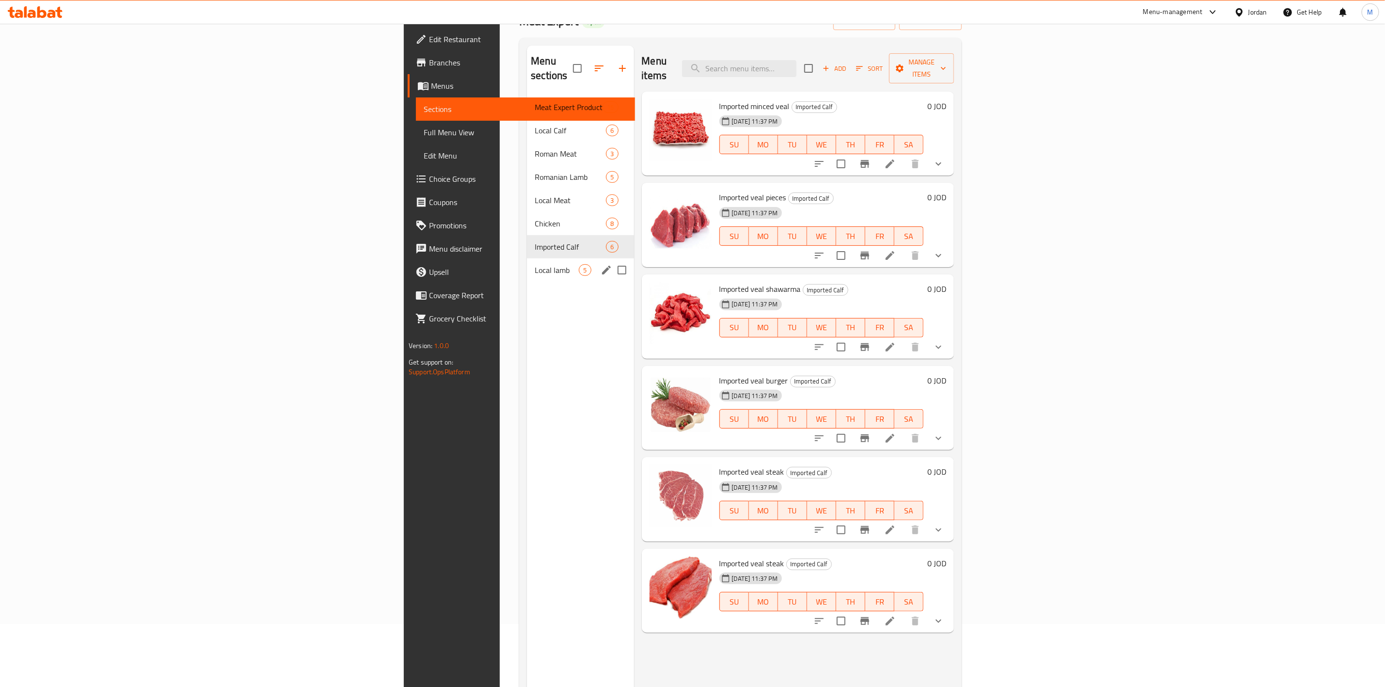
click at [527, 258] on div "Local lamb 5" at bounding box center [580, 269] width 107 height 23
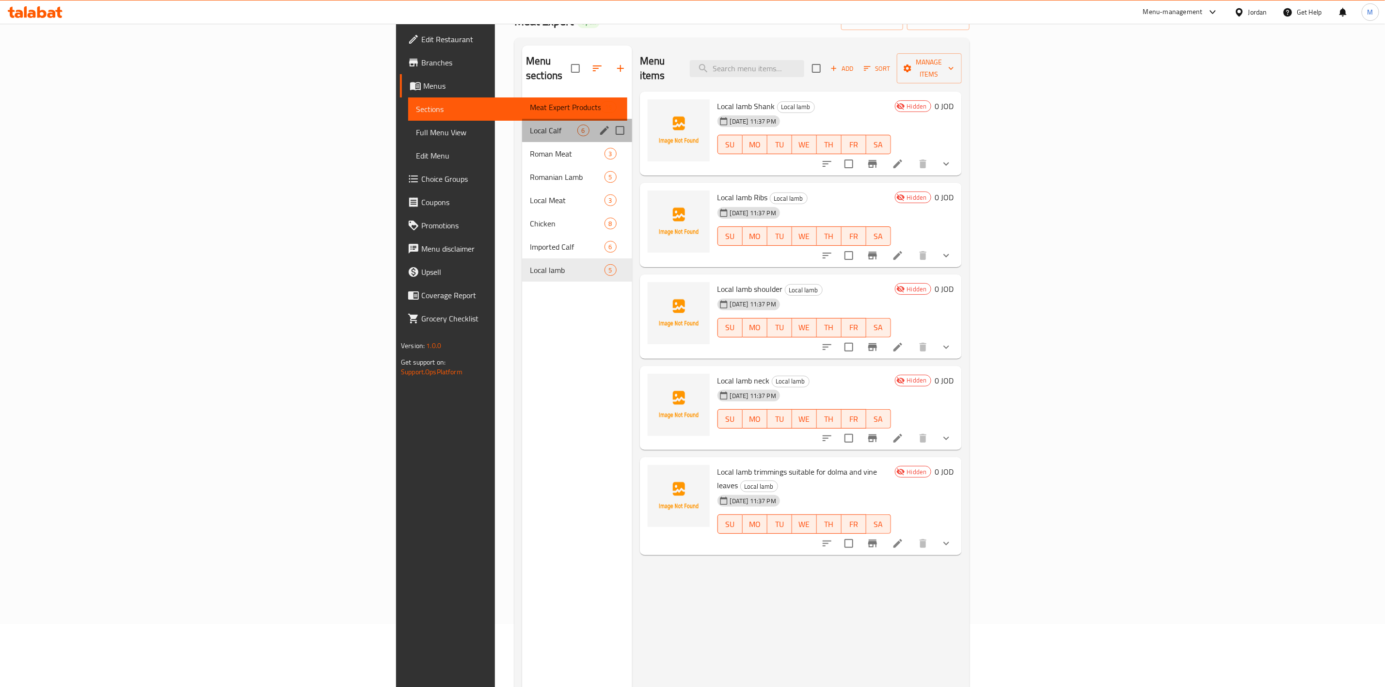
click at [522, 119] on div "Local Calf 6" at bounding box center [577, 130] width 110 height 23
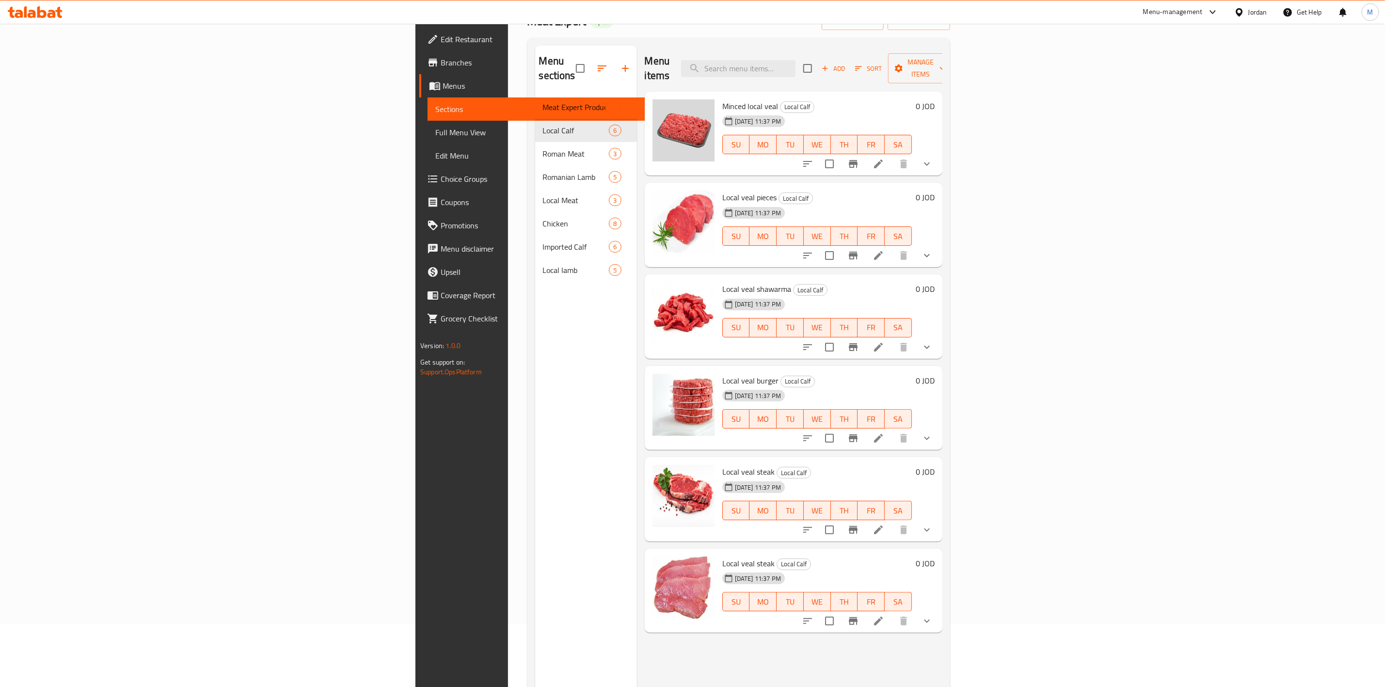
click at [535, 460] on div "Menu sections Meat Expert Products 15 Local Calf 6 Roman Meat 3 Romanian Lamb 5…" at bounding box center [586, 389] width 102 height 687
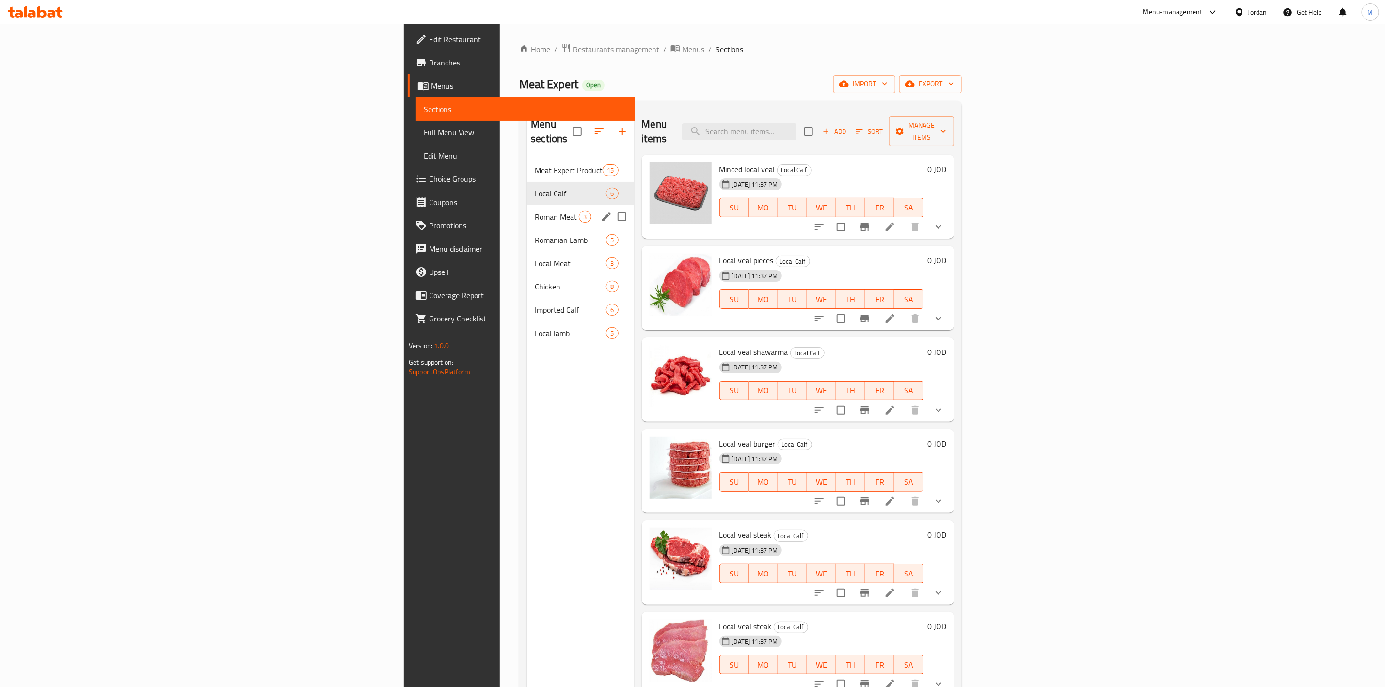
click at [527, 188] on div "Local Calf 6" at bounding box center [580, 193] width 107 height 23
click at [535, 211] on span "Roman Meat" at bounding box center [557, 217] width 44 height 12
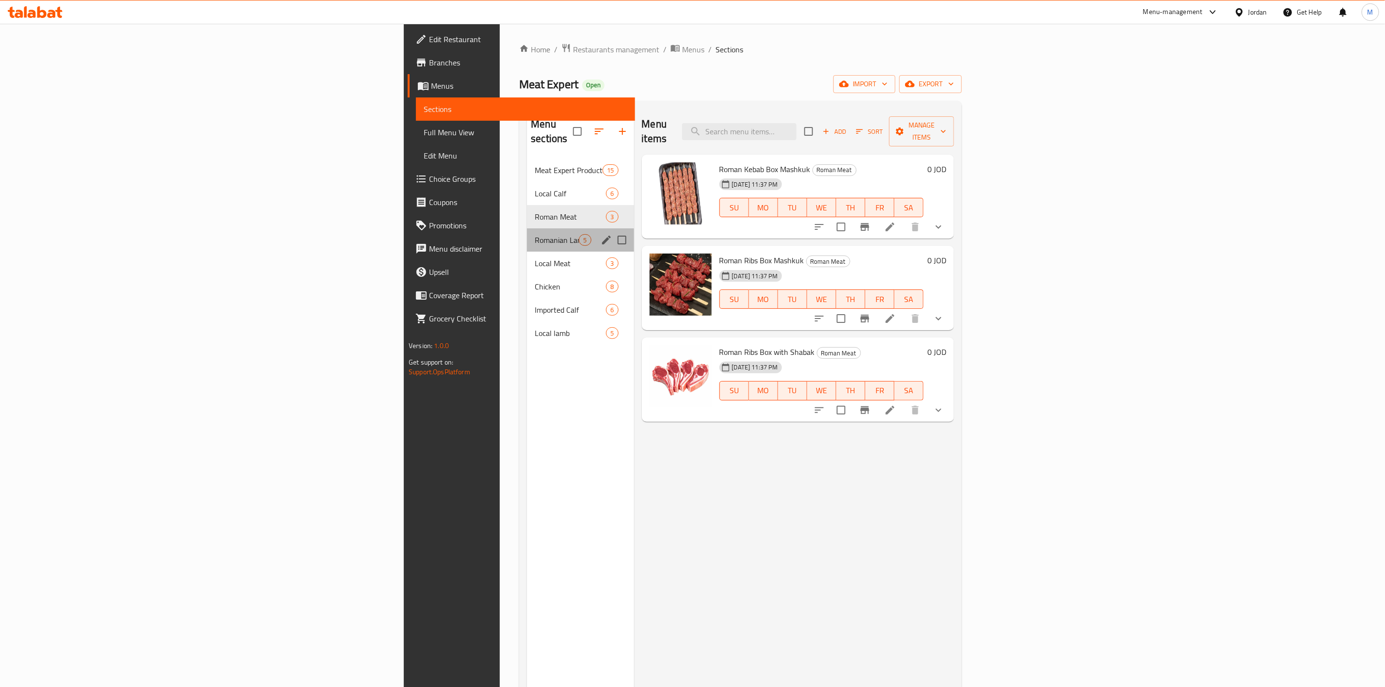
click at [527, 228] on div "Romanian Lamb 5" at bounding box center [580, 239] width 107 height 23
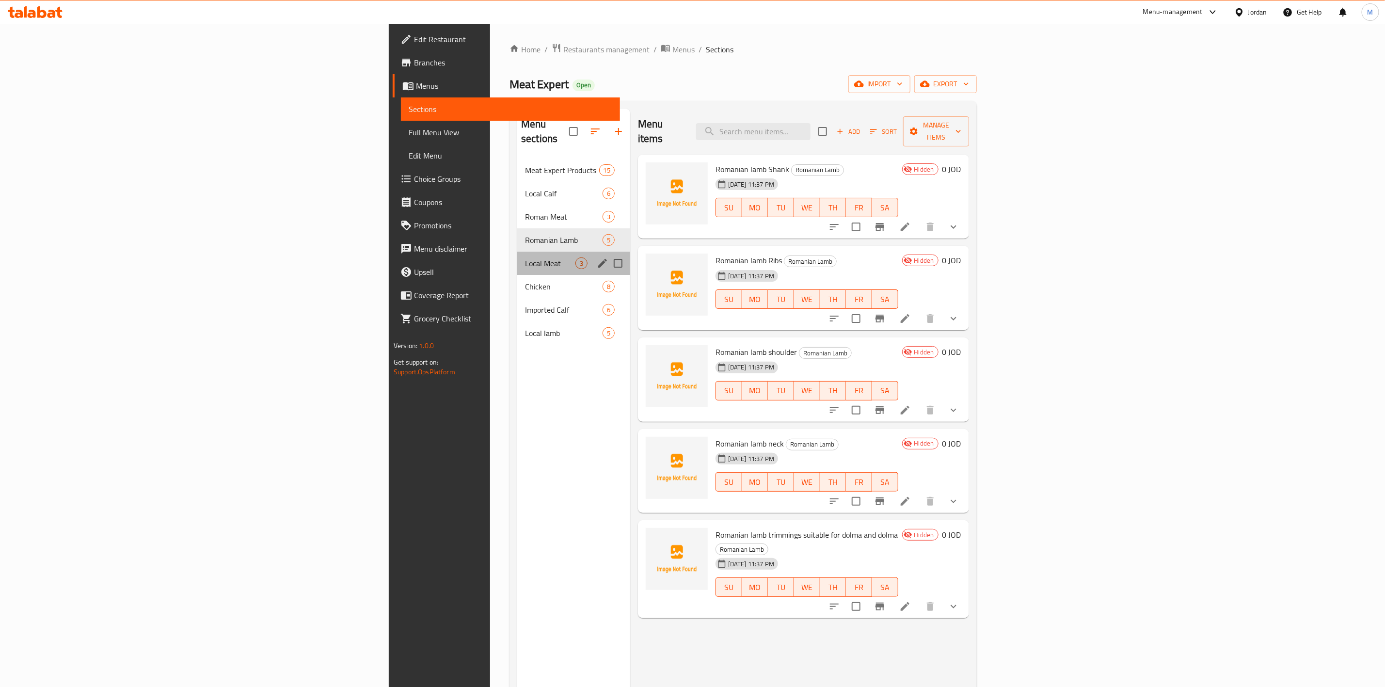
click at [517, 252] on div "Local Meat 3" at bounding box center [573, 263] width 113 height 23
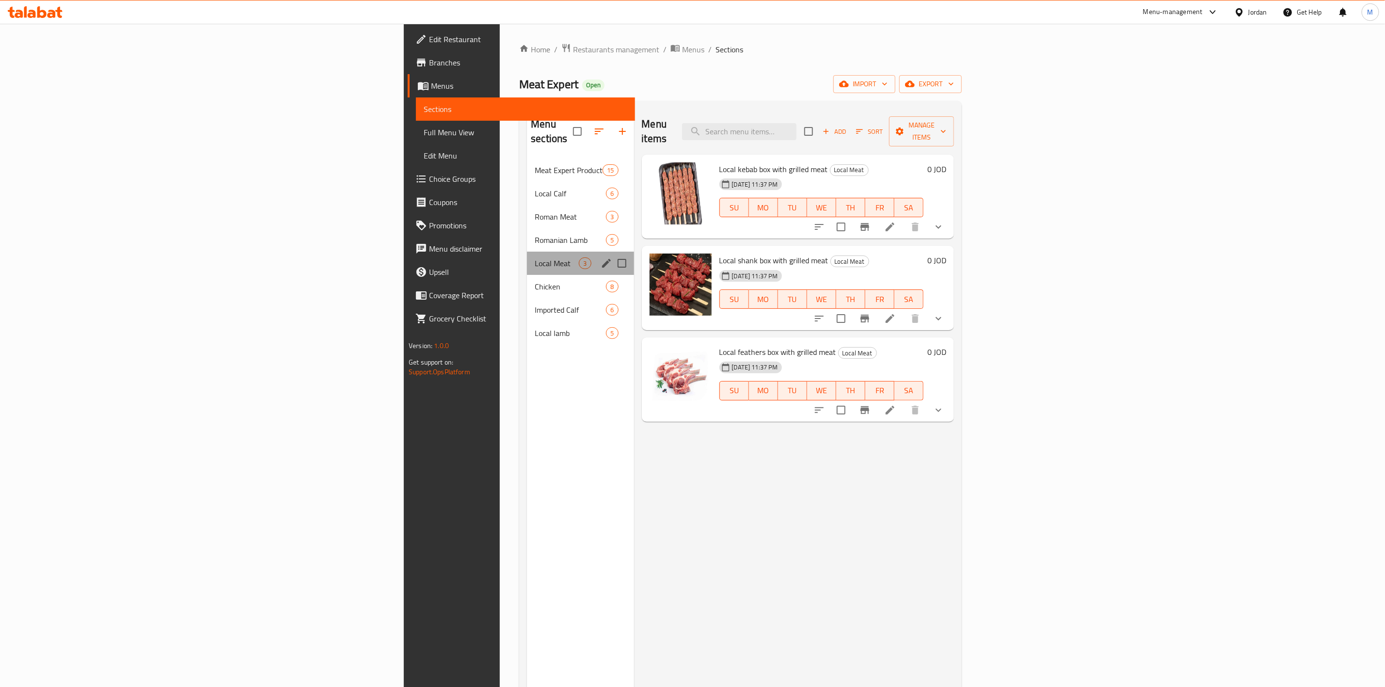
click at [527, 259] on div "Local Meat 3" at bounding box center [580, 263] width 107 height 23
click at [527, 275] on div "Chicken 8" at bounding box center [580, 286] width 107 height 23
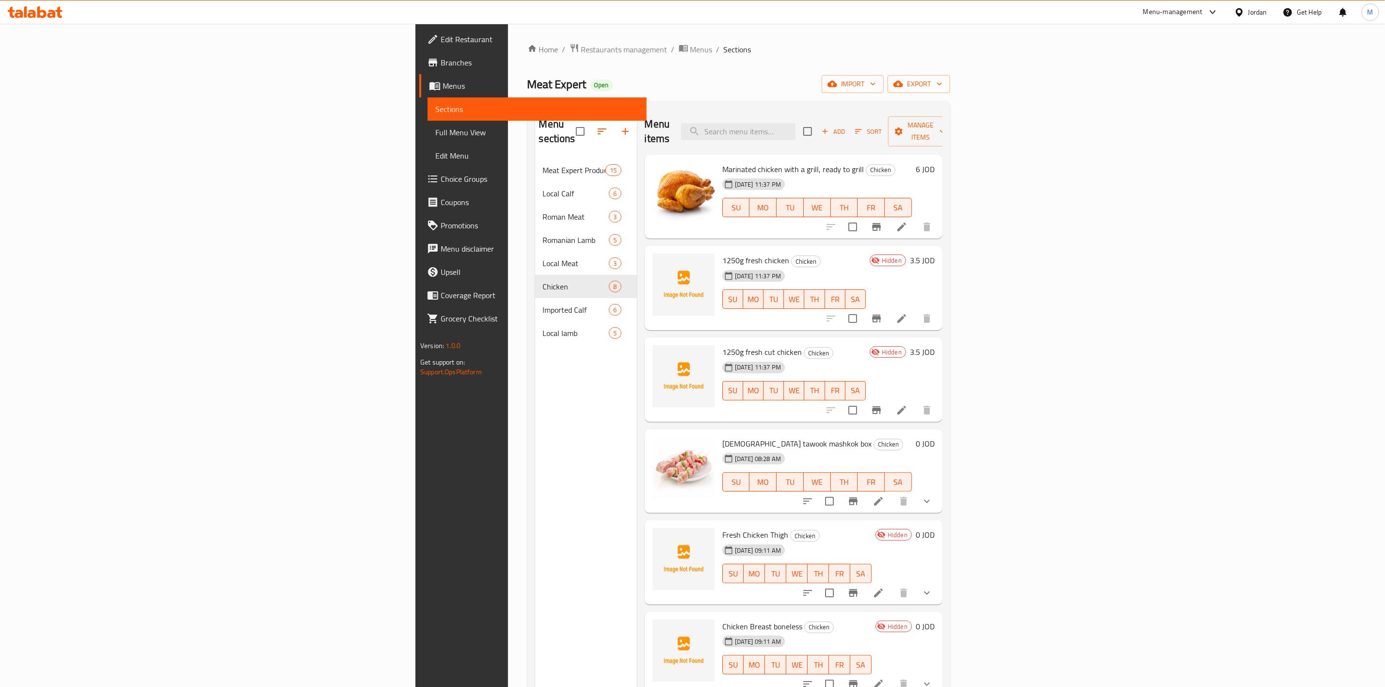
click at [428, 143] on link "Full Menu View" at bounding box center [537, 132] width 219 height 23
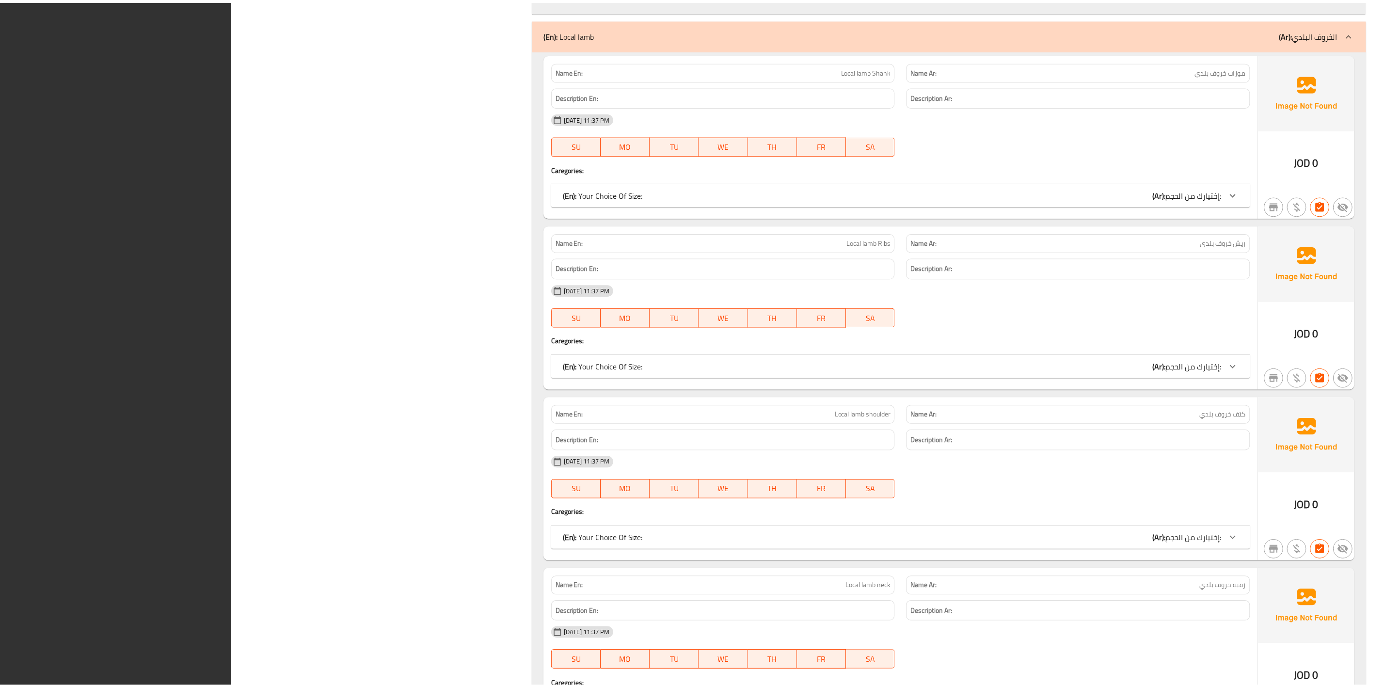
scroll to position [7956, 0]
